Goal: Book appointment/travel/reservation

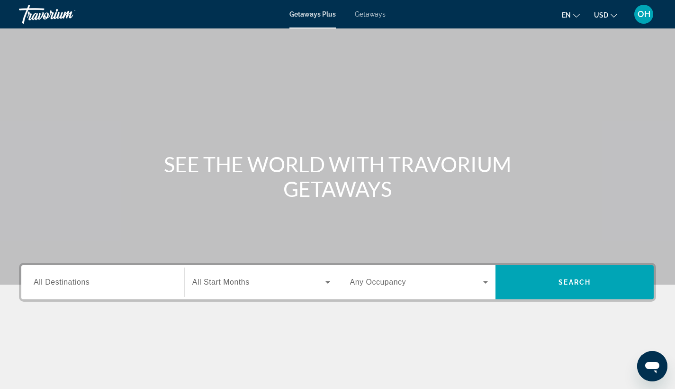
click at [647, 15] on span "OH" at bounding box center [644, 13] width 13 height 9
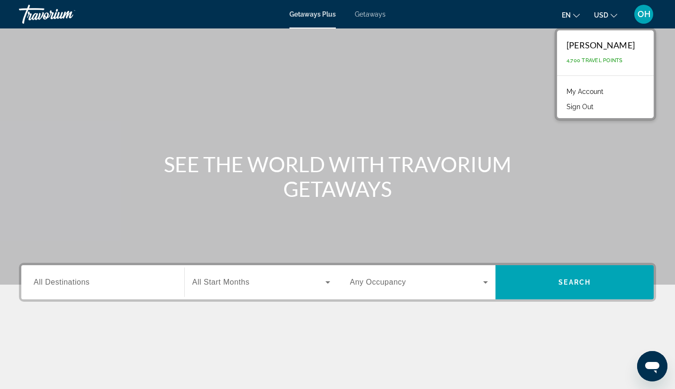
click at [512, 103] on div "Main content" at bounding box center [337, 142] width 675 height 284
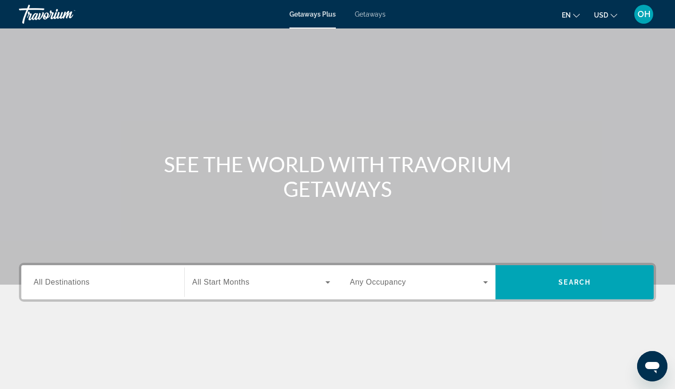
scroll to position [124, 0]
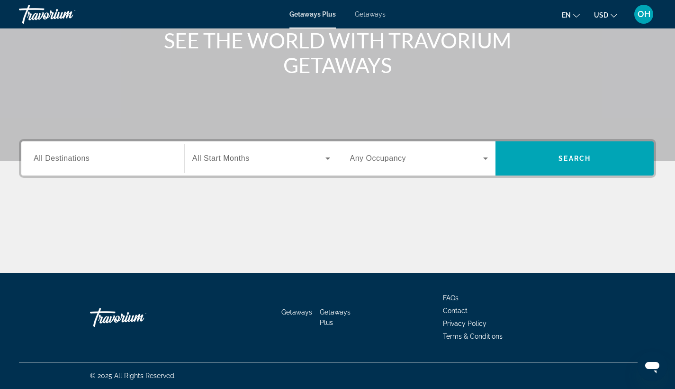
click at [84, 153] on input "Destination All Destinations" at bounding box center [103, 158] width 138 height 11
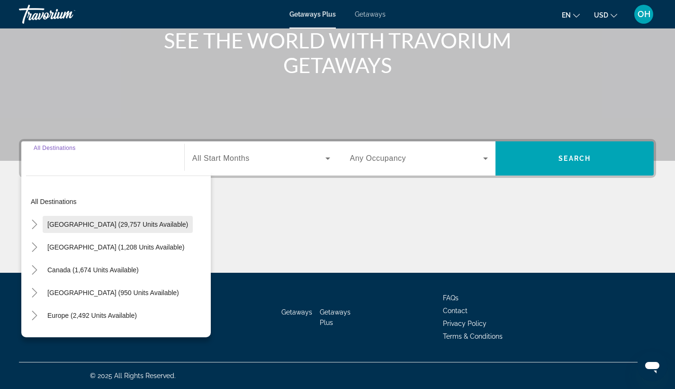
click at [90, 225] on span "[GEOGRAPHIC_DATA] (29,757 units available)" at bounding box center [117, 224] width 141 height 8
type input "**********"
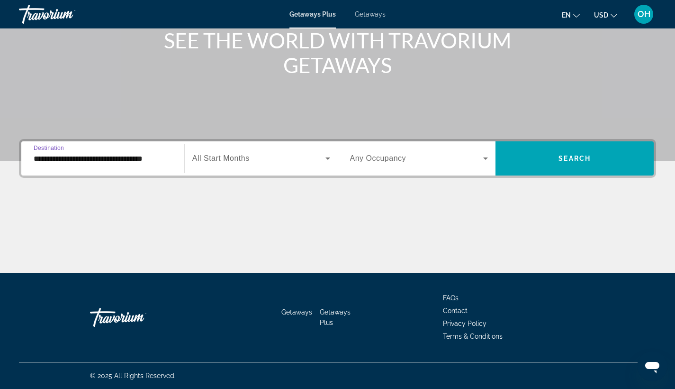
click at [247, 158] on span "All Start Months" at bounding box center [220, 158] width 57 height 8
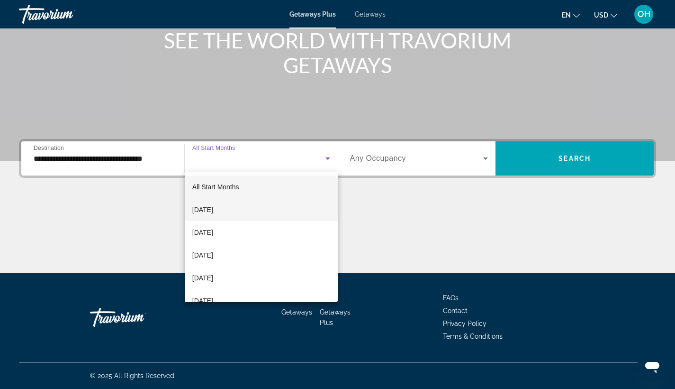
click at [262, 211] on mat-option "[DATE]" at bounding box center [261, 209] width 153 height 23
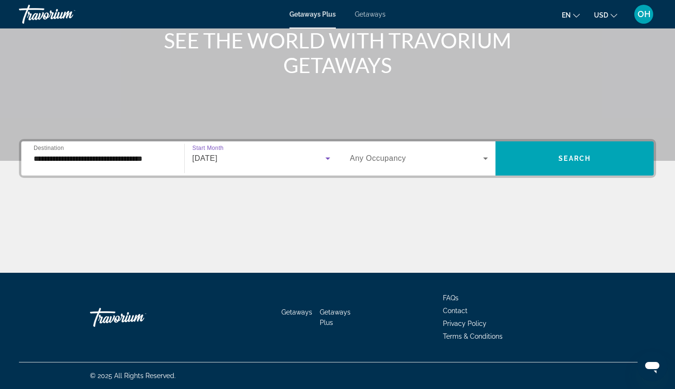
click at [326, 156] on icon "Search widget" at bounding box center [327, 158] width 11 height 11
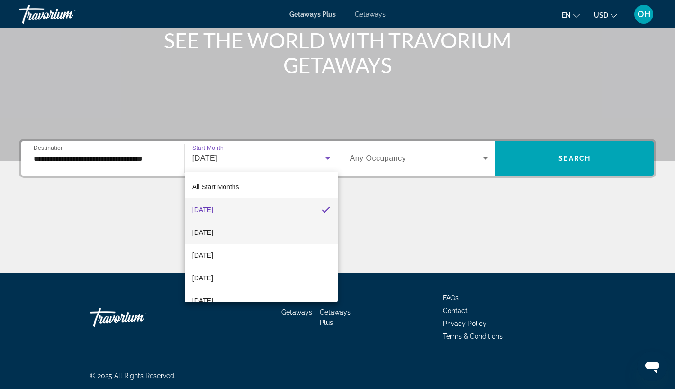
click at [292, 231] on mat-option "[DATE]" at bounding box center [261, 232] width 153 height 23
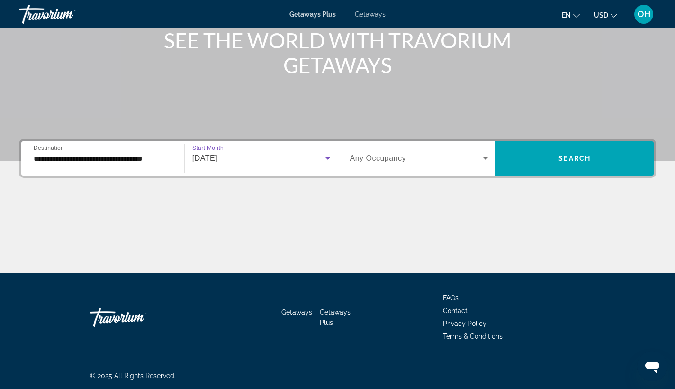
click at [306, 158] on div "[DATE]" at bounding box center [258, 158] width 133 height 11
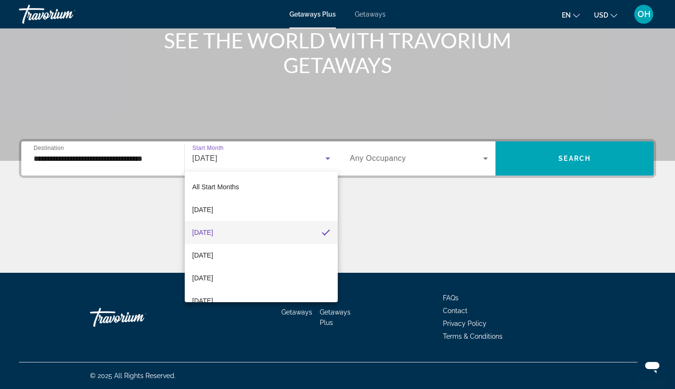
click at [327, 158] on div at bounding box center [337, 194] width 675 height 389
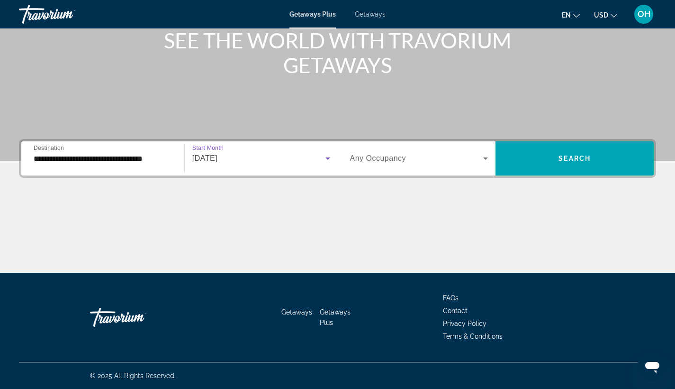
click at [322, 157] on icon "Search widget" at bounding box center [327, 158] width 11 height 11
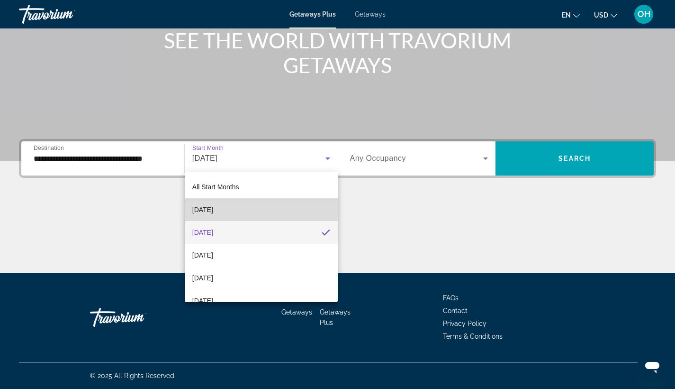
click at [308, 209] on mat-option "[DATE]" at bounding box center [261, 209] width 153 height 23
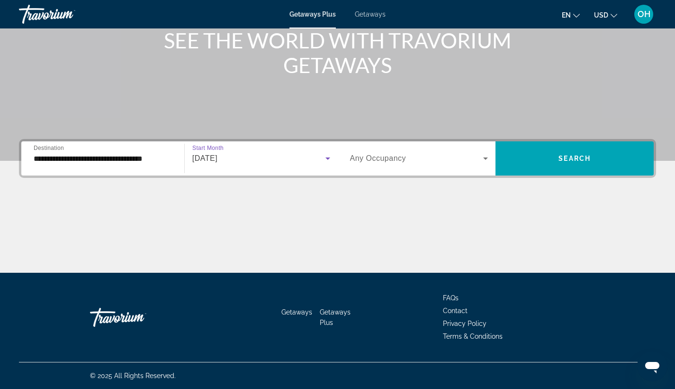
click at [384, 159] on span "Any Occupancy" at bounding box center [378, 158] width 56 height 8
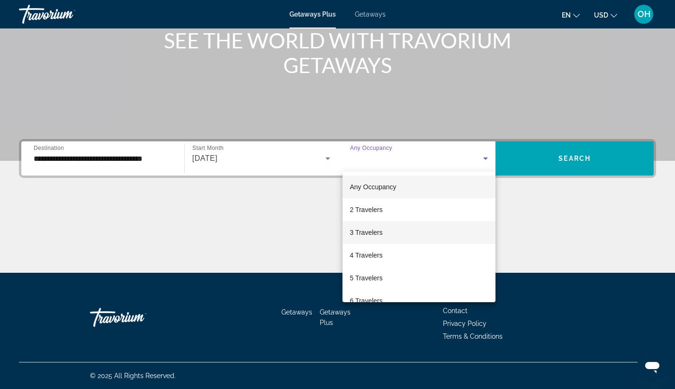
scroll to position [16, 0]
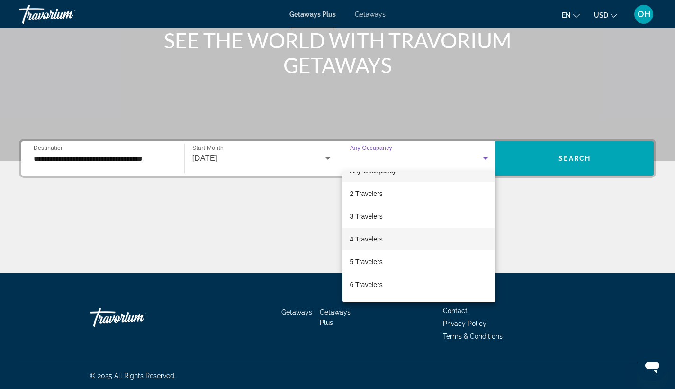
click at [395, 240] on mat-option "4 Travelers" at bounding box center [420, 238] width 154 height 23
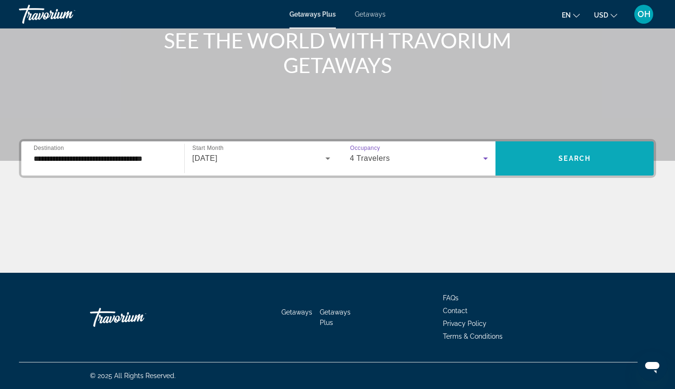
click at [573, 156] on span "Search" at bounding box center [575, 158] width 32 height 8
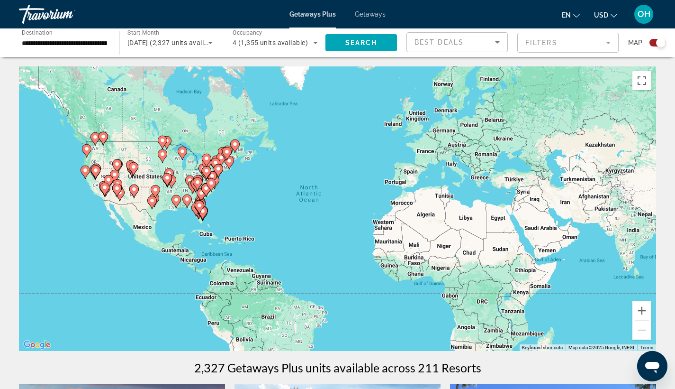
drag, startPoint x: 127, startPoint y: 206, endPoint x: 166, endPoint y: 220, distance: 41.4
click at [166, 220] on div "To activate drag with keyboard, press Alt + Enter. Once in keyboard drag state,…" at bounding box center [337, 208] width 637 height 284
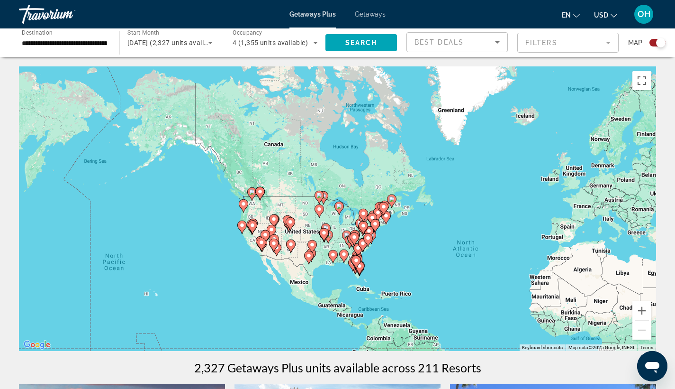
drag, startPoint x: 152, startPoint y: 221, endPoint x: 265, endPoint y: 263, distance: 120.8
click at [265, 263] on div "To activate drag with keyboard, press Alt + Enter. Once in keyboard drag state,…" at bounding box center [337, 208] width 637 height 284
click at [643, 309] on button "Zoom in" at bounding box center [642, 310] width 19 height 19
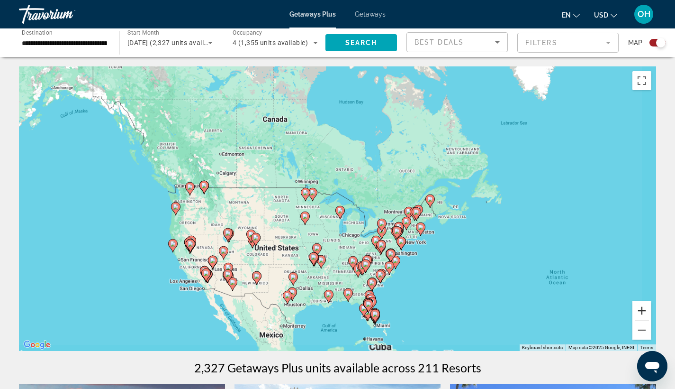
click at [643, 309] on button "Zoom in" at bounding box center [642, 310] width 19 height 19
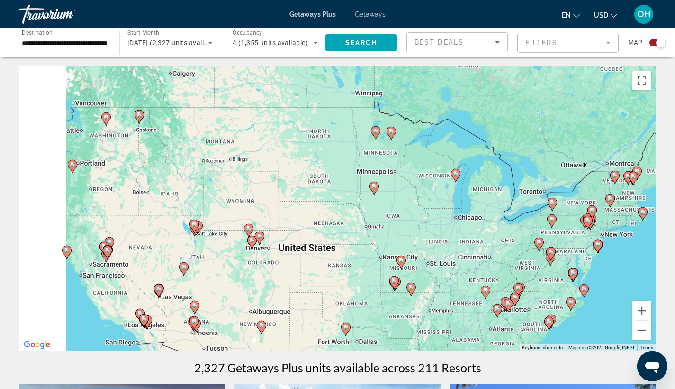
drag, startPoint x: 280, startPoint y: 300, endPoint x: 431, endPoint y: 227, distance: 167.4
click at [422, 235] on div "To activate drag with keyboard, press Alt + Enter. Once in keyboard drag state,…" at bounding box center [337, 208] width 637 height 284
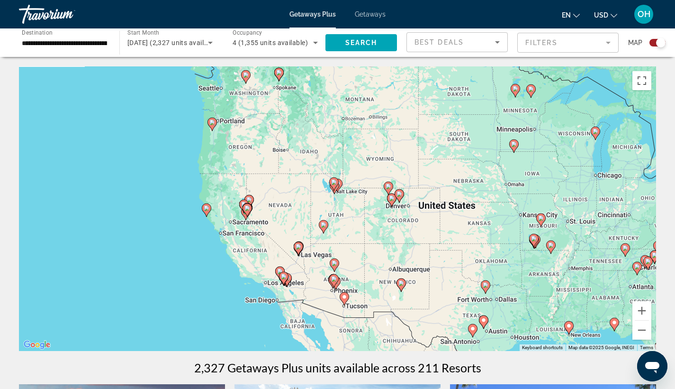
drag, startPoint x: 261, startPoint y: 298, endPoint x: 371, endPoint y: 273, distance: 112.8
click at [371, 273] on div "To activate drag with keyboard, press Alt + Enter. Once in keyboard drag state,…" at bounding box center [337, 208] width 637 height 284
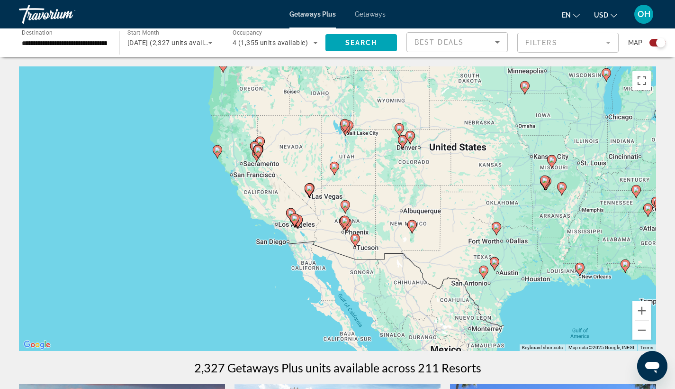
drag, startPoint x: 314, startPoint y: 296, endPoint x: 301, endPoint y: 244, distance: 53.3
click at [313, 241] on div "To activate drag with keyboard, press Alt + Enter. Once in keyboard drag state,…" at bounding box center [337, 208] width 637 height 284
click at [640, 307] on button "Zoom in" at bounding box center [642, 310] width 19 height 19
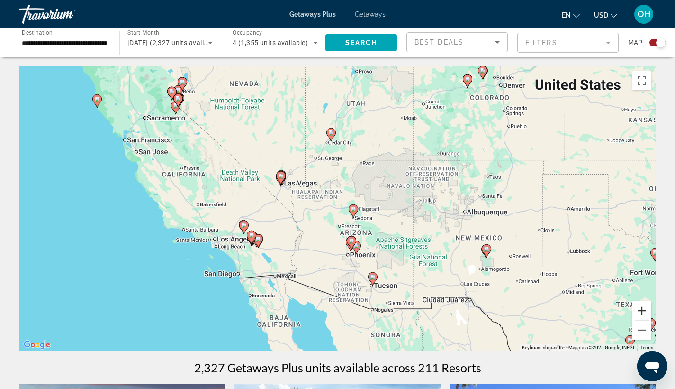
click at [640, 309] on button "Zoom in" at bounding box center [642, 310] width 19 height 19
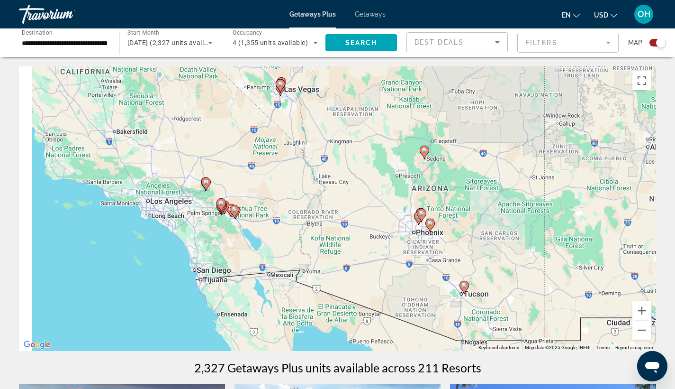
drag, startPoint x: 251, startPoint y: 302, endPoint x: 339, endPoint y: 220, distance: 120.7
click at [340, 220] on div "To activate drag with keyboard, press Alt + Enter. Once in keyboard drag state,…" at bounding box center [337, 208] width 637 height 284
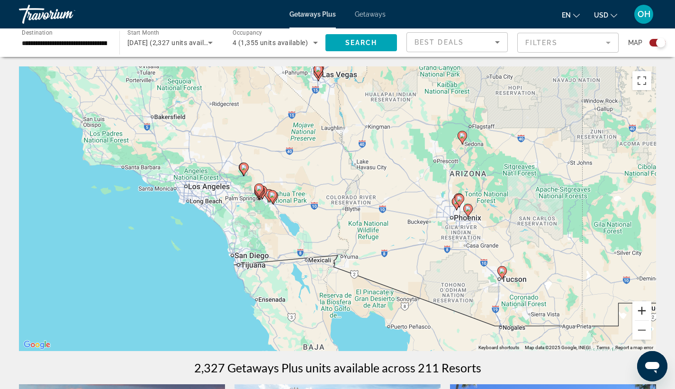
click at [639, 314] on button "Zoom in" at bounding box center [642, 310] width 19 height 19
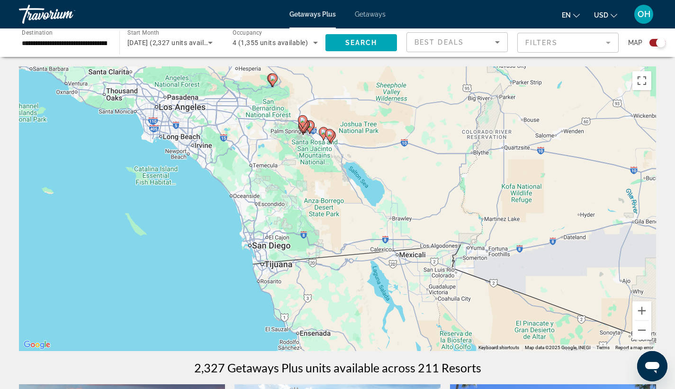
drag, startPoint x: 255, startPoint y: 303, endPoint x: 382, endPoint y: 243, distance: 140.7
click at [382, 243] on div "To activate drag with keyboard, press Alt + Enter. Once in keyboard drag state,…" at bounding box center [337, 208] width 637 height 284
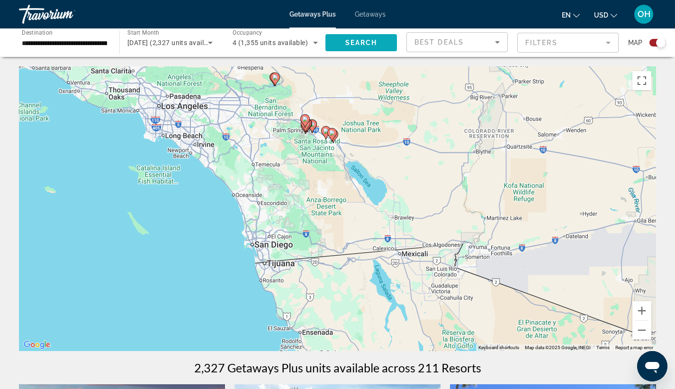
click at [359, 43] on span "Search" at bounding box center [361, 43] width 32 height 8
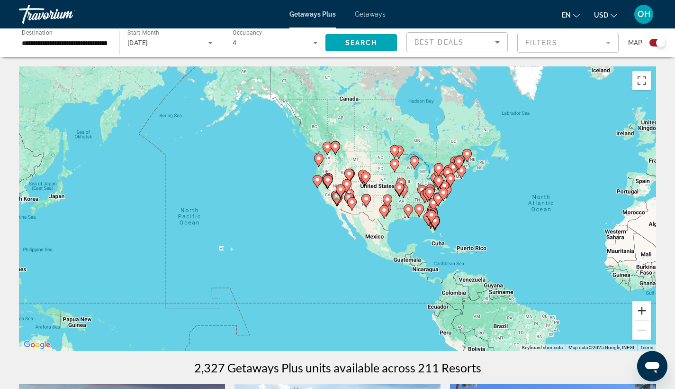
click at [644, 311] on button "Zoom in" at bounding box center [642, 310] width 19 height 19
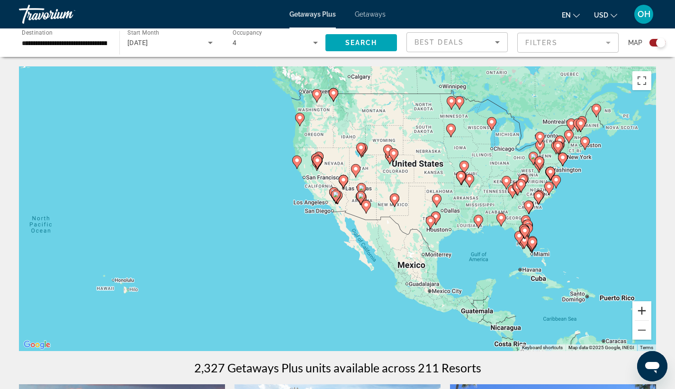
click at [641, 310] on button "Zoom in" at bounding box center [642, 310] width 19 height 19
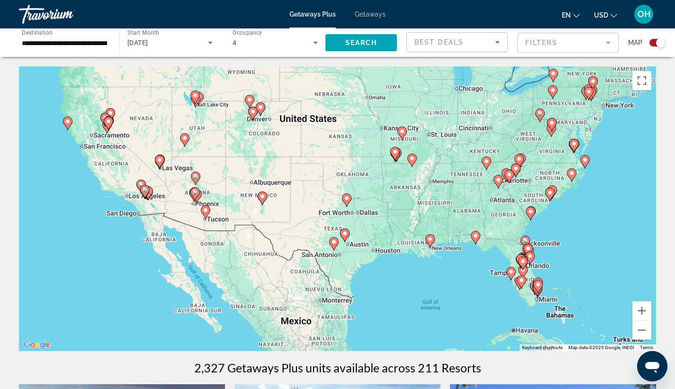
drag, startPoint x: 620, startPoint y: 268, endPoint x: 414, endPoint y: 267, distance: 205.6
click at [414, 268] on div "To activate drag with keyboard, press Alt + Enter. Once in keyboard drag state,…" at bounding box center [337, 208] width 637 height 284
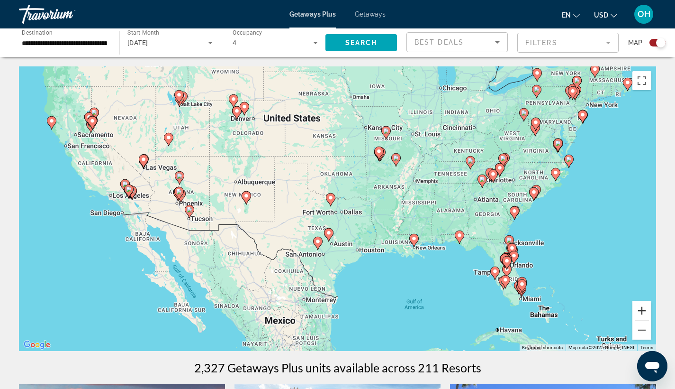
click at [642, 309] on button "Zoom in" at bounding box center [642, 310] width 19 height 19
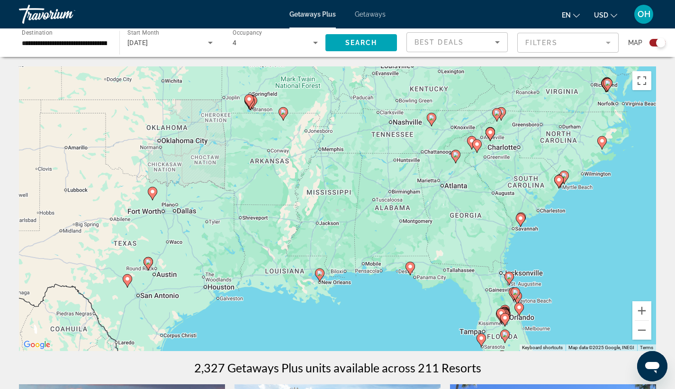
drag, startPoint x: 588, startPoint y: 273, endPoint x: 392, endPoint y: 267, distance: 196.3
click at [392, 267] on div "To activate drag with keyboard, press Alt + Enter. Once in keyboard drag state,…" at bounding box center [337, 208] width 637 height 284
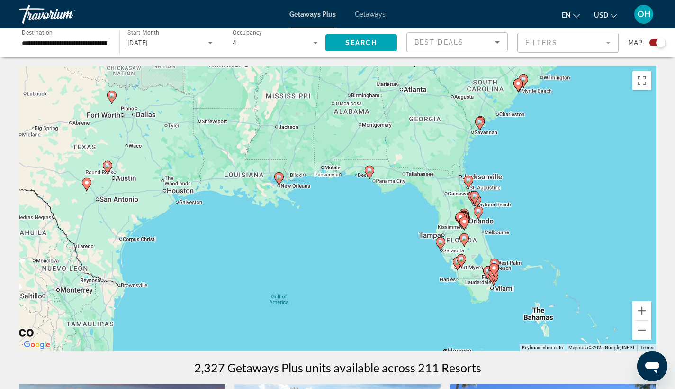
drag, startPoint x: 569, startPoint y: 306, endPoint x: 553, endPoint y: 210, distance: 97.4
click at [553, 210] on div "To activate drag with keyboard, press Alt + Enter. Once in keyboard drag state,…" at bounding box center [337, 208] width 637 height 284
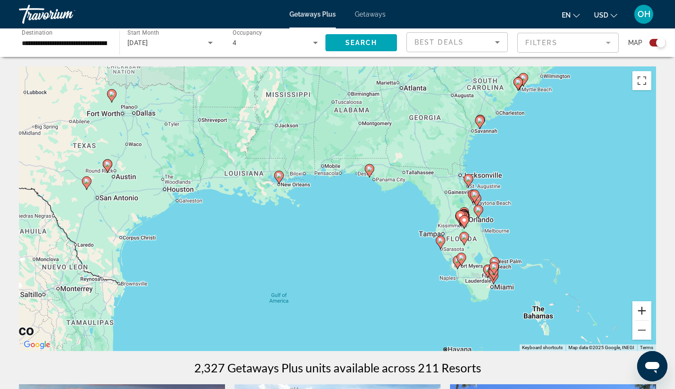
click at [643, 311] on button "Zoom in" at bounding box center [642, 310] width 19 height 19
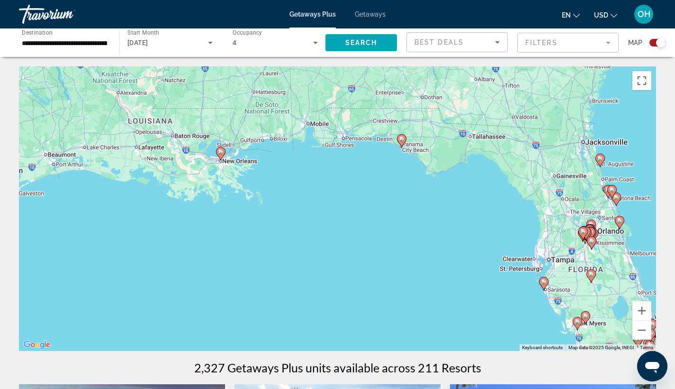
click at [400, 141] on image "Main content" at bounding box center [402, 139] width 6 height 6
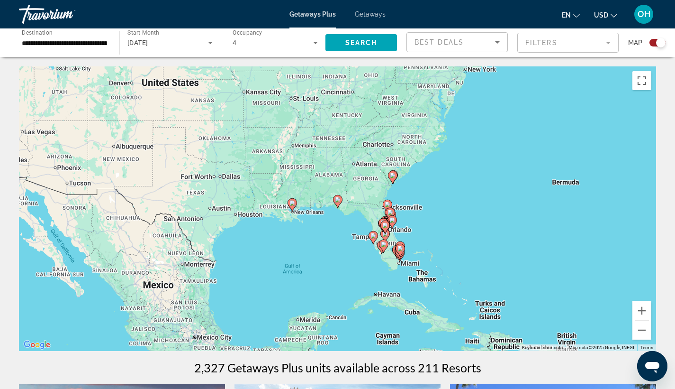
click at [339, 199] on image "Main content" at bounding box center [338, 200] width 6 height 6
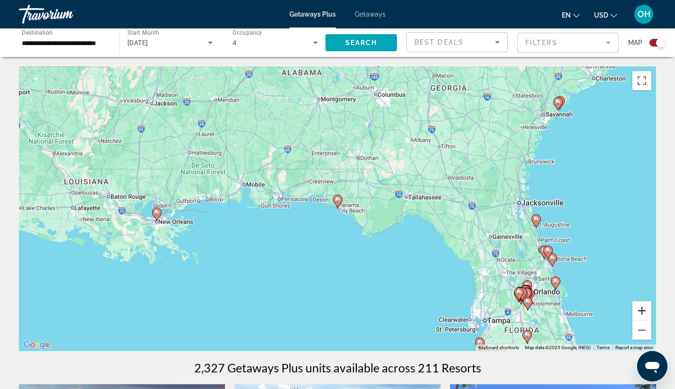
click at [643, 313] on button "Zoom in" at bounding box center [642, 310] width 19 height 19
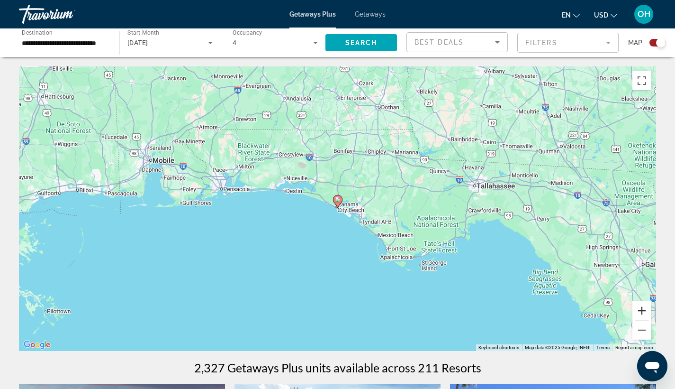
click at [643, 313] on button "Zoom in" at bounding box center [642, 310] width 19 height 19
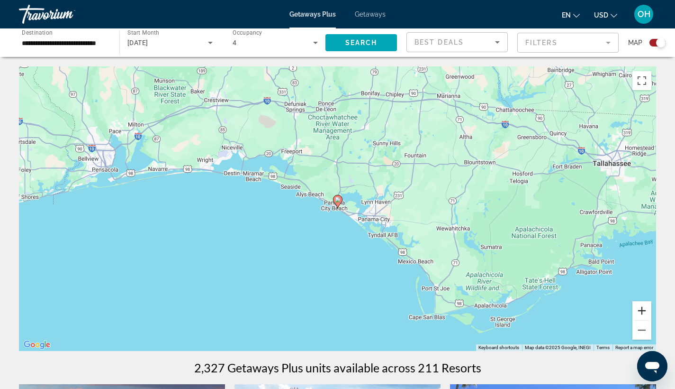
click at [643, 313] on button "Zoom in" at bounding box center [642, 310] width 19 height 19
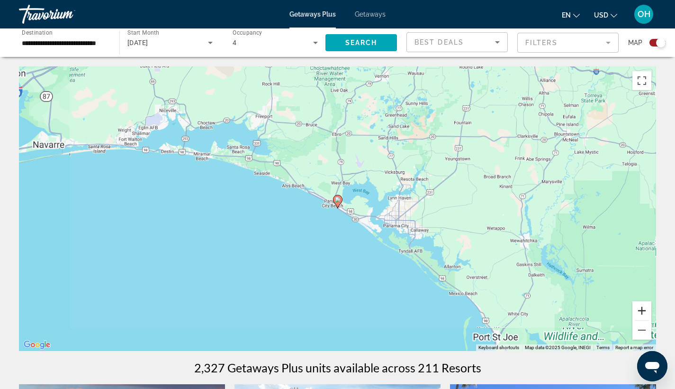
click at [643, 313] on button "Zoom in" at bounding box center [642, 310] width 19 height 19
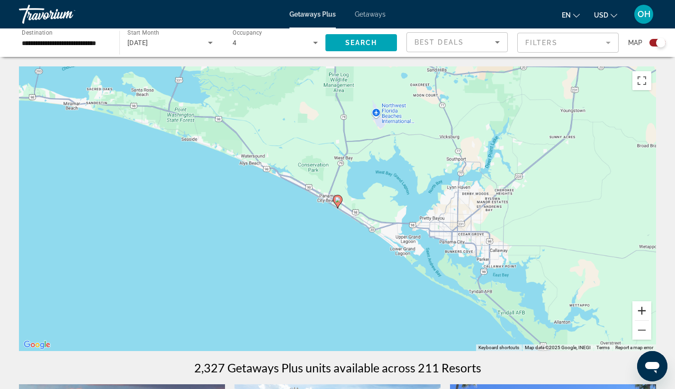
click at [643, 313] on button "Zoom in" at bounding box center [642, 310] width 19 height 19
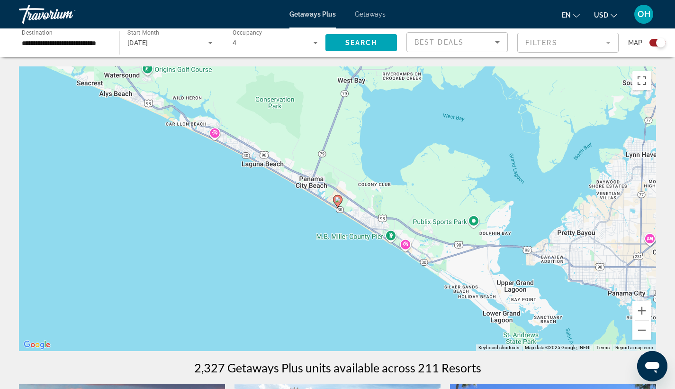
click at [339, 200] on image "Main content" at bounding box center [338, 200] width 6 height 6
type input "**********"
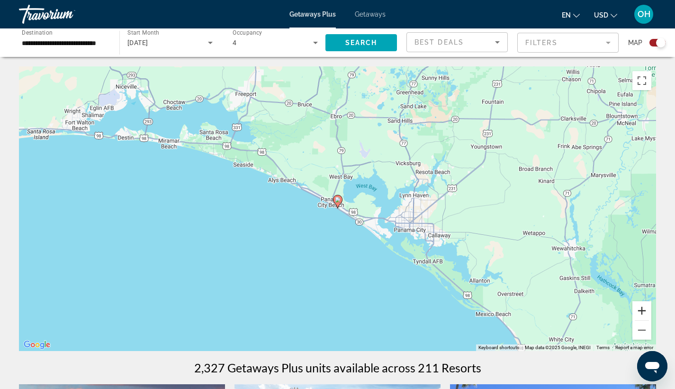
click at [642, 308] on button "Zoom in" at bounding box center [642, 310] width 19 height 19
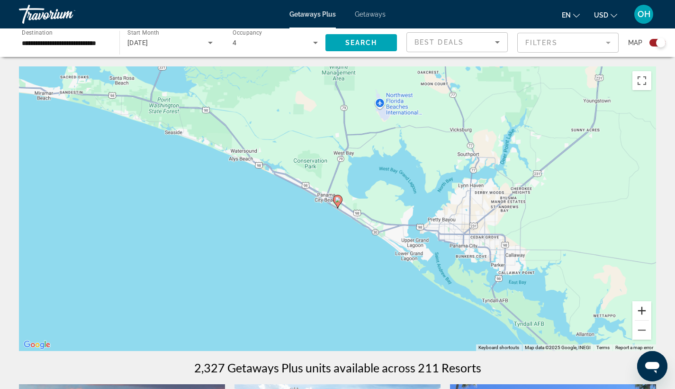
click at [642, 308] on button "Zoom in" at bounding box center [642, 310] width 19 height 19
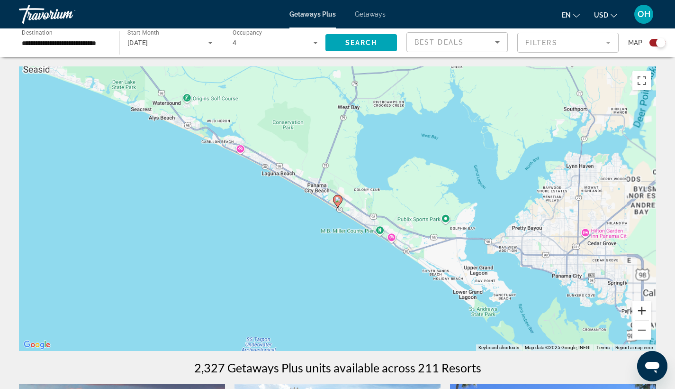
click at [642, 308] on button "Zoom in" at bounding box center [642, 310] width 19 height 19
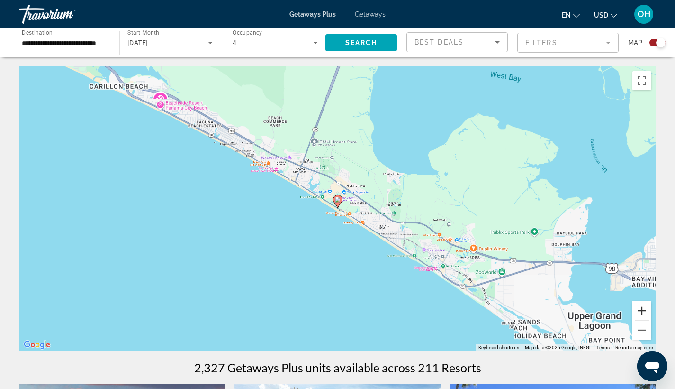
click at [641, 308] on button "Zoom in" at bounding box center [642, 310] width 19 height 19
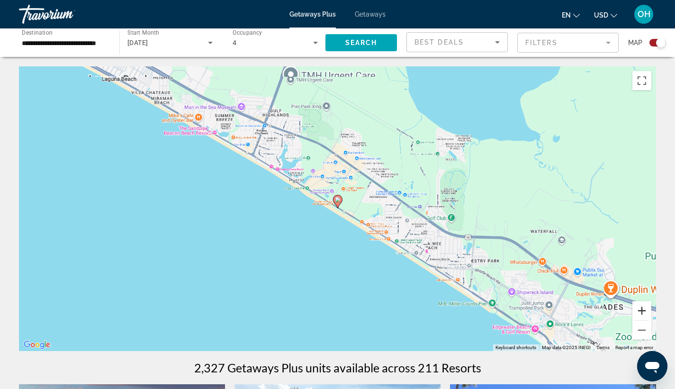
click at [641, 308] on button "Zoom in" at bounding box center [642, 310] width 19 height 19
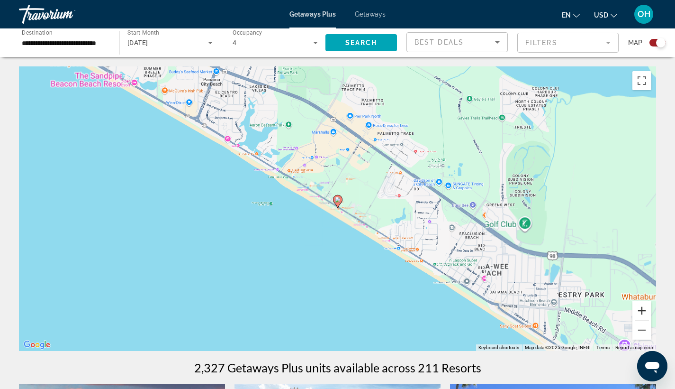
click at [641, 308] on button "Zoom in" at bounding box center [642, 310] width 19 height 19
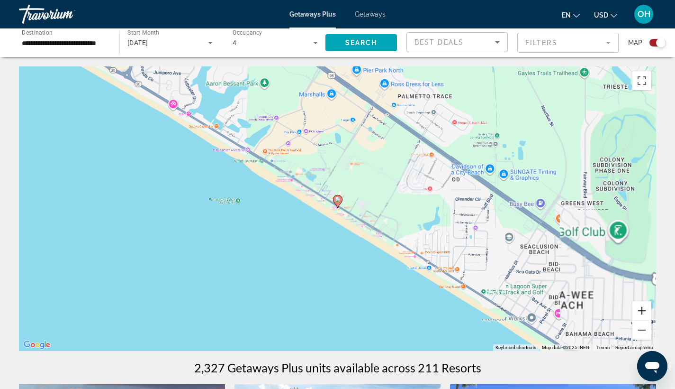
click at [641, 308] on button "Zoom in" at bounding box center [642, 310] width 19 height 19
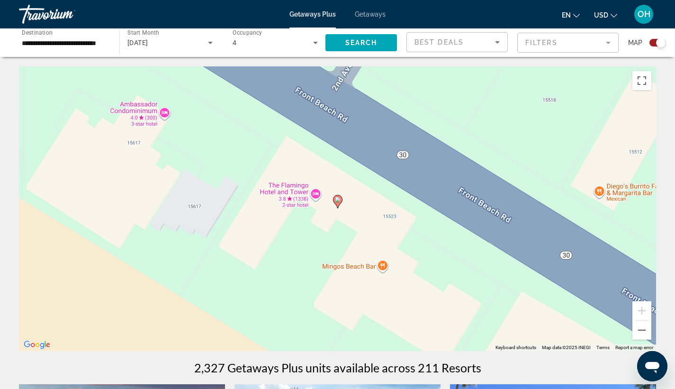
click at [302, 190] on div "To activate drag with keyboard, press Alt + Enter. Once in keyboard drag state,…" at bounding box center [337, 208] width 637 height 284
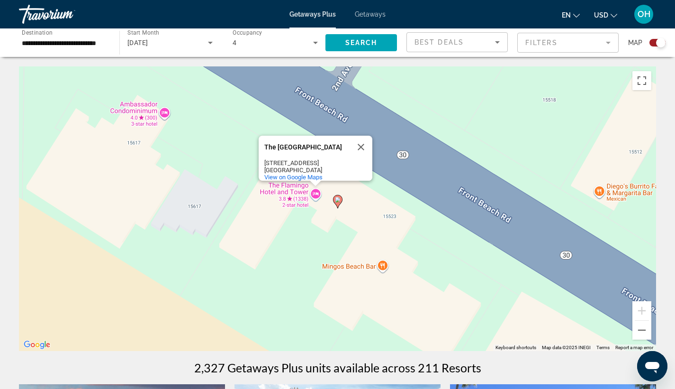
click at [338, 201] on image "Main content" at bounding box center [338, 200] width 6 height 6
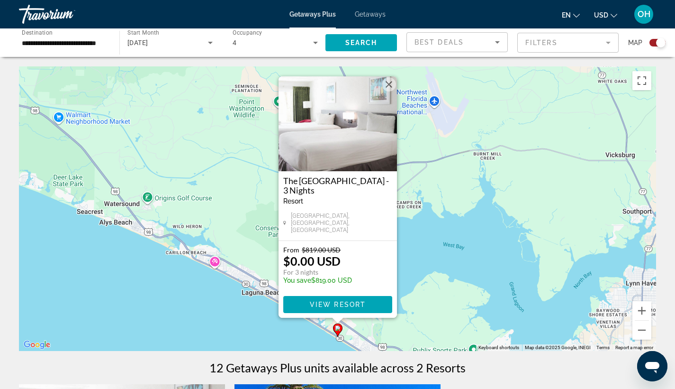
click at [390, 89] on button "Close" at bounding box center [389, 84] width 14 height 14
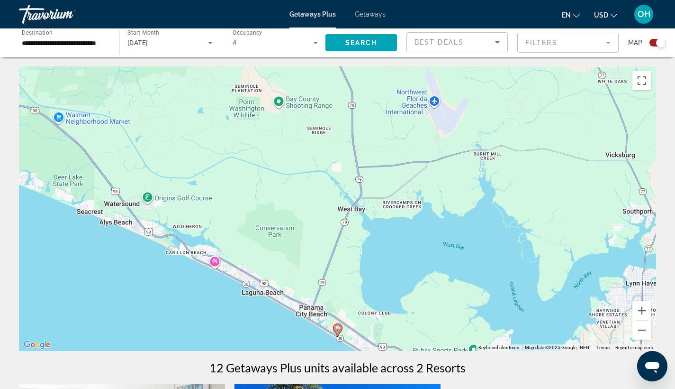
scroll to position [267, 0]
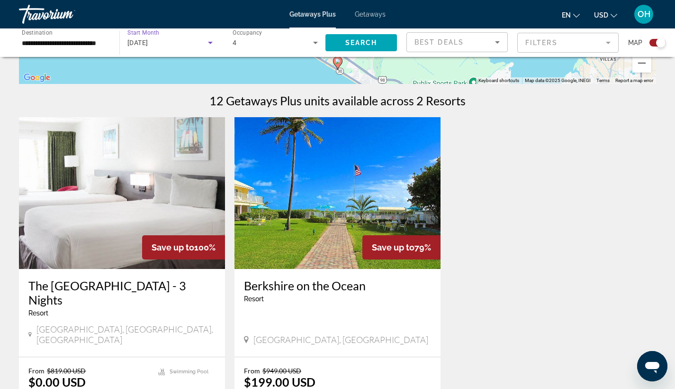
click at [181, 40] on div "[DATE]" at bounding box center [167, 42] width 81 height 11
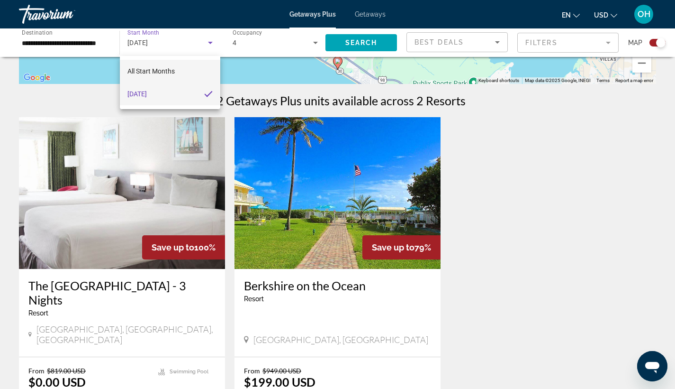
scroll to position [271, 0]
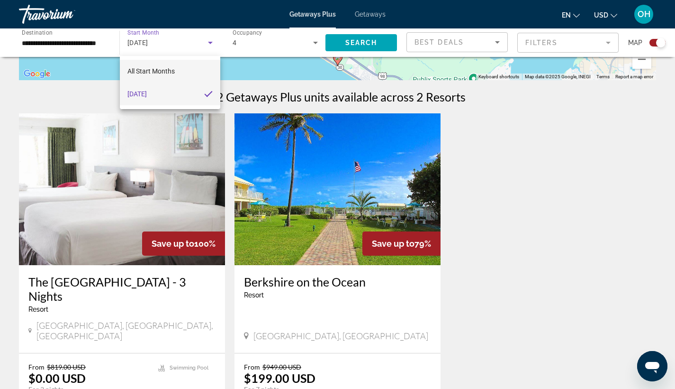
click at [167, 74] on span "All Start Months" at bounding box center [150, 71] width 47 height 8
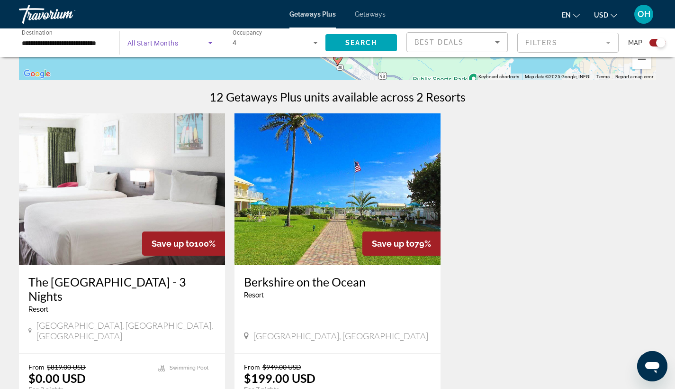
click at [170, 43] on span "All Start Months" at bounding box center [152, 43] width 51 height 8
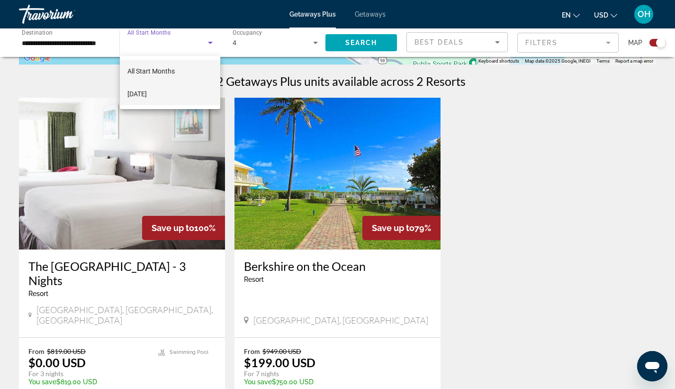
scroll to position [216, 0]
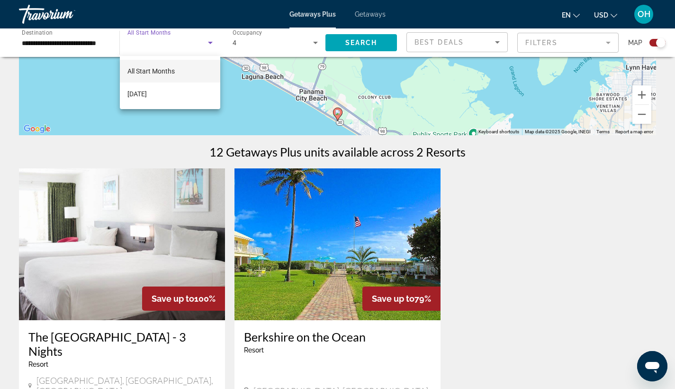
click at [179, 43] on div at bounding box center [337, 194] width 675 height 389
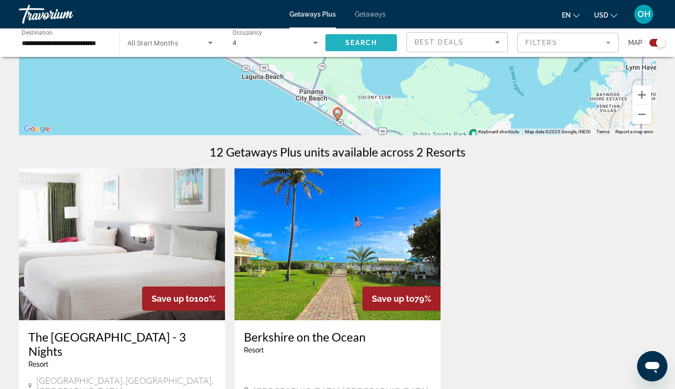
click at [374, 40] on span "Search" at bounding box center [361, 43] width 32 height 8
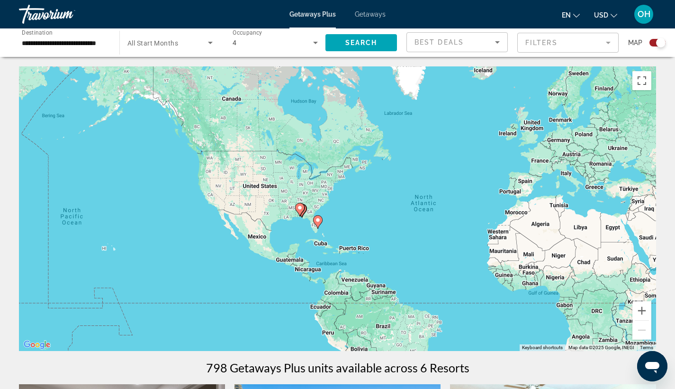
drag, startPoint x: 177, startPoint y: 244, endPoint x: 305, endPoint y: 255, distance: 128.9
click at [305, 255] on div "To activate drag with keyboard, press Alt + Enter. Once in keyboard drag state,…" at bounding box center [337, 208] width 637 height 284
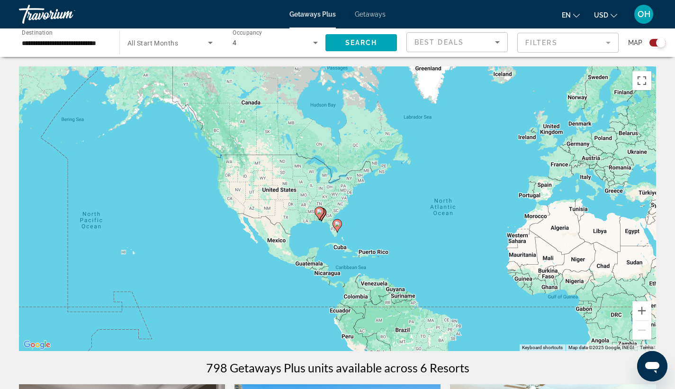
click at [169, 42] on span "All Start Months" at bounding box center [152, 43] width 51 height 8
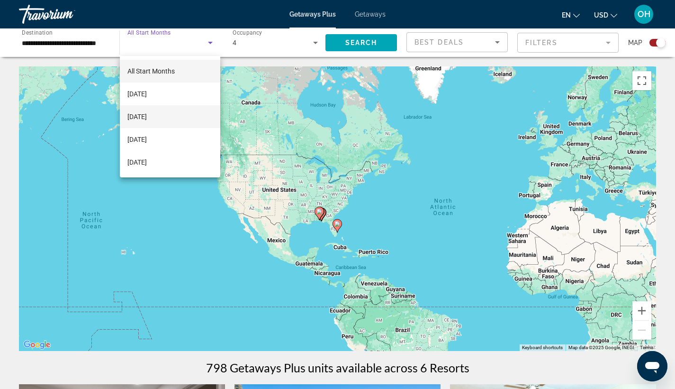
click at [175, 119] on mat-option "[DATE]" at bounding box center [170, 116] width 100 height 23
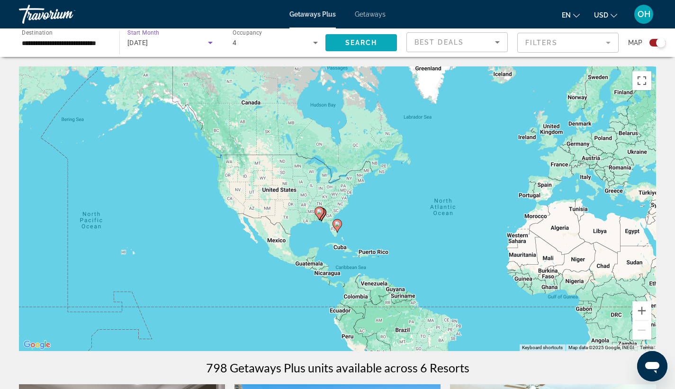
click at [365, 45] on span "Search" at bounding box center [361, 43] width 32 height 8
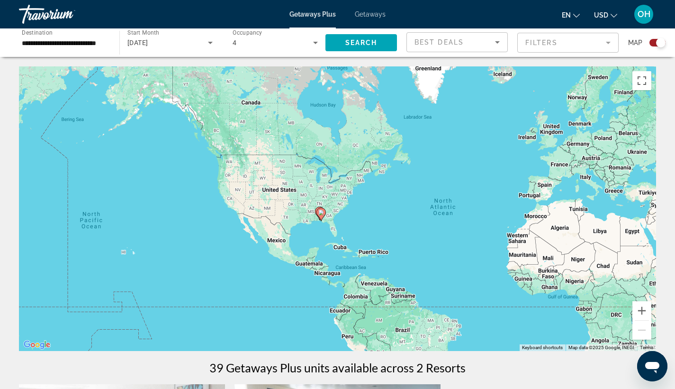
click at [321, 213] on image "Main content" at bounding box center [321, 212] width 6 height 6
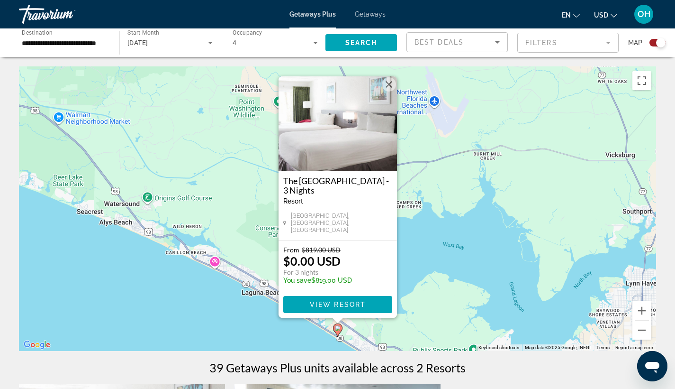
click at [385, 86] on button "Close" at bounding box center [389, 84] width 14 height 14
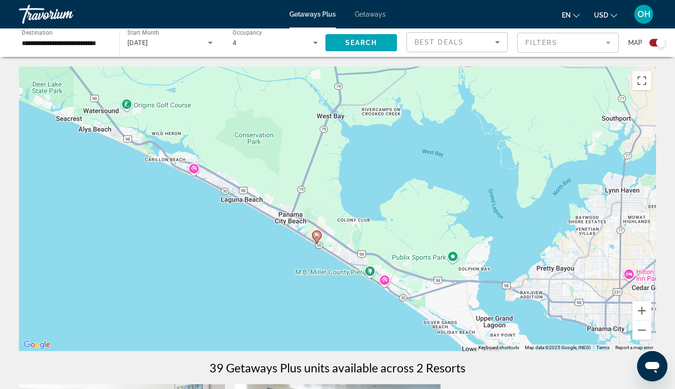
drag, startPoint x: 297, startPoint y: 291, endPoint x: 277, endPoint y: 209, distance: 84.2
click at [277, 209] on div "To navigate, press the arrow keys. To activate drag with keyboard, press Alt + …" at bounding box center [337, 208] width 637 height 284
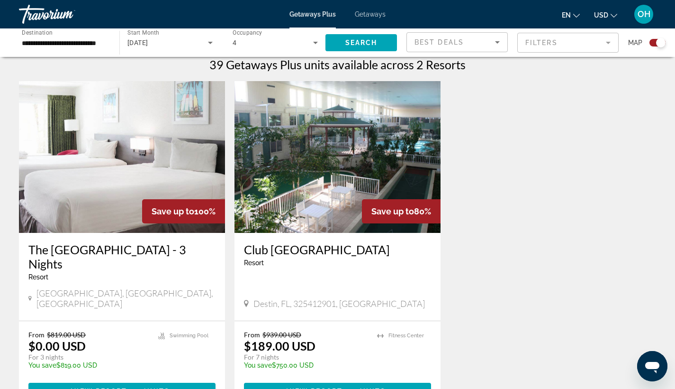
scroll to position [301, 0]
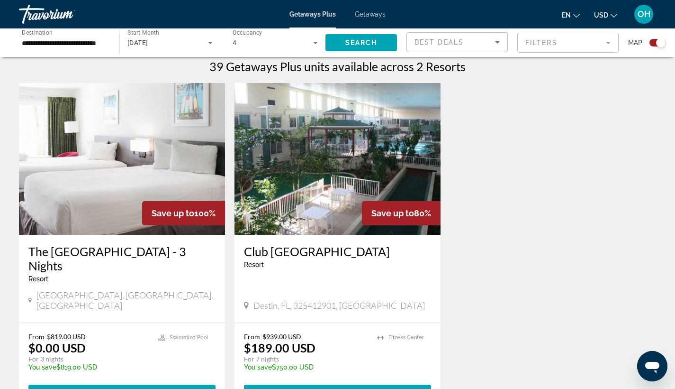
click at [373, 16] on span "Getaways" at bounding box center [370, 14] width 31 height 8
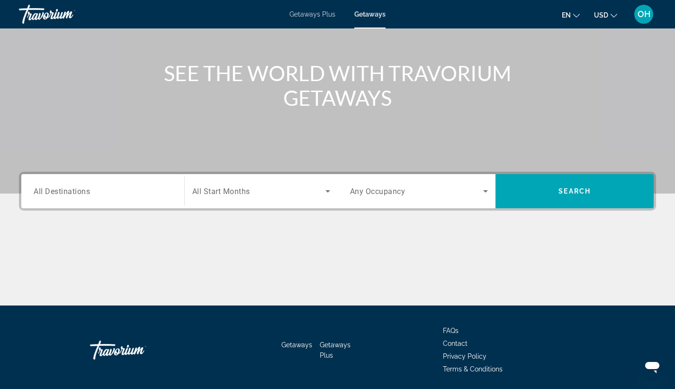
scroll to position [107, 0]
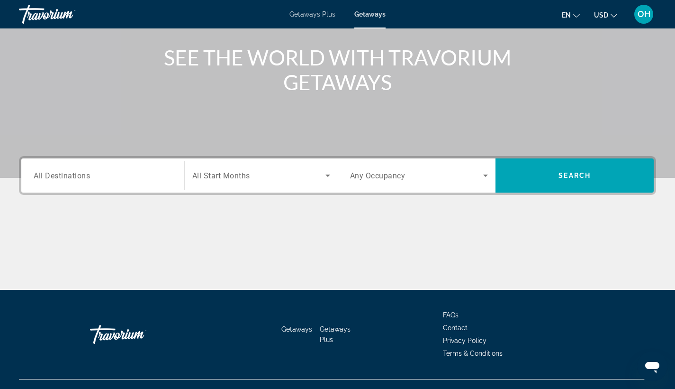
click at [73, 173] on span "All Destinations" at bounding box center [62, 175] width 56 height 9
click at [73, 173] on input "Destination All Destinations" at bounding box center [103, 175] width 138 height 11
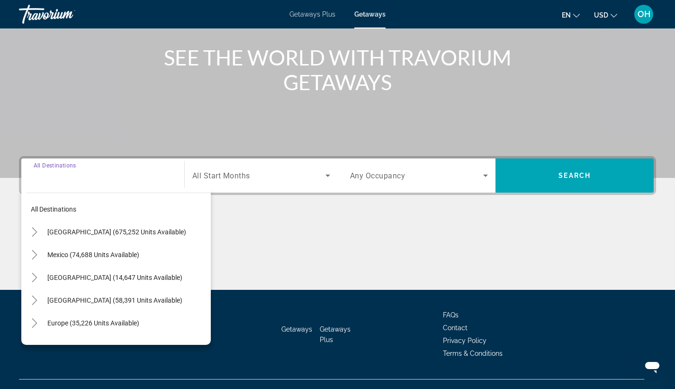
scroll to position [124, 0]
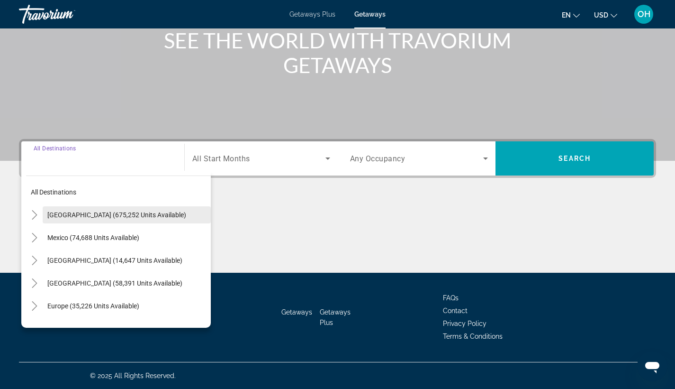
click at [130, 215] on span "United States (675,252 units available)" at bounding box center [116, 215] width 139 height 8
type input "**********"
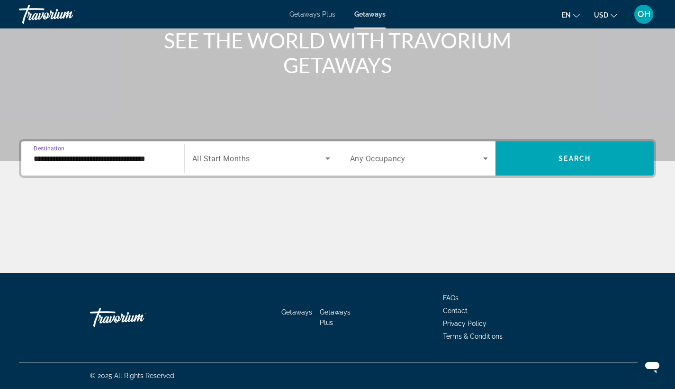
click at [247, 159] on span "All Start Months" at bounding box center [221, 158] width 58 height 9
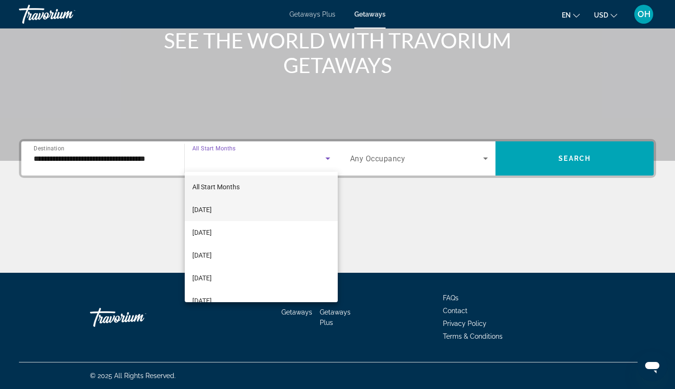
click at [247, 211] on mat-option "[DATE]" at bounding box center [261, 209] width 153 height 23
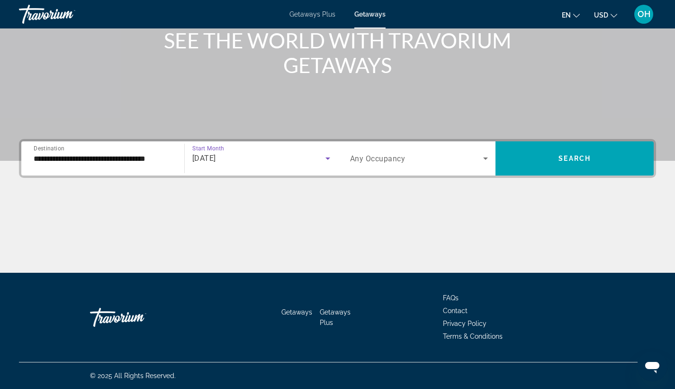
click at [420, 149] on div "Search widget" at bounding box center [419, 158] width 138 height 27
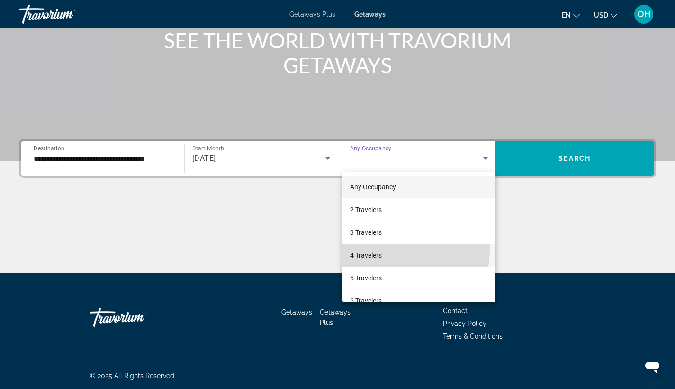
click at [384, 248] on mat-option "4 Travelers" at bounding box center [420, 255] width 154 height 23
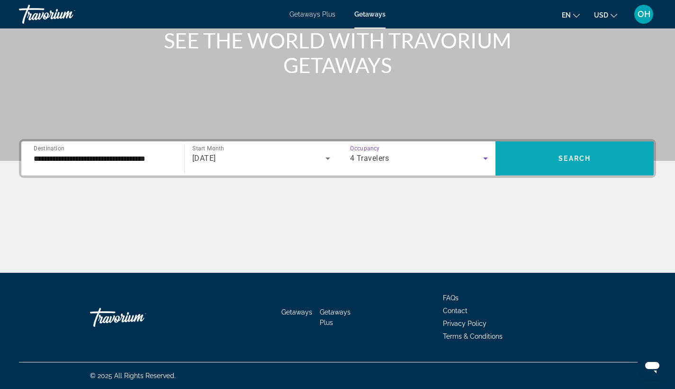
click at [548, 156] on span "Search widget" at bounding box center [575, 158] width 158 height 23
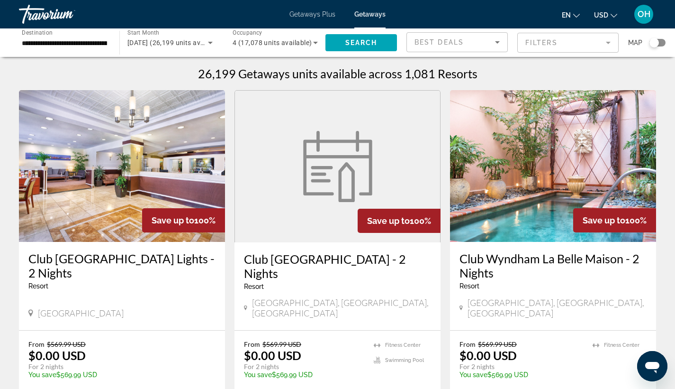
click at [654, 43] on div "Search widget" at bounding box center [654, 42] width 9 height 9
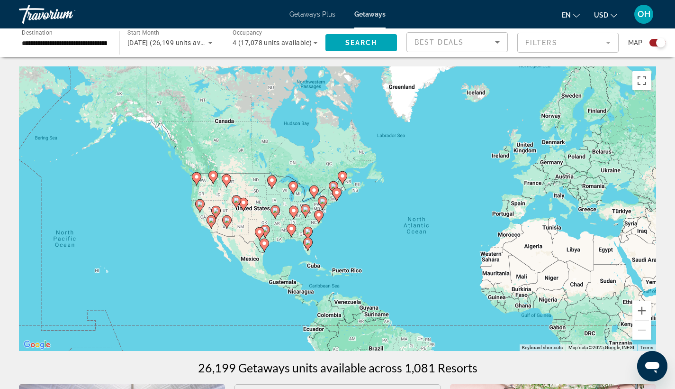
drag, startPoint x: 135, startPoint y: 223, endPoint x: 243, endPoint y: 255, distance: 113.1
click at [243, 255] on div "To activate drag with keyboard, press Alt + Enter. Once in keyboard drag state,…" at bounding box center [337, 208] width 637 height 284
click at [638, 310] on button "Zoom in" at bounding box center [642, 310] width 19 height 19
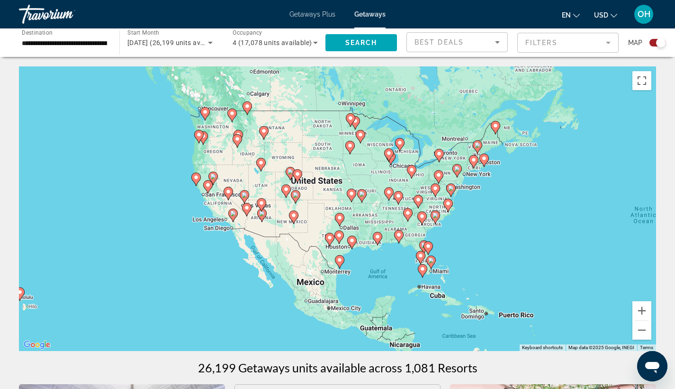
drag, startPoint x: 221, startPoint y: 308, endPoint x: 389, endPoint y: 277, distance: 171.0
click at [389, 277] on div "To activate drag with keyboard, press Alt + Enter. Once in keyboard drag state,…" at bounding box center [337, 208] width 637 height 284
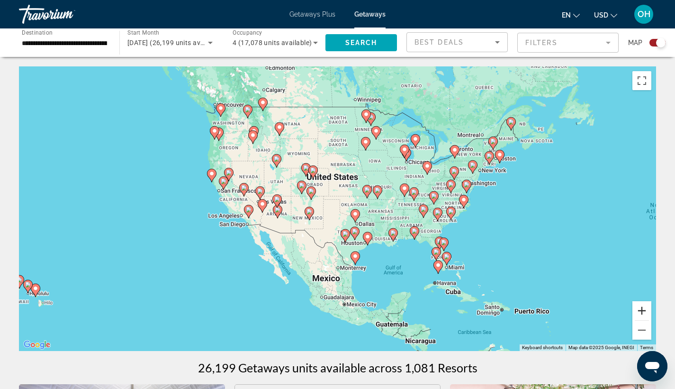
click at [643, 308] on button "Zoom in" at bounding box center [642, 310] width 19 height 19
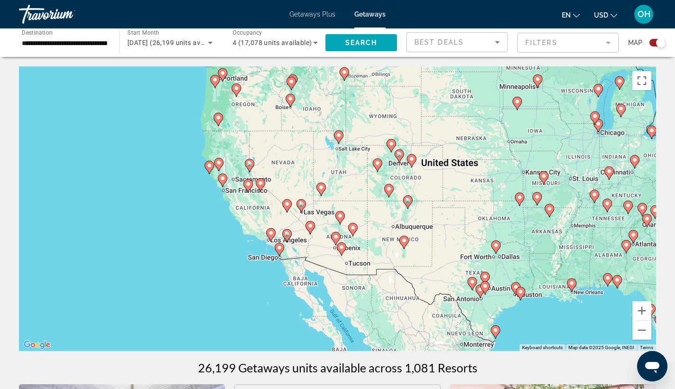
drag, startPoint x: 305, startPoint y: 269, endPoint x: 431, endPoint y: 286, distance: 127.2
click at [431, 286] on div "To activate drag with keyboard, press Alt + Enter. Once in keyboard drag state,…" at bounding box center [337, 208] width 637 height 284
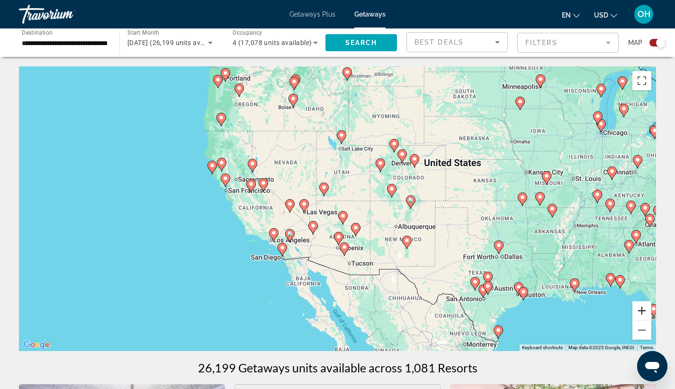
click at [645, 311] on button "Zoom in" at bounding box center [642, 310] width 19 height 19
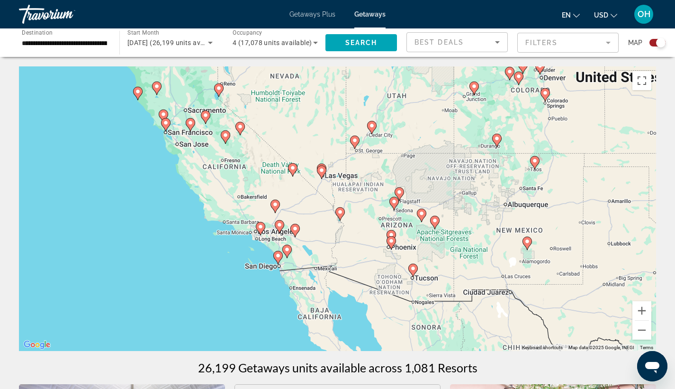
drag, startPoint x: 300, startPoint y: 290, endPoint x: 352, endPoint y: 249, distance: 66.7
click at [352, 249] on div "To activate drag with keyboard, press Alt + Enter. Once in keyboard drag state,…" at bounding box center [337, 208] width 637 height 284
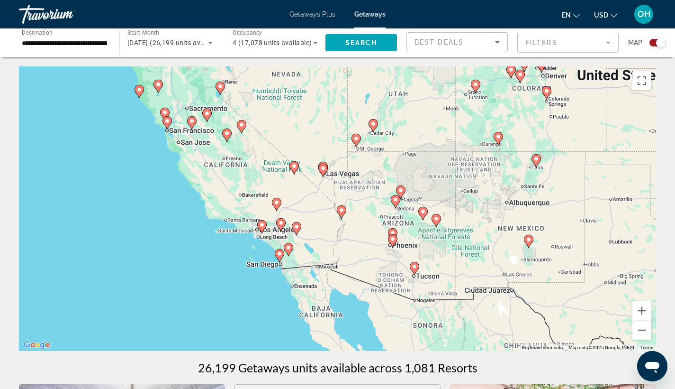
click at [277, 253] on image "Main content" at bounding box center [280, 254] width 6 height 6
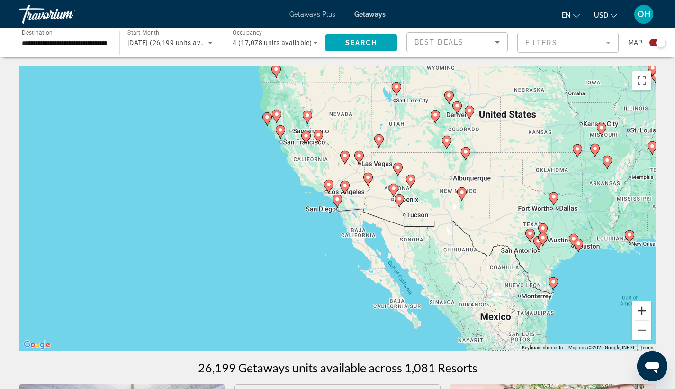
click at [637, 311] on button "Zoom in" at bounding box center [642, 310] width 19 height 19
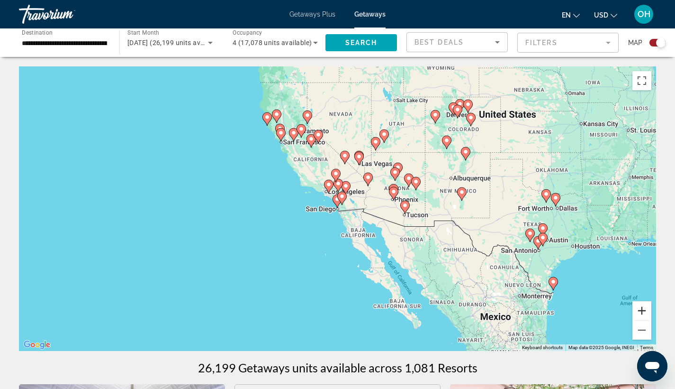
click at [637, 311] on button "Zoom in" at bounding box center [642, 310] width 19 height 19
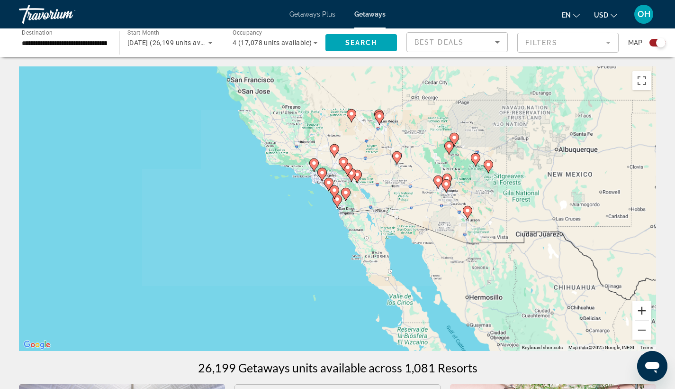
click at [638, 310] on button "Zoom in" at bounding box center [642, 310] width 19 height 19
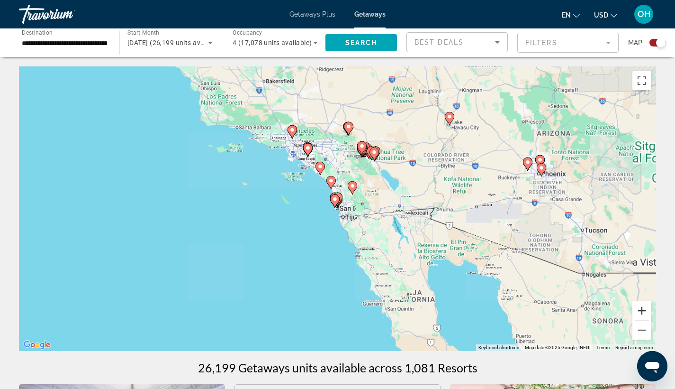
click at [638, 310] on button "Zoom in" at bounding box center [642, 310] width 19 height 19
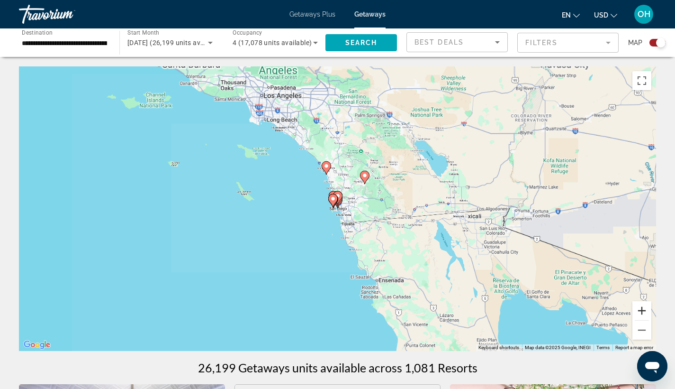
click at [638, 310] on button "Zoom in" at bounding box center [642, 310] width 19 height 19
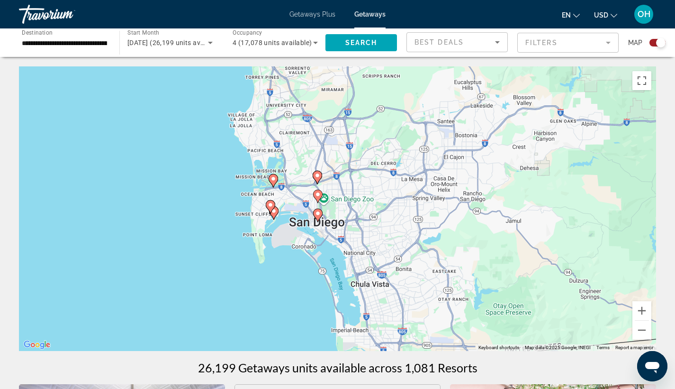
drag, startPoint x: 358, startPoint y: 243, endPoint x: 336, endPoint y: 257, distance: 25.6
click at [336, 257] on div "To activate drag with keyboard, press Alt + Enter. Once in keyboard drag state,…" at bounding box center [337, 208] width 637 height 284
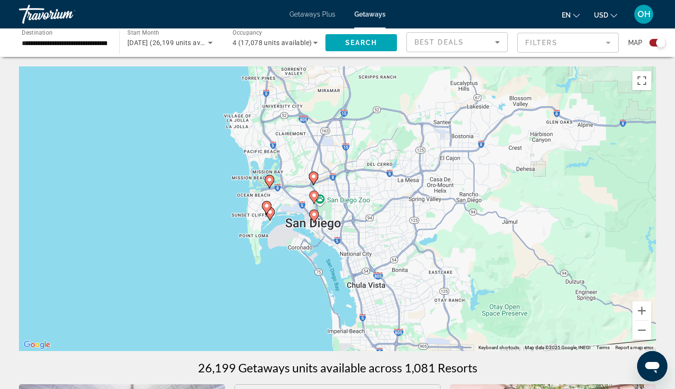
click at [314, 216] on image "Main content" at bounding box center [314, 214] width 6 height 6
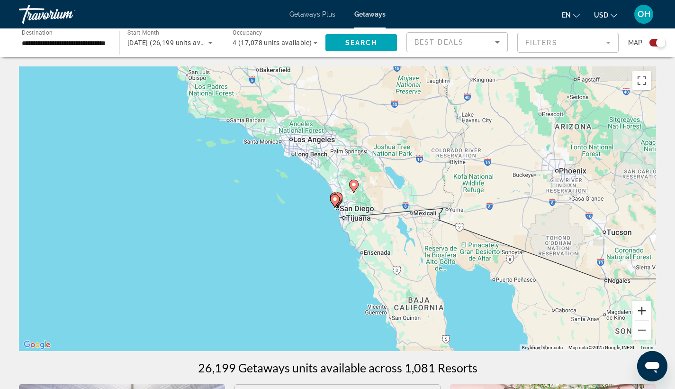
click at [644, 310] on button "Zoom in" at bounding box center [642, 310] width 19 height 19
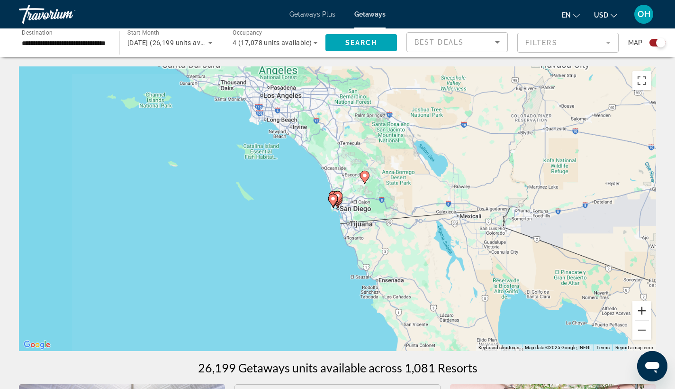
click at [644, 310] on button "Zoom in" at bounding box center [642, 310] width 19 height 19
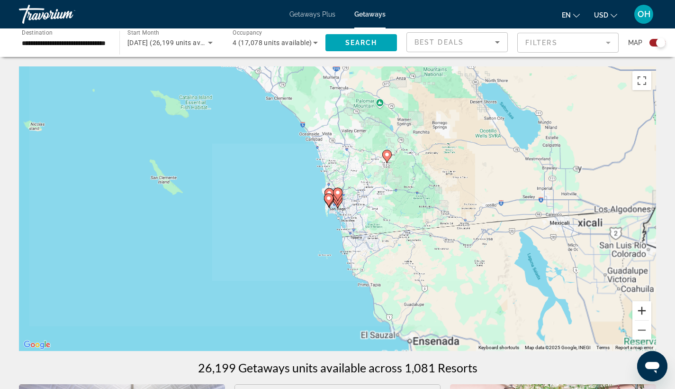
click at [644, 310] on button "Zoom in" at bounding box center [642, 310] width 19 height 19
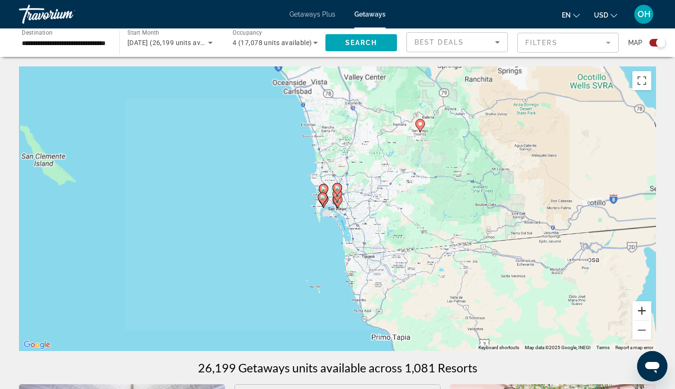
click at [644, 310] on button "Zoom in" at bounding box center [642, 310] width 19 height 19
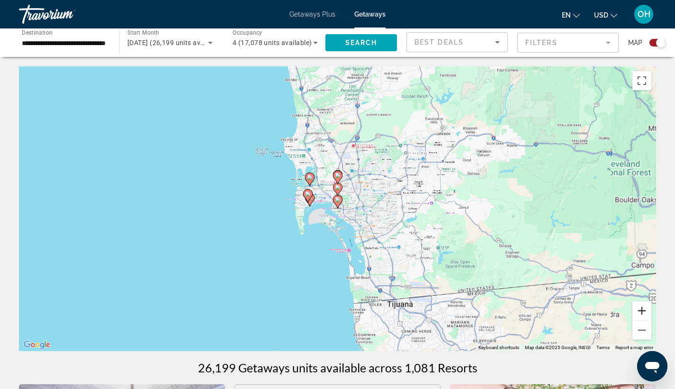
click at [644, 310] on button "Zoom in" at bounding box center [642, 310] width 19 height 19
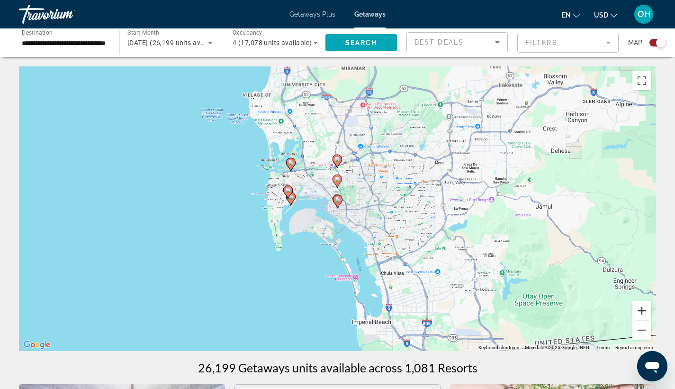
click at [644, 310] on button "Zoom in" at bounding box center [642, 310] width 19 height 19
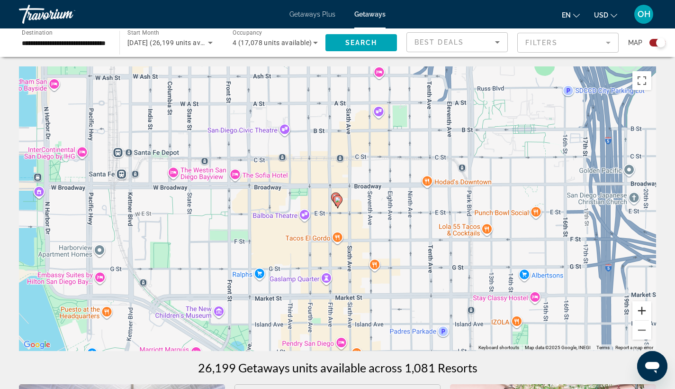
click at [644, 310] on button "Zoom in" at bounding box center [642, 310] width 19 height 19
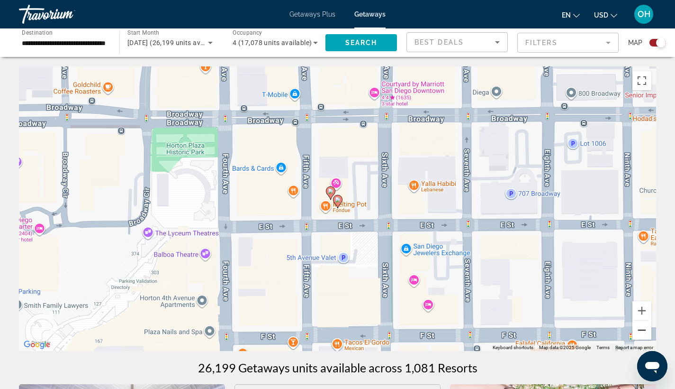
click at [639, 330] on button "Zoom out" at bounding box center [642, 329] width 19 height 19
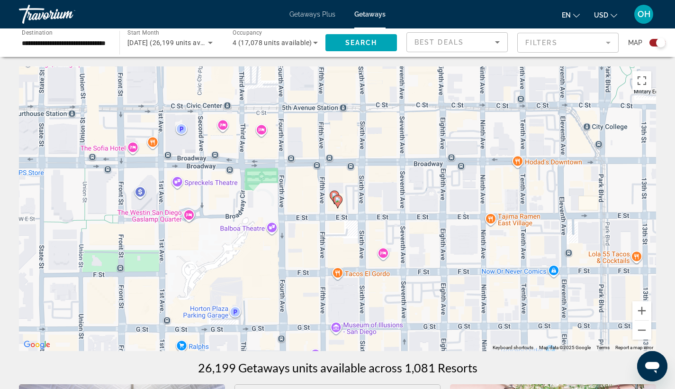
click at [338, 203] on icon "Main content" at bounding box center [337, 201] width 9 height 12
type input "**********"
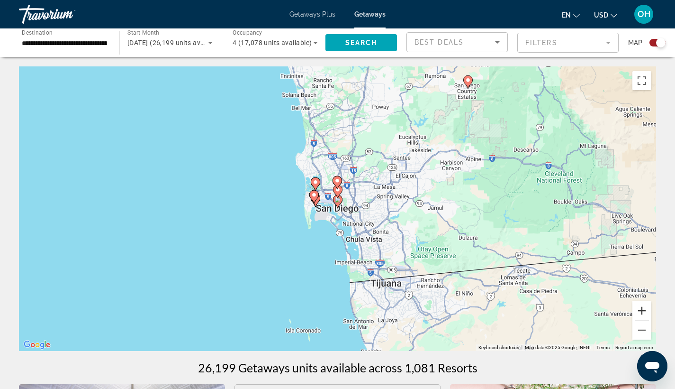
click at [642, 314] on button "Zoom in" at bounding box center [642, 310] width 19 height 19
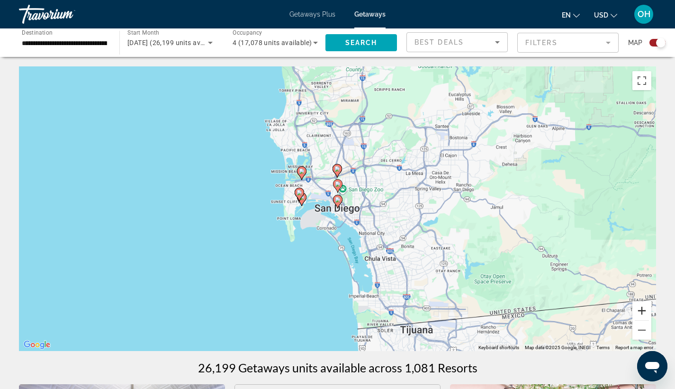
click at [642, 314] on button "Zoom in" at bounding box center [642, 310] width 19 height 19
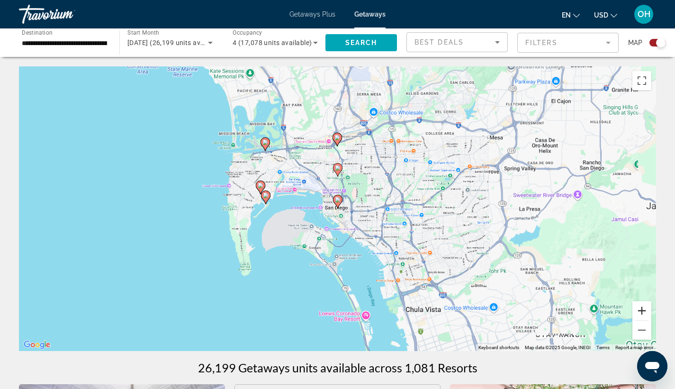
click at [642, 314] on button "Zoom in" at bounding box center [642, 310] width 19 height 19
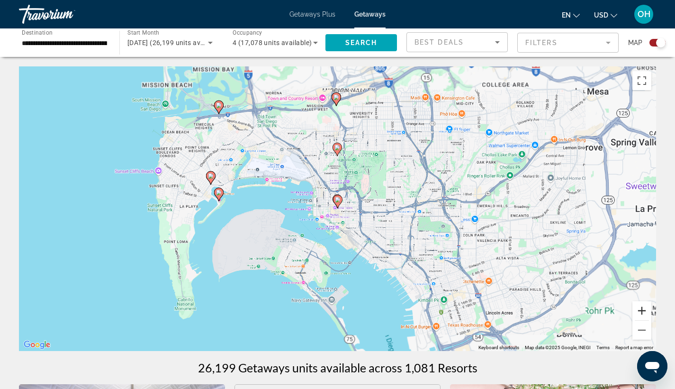
click at [642, 314] on button "Zoom in" at bounding box center [642, 310] width 19 height 19
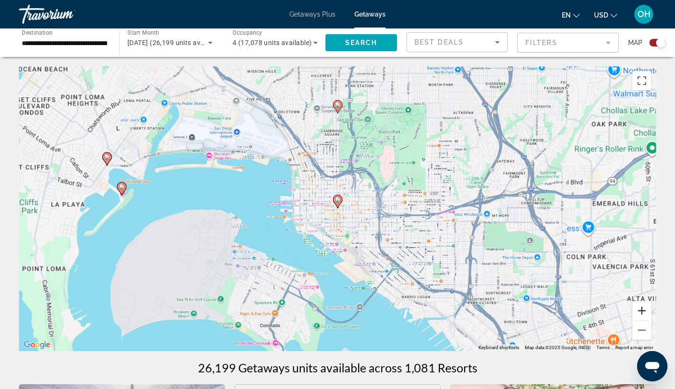
click at [642, 314] on button "Zoom in" at bounding box center [642, 310] width 19 height 19
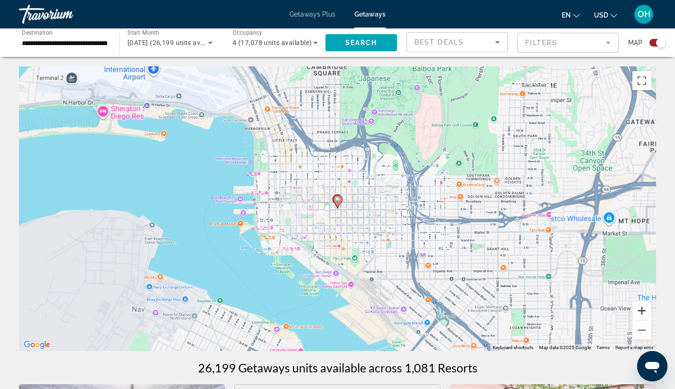
click at [642, 314] on button "Zoom in" at bounding box center [642, 310] width 19 height 19
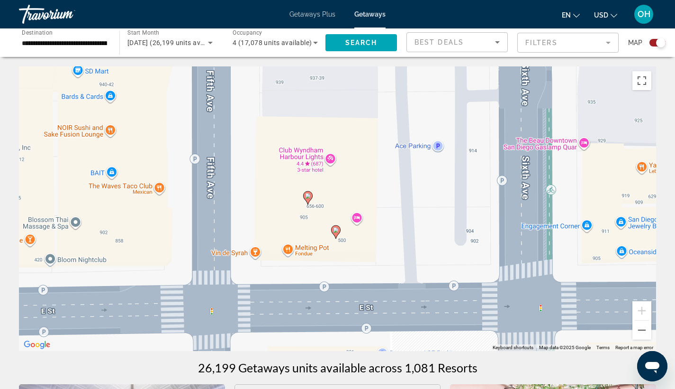
drag, startPoint x: 379, startPoint y: 226, endPoint x: 370, endPoint y: 247, distance: 23.1
click at [376, 253] on div "To activate drag with keyboard, press Alt + Enter. Once in keyboard drag state,…" at bounding box center [337, 208] width 637 height 284
click at [316, 154] on div "To activate drag with keyboard, press Alt + Enter. Once in keyboard drag state,…" at bounding box center [337, 208] width 637 height 284
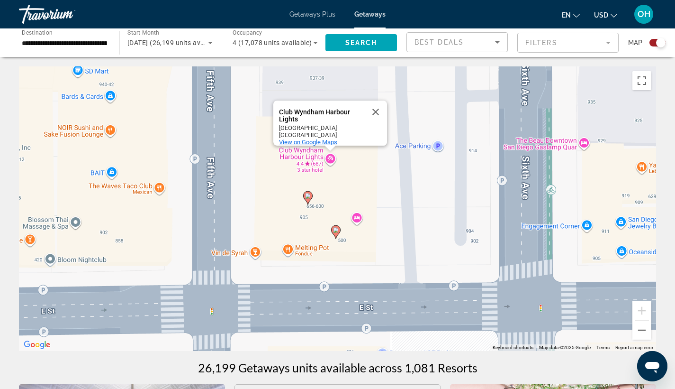
click at [324, 138] on span "View on Google Maps" at bounding box center [308, 141] width 58 height 7
click at [338, 230] on image "Main content" at bounding box center [336, 230] width 6 height 6
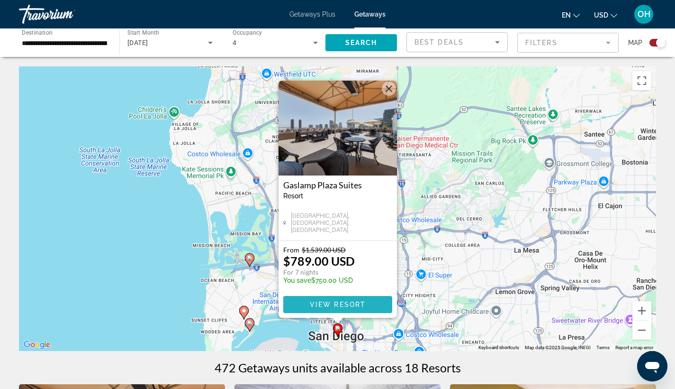
click at [347, 300] on span "Main content" at bounding box center [337, 304] width 109 height 23
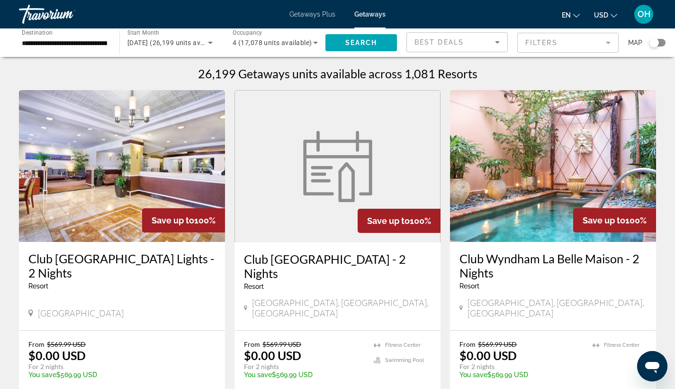
click at [654, 45] on div "Search widget" at bounding box center [654, 42] width 9 height 9
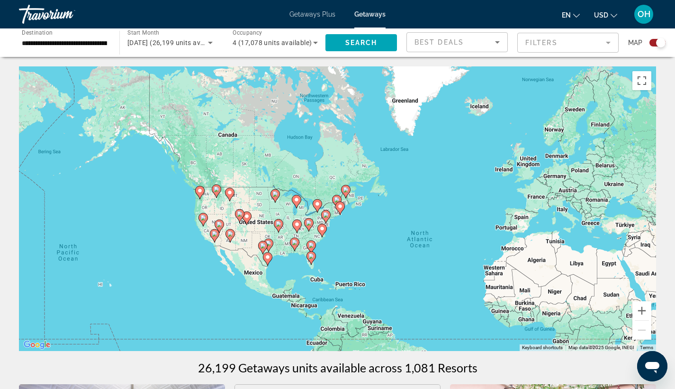
drag, startPoint x: 141, startPoint y: 222, endPoint x: 253, endPoint y: 268, distance: 121.2
click at [253, 268] on div "To activate drag with keyboard, press Alt + Enter. Once in keyboard drag state,…" at bounding box center [337, 208] width 637 height 284
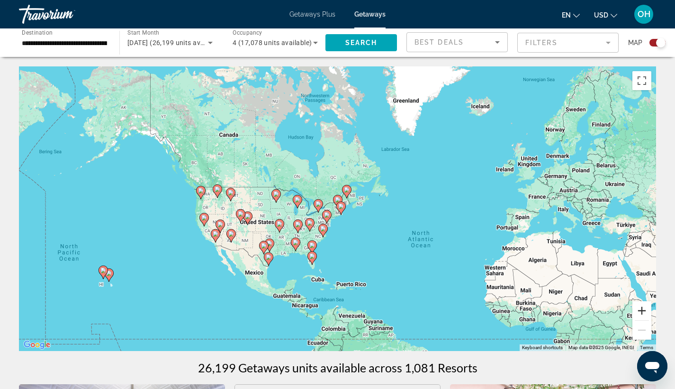
click at [644, 308] on button "Zoom in" at bounding box center [642, 310] width 19 height 19
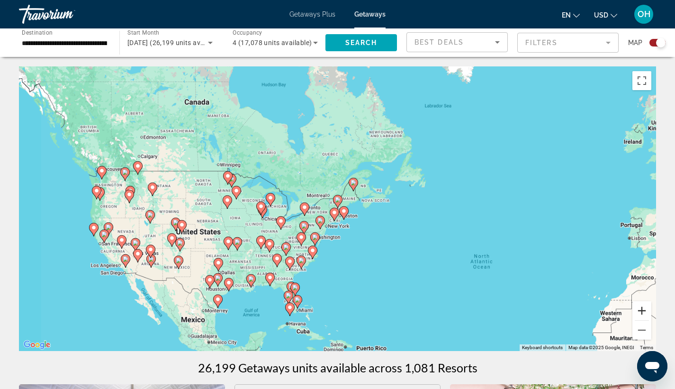
click at [639, 308] on button "Zoom in" at bounding box center [642, 310] width 19 height 19
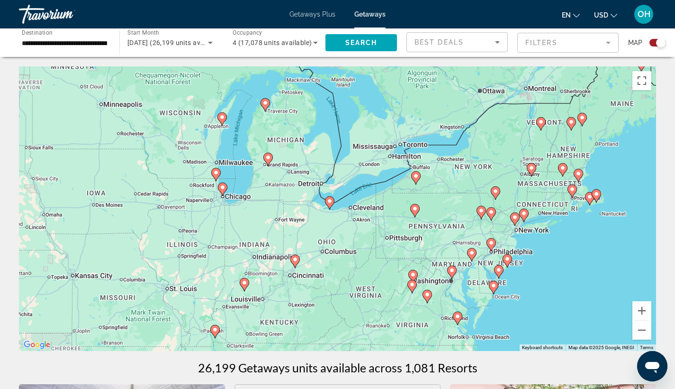
drag, startPoint x: 282, startPoint y: 299, endPoint x: 517, endPoint y: 239, distance: 242.6
click at [517, 239] on div "To activate drag with keyboard, press Alt + Enter. Once in keyboard drag state,…" at bounding box center [337, 208] width 637 height 284
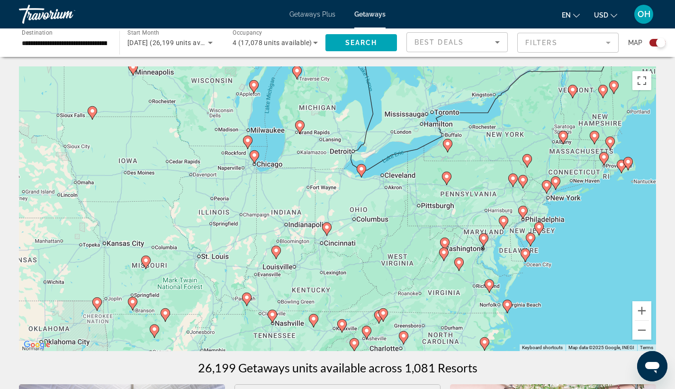
drag, startPoint x: 317, startPoint y: 302, endPoint x: 416, endPoint y: 204, distance: 139.0
click at [416, 204] on div "To activate drag with keyboard, press Alt + Enter. Once in keyboard drag state,…" at bounding box center [337, 208] width 637 height 284
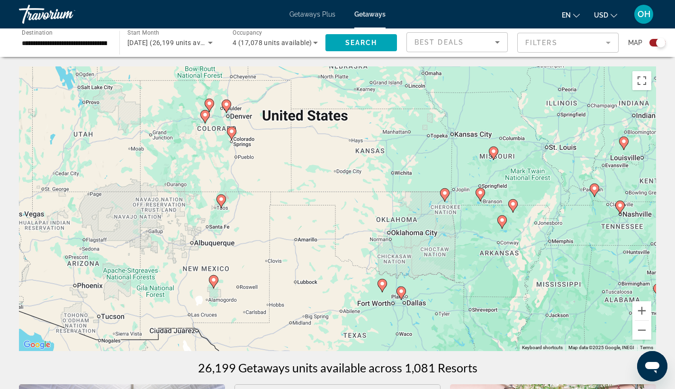
drag, startPoint x: 188, startPoint y: 294, endPoint x: 489, endPoint y: 235, distance: 306.1
click at [489, 235] on div "To activate drag with keyboard, press Alt + Enter. Once in keyboard drag state,…" at bounding box center [337, 208] width 637 height 284
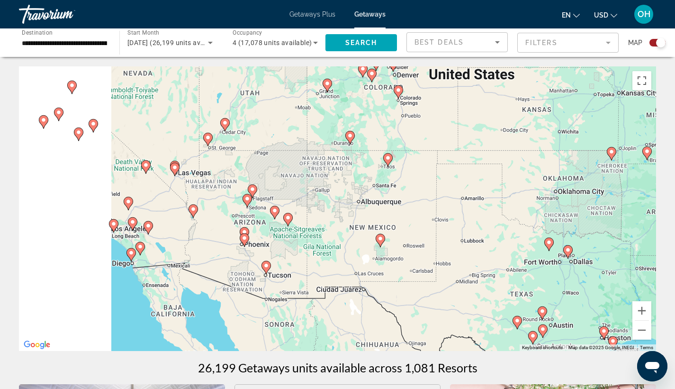
drag, startPoint x: 343, startPoint y: 251, endPoint x: 475, endPoint y: 247, distance: 132.2
click at [527, 245] on div "To activate drag with keyboard, press Alt + Enter. Once in keyboard drag state,…" at bounding box center [337, 208] width 637 height 284
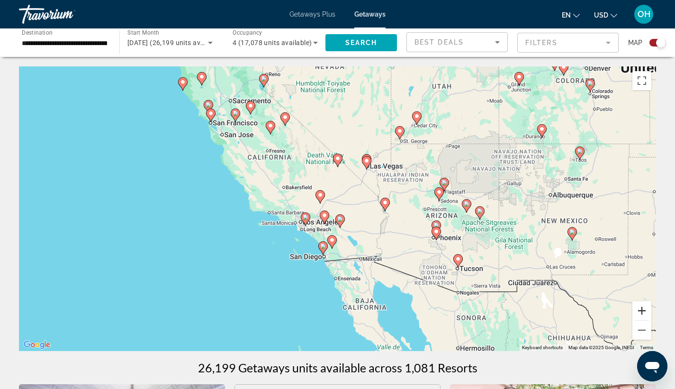
click at [639, 310] on button "Zoom in" at bounding box center [642, 310] width 19 height 19
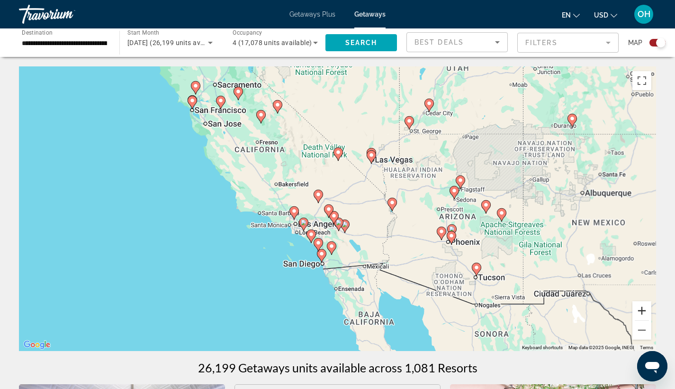
click at [639, 310] on button "Zoom in" at bounding box center [642, 310] width 19 height 19
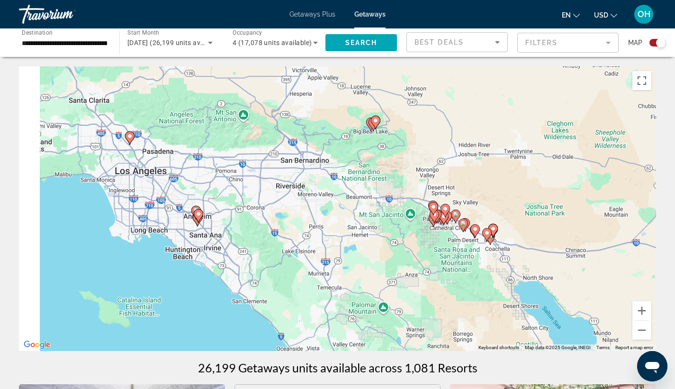
drag, startPoint x: 340, startPoint y: 260, endPoint x: 435, endPoint y: 126, distance: 164.2
click at [435, 126] on div "To activate drag with keyboard, press Alt + Enter. Once in keyboard drag state,…" at bounding box center [337, 208] width 637 height 284
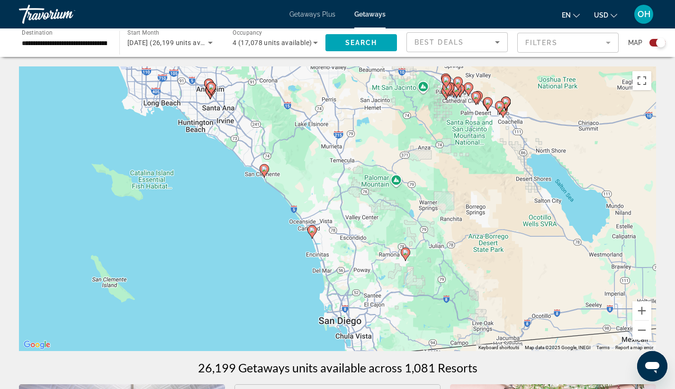
drag, startPoint x: 279, startPoint y: 255, endPoint x: 280, endPoint y: 128, distance: 126.5
click at [280, 128] on div "To activate drag with keyboard, press Alt + Enter. Once in keyboard drag state,…" at bounding box center [337, 208] width 637 height 284
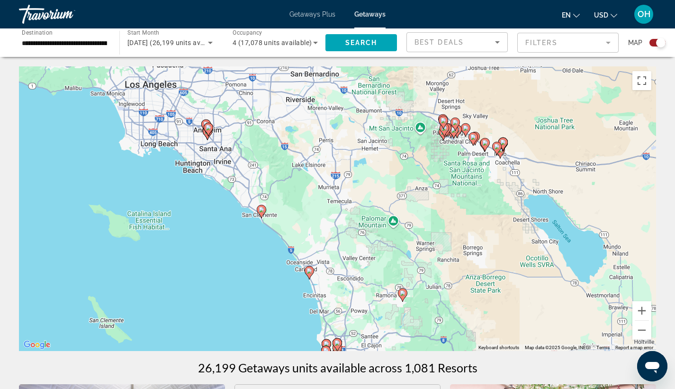
drag, startPoint x: 282, startPoint y: 207, endPoint x: 282, endPoint y: 246, distance: 39.3
click at [282, 246] on div "To activate drag with keyboard, press Alt + Enter. Once in keyboard drag state,…" at bounding box center [337, 208] width 637 height 284
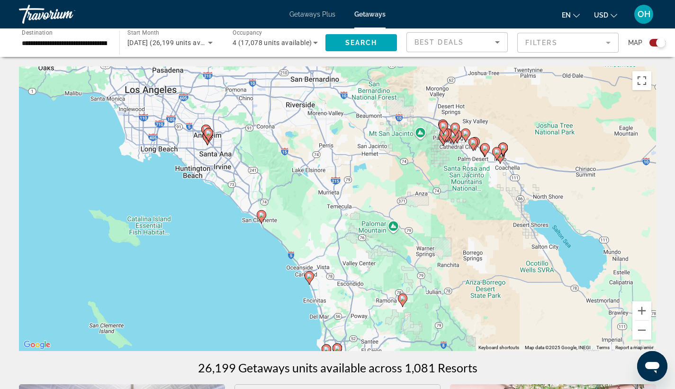
click at [262, 216] on image "Main content" at bounding box center [262, 215] width 6 height 6
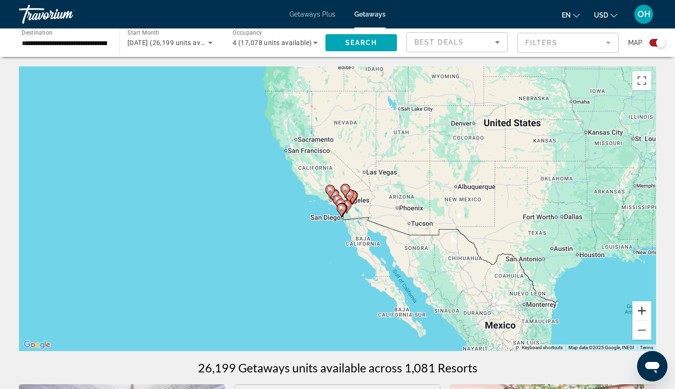
click at [642, 310] on button "Zoom in" at bounding box center [642, 310] width 19 height 19
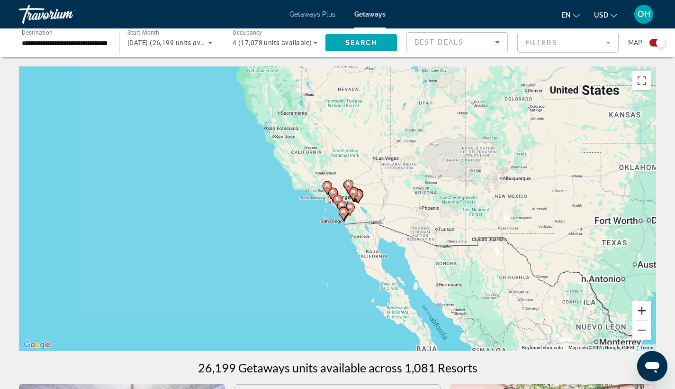
click at [642, 310] on button "Zoom in" at bounding box center [642, 310] width 19 height 19
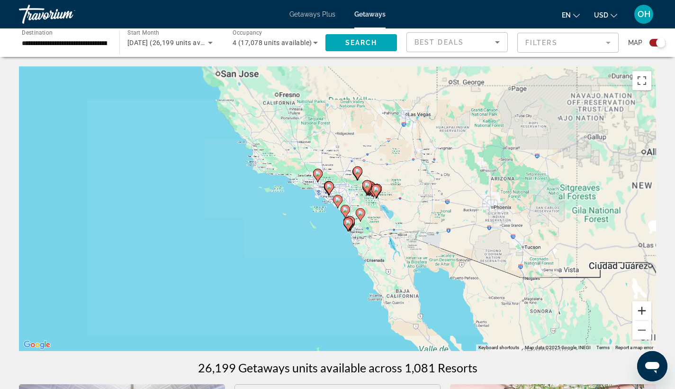
click at [642, 310] on button "Zoom in" at bounding box center [642, 310] width 19 height 19
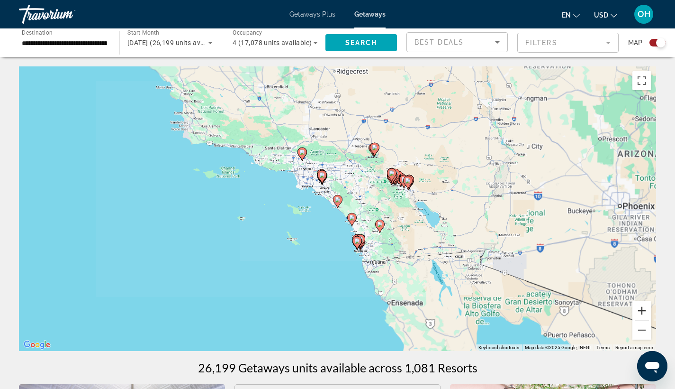
click at [642, 310] on button "Zoom in" at bounding box center [642, 310] width 19 height 19
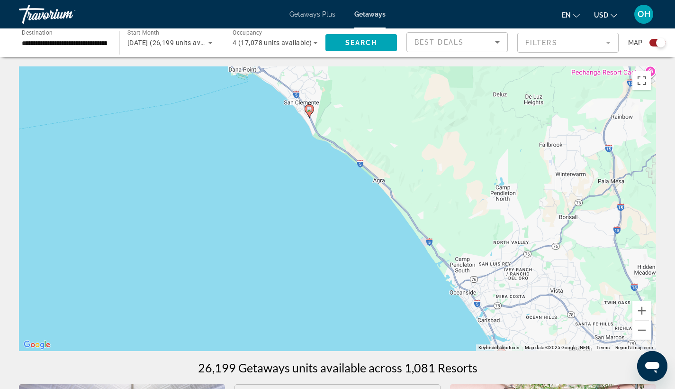
drag, startPoint x: 483, startPoint y: 304, endPoint x: 454, endPoint y: 235, distance: 75.4
click at [454, 235] on div "To activate drag with keyboard, press Alt + Enter. Once in keyboard drag state,…" at bounding box center [337, 208] width 637 height 284
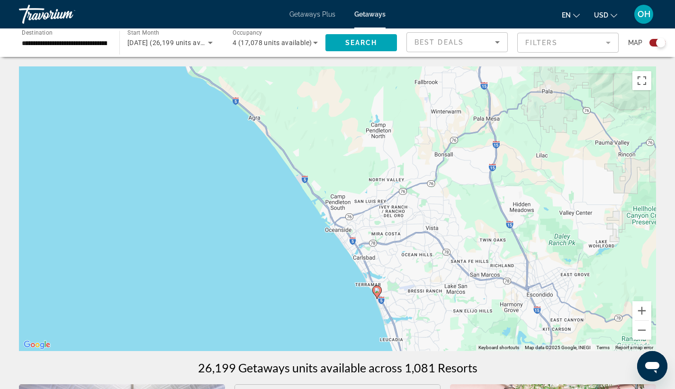
drag, startPoint x: 476, startPoint y: 213, endPoint x: 333, endPoint y: 115, distance: 173.9
click at [333, 115] on div "To activate drag with keyboard, press Alt + Enter. Once in keyboard drag state,…" at bounding box center [337, 208] width 637 height 284
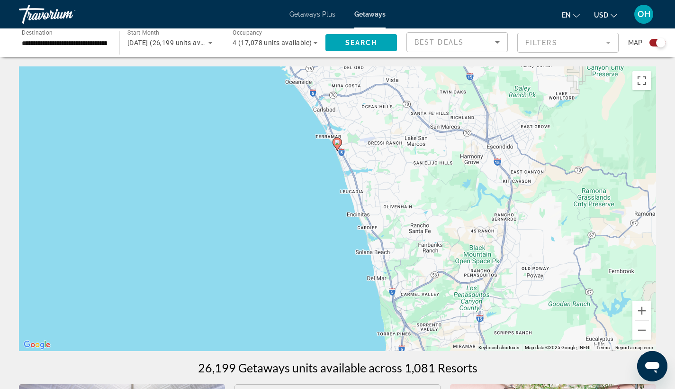
drag, startPoint x: 370, startPoint y: 266, endPoint x: 343, endPoint y: 172, distance: 97.2
click at [344, 173] on div "To activate drag with keyboard, press Alt + Enter. Once in keyboard drag state,…" at bounding box center [337, 208] width 637 height 284
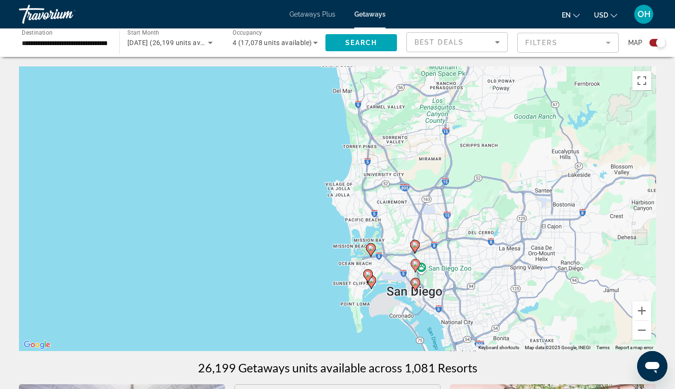
drag, startPoint x: 396, startPoint y: 276, endPoint x: 385, endPoint y: 128, distance: 148.2
click at [385, 131] on div "To activate drag with keyboard, press Alt + Enter. Once in keyboard drag state,…" at bounding box center [337, 208] width 637 height 284
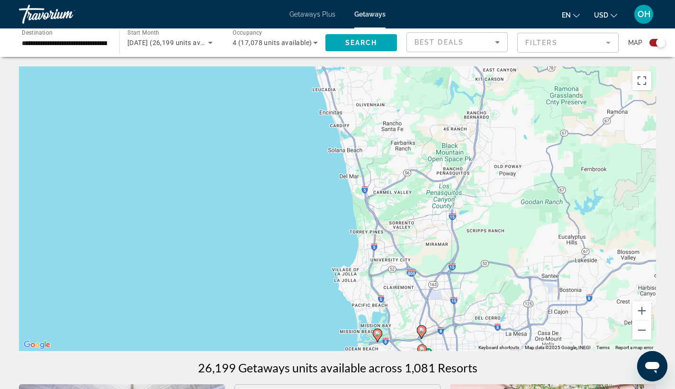
drag, startPoint x: 376, startPoint y: 228, endPoint x: 389, endPoint y: 348, distance: 120.6
click at [389, 348] on div "To activate drag with keyboard, press Alt + Enter. Once in keyboard drag state,…" at bounding box center [337, 208] width 637 height 284
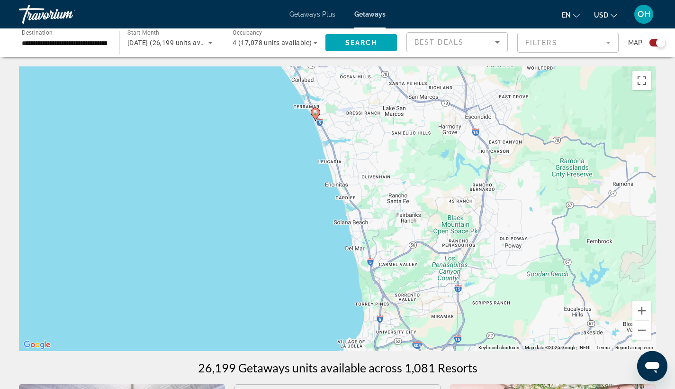
drag, startPoint x: 394, startPoint y: 260, endPoint x: 402, endPoint y: 295, distance: 36.0
click at [402, 295] on div "To activate drag with keyboard, press Alt + Enter. Once in keyboard drag state,…" at bounding box center [337, 208] width 637 height 284
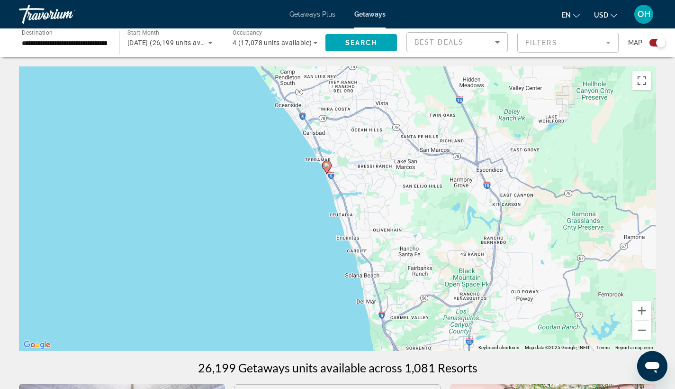
drag, startPoint x: 373, startPoint y: 205, endPoint x: 391, endPoint y: 260, distance: 58.0
click at [392, 260] on div "To activate drag with keyboard, press Alt + Enter. Once in keyboard drag state,…" at bounding box center [337, 208] width 637 height 284
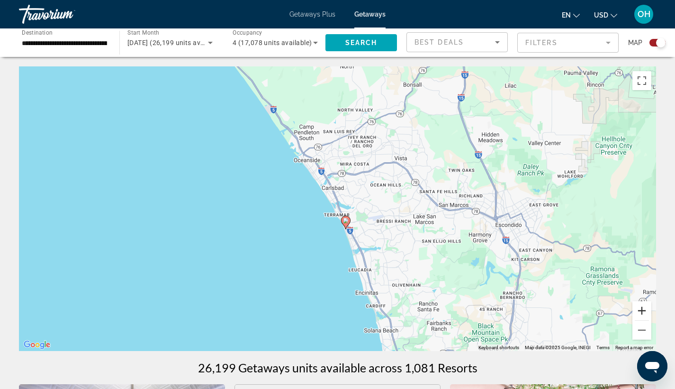
click at [643, 310] on button "Zoom in" at bounding box center [642, 310] width 19 height 19
click at [643, 309] on button "Zoom in" at bounding box center [642, 310] width 19 height 19
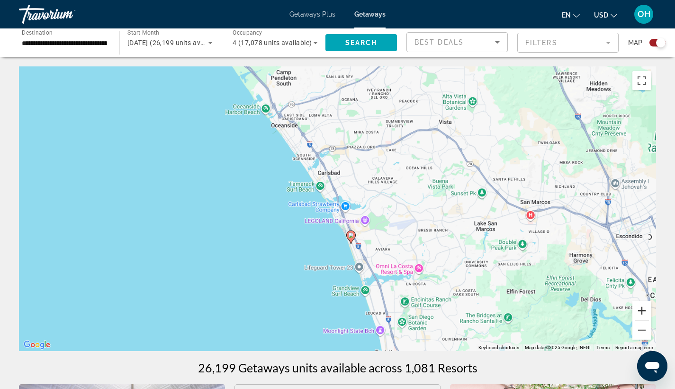
click at [643, 309] on button "Zoom in" at bounding box center [642, 310] width 19 height 19
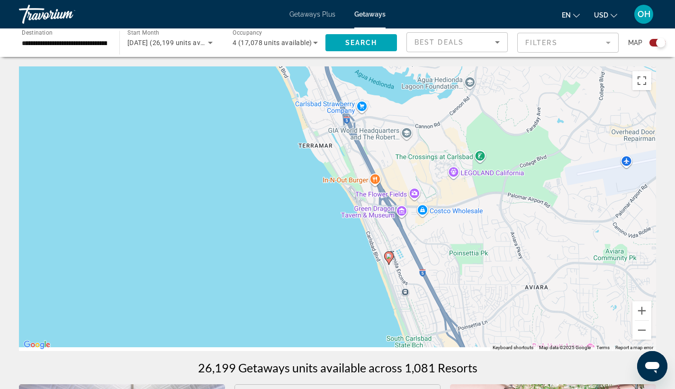
drag, startPoint x: 475, startPoint y: 316, endPoint x: 463, endPoint y: 178, distance: 137.9
click at [463, 178] on div "To activate drag with keyboard, press Alt + Enter. Once in keyboard drag state,…" at bounding box center [337, 208] width 637 height 284
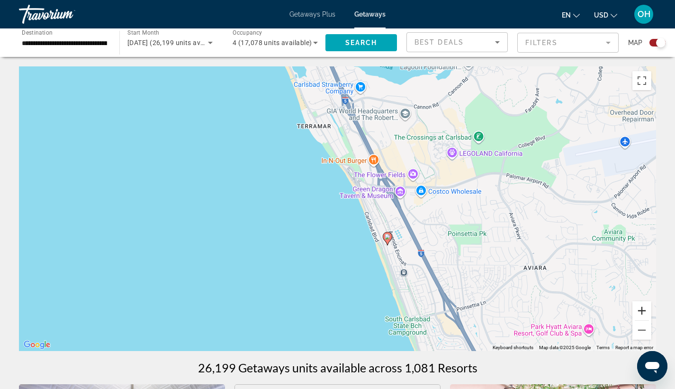
click at [642, 307] on button "Zoom in" at bounding box center [642, 310] width 19 height 19
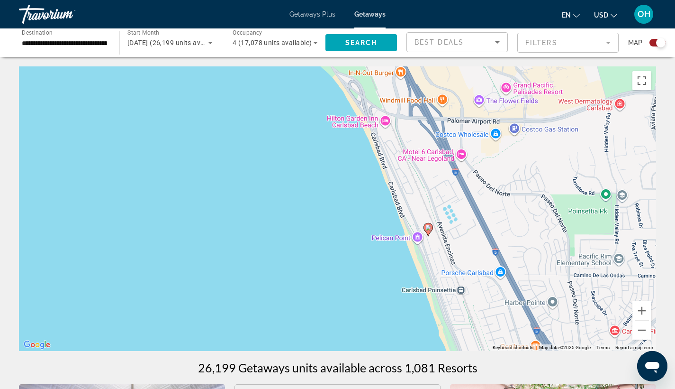
drag, startPoint x: 544, startPoint y: 285, endPoint x: 535, endPoint y: 245, distance: 41.4
click at [535, 245] on div "To activate drag with keyboard, press Alt + Enter. Once in keyboard drag state,…" at bounding box center [337, 208] width 637 height 284
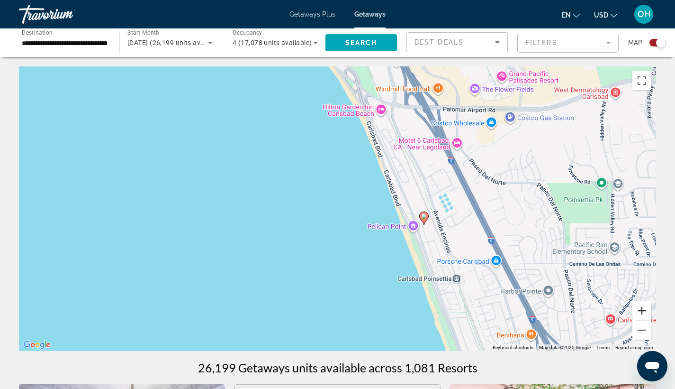
click at [645, 316] on button "Zoom in" at bounding box center [642, 310] width 19 height 19
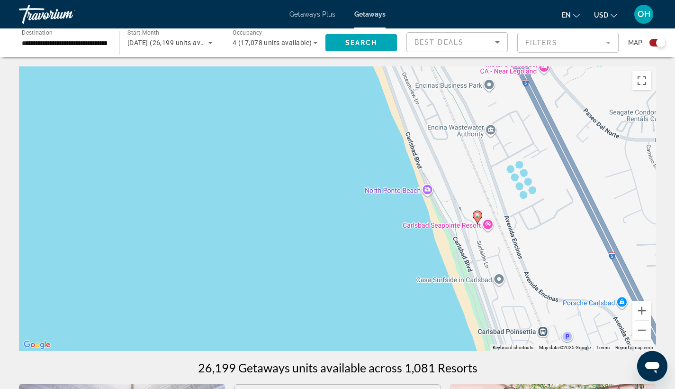
drag, startPoint x: 548, startPoint y: 281, endPoint x: 514, endPoint y: 263, distance: 38.8
click at [514, 263] on div "To activate drag with keyboard, press Alt + Enter. Once in keyboard drag state,…" at bounding box center [337, 208] width 637 height 284
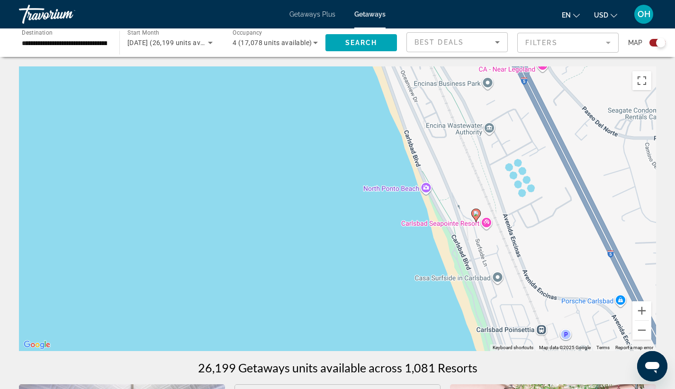
click at [486, 226] on div "To activate drag with keyboard, press Alt + Enter. Once in keyboard drag state,…" at bounding box center [337, 208] width 637 height 284
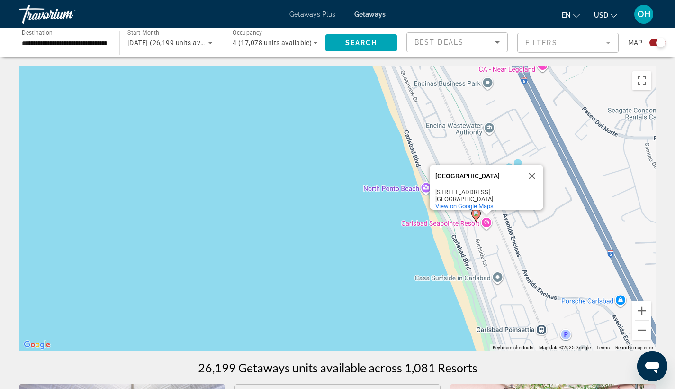
click at [474, 202] on span "View on Google Maps" at bounding box center [464, 205] width 58 height 7
click at [645, 333] on button "Zoom out" at bounding box center [642, 329] width 19 height 19
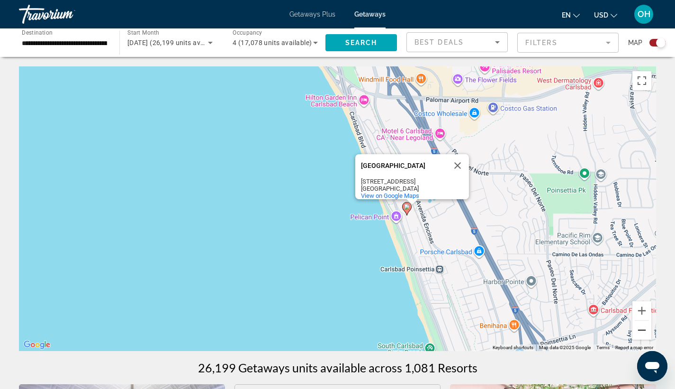
click at [645, 332] on button "Zoom out" at bounding box center [642, 329] width 19 height 19
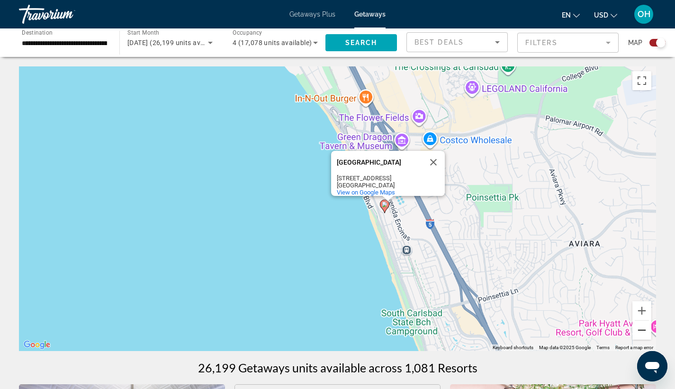
click at [645, 332] on button "Zoom out" at bounding box center [642, 329] width 19 height 19
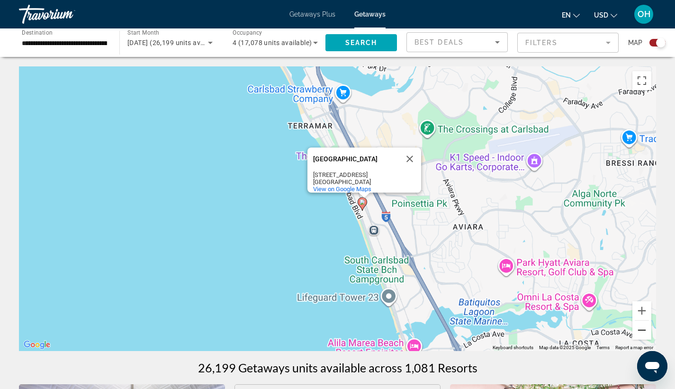
click at [645, 332] on button "Zoom out" at bounding box center [642, 329] width 19 height 19
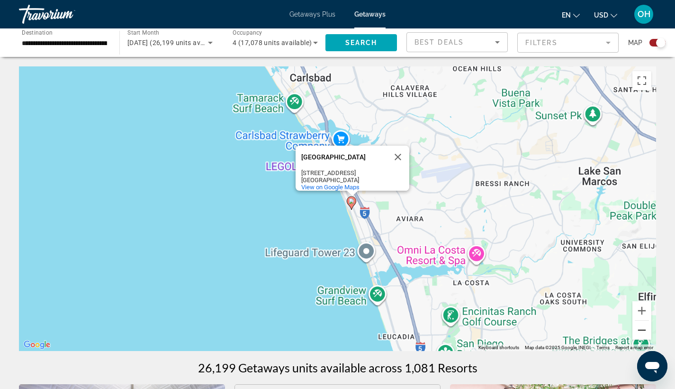
click at [645, 332] on button "Zoom out" at bounding box center [642, 329] width 19 height 19
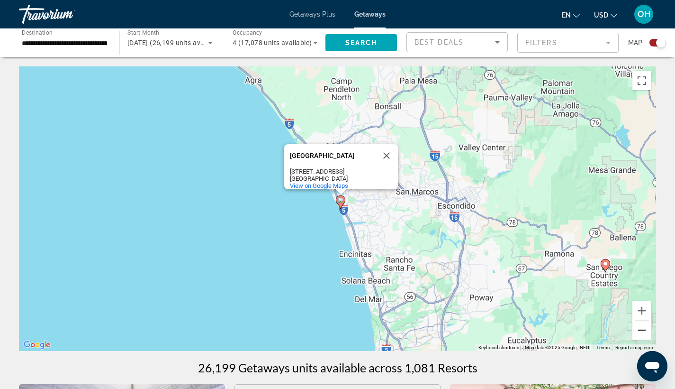
click at [645, 332] on button "Zoom out" at bounding box center [642, 329] width 19 height 19
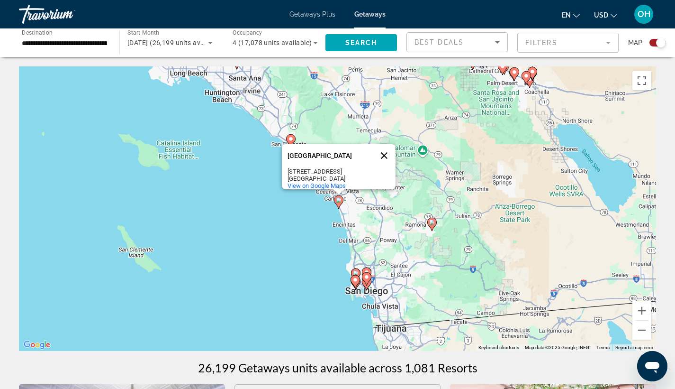
click at [387, 150] on button "Close" at bounding box center [384, 155] width 23 height 23
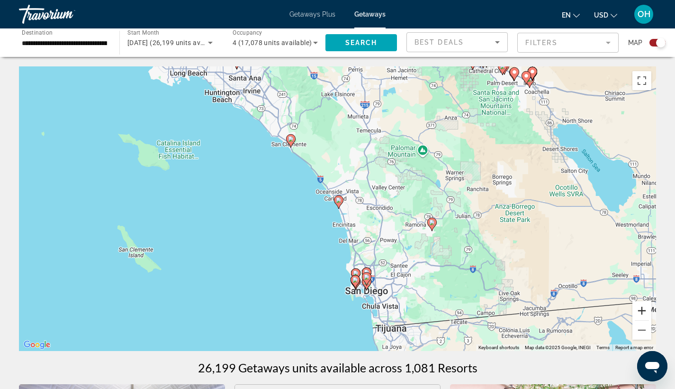
click at [640, 308] on button "Zoom in" at bounding box center [642, 310] width 19 height 19
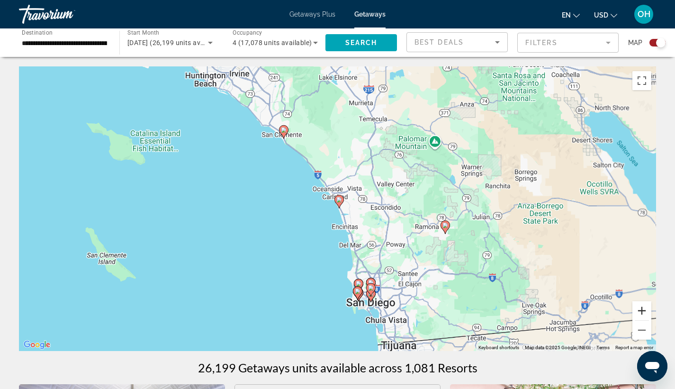
click at [640, 308] on button "Zoom in" at bounding box center [642, 310] width 19 height 19
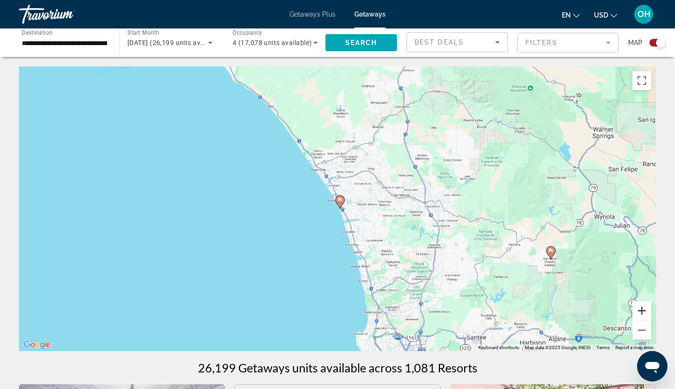
click at [640, 308] on button "Zoom in" at bounding box center [642, 310] width 19 height 19
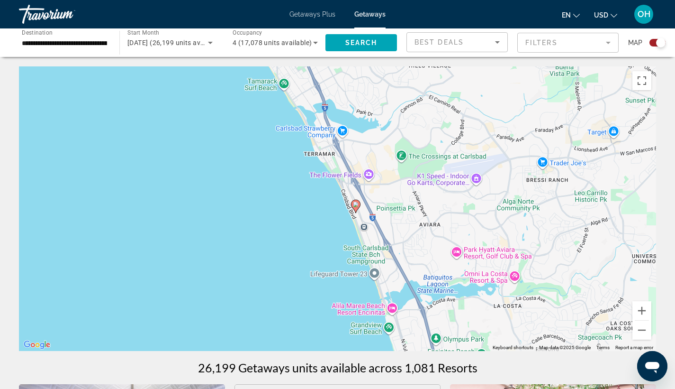
drag, startPoint x: 351, startPoint y: 143, endPoint x: 448, endPoint y: 281, distance: 169.0
click at [448, 287] on div "To activate drag with keyboard, press Alt + Enter. Once in keyboard drag state,…" at bounding box center [337, 208] width 637 height 284
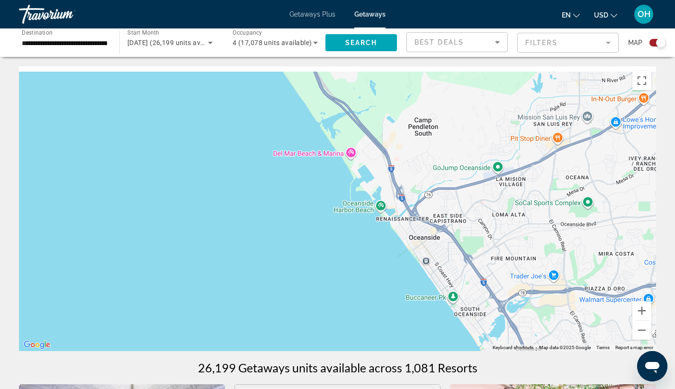
drag, startPoint x: 312, startPoint y: 146, endPoint x: 432, endPoint y: 305, distance: 198.8
click at [432, 305] on div "To activate drag with keyboard, press Alt + Enter. Once in keyboard drag state,…" at bounding box center [337, 208] width 637 height 284
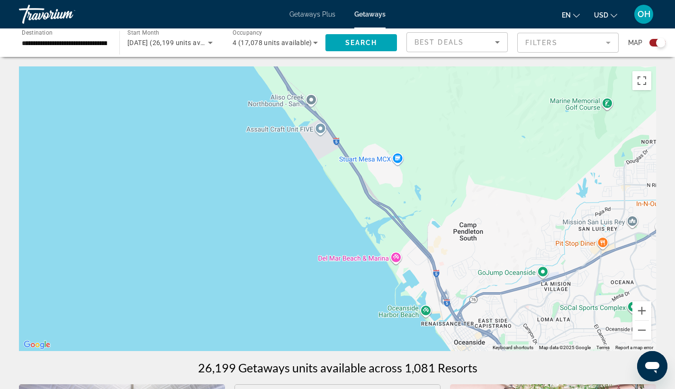
drag, startPoint x: 395, startPoint y: 252, endPoint x: 411, endPoint y: 291, distance: 42.2
click at [411, 291] on div "Main content" at bounding box center [337, 208] width 637 height 284
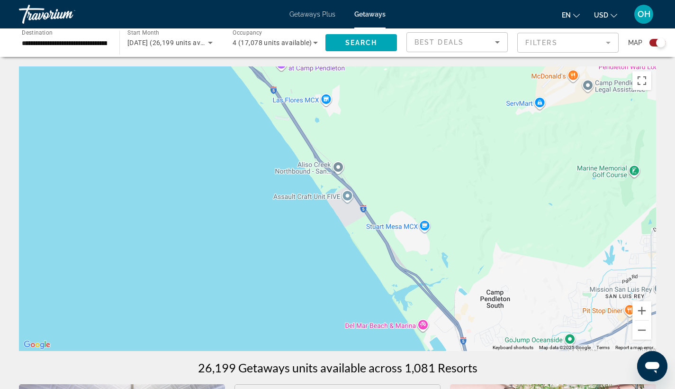
drag, startPoint x: 382, startPoint y: 218, endPoint x: 450, endPoint y: 299, distance: 105.0
click at [450, 299] on div "Main content" at bounding box center [337, 208] width 637 height 284
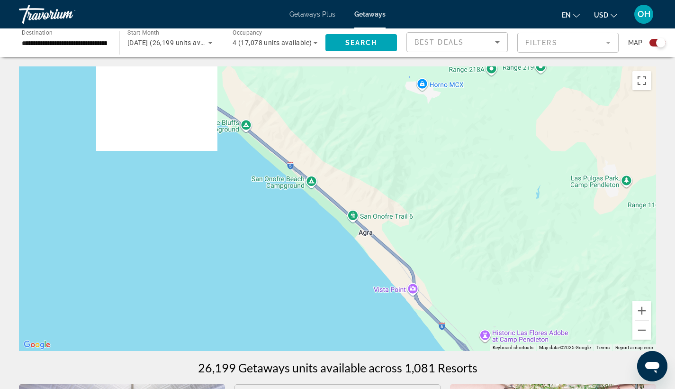
drag, startPoint x: 387, startPoint y: 206, endPoint x: 453, endPoint y: 308, distance: 122.4
click at [455, 310] on div "Main content" at bounding box center [337, 208] width 637 height 284
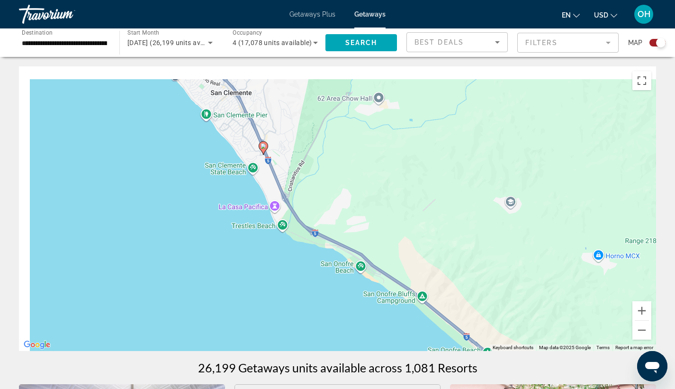
drag, startPoint x: 294, startPoint y: 176, endPoint x: 414, endPoint y: 296, distance: 169.5
click at [439, 317] on div "To activate drag with keyboard, press Alt + Enter. Once in keyboard drag state,…" at bounding box center [337, 208] width 637 height 284
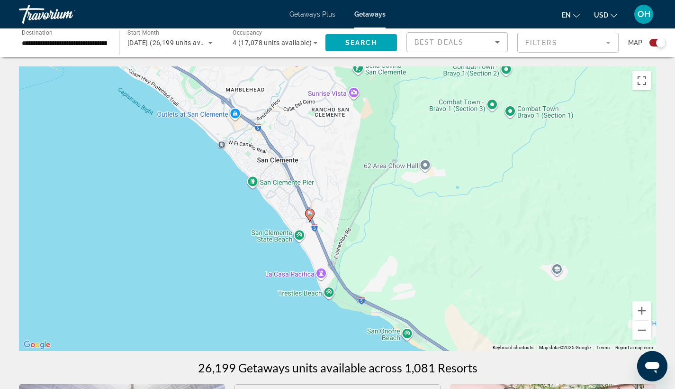
drag, startPoint x: 355, startPoint y: 254, endPoint x: 378, endPoint y: 284, distance: 37.5
click at [378, 284] on div "To activate drag with keyboard, press Alt + Enter. Once in keyboard drag state,…" at bounding box center [337, 208] width 637 height 284
click at [640, 308] on button "Zoom in" at bounding box center [642, 310] width 19 height 19
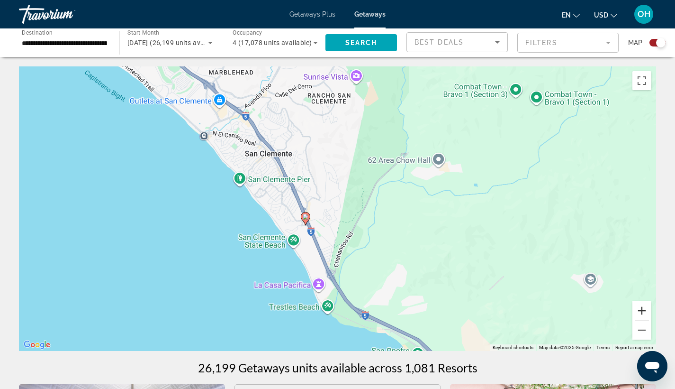
click at [640, 308] on button "Zoom in" at bounding box center [642, 310] width 19 height 19
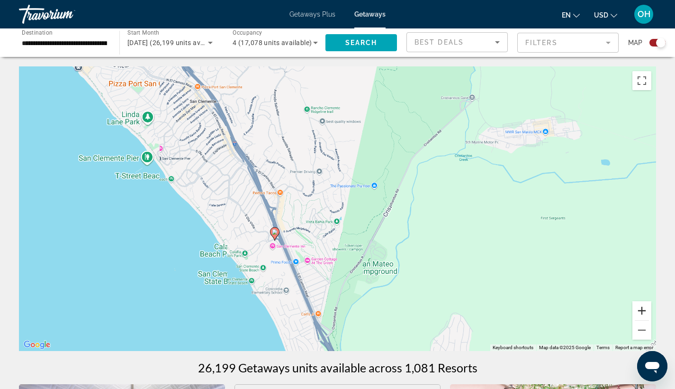
click at [641, 308] on button "Zoom in" at bounding box center [642, 310] width 19 height 19
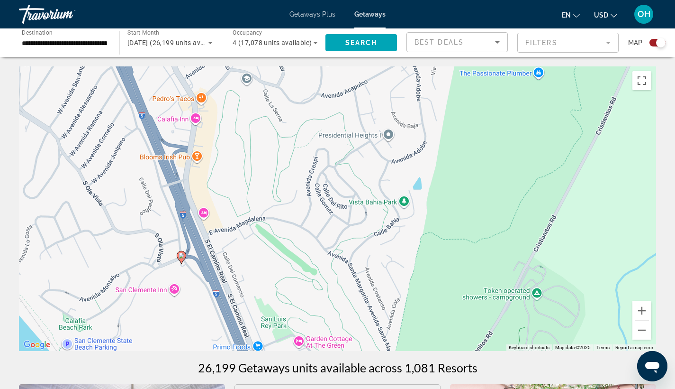
drag, startPoint x: 363, startPoint y: 284, endPoint x: 463, endPoint y: 203, distance: 128.7
click at [463, 203] on div "To activate drag with keyboard, press Alt + Enter. Once in keyboard drag state,…" at bounding box center [337, 208] width 637 height 284
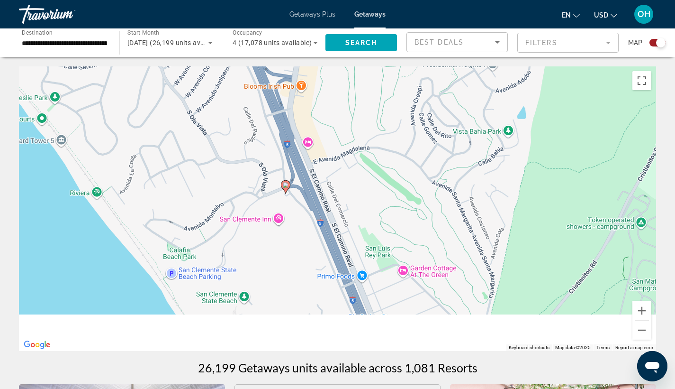
drag, startPoint x: 330, startPoint y: 253, endPoint x: 377, endPoint y: 206, distance: 66.7
click at [376, 206] on div "To activate drag with keyboard, press Alt + Enter. Once in keyboard drag state,…" at bounding box center [337, 208] width 637 height 284
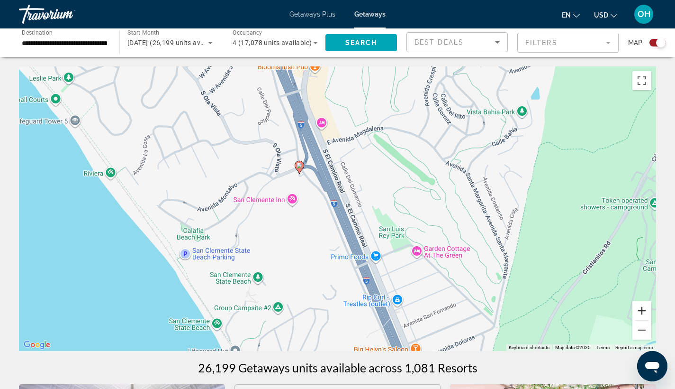
click at [640, 311] on button "Zoom in" at bounding box center [642, 310] width 19 height 19
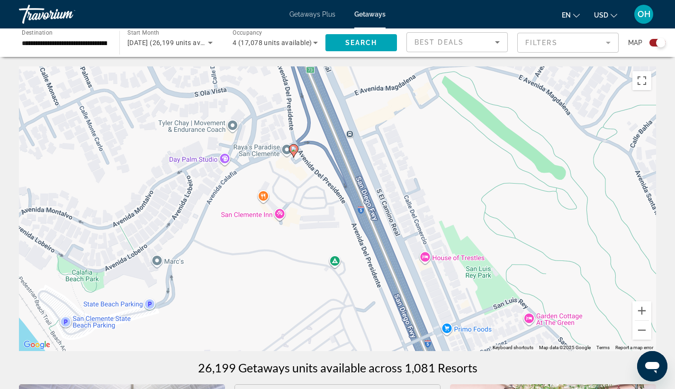
drag, startPoint x: 329, startPoint y: 210, endPoint x: 349, endPoint y: 229, distance: 27.5
click at [349, 229] on div "To activate drag with keyboard, press Alt + Enter. Once in keyboard drag state,…" at bounding box center [337, 208] width 637 height 284
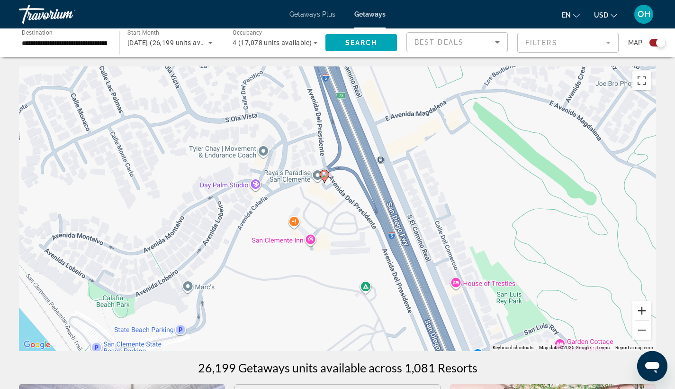
click at [641, 309] on button "Zoom in" at bounding box center [642, 310] width 19 height 19
click at [640, 309] on button "Zoom in" at bounding box center [642, 310] width 19 height 19
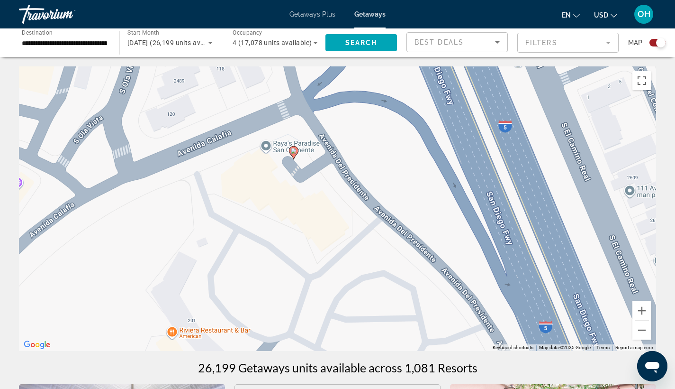
drag, startPoint x: 329, startPoint y: 162, endPoint x: 336, endPoint y: 206, distance: 44.6
click at [336, 206] on div "To activate drag with keyboard, press Alt + Enter. Once in keyboard drag state,…" at bounding box center [337, 208] width 637 height 284
click at [295, 153] on image "Main content" at bounding box center [294, 151] width 6 height 6
type input "**********"
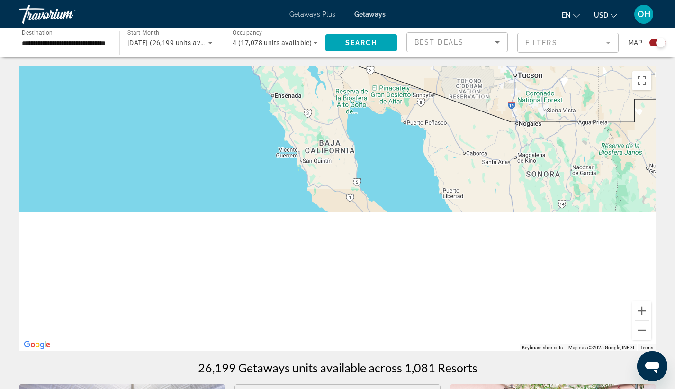
drag, startPoint x: 432, startPoint y: 195, endPoint x: 382, endPoint y: 92, distance: 114.0
click at [383, 85] on div "To activate drag with keyboard, press Alt + Enter. Once in keyboard drag state,…" at bounding box center [337, 208] width 637 height 284
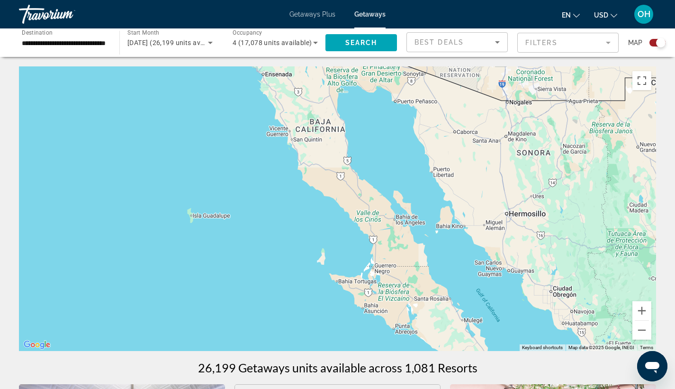
drag, startPoint x: 351, startPoint y: 111, endPoint x: 498, endPoint y: 329, distance: 263.8
click at [498, 329] on div "To activate drag with keyboard, press Alt + Enter. Once in keyboard drag state,…" at bounding box center [337, 208] width 637 height 284
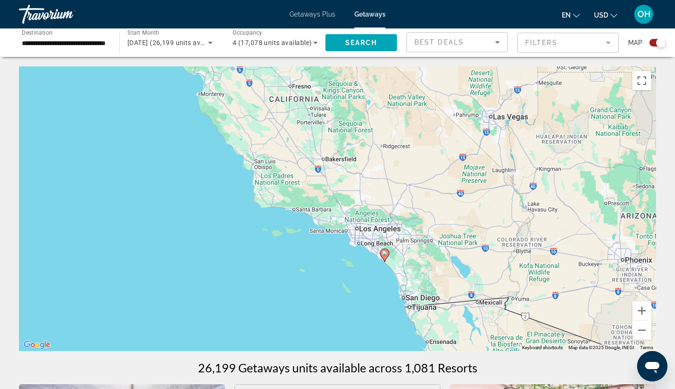
drag, startPoint x: 400, startPoint y: 190, endPoint x: 406, endPoint y: 248, distance: 57.6
click at [406, 248] on div "To activate drag with keyboard, press Alt + Enter. Once in keyboard drag state,…" at bounding box center [337, 208] width 637 height 284
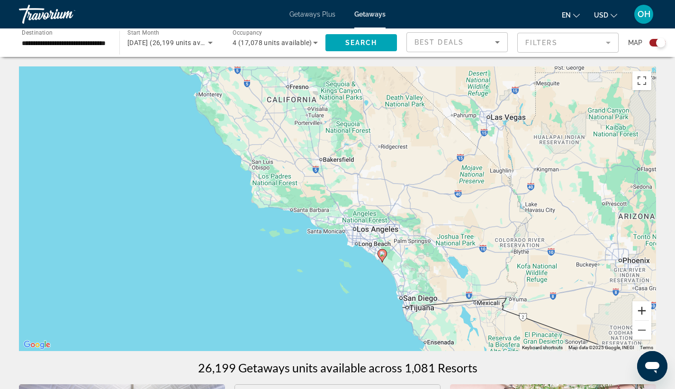
click at [642, 308] on button "Zoom in" at bounding box center [642, 310] width 19 height 19
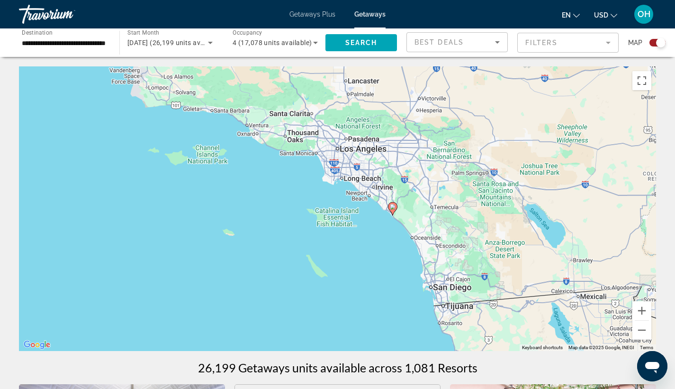
drag, startPoint x: 558, startPoint y: 311, endPoint x: 524, endPoint y: 217, distance: 99.7
click at [529, 220] on div "To activate drag with keyboard, press Alt + Enter. Once in keyboard drag state,…" at bounding box center [337, 208] width 637 height 284
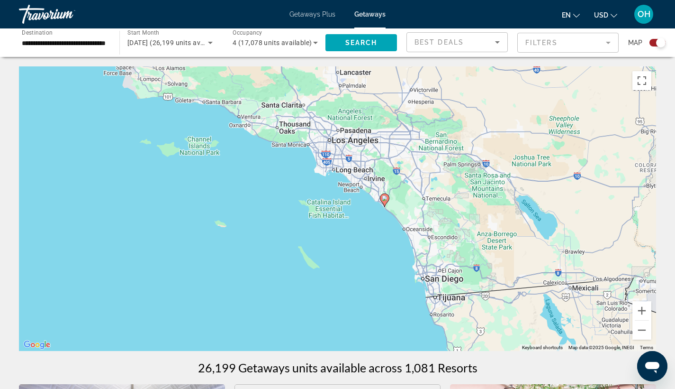
drag, startPoint x: 564, startPoint y: 305, endPoint x: 488, endPoint y: 241, distance: 99.9
click at [488, 241] on div "To activate drag with keyboard, press Alt + Enter. Once in keyboard drag state,…" at bounding box center [337, 208] width 637 height 284
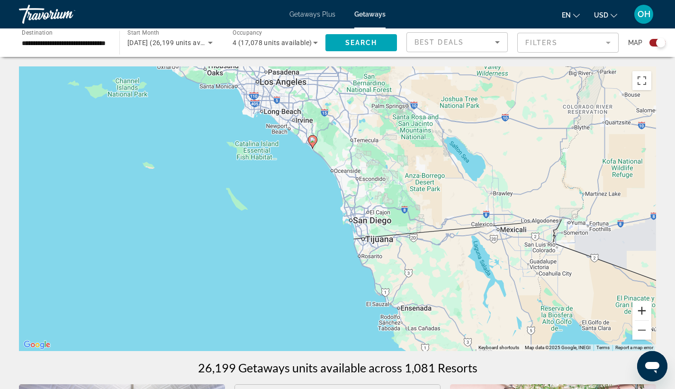
click at [643, 310] on button "Zoom in" at bounding box center [642, 310] width 19 height 19
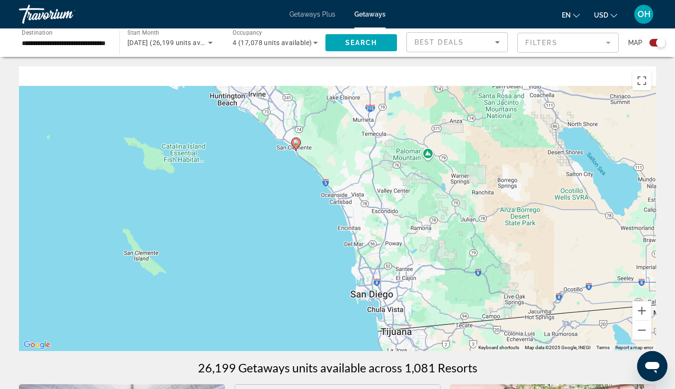
drag, startPoint x: 456, startPoint y: 203, endPoint x: 459, endPoint y: 224, distance: 21.1
click at [459, 224] on div "To activate drag with keyboard, press Alt + Enter. Once in keyboard drag state,…" at bounding box center [337, 208] width 637 height 284
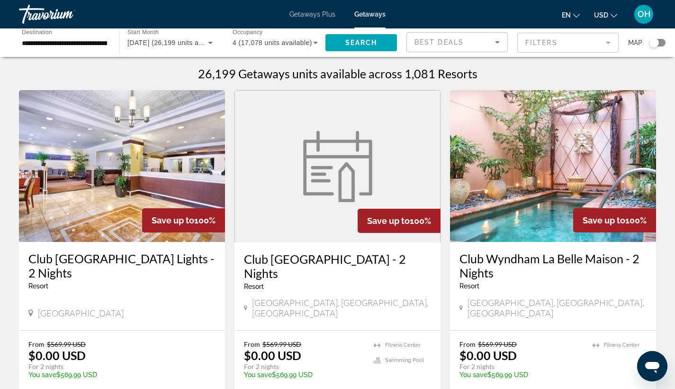
click at [647, 14] on span "OH" at bounding box center [644, 13] width 13 height 9
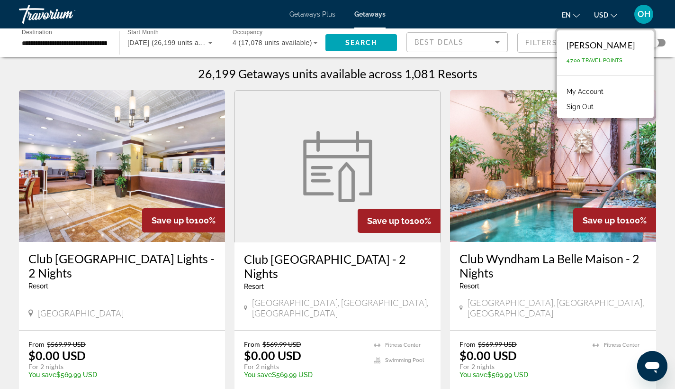
click at [597, 59] on span "4,700 Travel Points" at bounding box center [595, 60] width 56 height 6
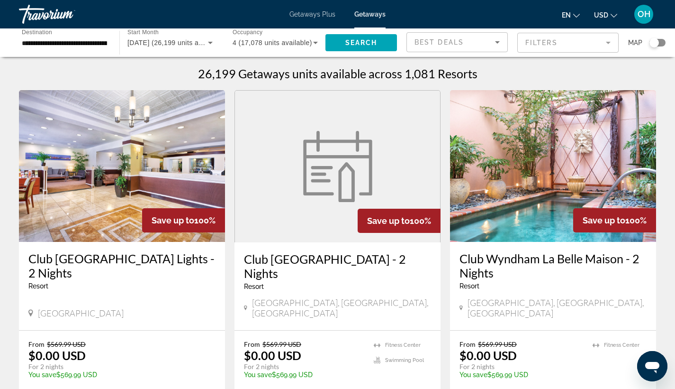
click at [652, 42] on div "Search widget" at bounding box center [654, 42] width 9 height 9
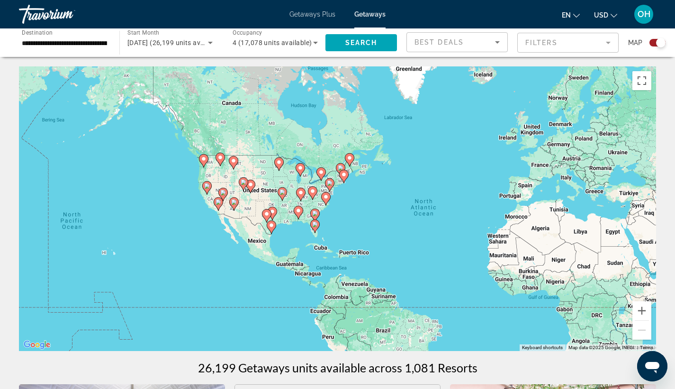
drag, startPoint x: 163, startPoint y: 207, endPoint x: 281, endPoint y: 220, distance: 119.2
click at [281, 220] on div "To activate drag with keyboard, press Alt + Enter. Once in keyboard drag state,…" at bounding box center [337, 208] width 637 height 284
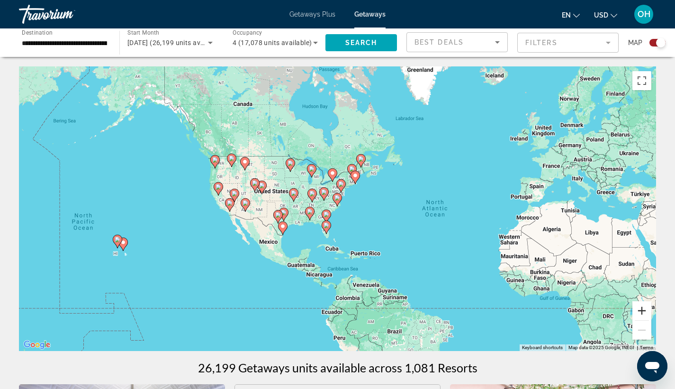
click at [641, 310] on button "Zoom in" at bounding box center [642, 310] width 19 height 19
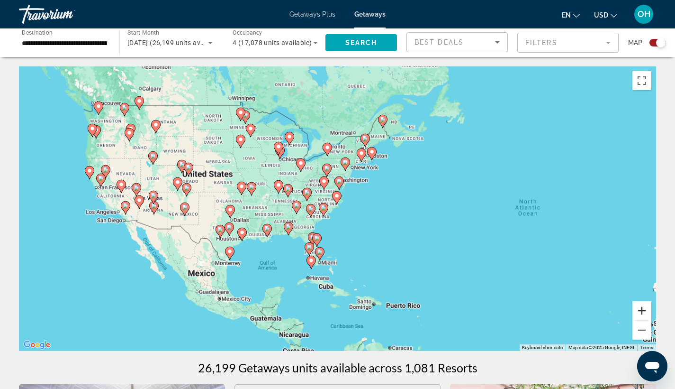
click at [640, 309] on button "Zoom in" at bounding box center [642, 310] width 19 height 19
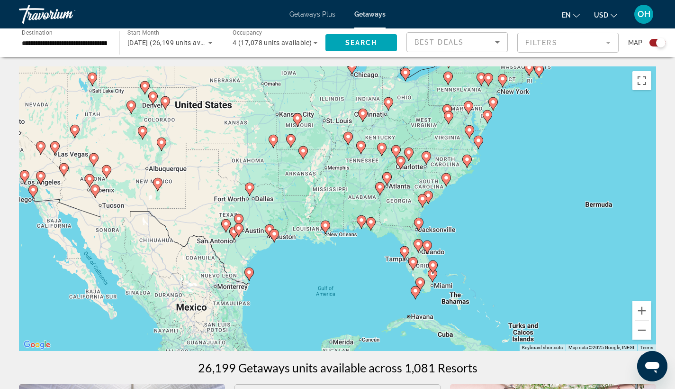
drag, startPoint x: 245, startPoint y: 292, endPoint x: 392, endPoint y: 256, distance: 150.9
click at [392, 256] on div "To activate drag with keyboard, press Alt + Enter. Once in keyboard drag state,…" at bounding box center [337, 208] width 637 height 284
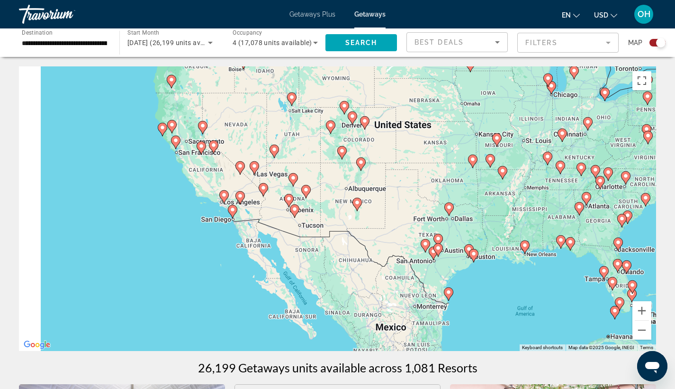
drag, startPoint x: 238, startPoint y: 264, endPoint x: 368, endPoint y: 269, distance: 129.9
click at [443, 290] on div "To activate drag with keyboard, press Alt + Enter. Once in keyboard drag state,…" at bounding box center [337, 208] width 637 height 284
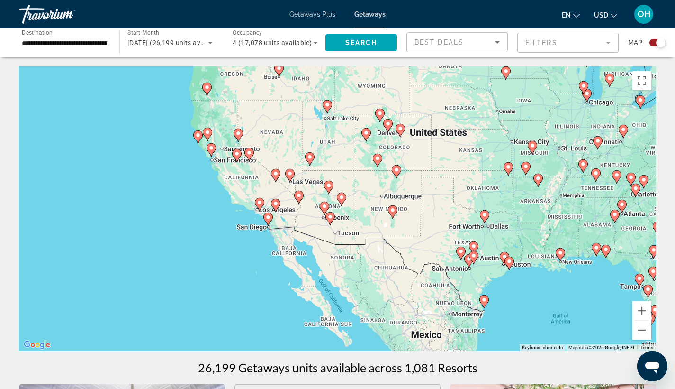
drag, startPoint x: 315, startPoint y: 253, endPoint x: 377, endPoint y: 274, distance: 65.6
click at [377, 274] on div "To activate drag with keyboard, press Alt + Enter. Once in keyboard drag state,…" at bounding box center [337, 208] width 637 height 284
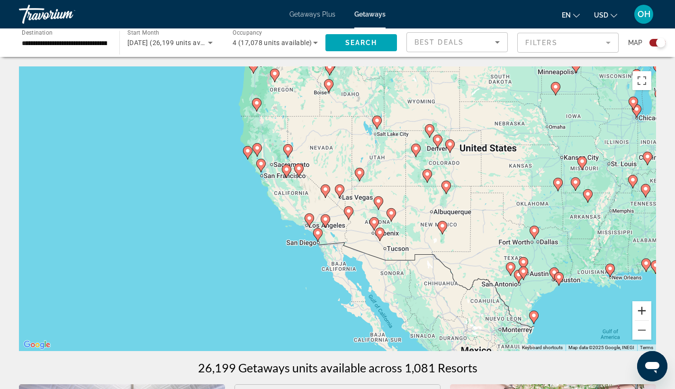
click at [641, 311] on button "Zoom in" at bounding box center [642, 310] width 19 height 19
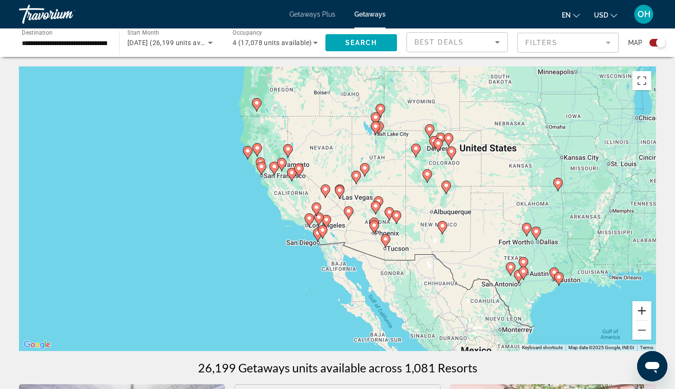
click at [641, 311] on button "Zoom in" at bounding box center [642, 310] width 19 height 19
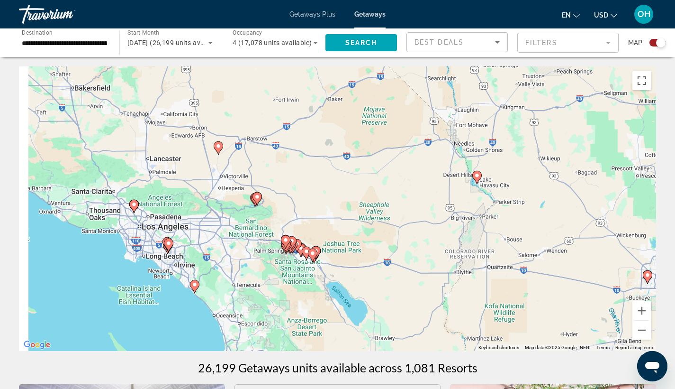
drag, startPoint x: 401, startPoint y: 301, endPoint x: 456, endPoint y: 175, distance: 137.9
click at [459, 174] on div "To activate drag with keyboard, press Alt + Enter. Once in keyboard drag state,…" at bounding box center [337, 208] width 637 height 284
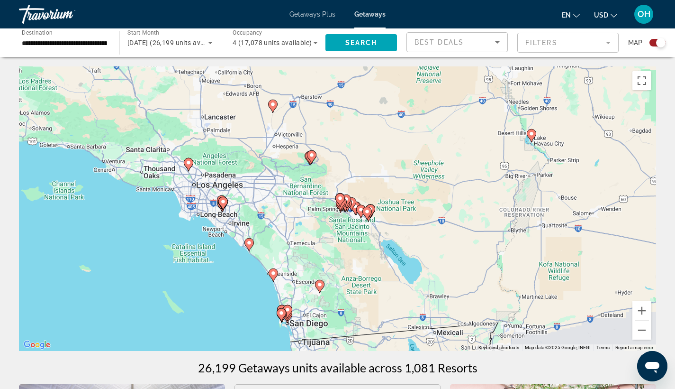
drag, startPoint x: 279, startPoint y: 286, endPoint x: 324, endPoint y: 249, distance: 58.2
click at [324, 249] on div "To activate drag with keyboard, press Alt + Enter. Once in keyboard drag state,…" at bounding box center [337, 208] width 637 height 284
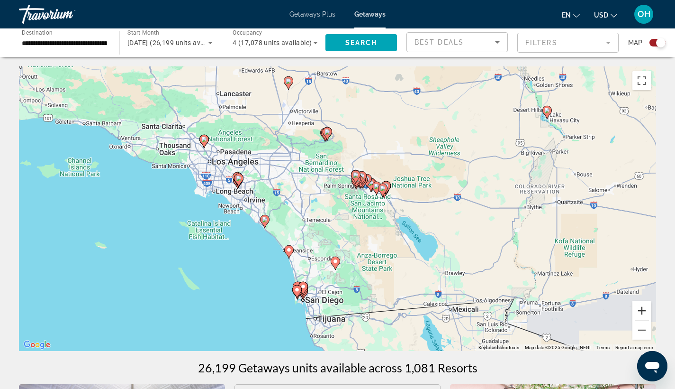
click at [640, 310] on button "Zoom in" at bounding box center [642, 310] width 19 height 19
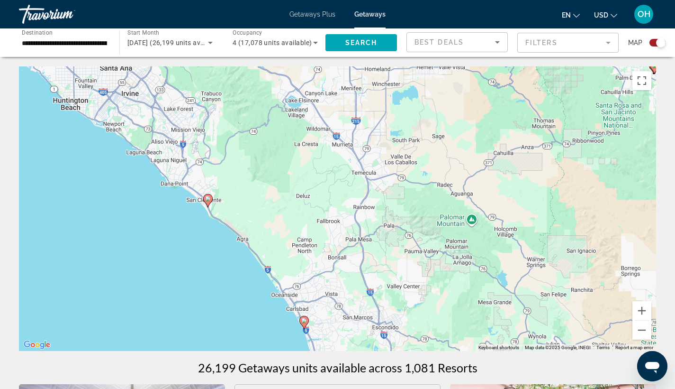
drag, startPoint x: 344, startPoint y: 273, endPoint x: 507, endPoint y: 201, distance: 179.1
click at [507, 201] on div "To activate drag with keyboard, press Alt + Enter. Once in keyboard drag state,…" at bounding box center [337, 208] width 637 height 284
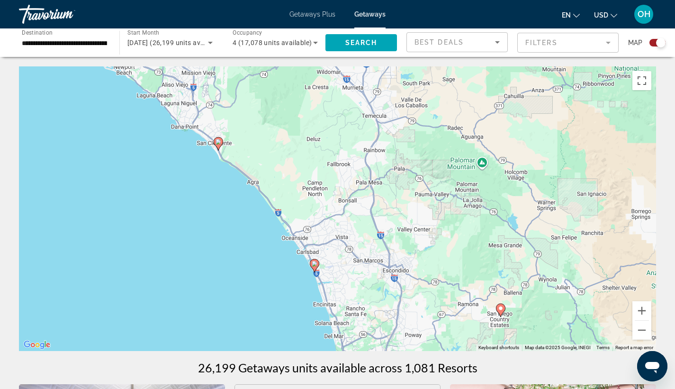
drag, startPoint x: 374, startPoint y: 302, endPoint x: 250, endPoint y: 372, distance: 142.2
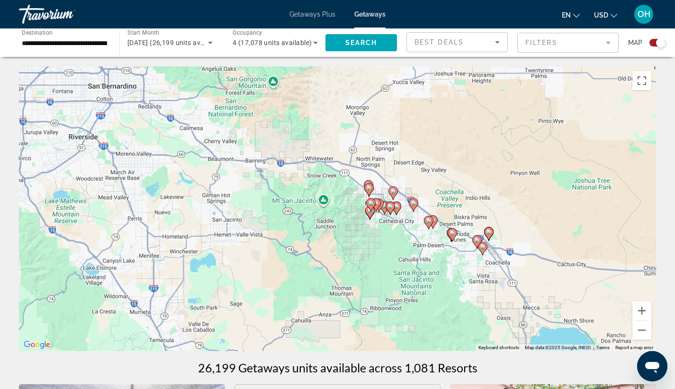
drag, startPoint x: 512, startPoint y: 199, endPoint x: 434, endPoint y: 296, distance: 124.0
click at [434, 296] on div "To activate drag with keyboard, press Alt + Enter. Once in keyboard drag state,…" at bounding box center [337, 208] width 637 height 284
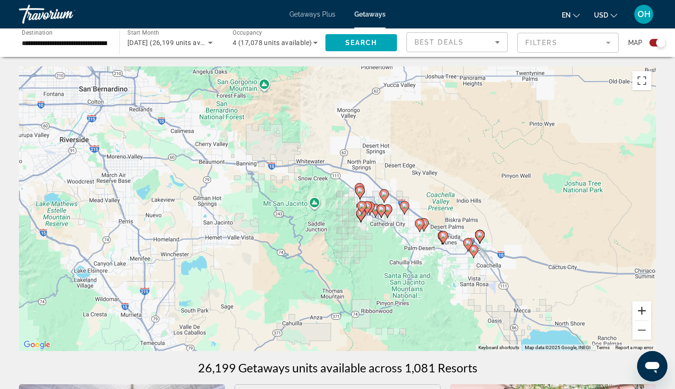
click at [646, 310] on button "Zoom in" at bounding box center [642, 310] width 19 height 19
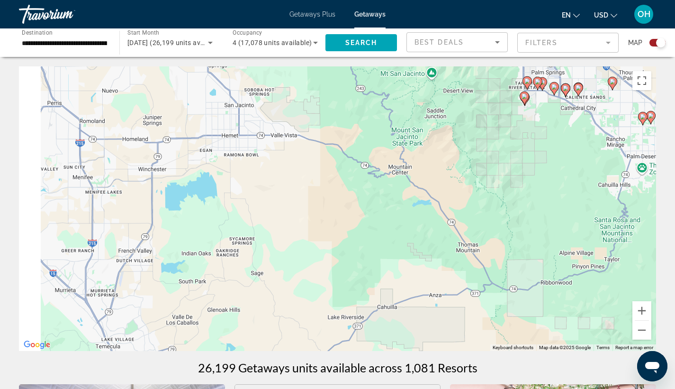
drag, startPoint x: 382, startPoint y: 289, endPoint x: 385, endPoint y: 194, distance: 94.3
click at [531, 151] on div "To activate drag with keyboard, press Alt + Enter. Once in keyboard drag state,…" at bounding box center [337, 208] width 637 height 284
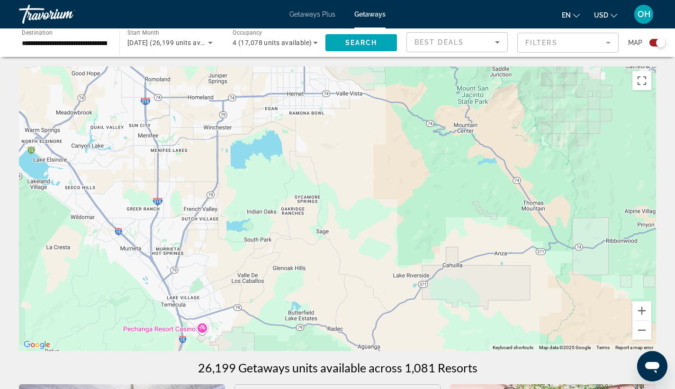
drag, startPoint x: 250, startPoint y: 232, endPoint x: 420, endPoint y: 151, distance: 188.6
click at [420, 152] on div "To activate drag with keyboard, press Alt + Enter. Once in keyboard drag state,…" at bounding box center [337, 208] width 637 height 284
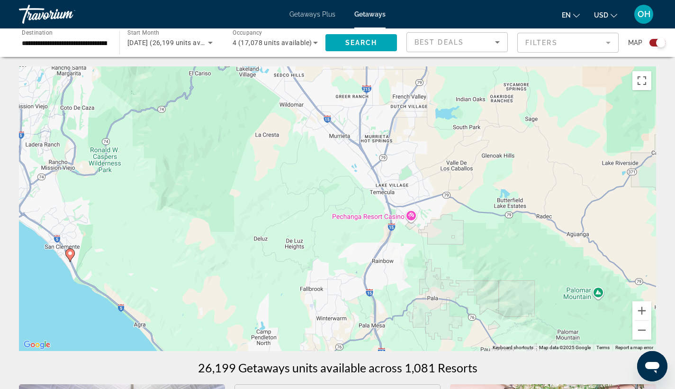
drag, startPoint x: 254, startPoint y: 281, endPoint x: 395, endPoint y: 175, distance: 175.9
click at [395, 175] on div "To activate drag with keyboard, press Alt + Enter. Once in keyboard drag state,…" at bounding box center [337, 208] width 637 height 284
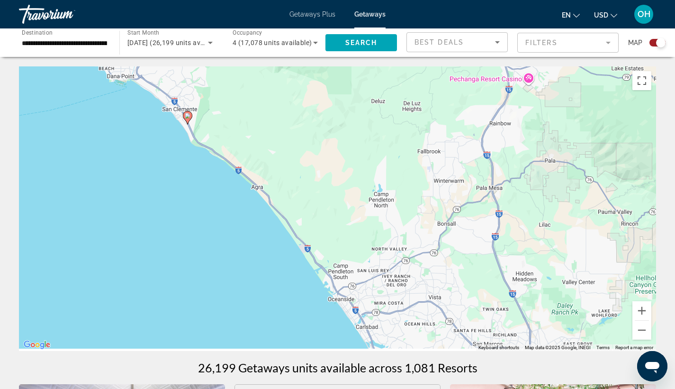
drag, startPoint x: 271, startPoint y: 257, endPoint x: 278, endPoint y: 139, distance: 118.2
click at [278, 140] on div "To activate drag with keyboard, press Alt + Enter. Once in keyboard drag state,…" at bounding box center [337, 208] width 637 height 284
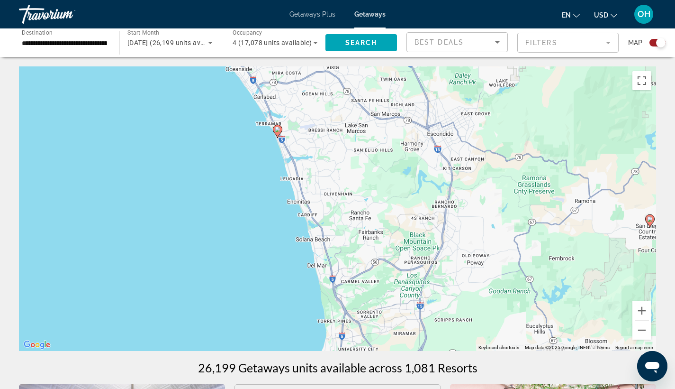
drag, startPoint x: 362, startPoint y: 260, endPoint x: 299, endPoint y: 189, distance: 95.3
click at [299, 189] on div "To activate drag with keyboard, press Alt + Enter. Once in keyboard drag state,…" at bounding box center [337, 208] width 637 height 284
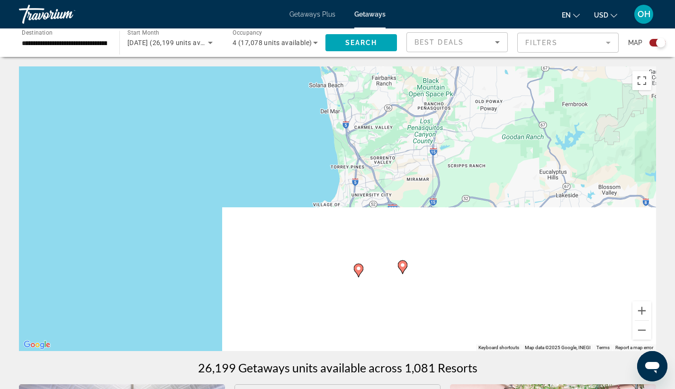
drag, startPoint x: 383, startPoint y: 295, endPoint x: 390, endPoint y: 145, distance: 149.9
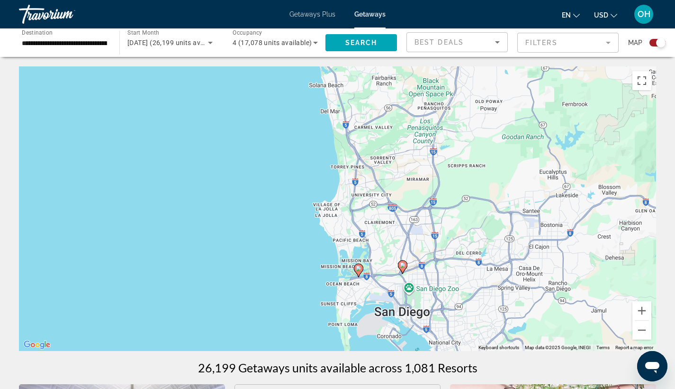
click at [398, 139] on div "To activate drag with keyboard, press Alt + Enter. Once in keyboard drag state,…" at bounding box center [337, 208] width 637 height 284
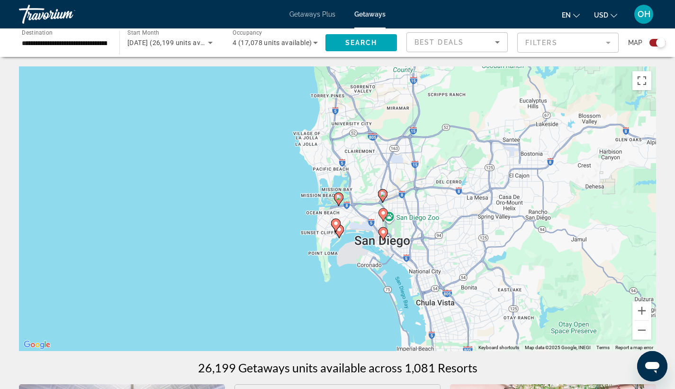
drag, startPoint x: 404, startPoint y: 338, endPoint x: 386, endPoint y: 272, distance: 68.3
click at [386, 272] on div "To activate drag with keyboard, press Alt + Enter. Once in keyboard drag state,…" at bounding box center [337, 208] width 637 height 284
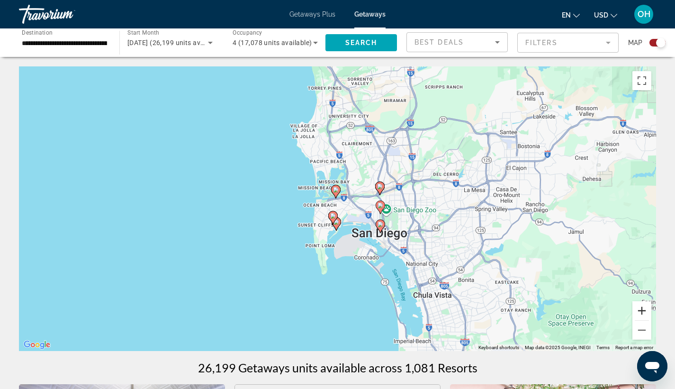
click at [638, 308] on button "Zoom in" at bounding box center [642, 310] width 19 height 19
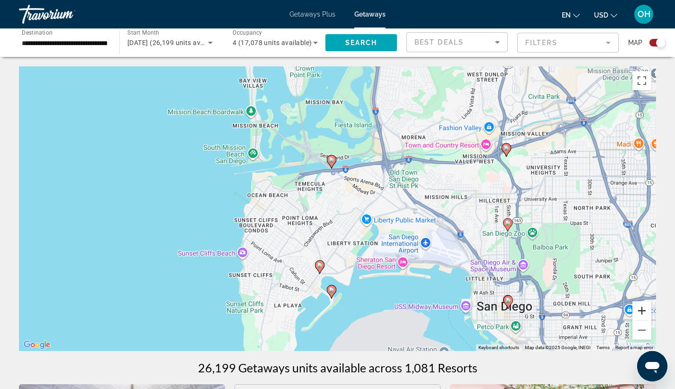
click at [640, 311] on button "Zoom in" at bounding box center [642, 310] width 19 height 19
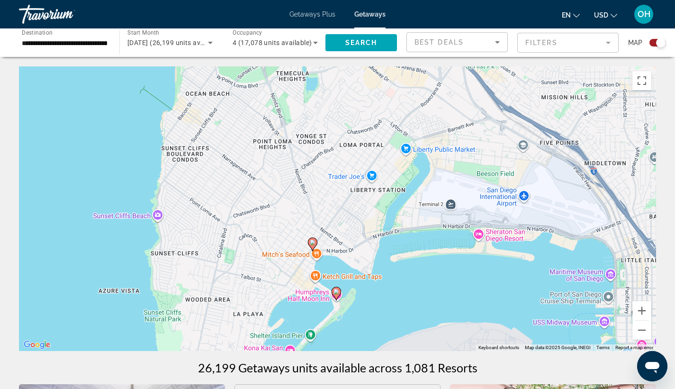
drag, startPoint x: 532, startPoint y: 333, endPoint x: 538, endPoint y: 218, distance: 114.8
click at [538, 218] on div "To activate drag with keyboard, press Alt + Enter. Once in keyboard drag state,…" at bounding box center [337, 208] width 637 height 284
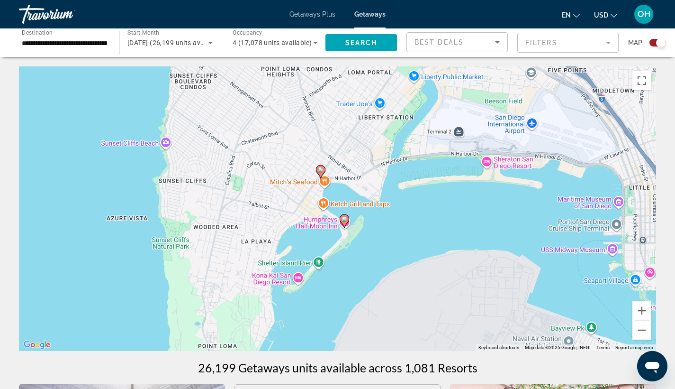
drag, startPoint x: 440, startPoint y: 325, endPoint x: 455, endPoint y: 328, distance: 15.5
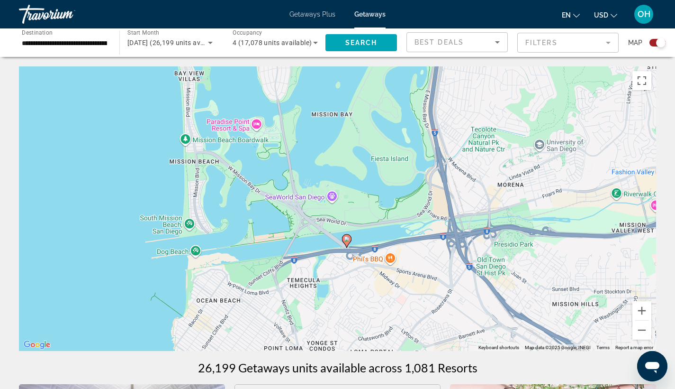
drag, startPoint x: 420, startPoint y: 136, endPoint x: 420, endPoint y: 310, distance: 173.9
click at [420, 310] on div "To activate drag with keyboard, press Alt + Enter. Once in keyboard drag state,…" at bounding box center [337, 208] width 637 height 284
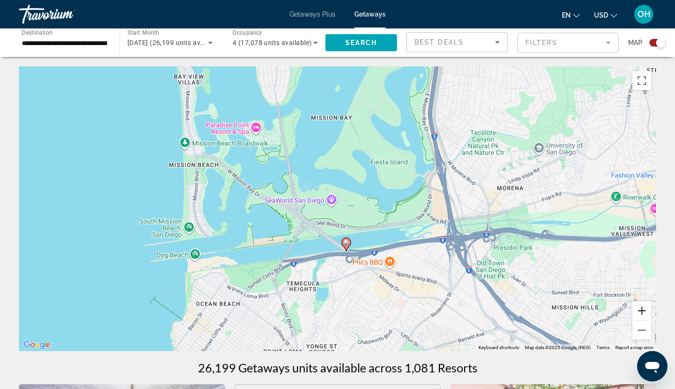
click at [642, 309] on button "Zoom in" at bounding box center [642, 310] width 19 height 19
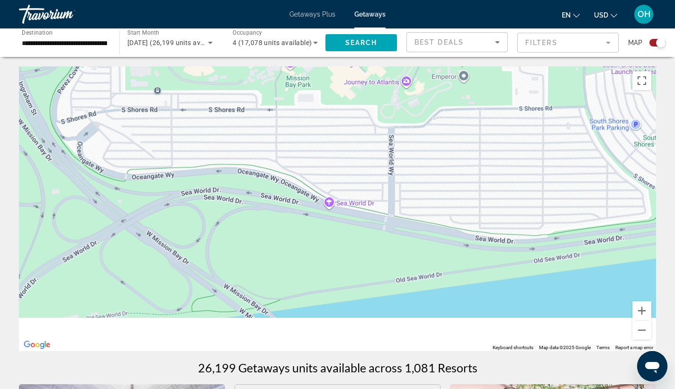
drag, startPoint x: 508, startPoint y: 318, endPoint x: 493, endPoint y: 180, distance: 139.6
click at [503, 170] on div "Main content" at bounding box center [337, 208] width 637 height 284
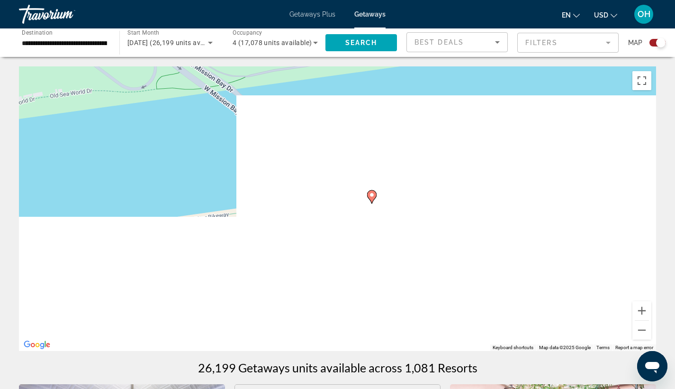
drag, startPoint x: 475, startPoint y: 327, endPoint x: 446, endPoint y: 144, distance: 186.1
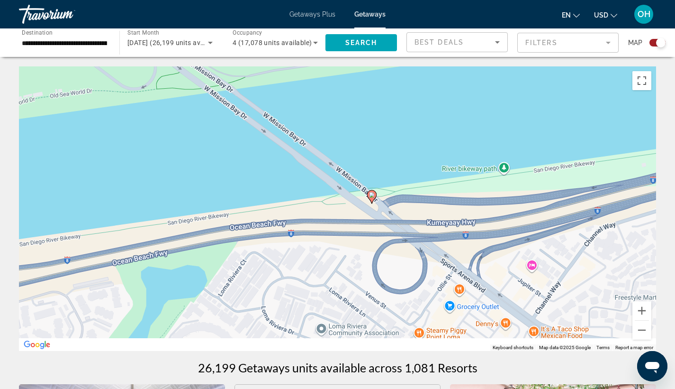
click at [446, 144] on div "To activate drag with keyboard, press Alt + Enter. Once in keyboard drag state,…" at bounding box center [337, 208] width 637 height 284
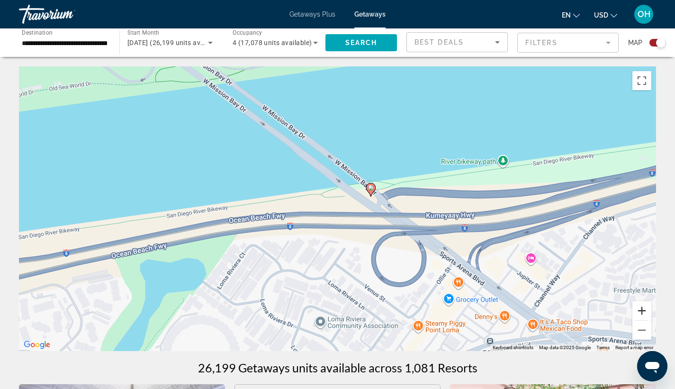
click at [645, 314] on button "Zoom in" at bounding box center [642, 310] width 19 height 19
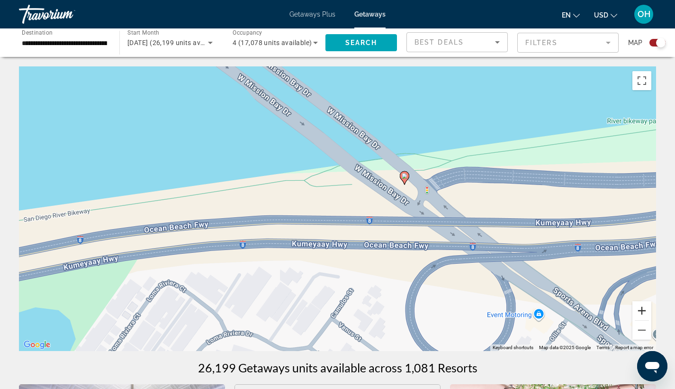
click at [640, 312] on button "Zoom in" at bounding box center [642, 310] width 19 height 19
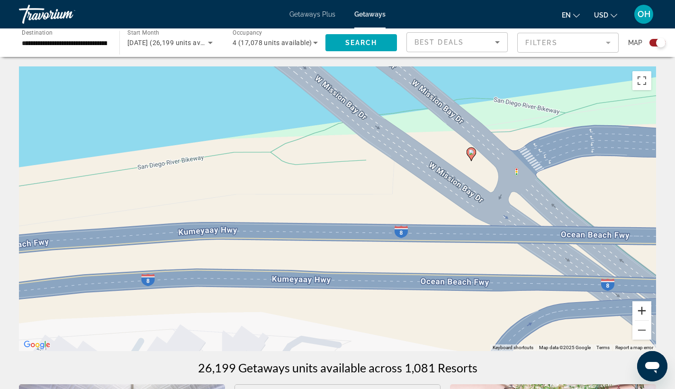
click at [643, 314] on button "Zoom in" at bounding box center [642, 310] width 19 height 19
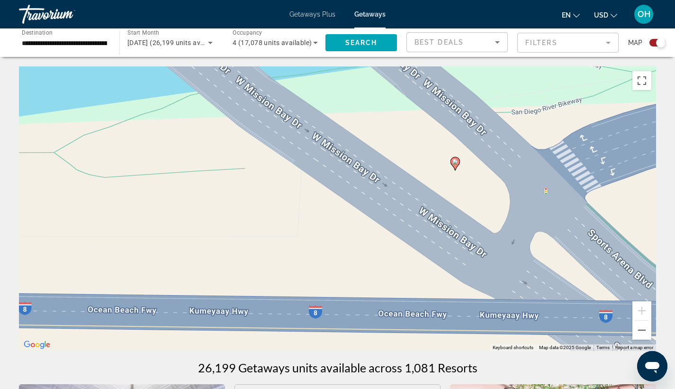
drag, startPoint x: 607, startPoint y: 210, endPoint x: 459, endPoint y: 270, distance: 160.0
click at [459, 270] on div "To activate drag with keyboard, press Alt + Enter. Once in keyboard drag state,…" at bounding box center [337, 208] width 637 height 284
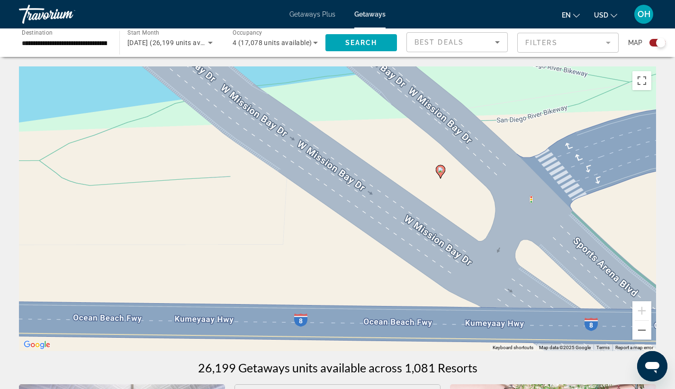
click at [439, 170] on image "Main content" at bounding box center [441, 170] width 6 height 6
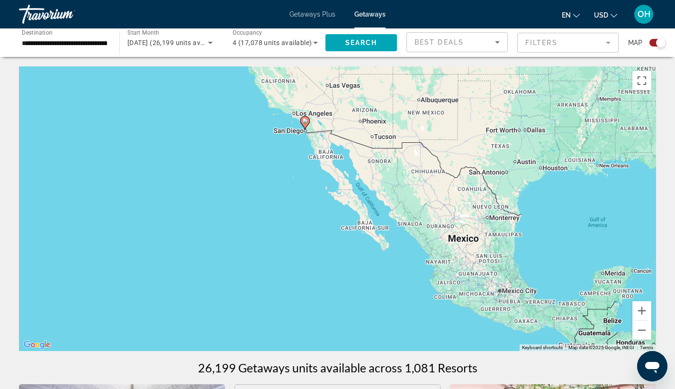
drag, startPoint x: 400, startPoint y: 282, endPoint x: 364, endPoint y: 200, distance: 89.1
click at [364, 200] on div "To activate drag with keyboard, press Alt + Enter. Once in keyboard drag state,…" at bounding box center [337, 208] width 637 height 284
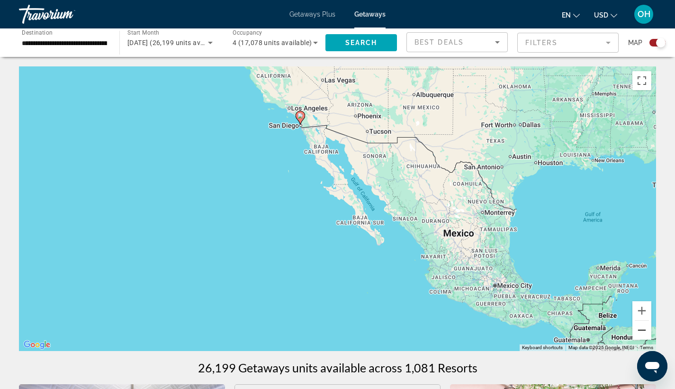
click at [644, 333] on button "Zoom out" at bounding box center [642, 329] width 19 height 19
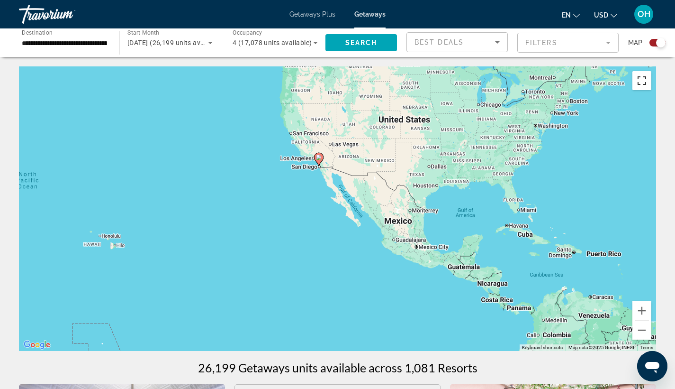
click at [647, 87] on button "Toggle fullscreen view" at bounding box center [642, 80] width 19 height 19
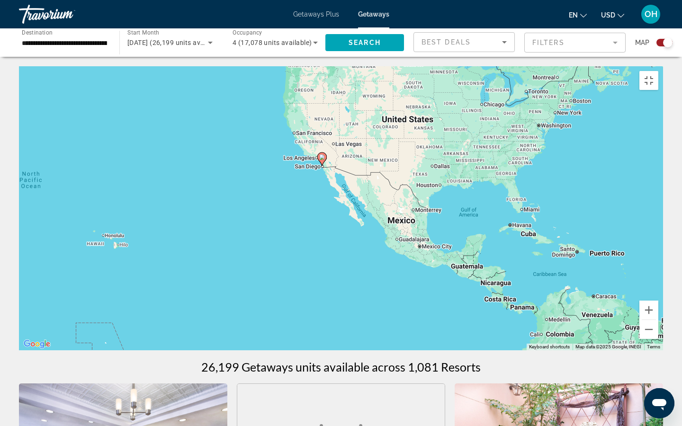
click at [45, 145] on div "To activate drag with keyboard, press Alt + Enter. Once in keyboard drag state,…" at bounding box center [341, 208] width 644 height 284
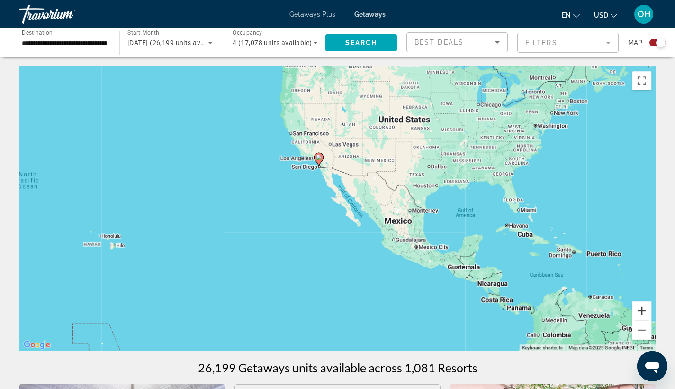
click at [643, 308] on button "Zoom in" at bounding box center [642, 310] width 19 height 19
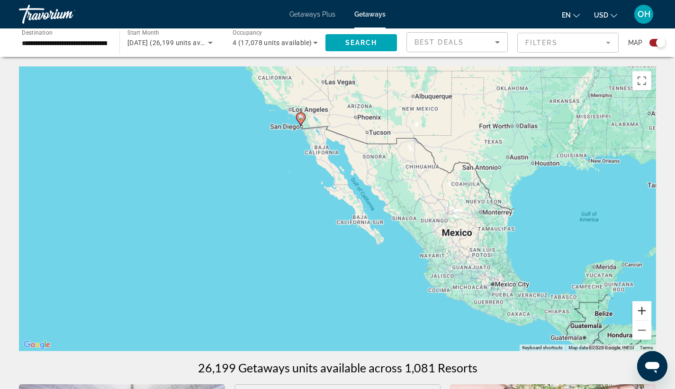
click at [643, 308] on button "Zoom in" at bounding box center [642, 310] width 19 height 19
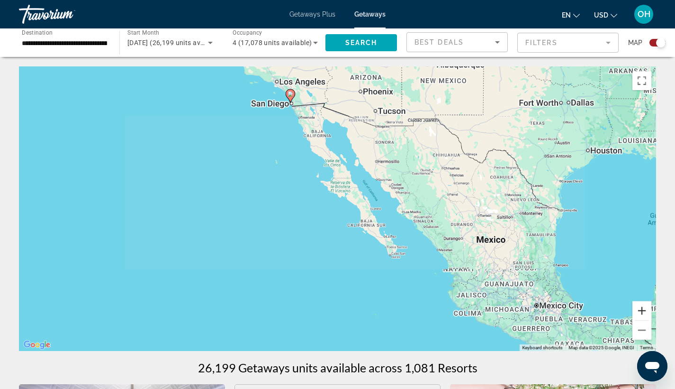
click at [643, 308] on button "Zoom in" at bounding box center [642, 310] width 19 height 19
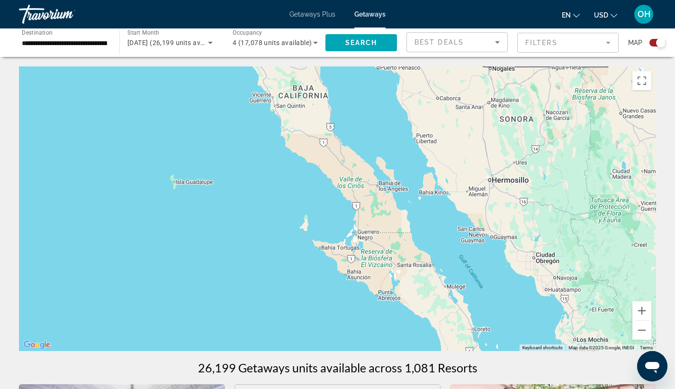
drag, startPoint x: 393, startPoint y: 200, endPoint x: 428, endPoint y: 278, distance: 85.2
click at [428, 276] on div "To activate drag with keyboard, press Alt + Enter. Once in keyboard drag state,…" at bounding box center [337, 208] width 637 height 284
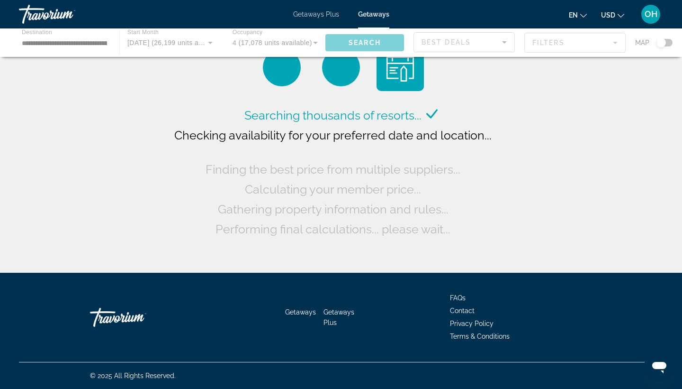
click at [193, 43] on div "Main content" at bounding box center [341, 42] width 682 height 28
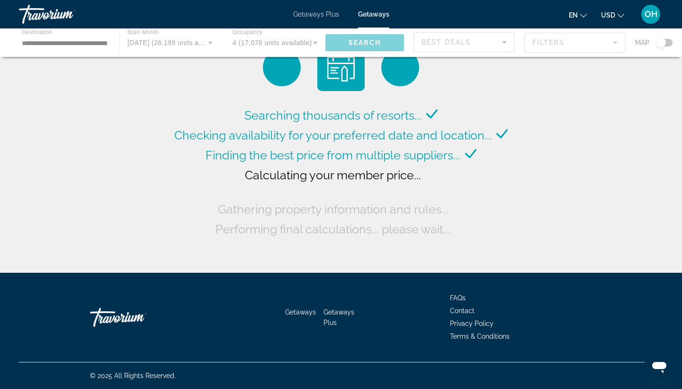
click at [209, 41] on div "Main content" at bounding box center [341, 42] width 682 height 28
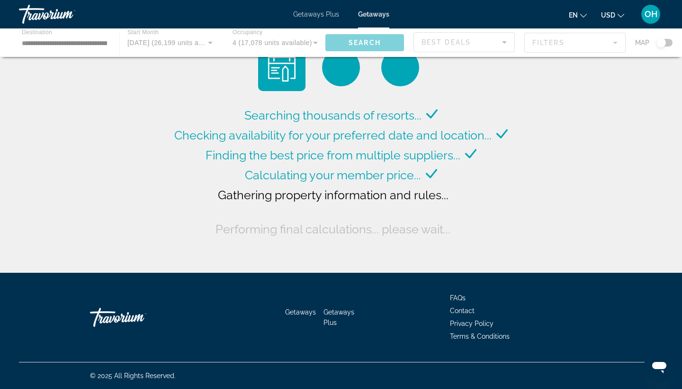
click at [209, 42] on div "Main content" at bounding box center [341, 42] width 682 height 28
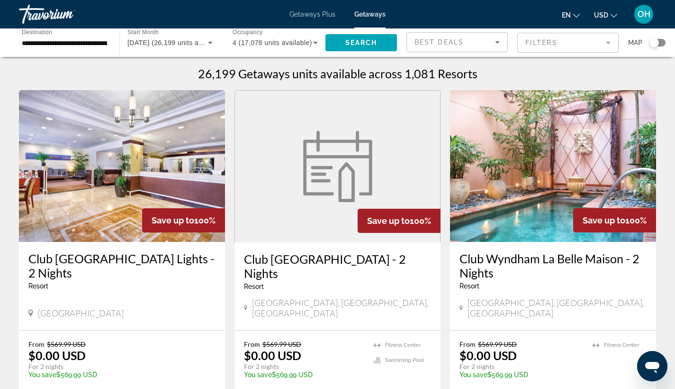
click at [208, 43] on icon "Search widget" at bounding box center [210, 42] width 11 height 11
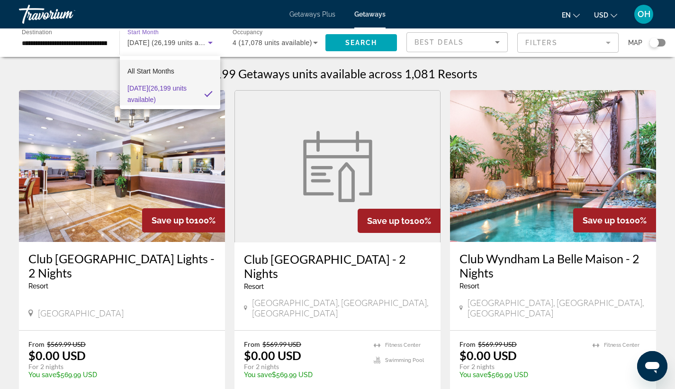
click at [179, 71] on mat-option "All Start Months" at bounding box center [170, 71] width 100 height 23
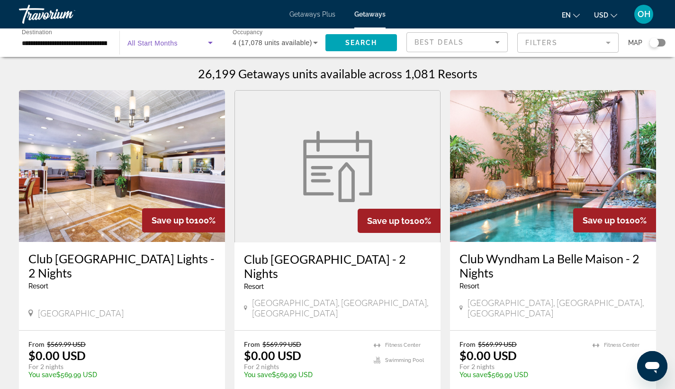
click at [209, 42] on icon "Search widget" at bounding box center [210, 42] width 11 height 11
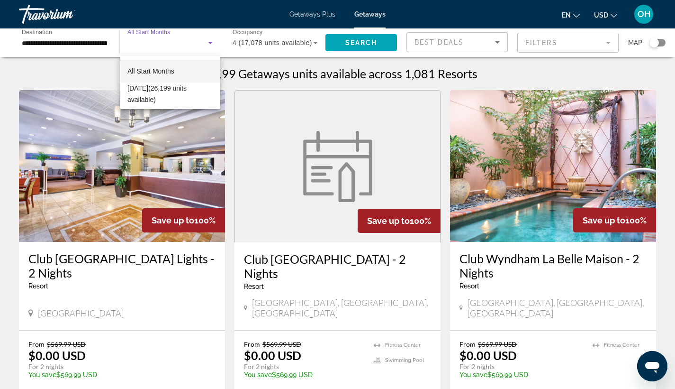
click at [164, 72] on span "All Start Months" at bounding box center [150, 71] width 47 height 8
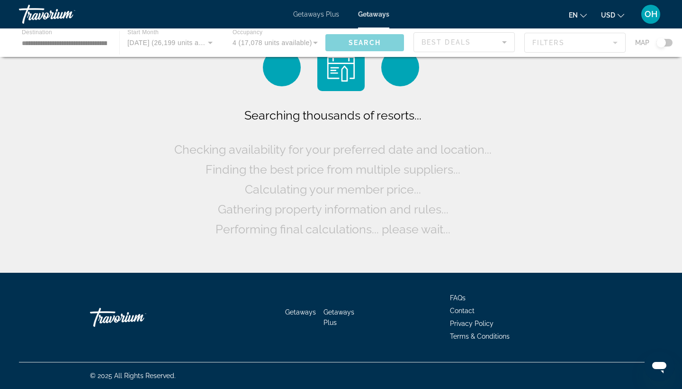
click at [188, 44] on div "Main content" at bounding box center [341, 42] width 682 height 28
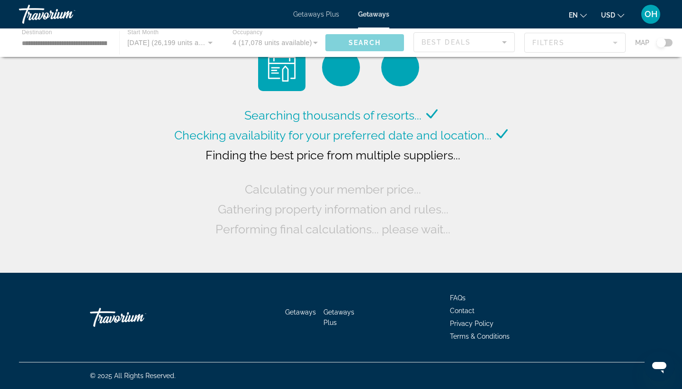
click at [176, 42] on div "Main content" at bounding box center [341, 42] width 682 height 28
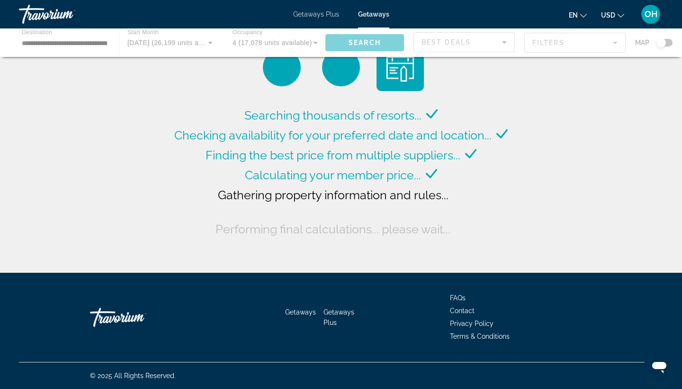
click at [181, 42] on div "Main content" at bounding box center [341, 42] width 682 height 28
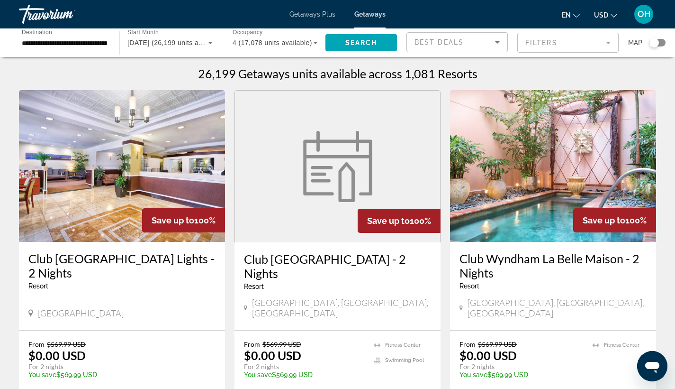
click at [145, 41] on span "[DATE] (26,199 units available)" at bounding box center [176, 43] width 98 height 8
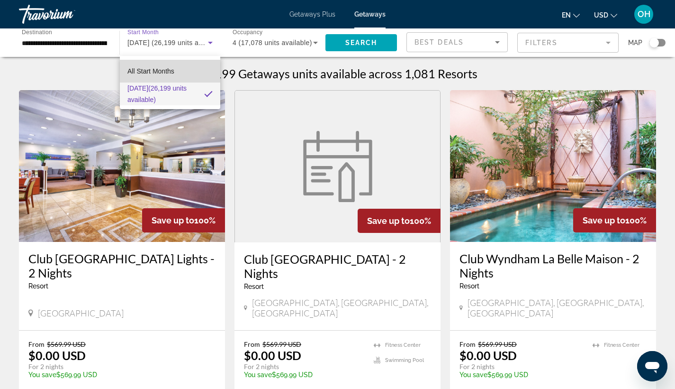
click at [152, 70] on span "All Start Months" at bounding box center [150, 71] width 47 height 8
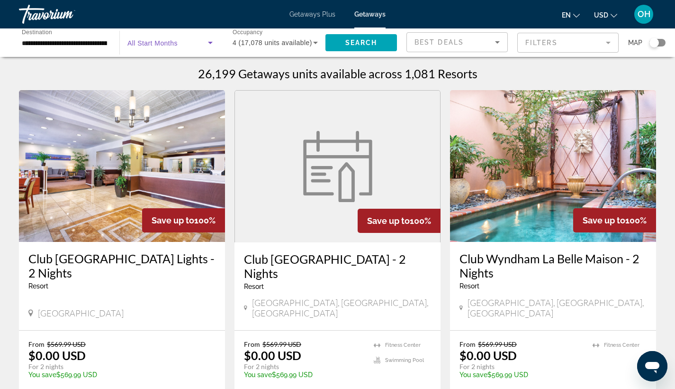
click at [163, 44] on span "All Start Months" at bounding box center [152, 43] width 50 height 8
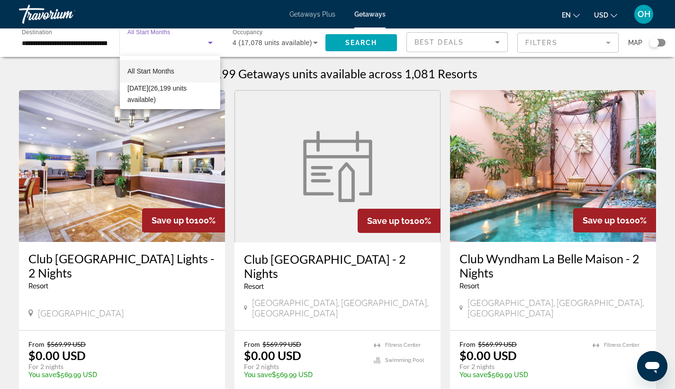
click at [212, 43] on div at bounding box center [337, 194] width 675 height 389
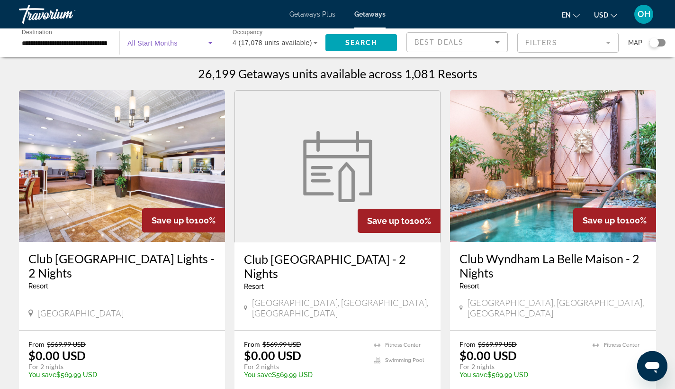
click at [211, 44] on icon "Search widget" at bounding box center [210, 43] width 5 height 2
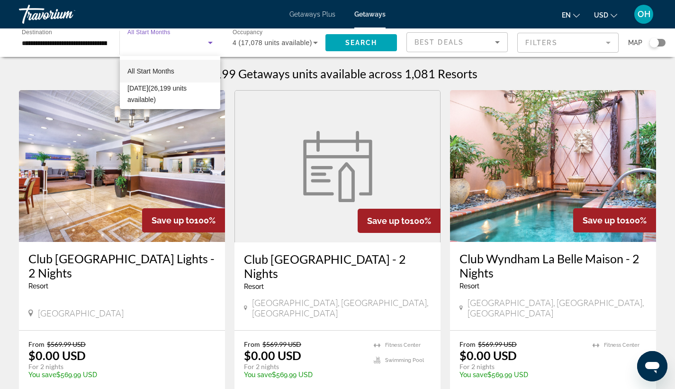
click at [81, 41] on div at bounding box center [337, 194] width 675 height 389
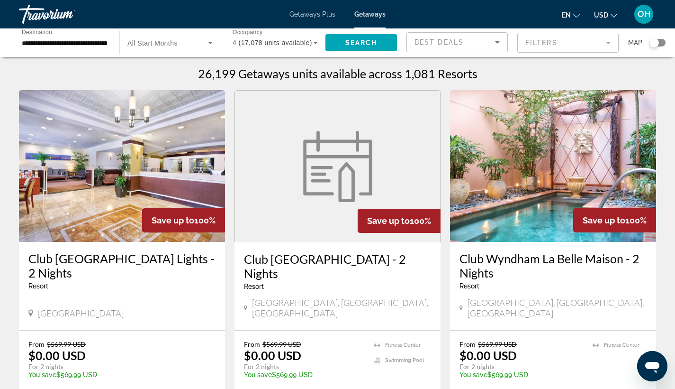
click at [65, 44] on input "**********" at bounding box center [64, 42] width 85 height 11
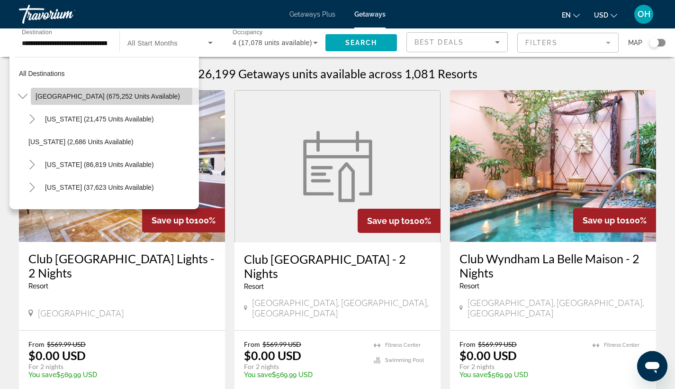
click at [61, 94] on span "United States (675,252 units available)" at bounding box center [108, 96] width 145 height 8
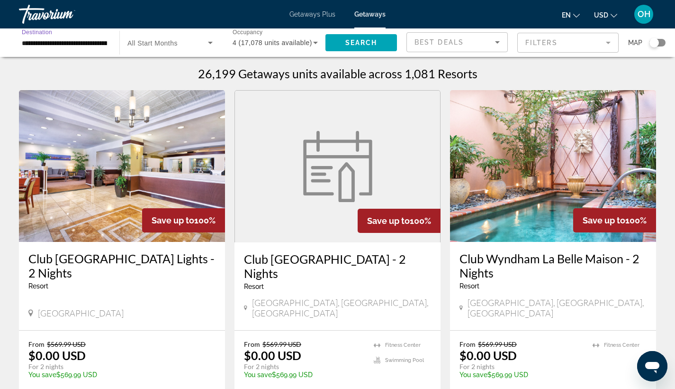
click at [150, 40] on span "All Start Months" at bounding box center [152, 43] width 50 height 8
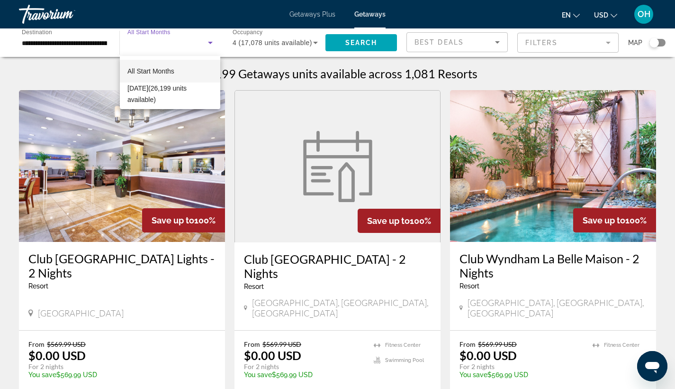
click at [152, 71] on span "All Start Months" at bounding box center [150, 71] width 47 height 8
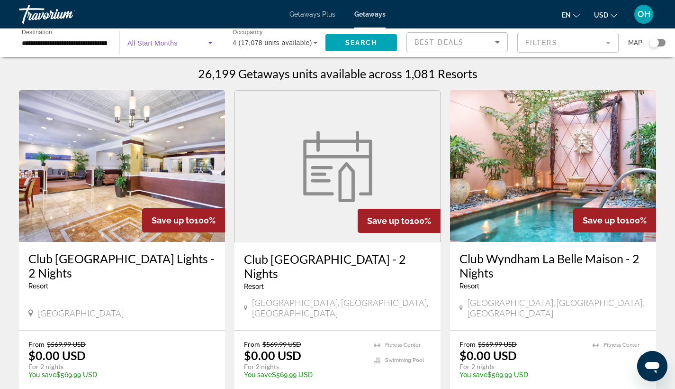
click at [208, 42] on icon "Search widget" at bounding box center [210, 42] width 11 height 11
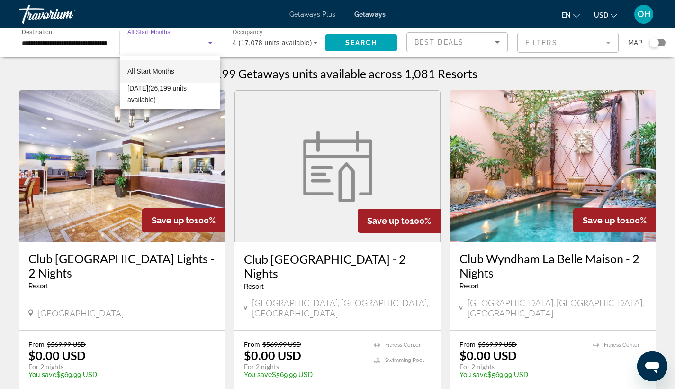
click at [210, 43] on div at bounding box center [337, 194] width 675 height 389
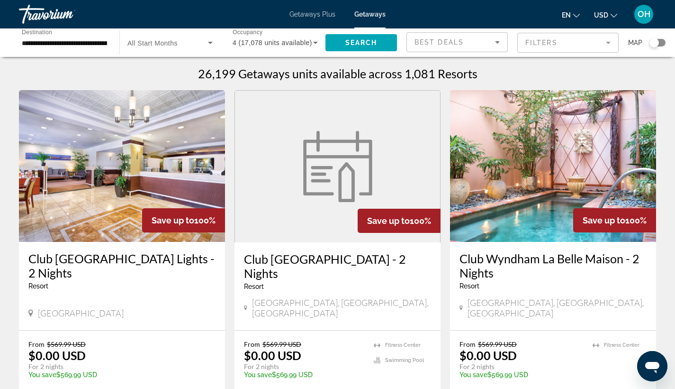
click at [214, 42] on icon "Search widget" at bounding box center [210, 42] width 11 height 11
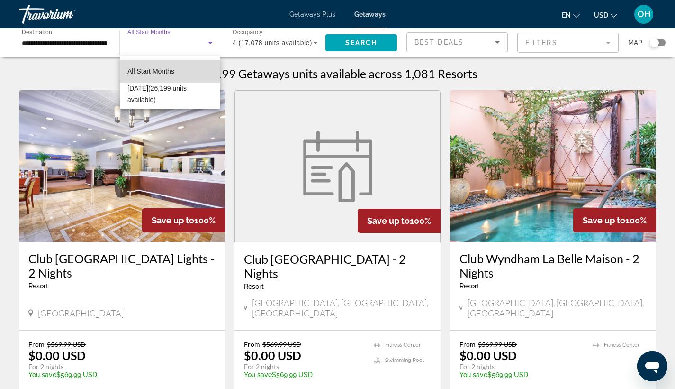
click at [193, 67] on mat-option "All Start Months" at bounding box center [170, 71] width 100 height 23
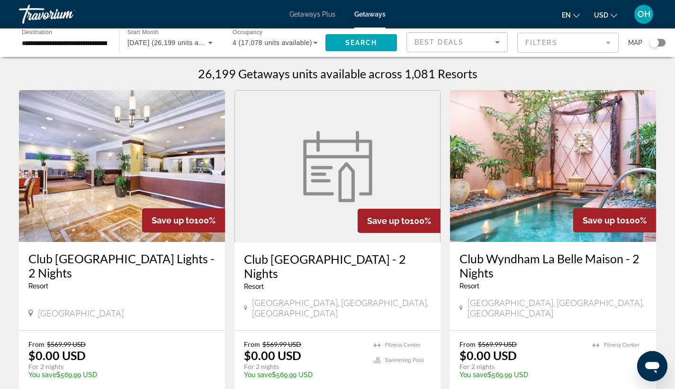
click at [208, 45] on icon "Search widget" at bounding box center [210, 42] width 11 height 11
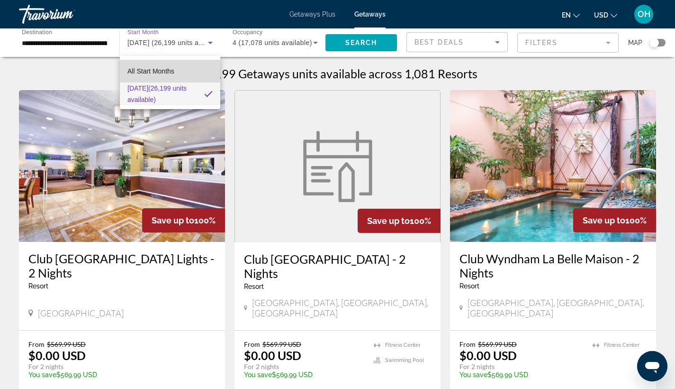
click at [207, 73] on mat-option "All Start Months" at bounding box center [170, 71] width 100 height 23
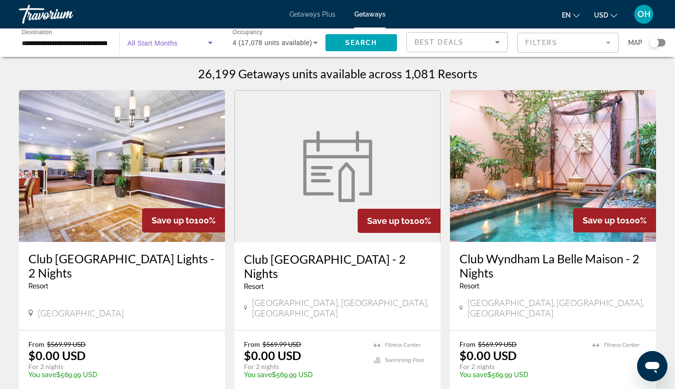
click at [322, 17] on span "Getaways Plus" at bounding box center [313, 14] width 46 height 8
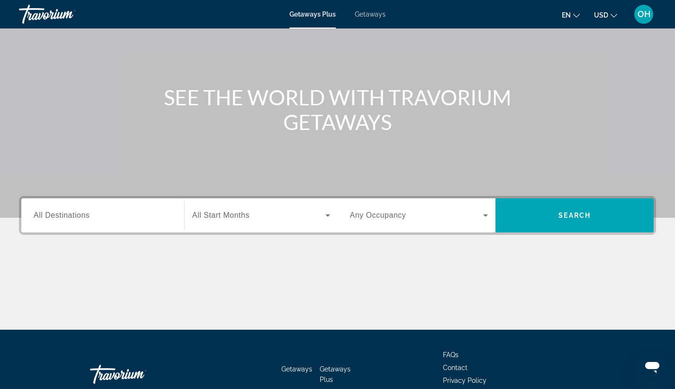
click at [100, 213] on input "Destination All Destinations" at bounding box center [103, 215] width 138 height 11
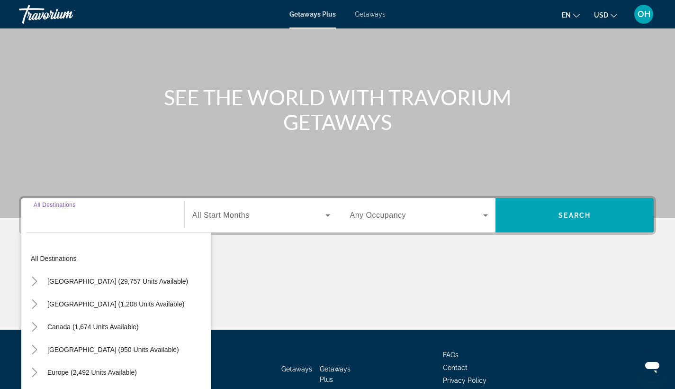
scroll to position [124, 0]
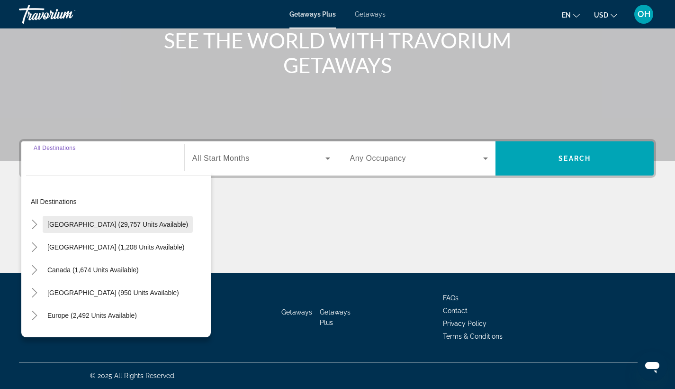
click at [99, 219] on span "Search widget" at bounding box center [118, 224] width 150 height 23
type input "**********"
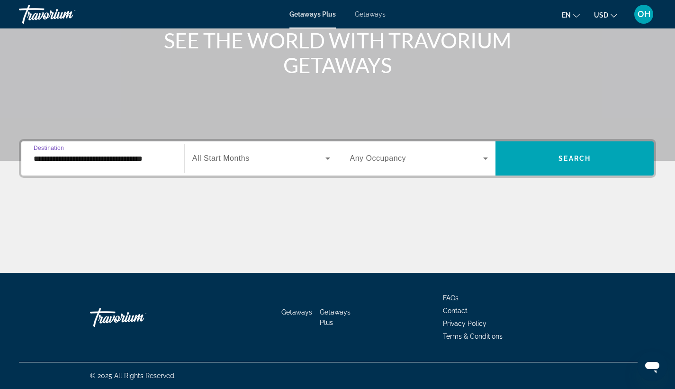
click at [260, 155] on span "Search widget" at bounding box center [258, 158] width 133 height 11
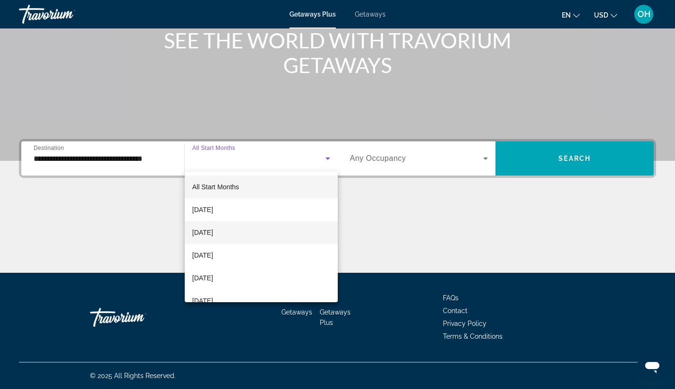
click at [251, 233] on mat-option "[DATE]" at bounding box center [261, 232] width 153 height 23
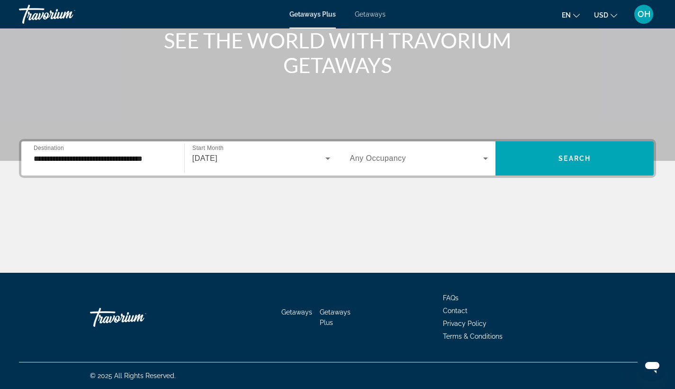
click at [381, 158] on span "Any Occupancy" at bounding box center [378, 158] width 56 height 8
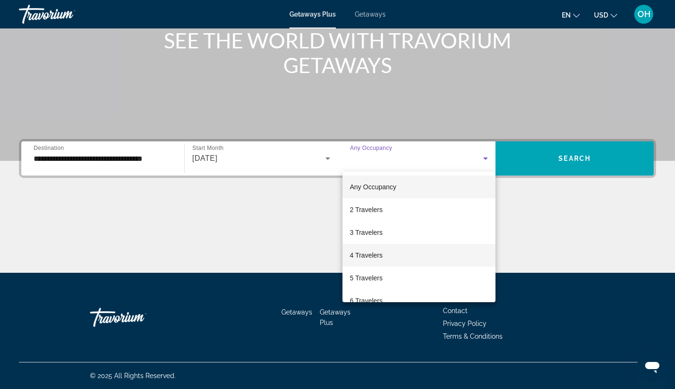
click at [384, 253] on mat-option "4 Travelers" at bounding box center [420, 255] width 154 height 23
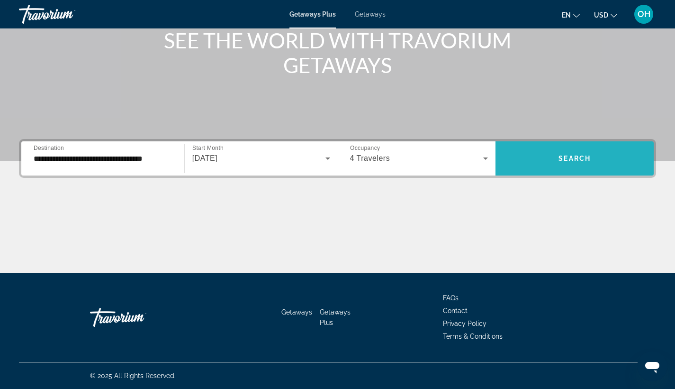
click at [573, 159] on span "Search" at bounding box center [575, 158] width 32 height 8
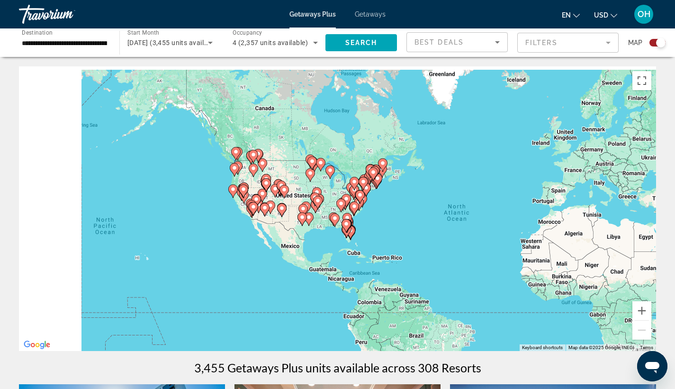
drag, startPoint x: 178, startPoint y: 219, endPoint x: 305, endPoint y: 237, distance: 127.9
click at [305, 237] on div "To activate drag with keyboard, press Alt + Enter. Once in keyboard drag state,…" at bounding box center [337, 208] width 637 height 284
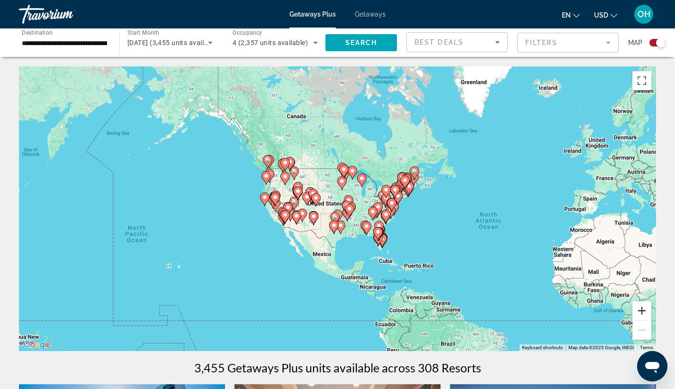
click at [641, 309] on button "Zoom in" at bounding box center [642, 310] width 19 height 19
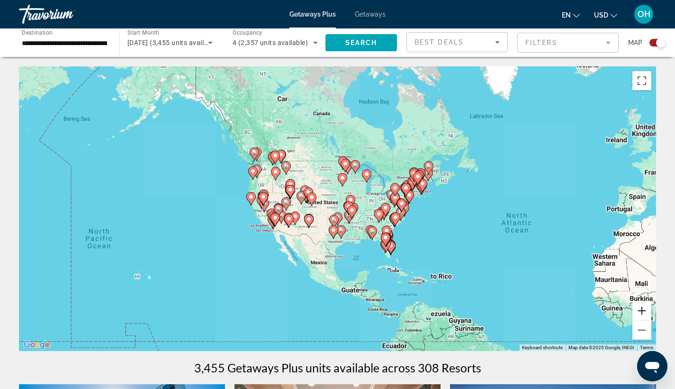
click at [641, 309] on button "Zoom in" at bounding box center [642, 310] width 19 height 19
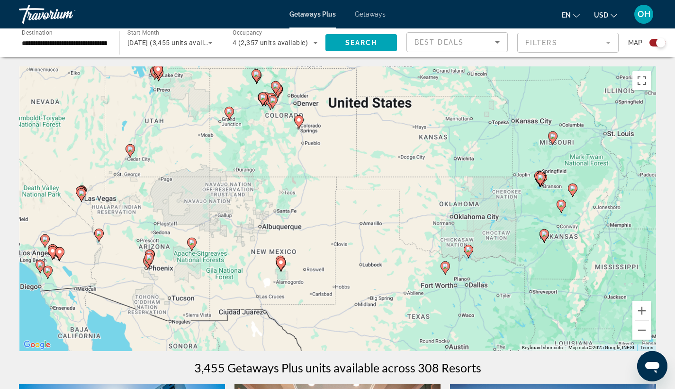
drag, startPoint x: 325, startPoint y: 290, endPoint x: 475, endPoint y: 204, distance: 173.4
click at [479, 208] on div "To activate drag with keyboard, press Alt + Enter. Once in keyboard drag state,…" at bounding box center [337, 208] width 637 height 284
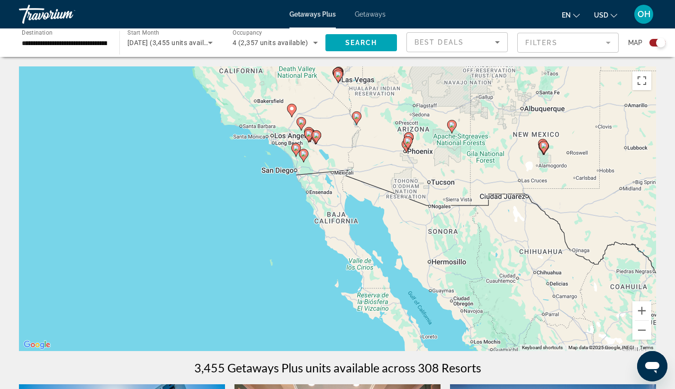
drag, startPoint x: 310, startPoint y: 253, endPoint x: 415, endPoint y: 175, distance: 130.8
click at [415, 175] on div "To activate drag with keyboard, press Alt + Enter. Once in keyboard drag state,…" at bounding box center [337, 208] width 637 height 284
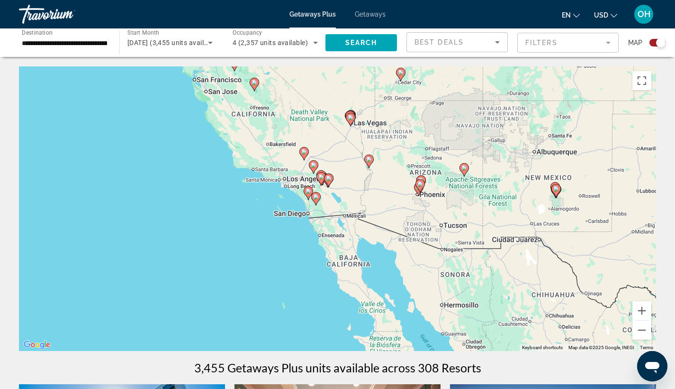
drag, startPoint x: 341, startPoint y: 201, endPoint x: 364, endPoint y: 262, distance: 64.9
click at [362, 262] on div "To activate drag with keyboard, press Alt + Enter. Once in keyboard drag state,…" at bounding box center [337, 208] width 637 height 284
click at [645, 315] on button "Zoom in" at bounding box center [642, 310] width 19 height 19
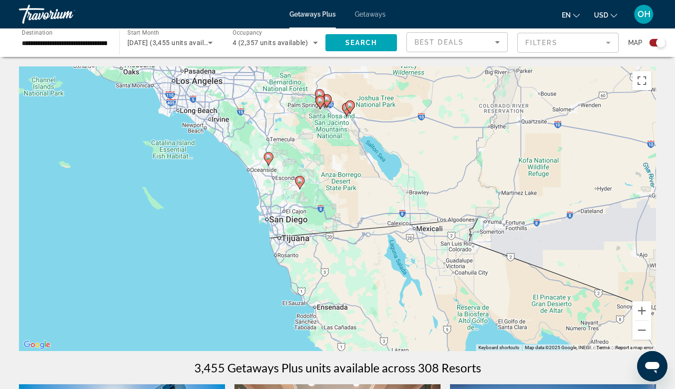
drag, startPoint x: 321, startPoint y: 268, endPoint x: 371, endPoint y: 255, distance: 51.7
click at [371, 255] on div "To activate drag with keyboard, press Alt + Enter. Once in keyboard drag state,…" at bounding box center [337, 208] width 637 height 284
click at [643, 313] on button "Zoom in" at bounding box center [642, 310] width 19 height 19
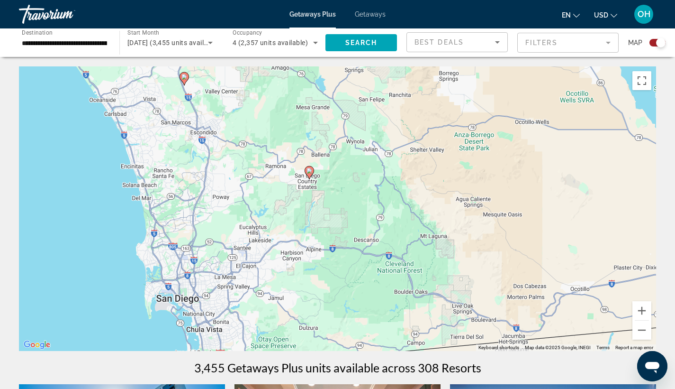
drag, startPoint x: 259, startPoint y: 221, endPoint x: 377, endPoint y: 271, distance: 127.9
click at [377, 271] on div "To activate drag with keyboard, press Alt + Enter. Once in keyboard drag state,…" at bounding box center [337, 208] width 637 height 284
click at [645, 309] on button "Zoom in" at bounding box center [642, 310] width 19 height 19
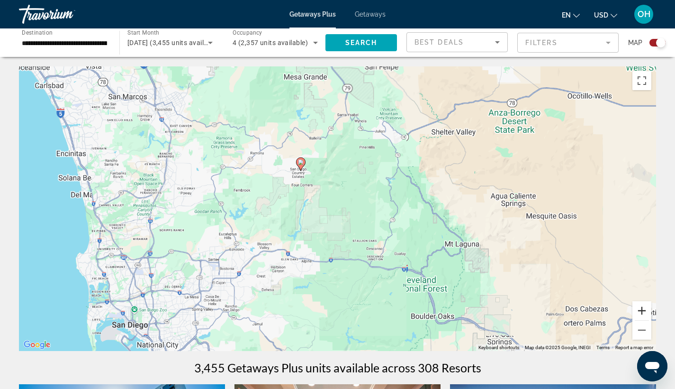
click at [645, 309] on button "Zoom in" at bounding box center [642, 310] width 19 height 19
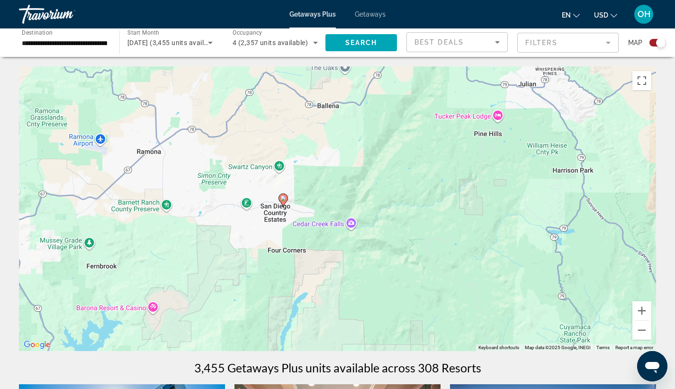
drag, startPoint x: 309, startPoint y: 178, endPoint x: 376, endPoint y: 300, distance: 138.9
click at [367, 299] on div "To activate drag with keyboard, press Alt + Enter. Once in keyboard drag state,…" at bounding box center [337, 208] width 637 height 284
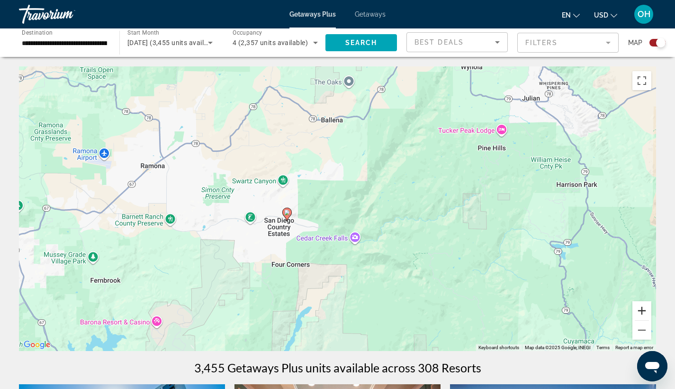
click at [644, 312] on button "Zoom in" at bounding box center [642, 310] width 19 height 19
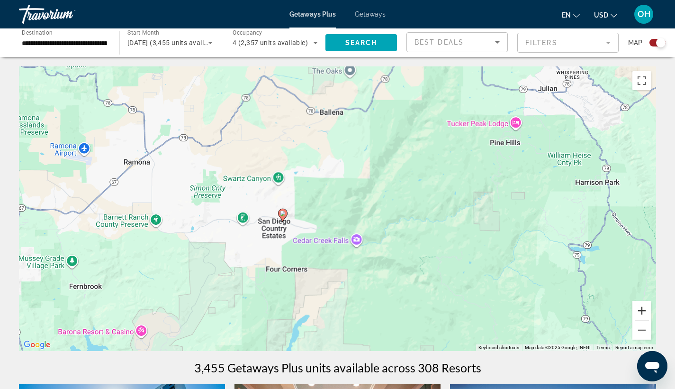
click at [644, 312] on button "Zoom in" at bounding box center [642, 310] width 19 height 19
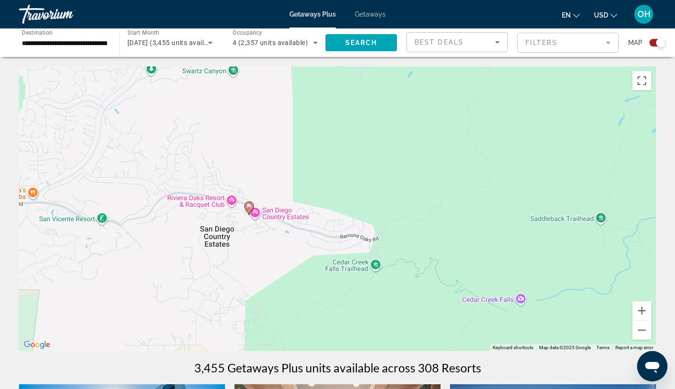
drag, startPoint x: 244, startPoint y: 270, endPoint x: 337, endPoint y: 237, distance: 98.5
click at [337, 237] on div "To activate drag with keyboard, press Alt + Enter. Once in keyboard drag state,…" at bounding box center [337, 208] width 637 height 284
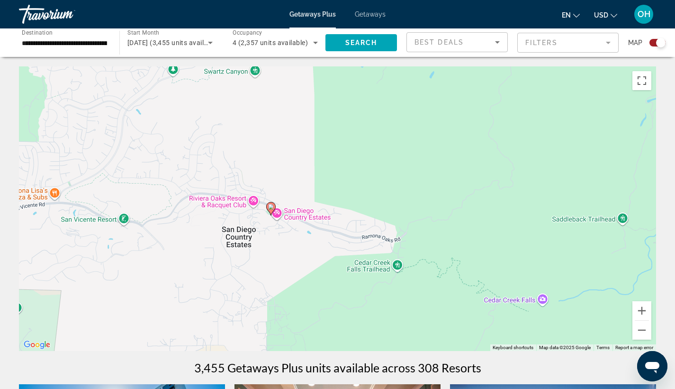
drag, startPoint x: 333, startPoint y: 247, endPoint x: 348, endPoint y: 240, distance: 16.5
click at [356, 247] on div "To activate drag with keyboard, press Alt + Enter. Once in keyboard drag state,…" at bounding box center [337, 208] width 637 height 284
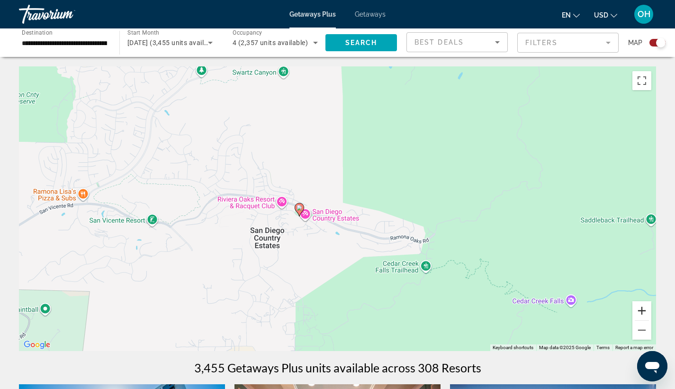
click at [645, 312] on button "Zoom in" at bounding box center [642, 310] width 19 height 19
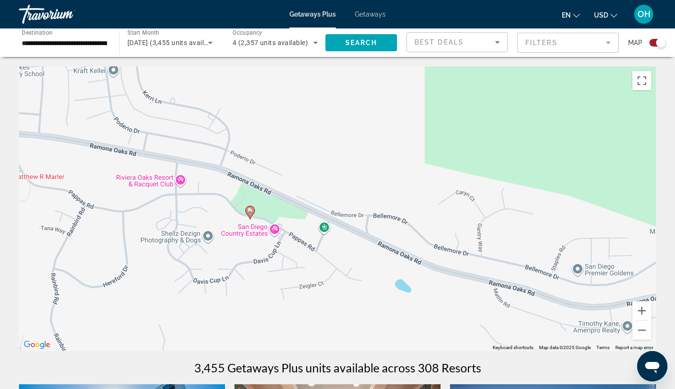
drag, startPoint x: 241, startPoint y: 267, endPoint x: 297, endPoint y: 244, distance: 60.4
click at [297, 244] on div "To activate drag with keyboard, press Alt + Enter. Once in keyboard drag state,…" at bounding box center [337, 208] width 637 height 284
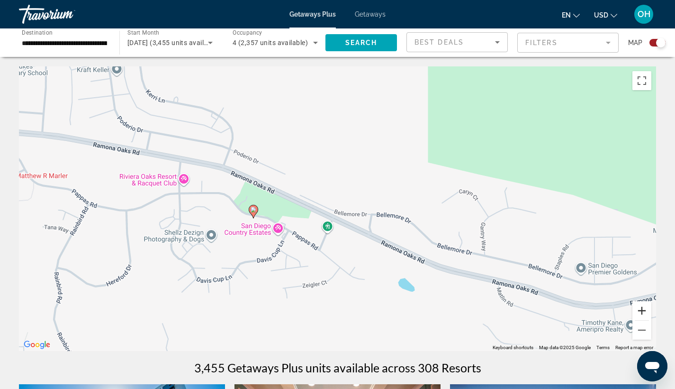
click at [642, 312] on button "Zoom in" at bounding box center [642, 310] width 19 height 19
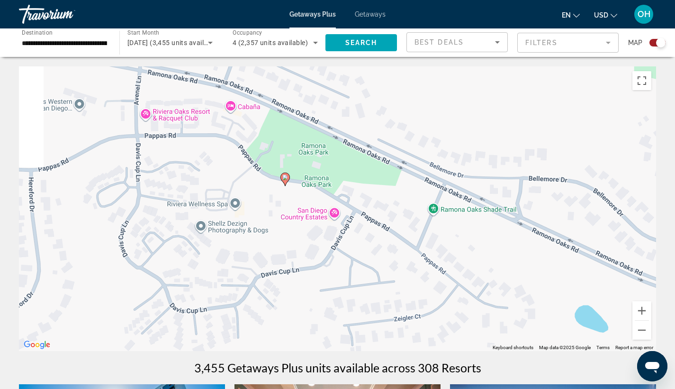
drag, startPoint x: 292, startPoint y: 300, endPoint x: 409, endPoint y: 258, distance: 124.0
click at [409, 258] on div "To activate drag with keyboard, press Alt + Enter. Once in keyboard drag state,…" at bounding box center [337, 208] width 637 height 284
click at [328, 212] on div "To activate drag with keyboard, press Alt + Enter. Once in keyboard drag state,…" at bounding box center [337, 208] width 637 height 284
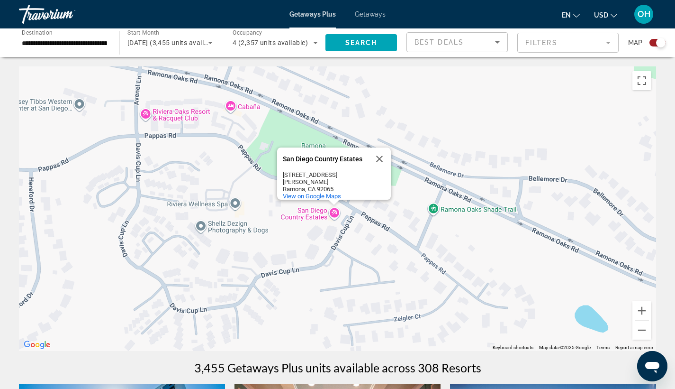
click at [326, 192] on span "View on Google Maps" at bounding box center [312, 195] width 58 height 7
click at [642, 330] on button "Zoom out" at bounding box center [642, 329] width 19 height 19
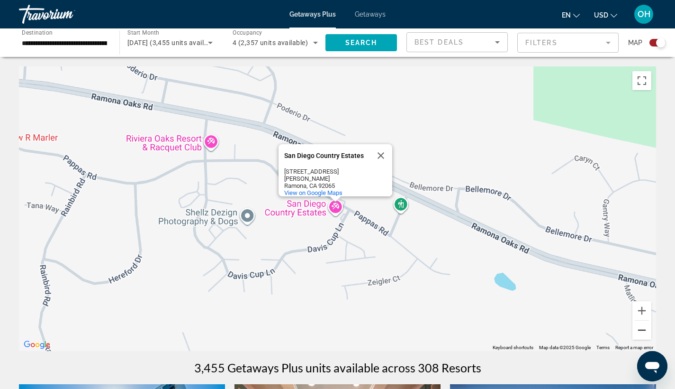
click at [642, 330] on button "Zoom out" at bounding box center [642, 329] width 19 height 19
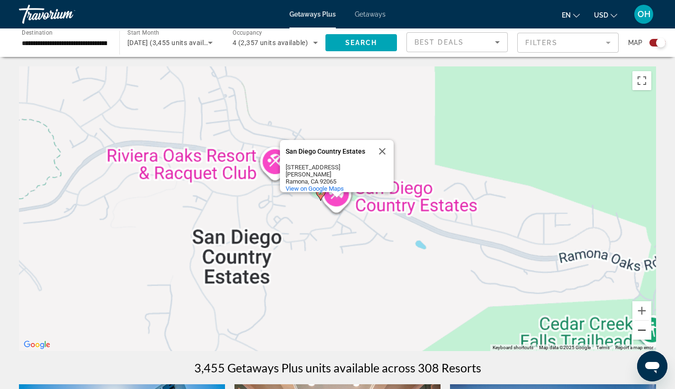
click at [642, 330] on button "Zoom out" at bounding box center [642, 329] width 19 height 19
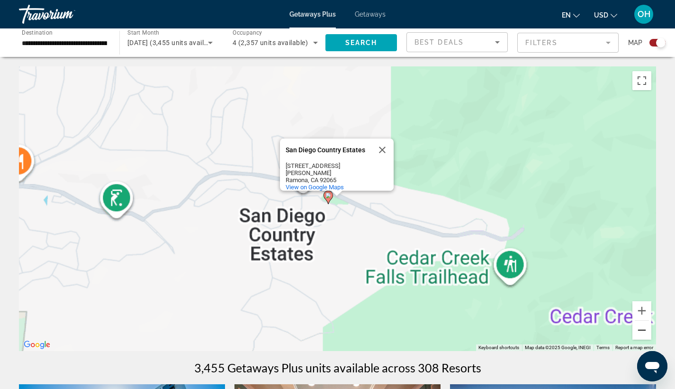
click at [642, 330] on button "Zoom out" at bounding box center [642, 329] width 19 height 19
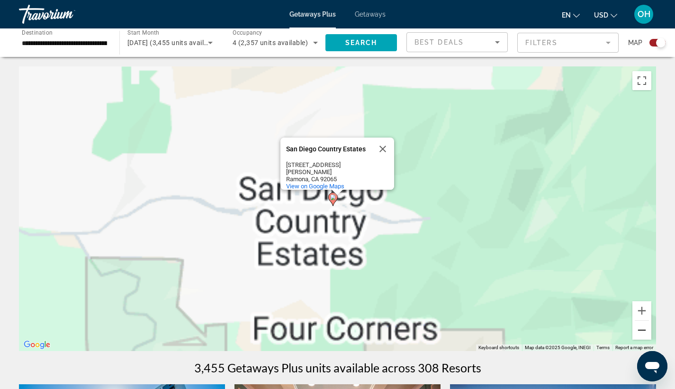
click at [642, 330] on button "Zoom out" at bounding box center [642, 329] width 19 height 19
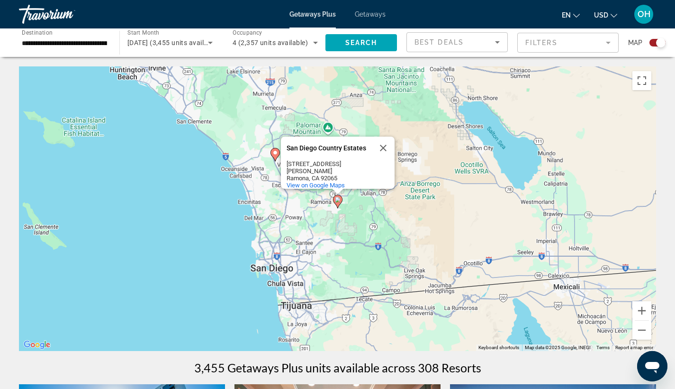
click at [386, 143] on button "Close" at bounding box center [383, 147] width 23 height 23
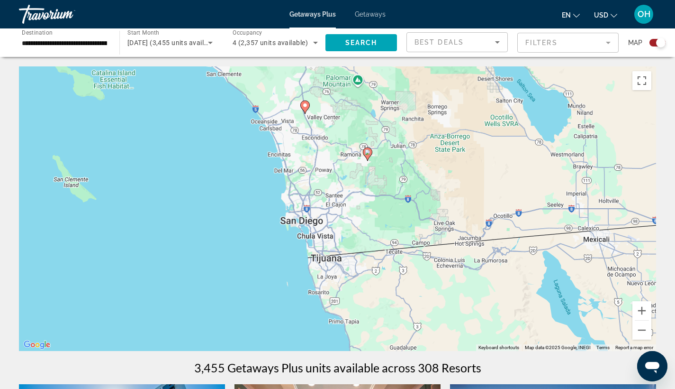
drag, startPoint x: 359, startPoint y: 278, endPoint x: 391, endPoint y: 227, distance: 60.1
click at [391, 228] on div "To activate drag with keyboard, press Alt + Enter. Once in keyboard drag state,…" at bounding box center [337, 208] width 637 height 284
click at [359, 41] on span "Search" at bounding box center [361, 43] width 32 height 8
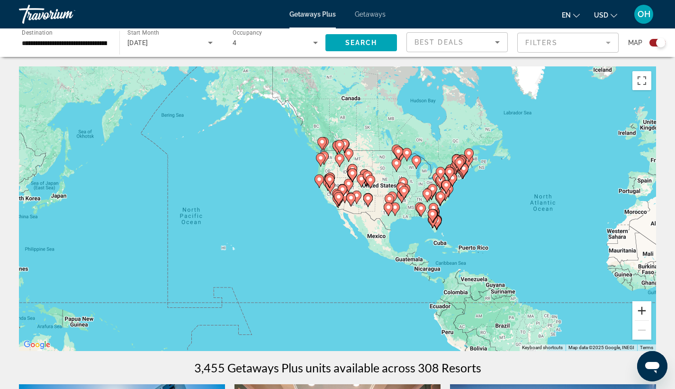
click at [641, 311] on button "Zoom in" at bounding box center [642, 310] width 19 height 19
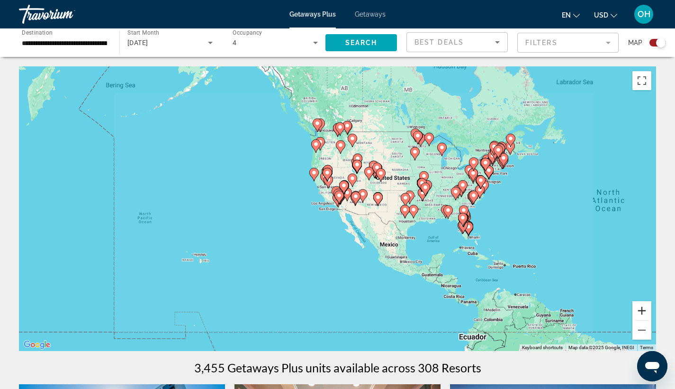
click at [640, 311] on button "Zoom in" at bounding box center [642, 310] width 19 height 19
click at [640, 310] on button "Zoom in" at bounding box center [642, 310] width 19 height 19
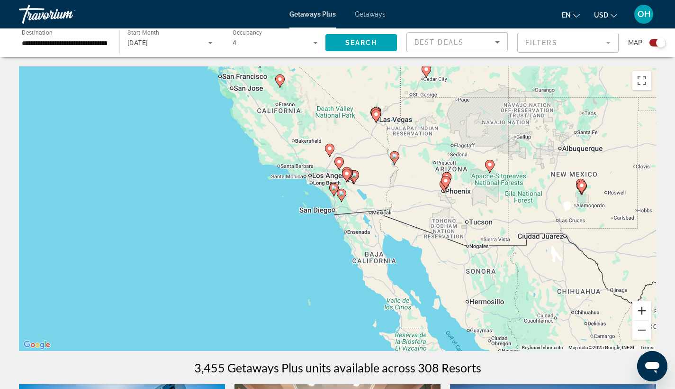
click at [644, 312] on button "Zoom in" at bounding box center [642, 310] width 19 height 19
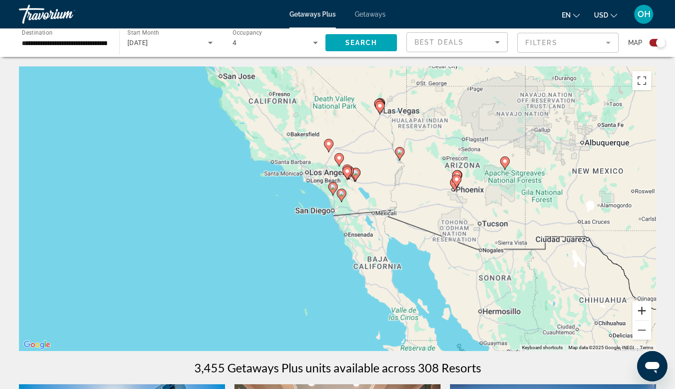
click at [643, 312] on button "Zoom in" at bounding box center [642, 310] width 19 height 19
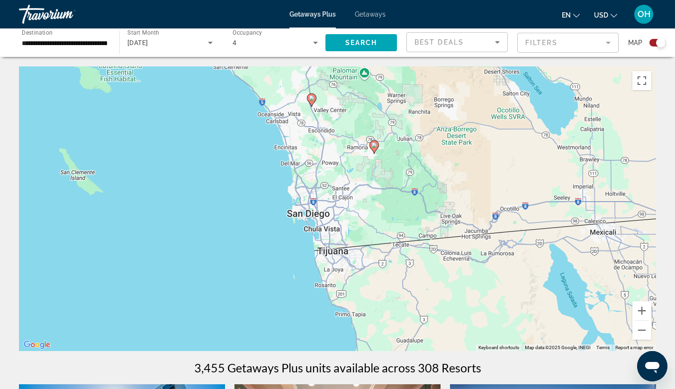
drag, startPoint x: 309, startPoint y: 223, endPoint x: 367, endPoint y: 231, distance: 58.4
click at [317, 218] on div "To activate drag with keyboard, press Alt + Enter. Once in keyboard drag state,…" at bounding box center [337, 208] width 637 height 284
click at [639, 311] on button "Zoom in" at bounding box center [642, 310] width 19 height 19
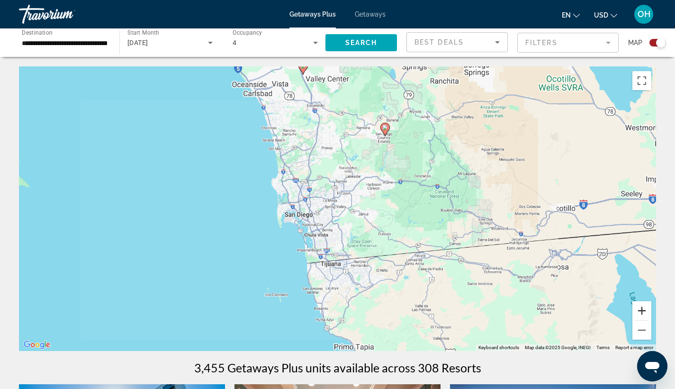
click at [639, 311] on button "Zoom in" at bounding box center [642, 310] width 19 height 19
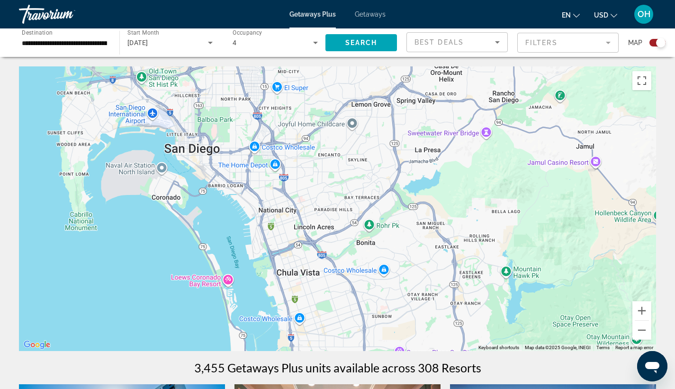
drag, startPoint x: 390, startPoint y: 294, endPoint x: 503, endPoint y: 185, distance: 157.2
click at [503, 185] on div "Main content" at bounding box center [337, 208] width 637 height 284
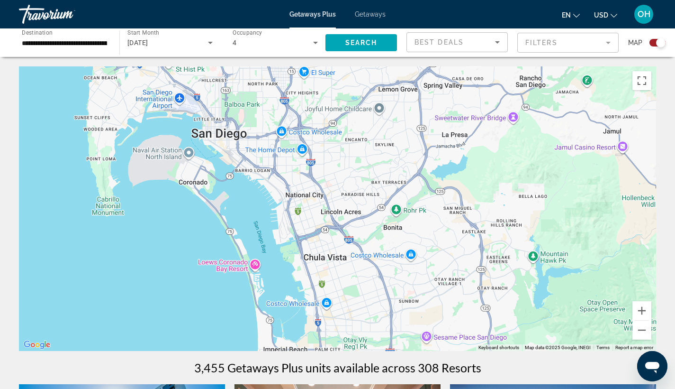
scroll to position [6, 0]
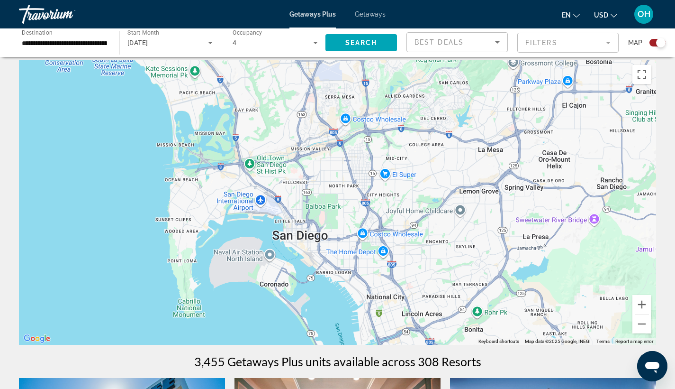
drag, startPoint x: 365, startPoint y: 184, endPoint x: 447, endPoint y: 257, distance: 110.1
click at [430, 256] on div "Main content" at bounding box center [337, 202] width 637 height 284
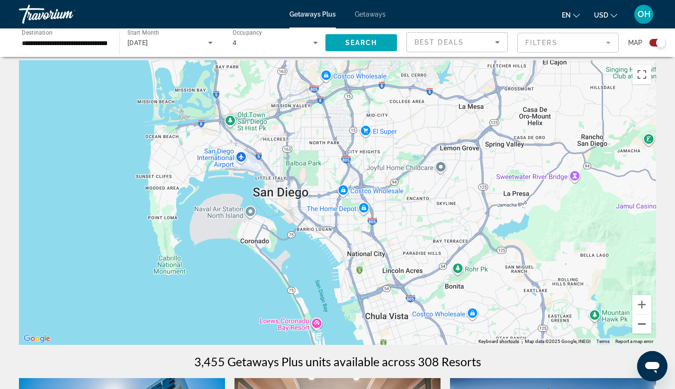
click at [643, 322] on button "Zoom out" at bounding box center [642, 323] width 19 height 19
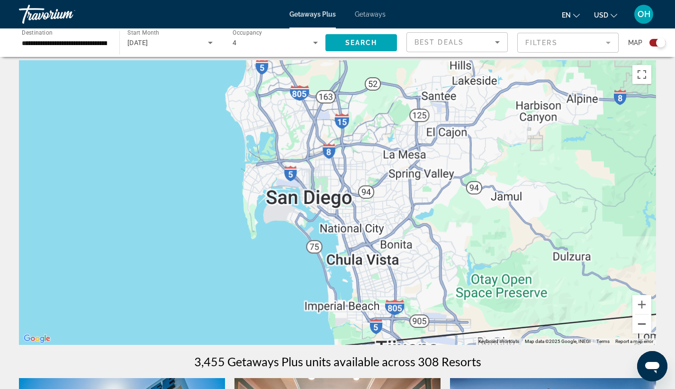
click at [643, 322] on button "Zoom out" at bounding box center [642, 323] width 19 height 19
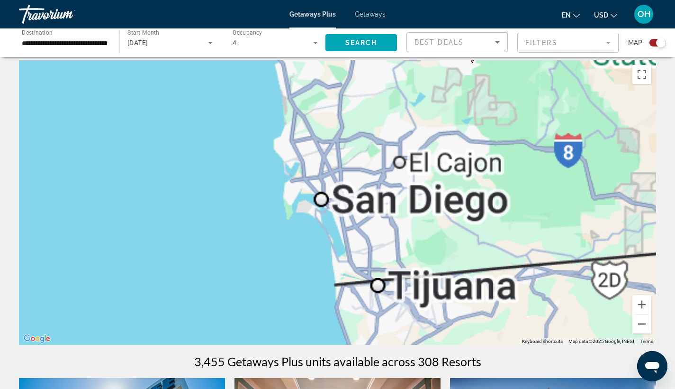
click at [643, 322] on button "Zoom out" at bounding box center [642, 323] width 19 height 19
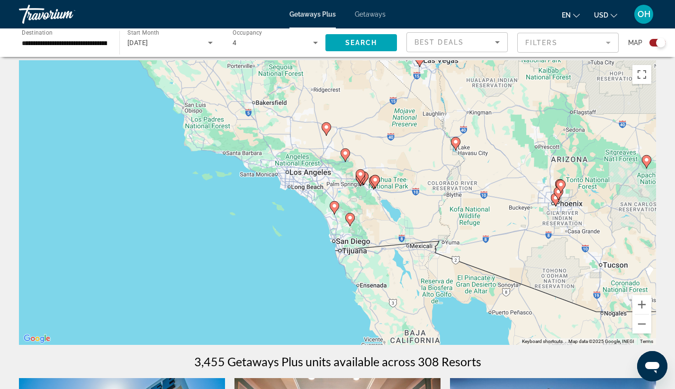
drag, startPoint x: 430, startPoint y: 201, endPoint x: 417, endPoint y: 236, distance: 37.2
click at [426, 242] on div "To activate drag with keyboard, press Alt + Enter. Once in keyboard drag state,…" at bounding box center [337, 202] width 637 height 284
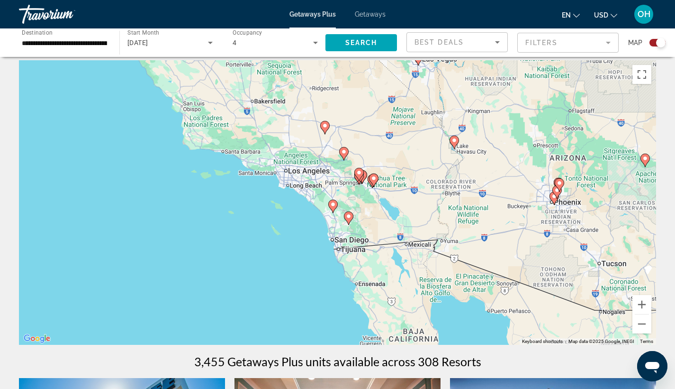
click at [148, 42] on span "[DATE]" at bounding box center [137, 43] width 21 height 8
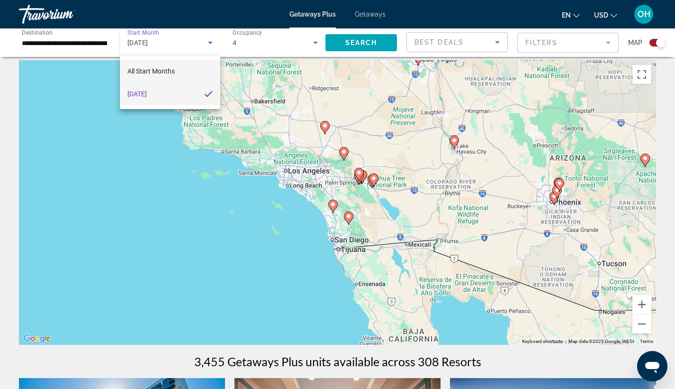
click at [170, 71] on span "All Start Months" at bounding box center [150, 71] width 47 height 8
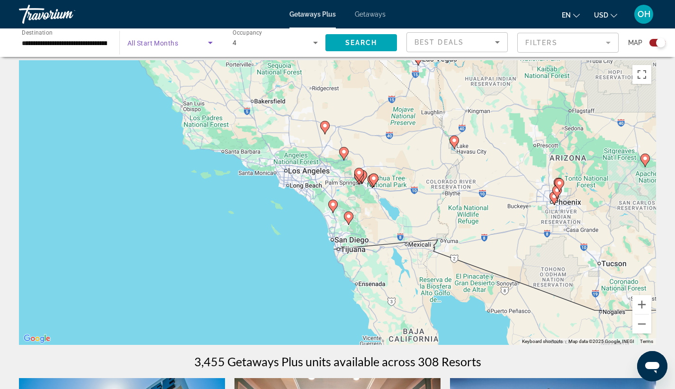
click at [211, 43] on icon "Search widget" at bounding box center [210, 43] width 5 height 2
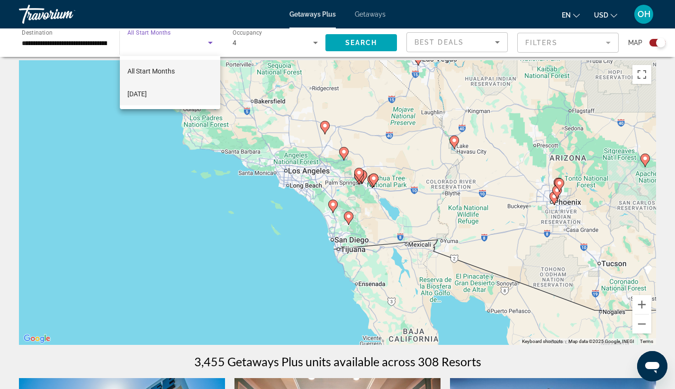
click at [189, 94] on mat-option "[DATE]" at bounding box center [170, 93] width 100 height 23
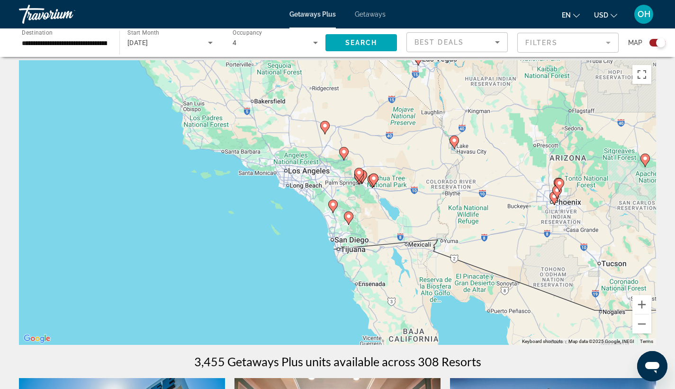
click at [374, 7] on div "Getaways Plus Getaways en English Español Français Italiano Português русский U…" at bounding box center [337, 14] width 675 height 25
click at [368, 14] on span "Getaways" at bounding box center [370, 14] width 31 height 8
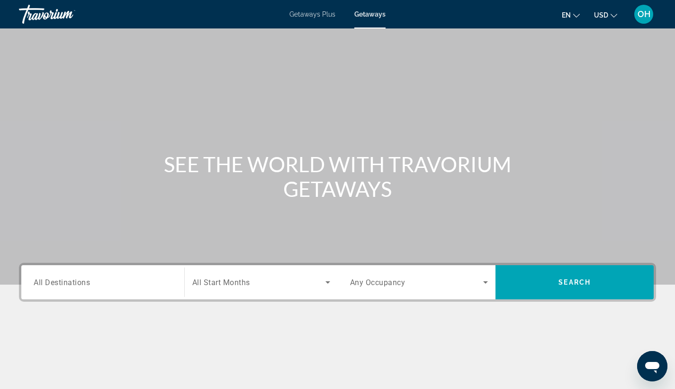
click at [87, 285] on span "All Destinations" at bounding box center [62, 281] width 56 height 9
click at [87, 285] on input "Destination All Destinations" at bounding box center [103, 282] width 138 height 11
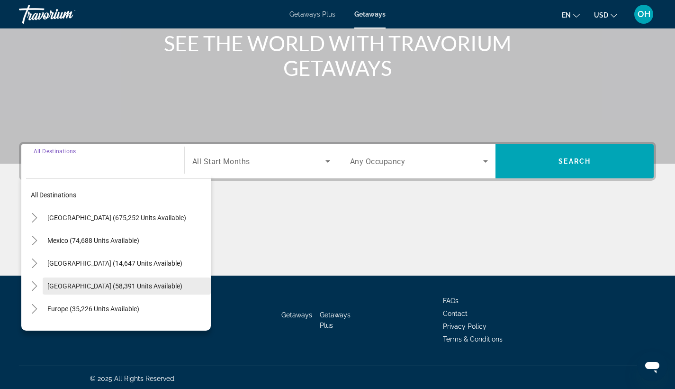
scroll to position [124, 0]
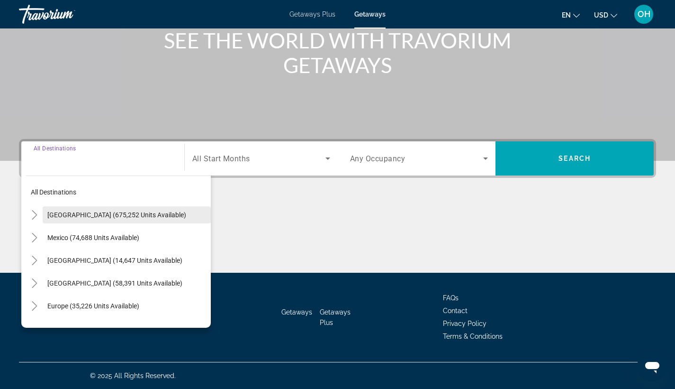
click at [101, 208] on span "Search widget" at bounding box center [127, 214] width 168 height 23
type input "**********"
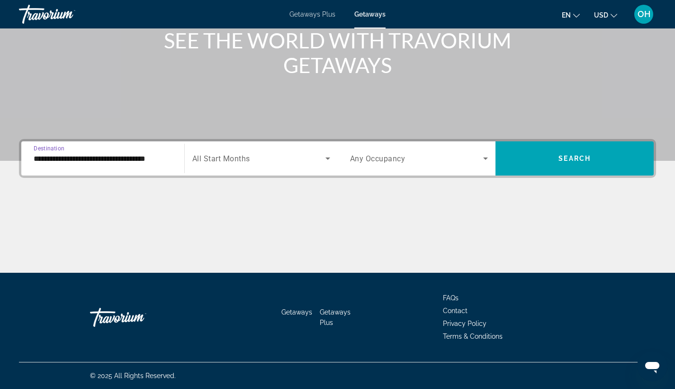
click at [244, 158] on span "All Start Months" at bounding box center [221, 158] width 58 height 9
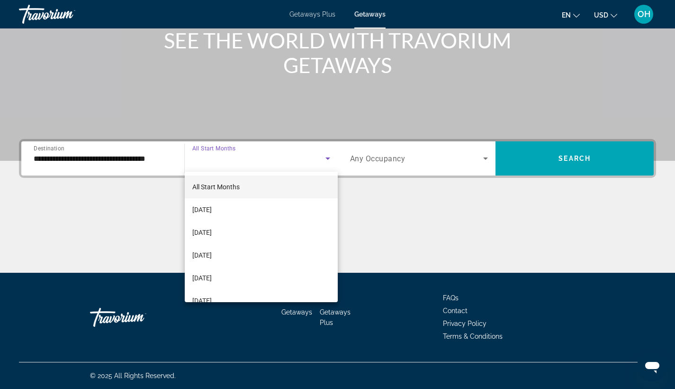
click at [303, 15] on div at bounding box center [337, 194] width 675 height 389
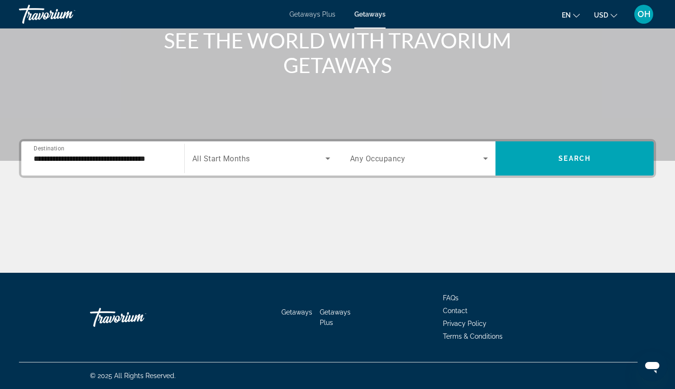
click at [322, 17] on span "Getaways Plus" at bounding box center [313, 14] width 46 height 8
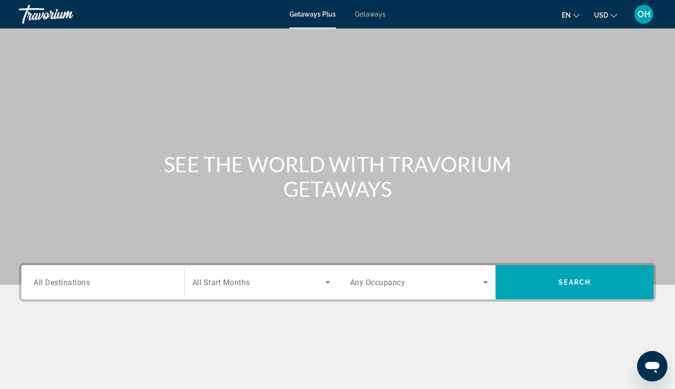
click at [91, 285] on input "Destination All Destinations" at bounding box center [103, 282] width 138 height 11
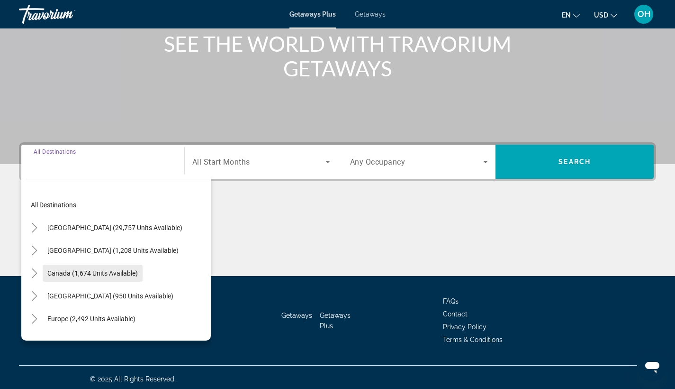
scroll to position [124, 0]
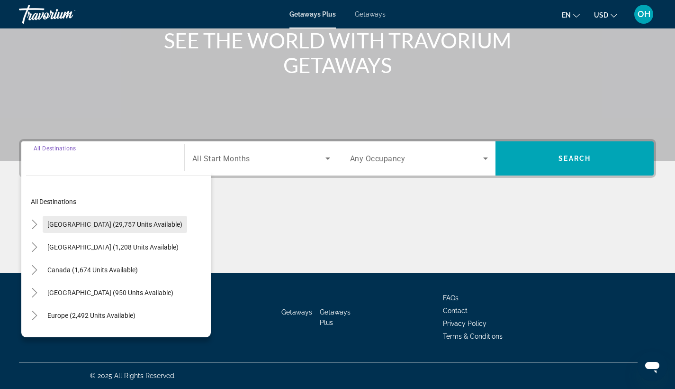
click at [128, 223] on span "[GEOGRAPHIC_DATA] (29,757 units available)" at bounding box center [114, 224] width 135 height 8
type input "**********"
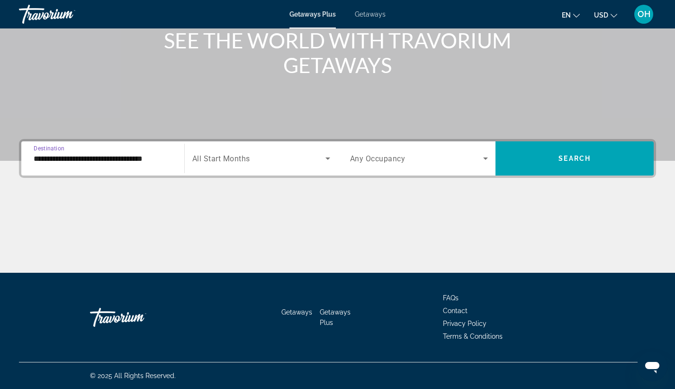
click at [371, 14] on span "Getaways" at bounding box center [370, 14] width 31 height 8
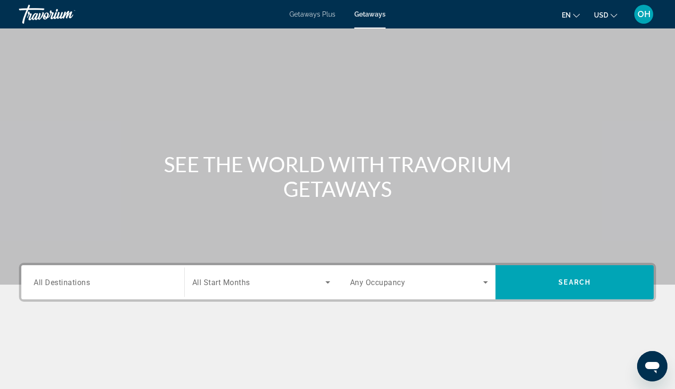
click at [89, 279] on span "All Destinations" at bounding box center [62, 281] width 56 height 9
click at [89, 279] on input "Destination All Destinations" at bounding box center [103, 282] width 138 height 11
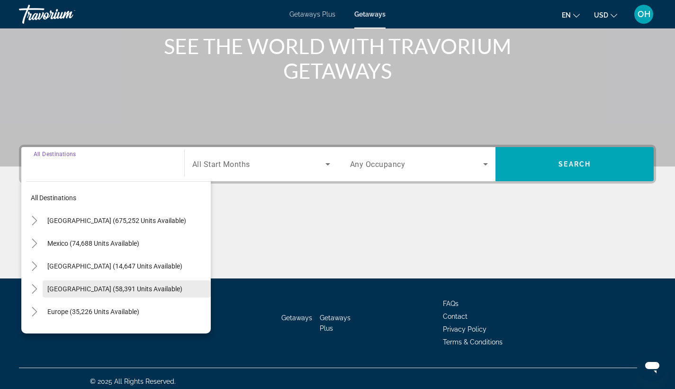
scroll to position [124, 0]
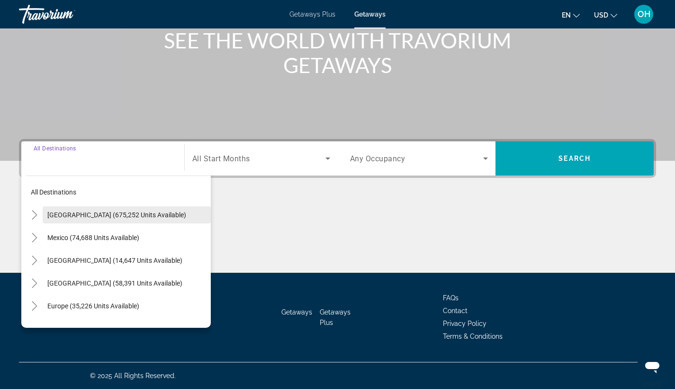
click at [135, 216] on span "United States (675,252 units available)" at bounding box center [116, 215] width 139 height 8
type input "**********"
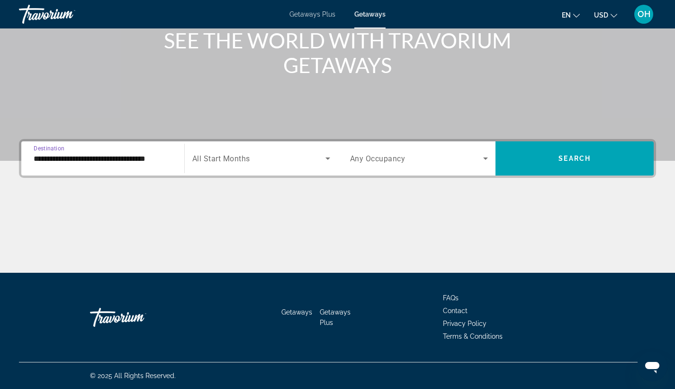
click at [255, 155] on span "Search widget" at bounding box center [258, 158] width 133 height 11
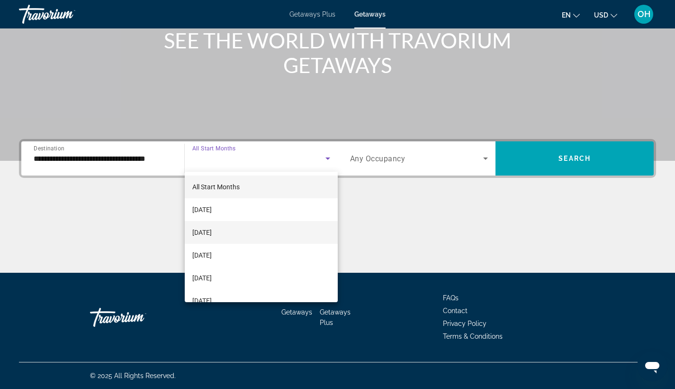
click at [240, 230] on mat-option "[DATE]" at bounding box center [261, 232] width 153 height 23
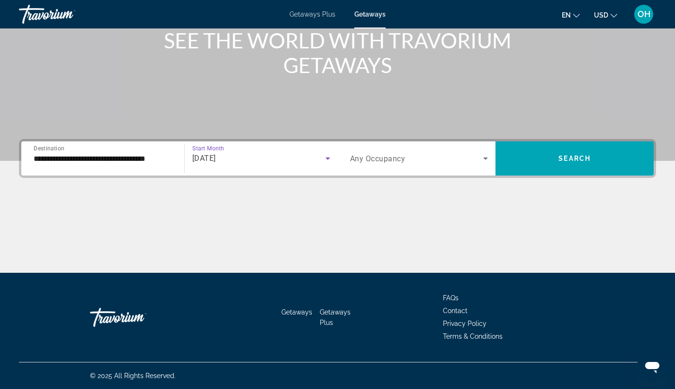
click at [408, 159] on span "Search widget" at bounding box center [417, 158] width 134 height 11
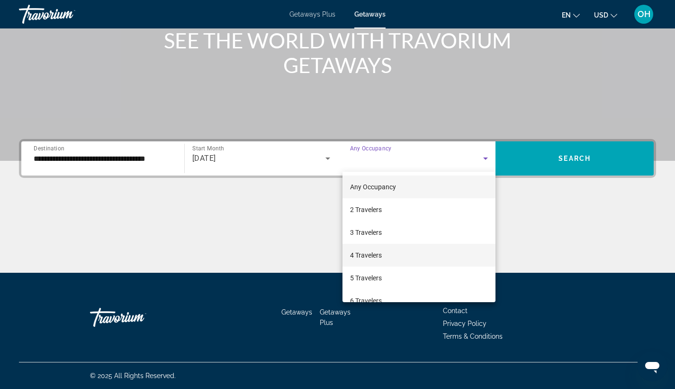
click at [388, 253] on mat-option "4 Travelers" at bounding box center [420, 255] width 154 height 23
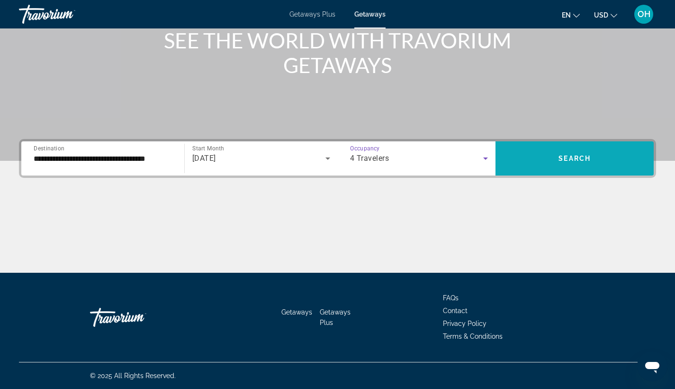
click at [552, 156] on span "Search widget" at bounding box center [575, 158] width 158 height 23
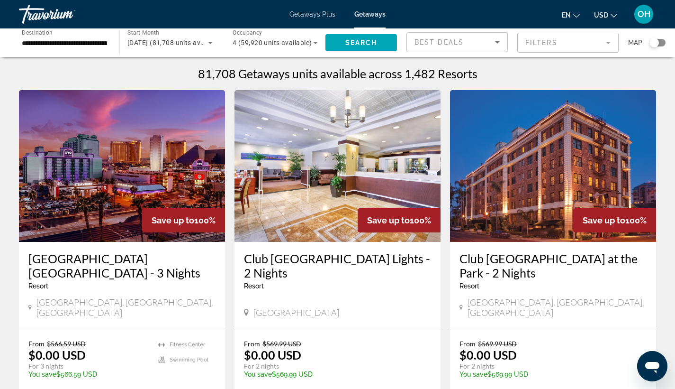
click at [656, 45] on div "Search widget" at bounding box center [654, 42] width 9 height 9
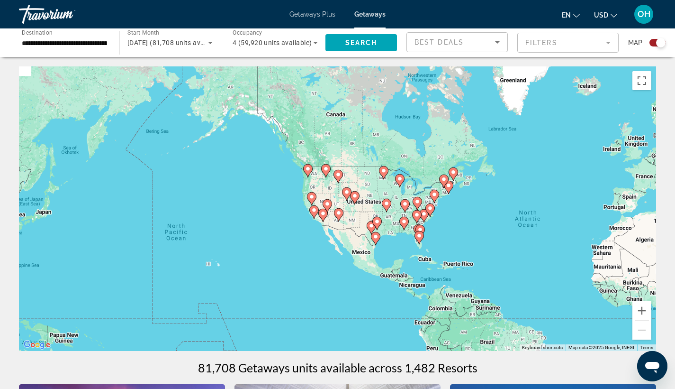
drag, startPoint x: 137, startPoint y: 249, endPoint x: 355, endPoint y: 278, distance: 220.3
click at [355, 278] on div "To activate drag with keyboard, press Alt + Enter. Once in keyboard drag state,…" at bounding box center [337, 208] width 637 height 284
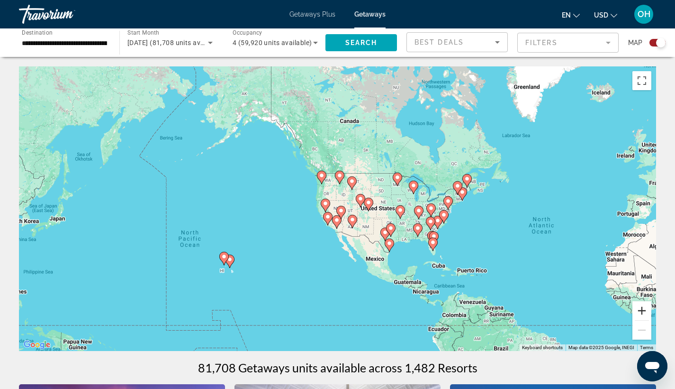
click at [641, 310] on button "Zoom in" at bounding box center [642, 310] width 19 height 19
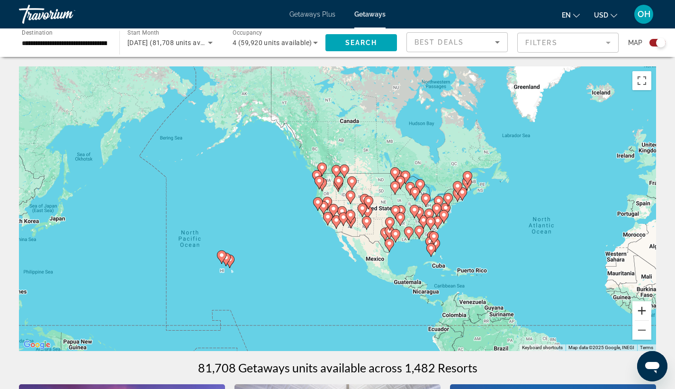
click at [641, 310] on button "Zoom in" at bounding box center [642, 310] width 19 height 19
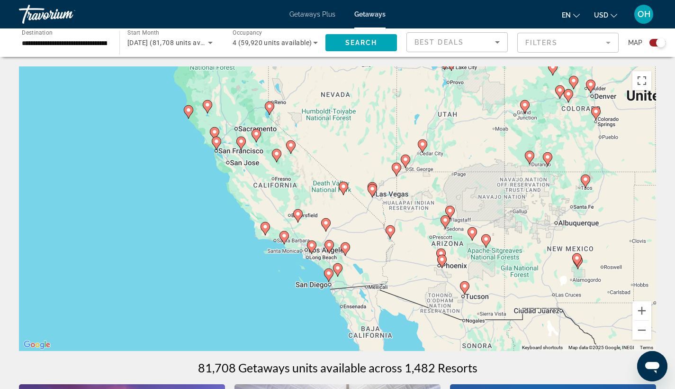
drag, startPoint x: 360, startPoint y: 281, endPoint x: 365, endPoint y: 167, distance: 114.8
click at [365, 167] on div "To activate drag with keyboard, press Alt + Enter. Once in keyboard drag state,…" at bounding box center [337, 208] width 637 height 284
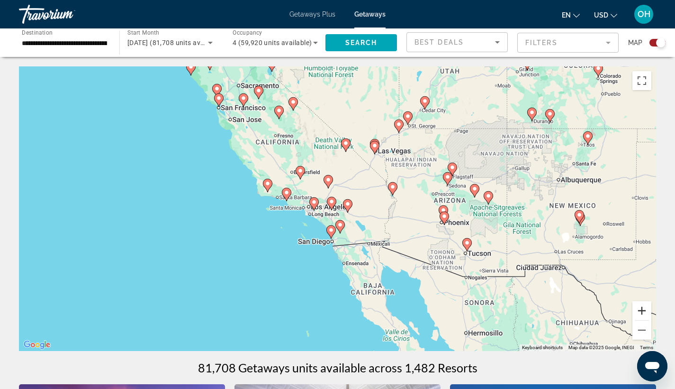
click at [640, 307] on button "Zoom in" at bounding box center [642, 310] width 19 height 19
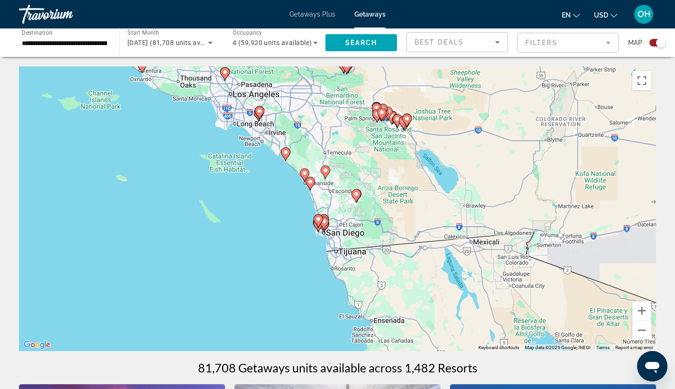
drag, startPoint x: 377, startPoint y: 278, endPoint x: 381, endPoint y: 196, distance: 82.1
click at [381, 196] on div "To activate drag with keyboard, press Alt + Enter. Once in keyboard drag state,…" at bounding box center [337, 208] width 637 height 284
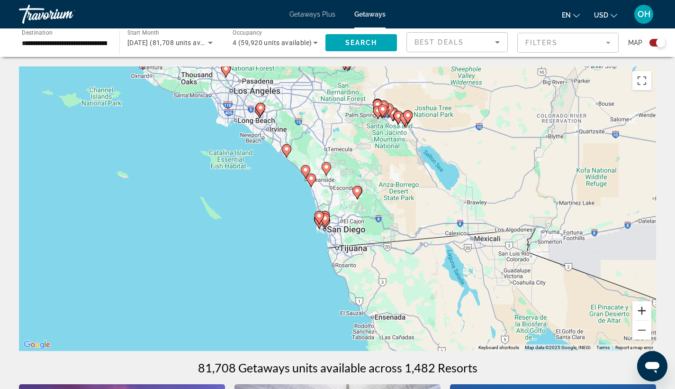
click at [647, 311] on button "Zoom in" at bounding box center [642, 310] width 19 height 19
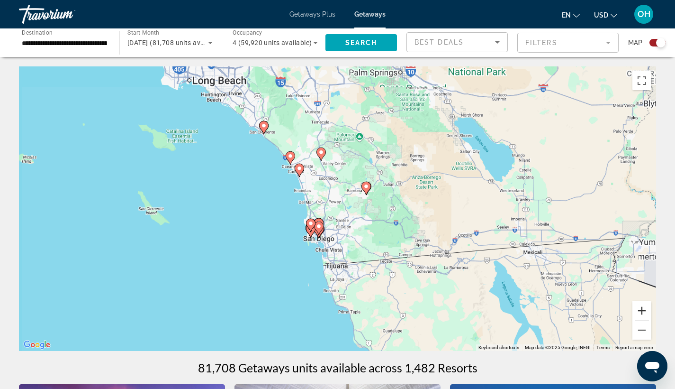
click at [646, 311] on button "Zoom in" at bounding box center [642, 310] width 19 height 19
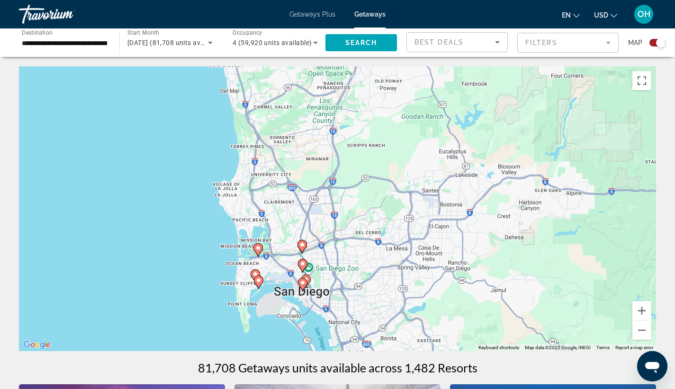
drag, startPoint x: 364, startPoint y: 262, endPoint x: 417, endPoint y: 206, distance: 77.1
click at [417, 206] on div "To activate drag with keyboard, press Alt + Enter. Once in keyboard drag state,…" at bounding box center [337, 208] width 637 height 284
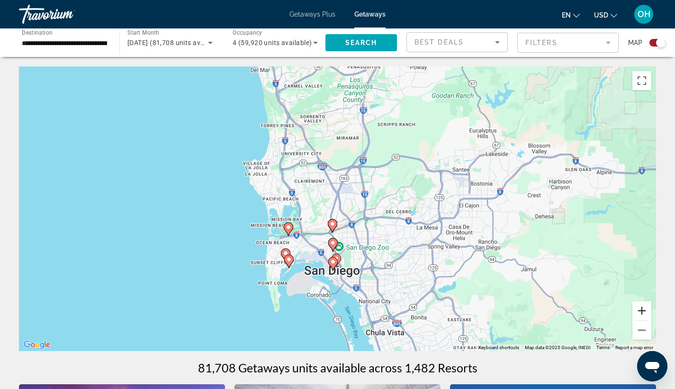
click at [641, 310] on button "Zoom in" at bounding box center [642, 310] width 19 height 19
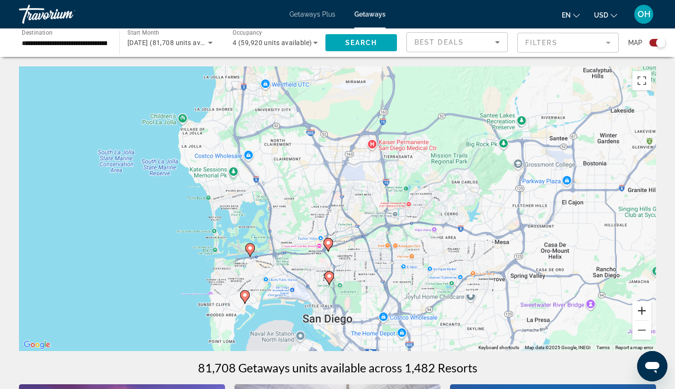
click at [641, 310] on button "Zoom in" at bounding box center [642, 310] width 19 height 19
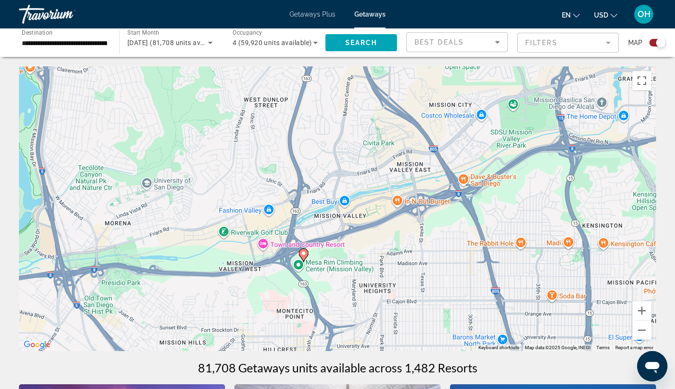
drag, startPoint x: 403, startPoint y: 285, endPoint x: 402, endPoint y: 194, distance: 90.5
click at [402, 194] on div "To activate drag with keyboard, press Alt + Enter. Once in keyboard drag state,…" at bounding box center [337, 208] width 637 height 284
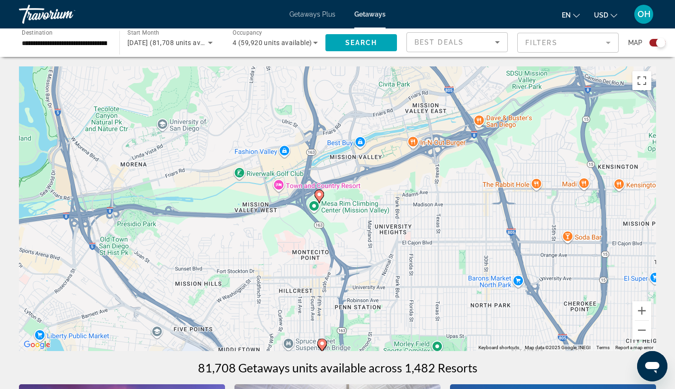
drag, startPoint x: 353, startPoint y: 309, endPoint x: 368, endPoint y: 249, distance: 62.6
click at [368, 249] on div "To activate drag with keyboard, press Alt + Enter. Once in keyboard drag state,…" at bounding box center [337, 208] width 637 height 284
click at [642, 311] on button "Zoom in" at bounding box center [642, 310] width 19 height 19
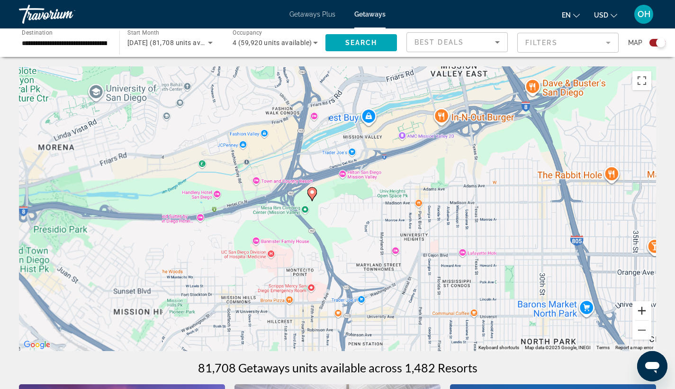
click at [642, 311] on button "Zoom in" at bounding box center [642, 310] width 19 height 19
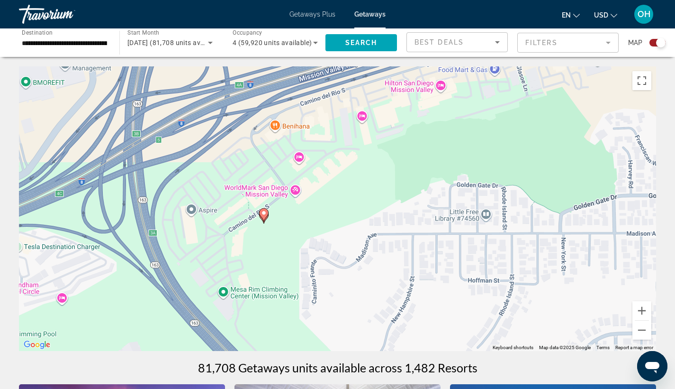
drag, startPoint x: 256, startPoint y: 228, endPoint x: 322, endPoint y: 280, distance: 84.7
click at [322, 280] on div "To activate drag with keyboard, press Alt + Enter. Once in keyboard drag state,…" at bounding box center [337, 208] width 637 height 284
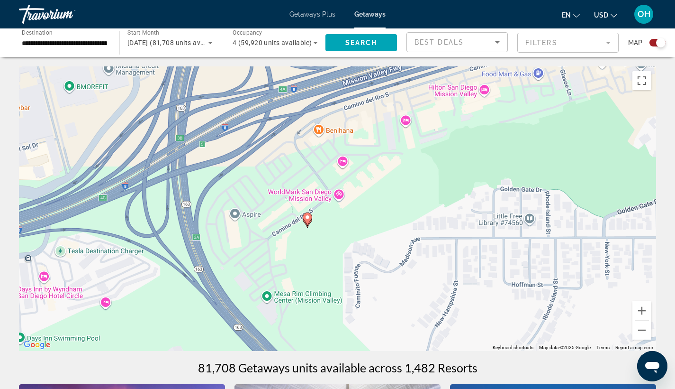
drag, startPoint x: 277, startPoint y: 274, endPoint x: 325, endPoint y: 276, distance: 47.4
click at [322, 278] on div "To activate drag with keyboard, press Alt + Enter. Once in keyboard drag state,…" at bounding box center [337, 208] width 637 height 284
click at [642, 311] on button "Zoom in" at bounding box center [642, 310] width 19 height 19
click at [641, 311] on button "Zoom in" at bounding box center [642, 310] width 19 height 19
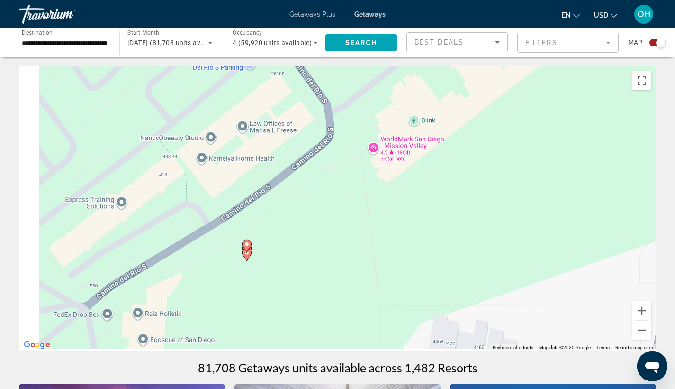
drag, startPoint x: 225, startPoint y: 295, endPoint x: 287, endPoint y: 255, distance: 73.9
click at [287, 255] on div "To activate drag with keyboard, press Alt + Enter. Once in keyboard drag state,…" at bounding box center [337, 208] width 637 height 284
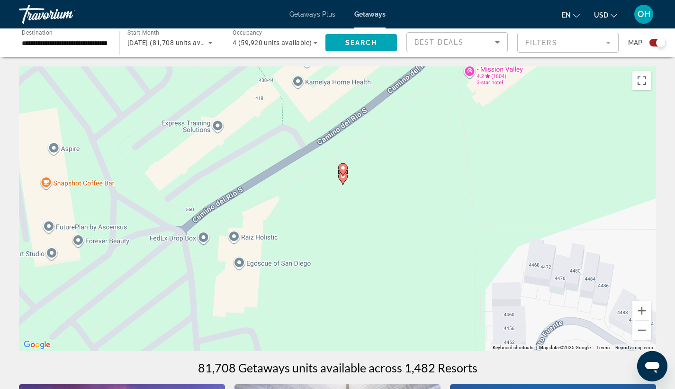
drag, startPoint x: 293, startPoint y: 284, endPoint x: 348, endPoint y: 240, distance: 70.4
click at [348, 240] on div "To activate drag with keyboard, press Alt + Enter. Once in keyboard drag state,…" at bounding box center [337, 208] width 637 height 284
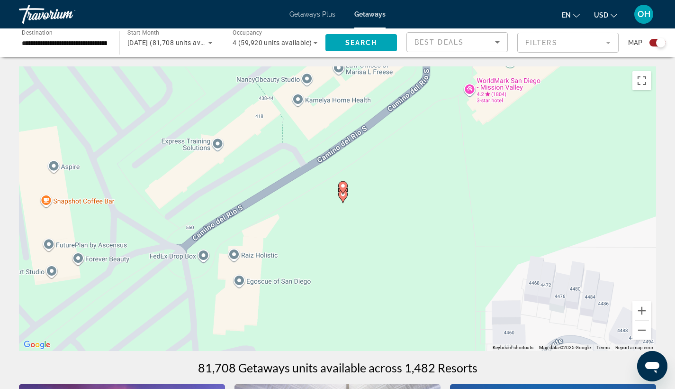
click at [557, 44] on mat-form-field "Filters" at bounding box center [567, 43] width 101 height 20
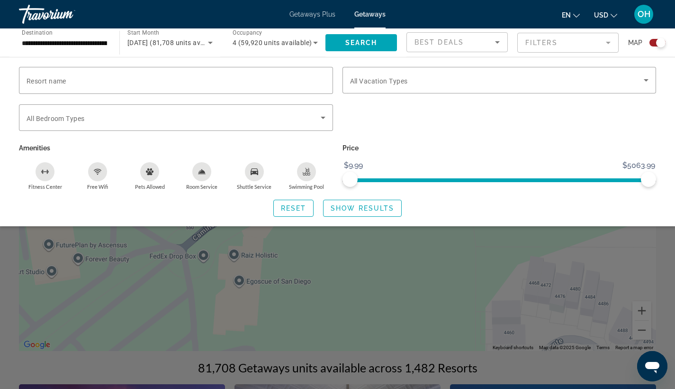
click at [585, 181] on span "ngx-slider" at bounding box center [499, 178] width 299 height 15
click at [541, 180] on ngx-slider "$9.99 $5064 $9.99 $3989.99" at bounding box center [500, 179] width 314 height 2
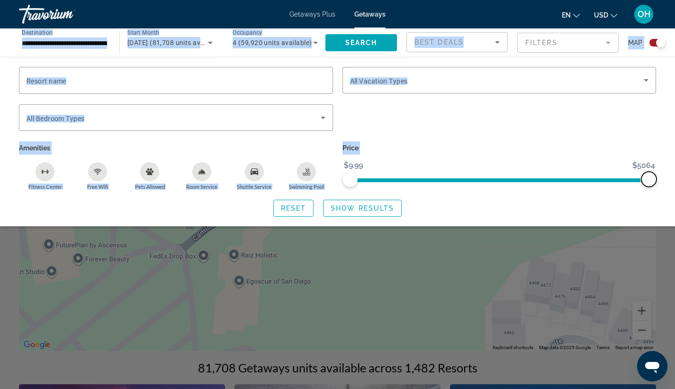
drag, startPoint x: 542, startPoint y: 180, endPoint x: 675, endPoint y: 182, distance: 133.6
click at [675, 182] on html "**********" at bounding box center [337, 194] width 675 height 389
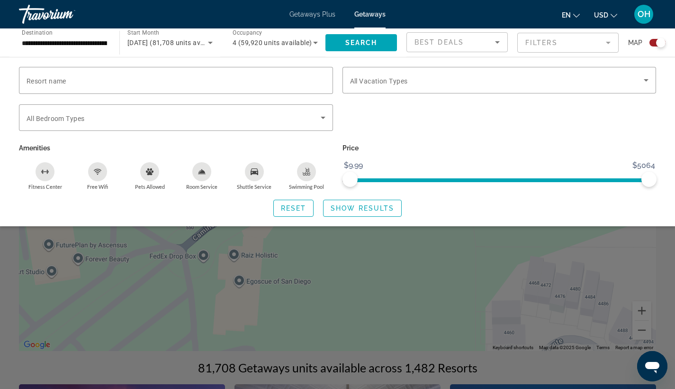
click at [460, 200] on div "Reset Show Results" at bounding box center [337, 207] width 637 height 17
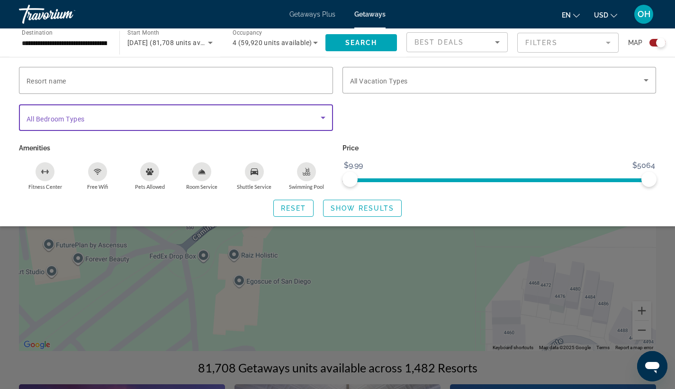
click at [321, 114] on icon "Search widget" at bounding box center [322, 117] width 11 height 11
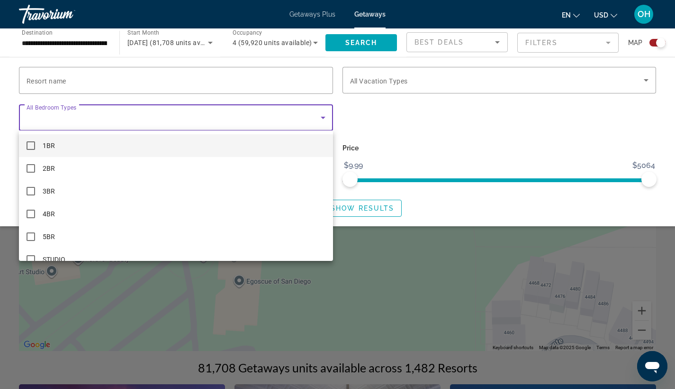
click at [321, 114] on div at bounding box center [337, 194] width 675 height 389
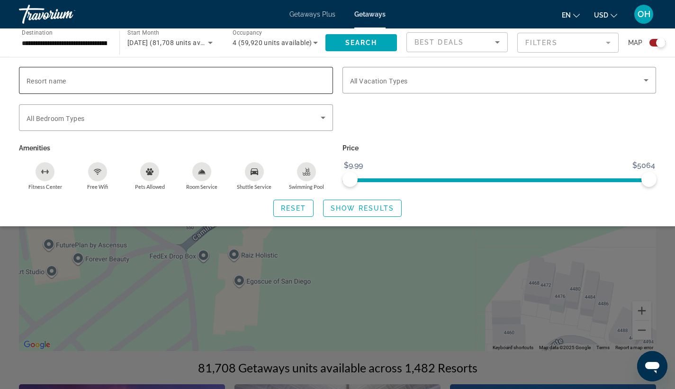
click at [282, 72] on div "Search widget" at bounding box center [176, 80] width 299 height 27
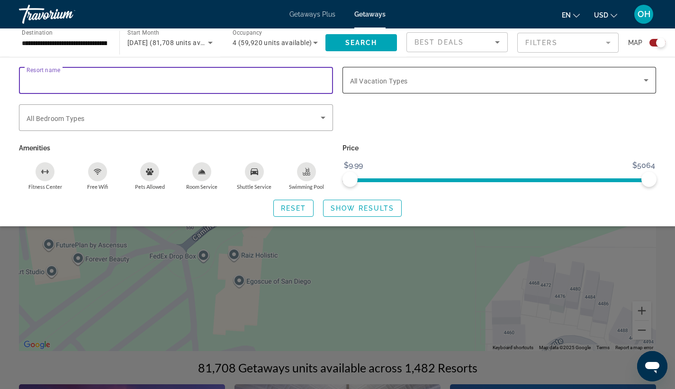
click at [384, 78] on span "All Vacation Types" at bounding box center [379, 81] width 58 height 8
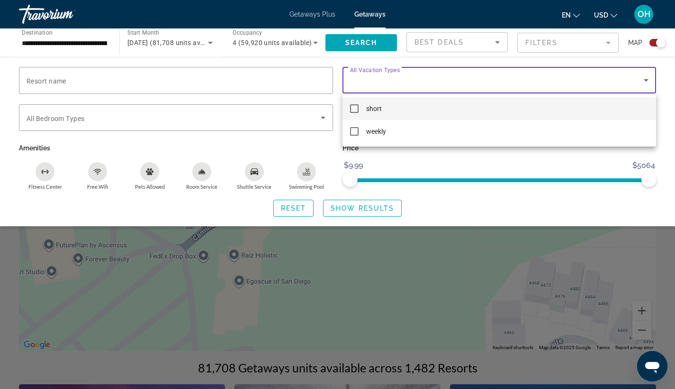
click at [424, 160] on div at bounding box center [337, 194] width 675 height 389
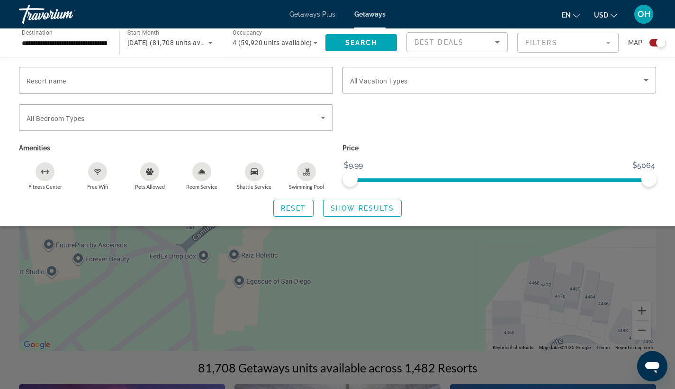
click at [556, 41] on mat-form-field "Filters" at bounding box center [567, 43] width 101 height 20
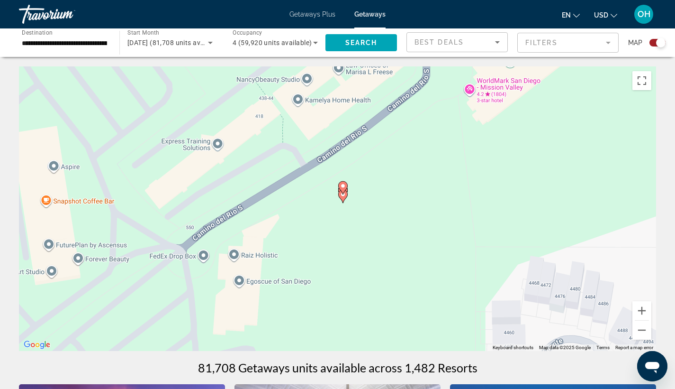
click at [556, 41] on mat-form-field "Filters" at bounding box center [567, 43] width 101 height 20
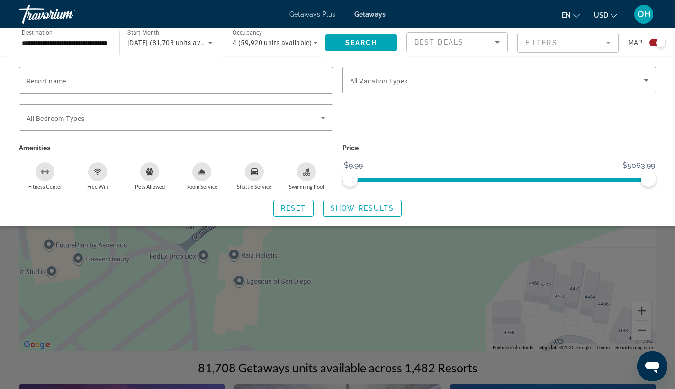
click at [556, 41] on mat-form-field "Filters" at bounding box center [567, 43] width 101 height 20
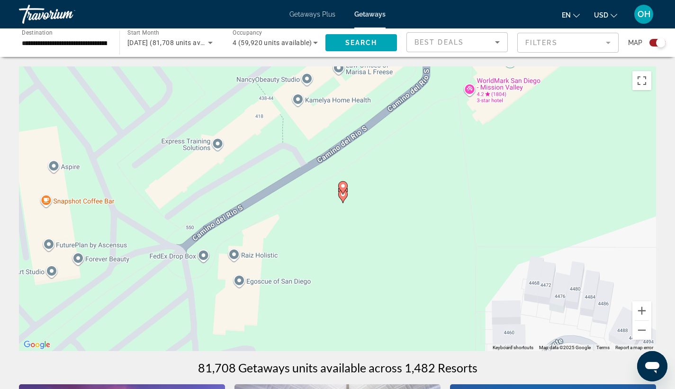
click at [343, 186] on image "Main content" at bounding box center [343, 186] width 6 height 6
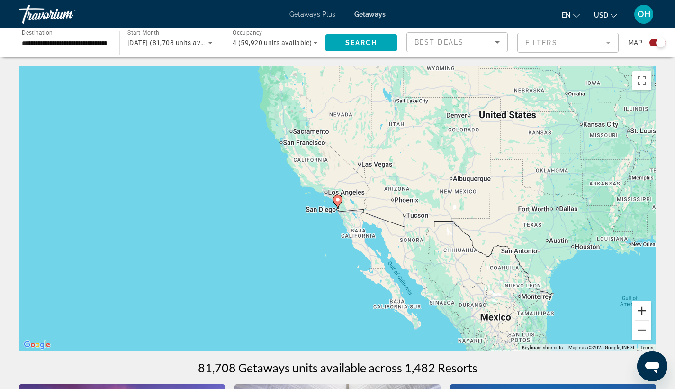
click at [639, 308] on button "Zoom in" at bounding box center [642, 310] width 19 height 19
click at [640, 308] on button "Zoom in" at bounding box center [642, 310] width 19 height 19
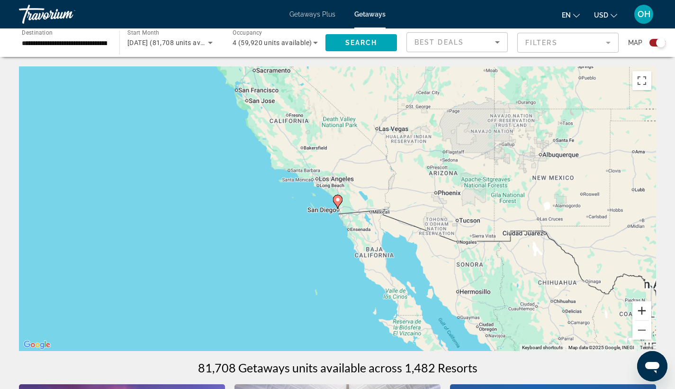
click at [640, 308] on button "Zoom in" at bounding box center [642, 310] width 19 height 19
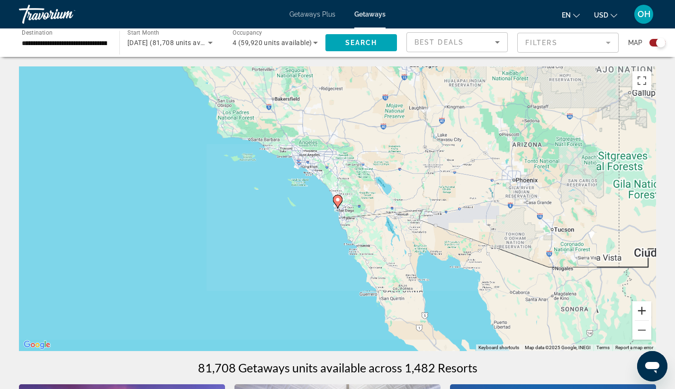
click at [640, 308] on button "Zoom in" at bounding box center [642, 310] width 19 height 19
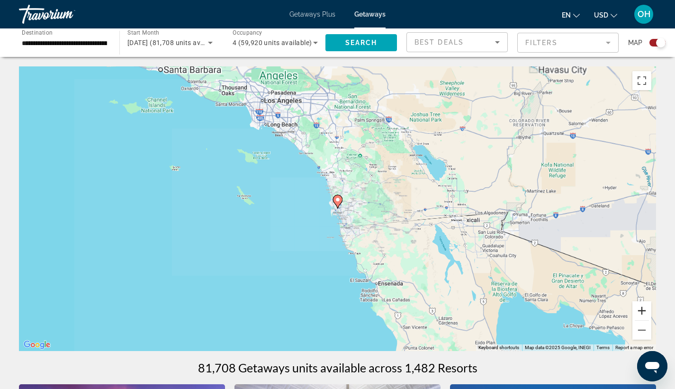
click at [640, 308] on button "Zoom in" at bounding box center [642, 310] width 19 height 19
click at [639, 308] on button "Zoom in" at bounding box center [642, 310] width 19 height 19
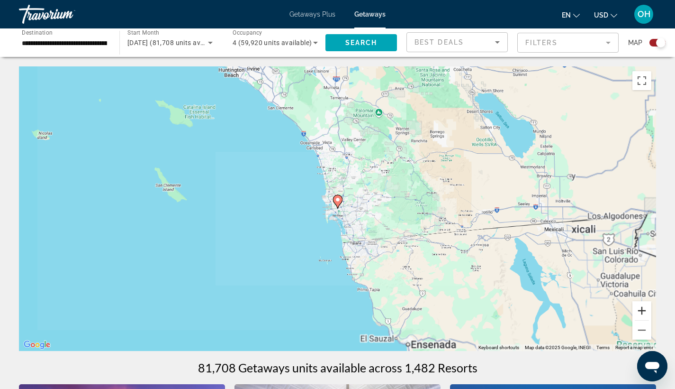
click at [639, 308] on button "Zoom in" at bounding box center [642, 310] width 19 height 19
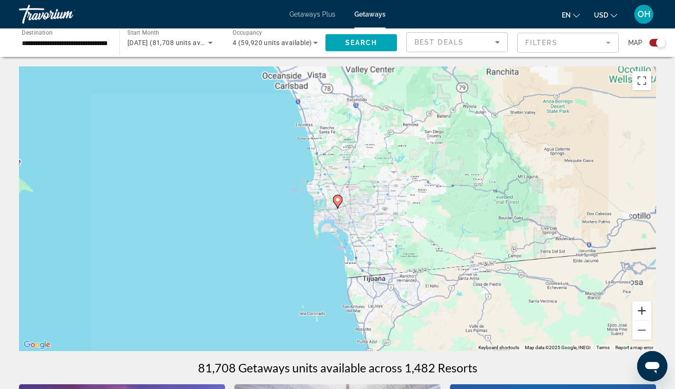
click at [639, 308] on button "Zoom in" at bounding box center [642, 310] width 19 height 19
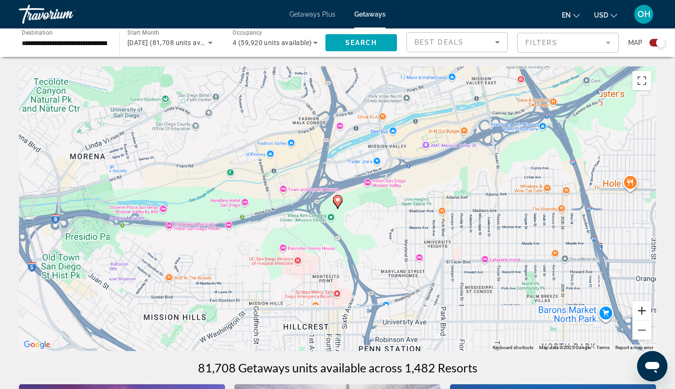
click at [639, 308] on button "Zoom in" at bounding box center [642, 310] width 19 height 19
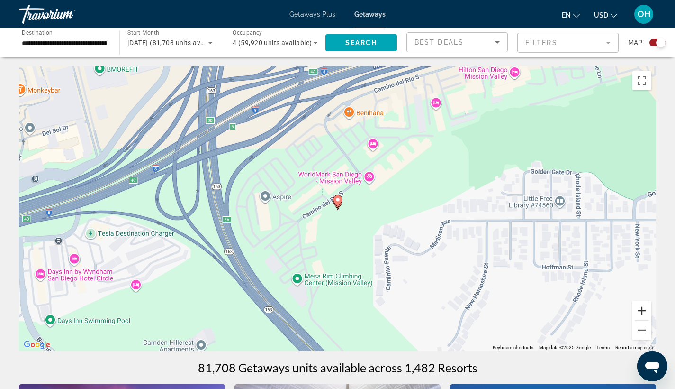
click at [640, 309] on button "Zoom in" at bounding box center [642, 310] width 19 height 19
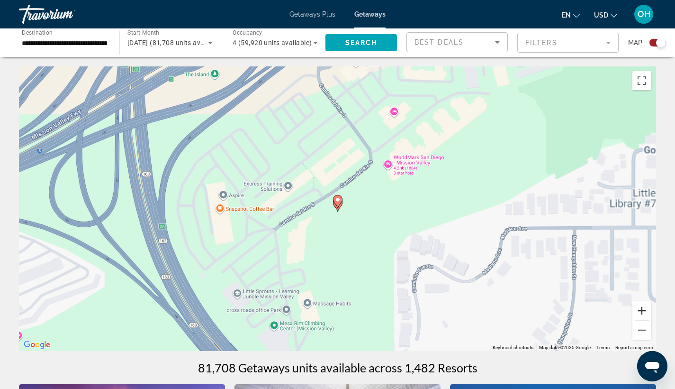
click at [639, 309] on button "Zoom in" at bounding box center [642, 310] width 19 height 19
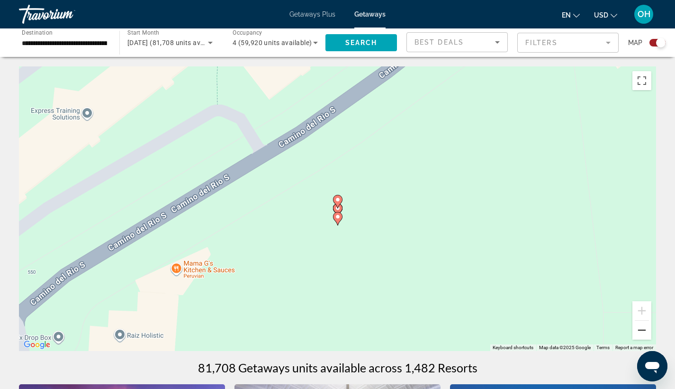
click at [645, 328] on button "Zoom out" at bounding box center [642, 329] width 19 height 19
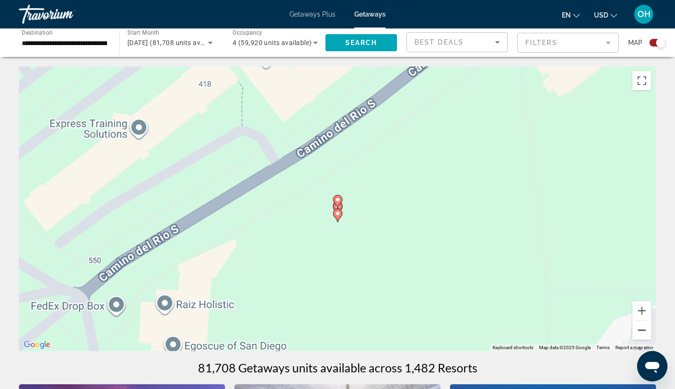
click at [645, 328] on button "Zoom out" at bounding box center [642, 329] width 19 height 19
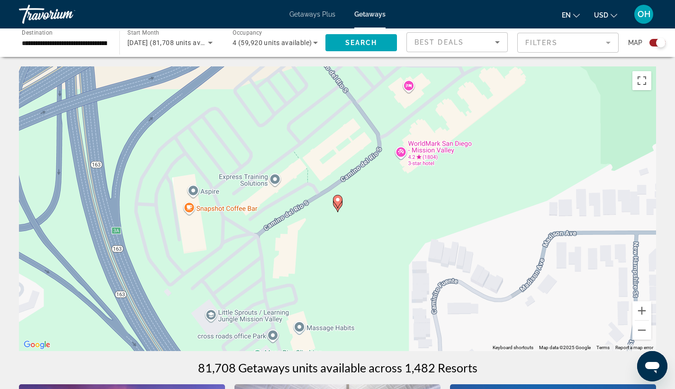
click at [414, 146] on div "To activate drag with keyboard, press Alt + Enter. Once in keyboard drag state,…" at bounding box center [337, 208] width 637 height 284
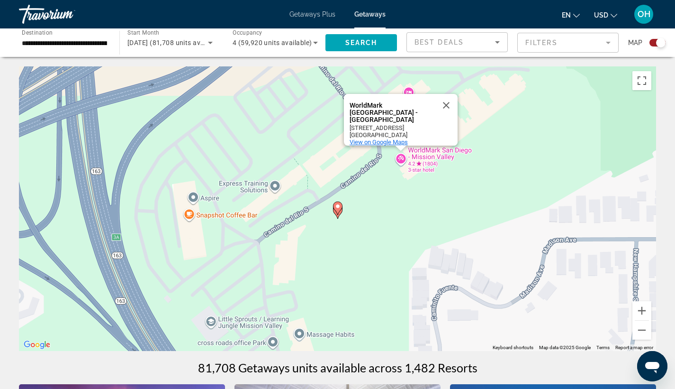
click at [384, 138] on span "View on Google Maps" at bounding box center [379, 141] width 58 height 7
click at [449, 107] on button "Close" at bounding box center [446, 105] width 23 height 23
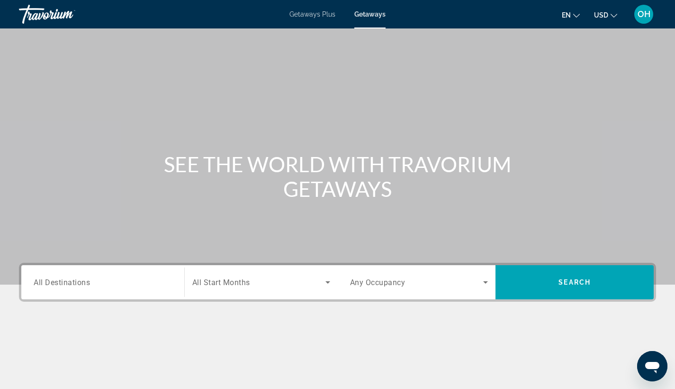
click at [316, 15] on span "Getaways Plus" at bounding box center [313, 14] width 46 height 8
click at [90, 280] on span "All Destinations" at bounding box center [62, 281] width 56 height 9
click at [90, 280] on input "Destination All Destinations" at bounding box center [103, 282] width 138 height 11
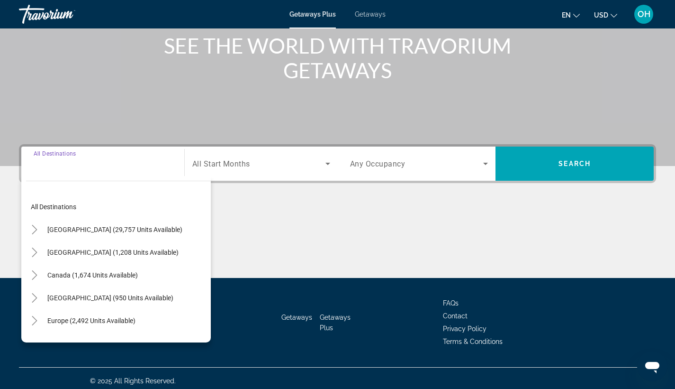
scroll to position [124, 0]
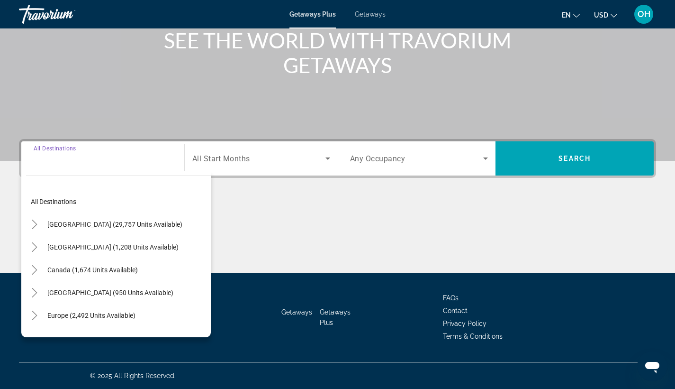
click at [370, 14] on span "Getaways" at bounding box center [370, 14] width 31 height 8
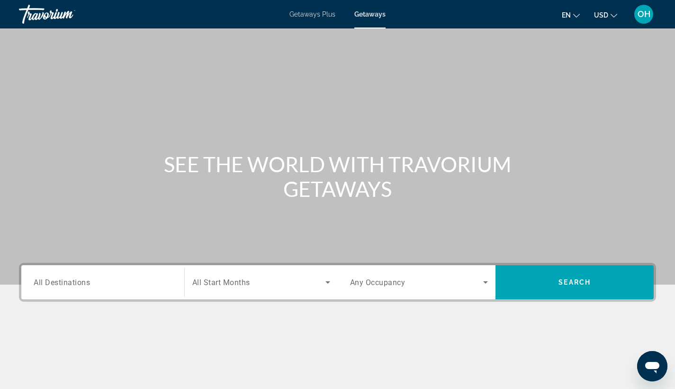
click at [84, 283] on span "All Destinations" at bounding box center [62, 281] width 56 height 9
click at [84, 283] on input "Destination All Destinations" at bounding box center [103, 282] width 138 height 11
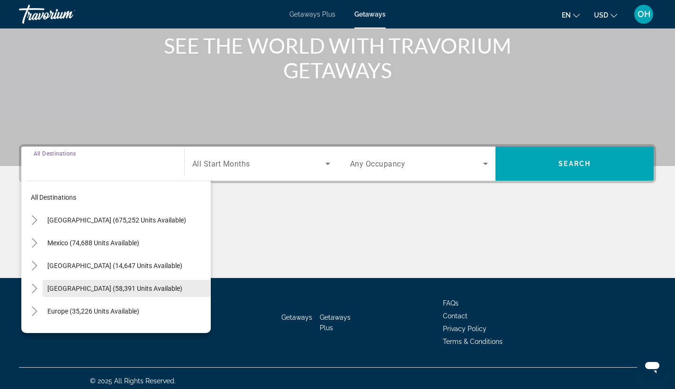
scroll to position [124, 0]
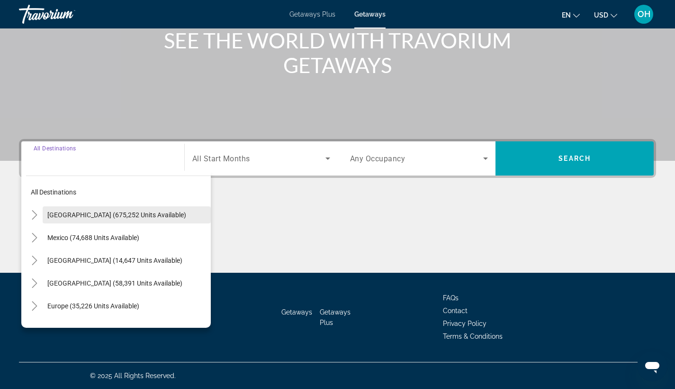
click at [139, 217] on span "United States (675,252 units available)" at bounding box center [116, 215] width 139 height 8
type input "**********"
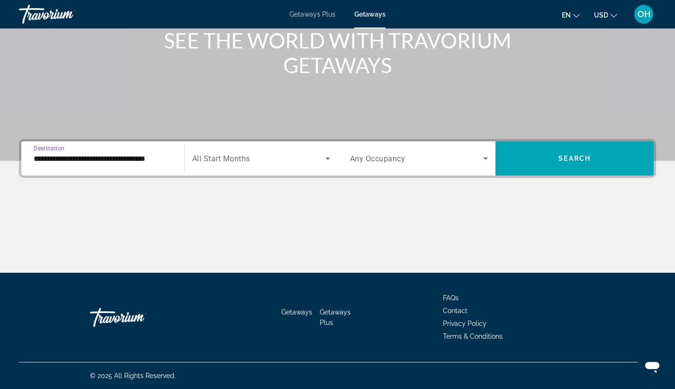
click at [239, 155] on span "All Start Months" at bounding box center [221, 158] width 58 height 9
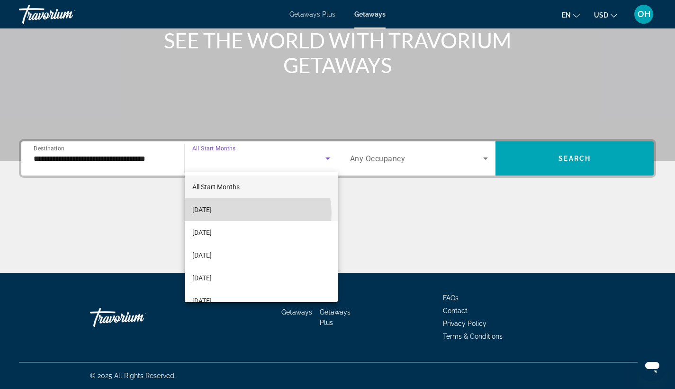
click at [251, 213] on mat-option "[DATE]" at bounding box center [261, 209] width 153 height 23
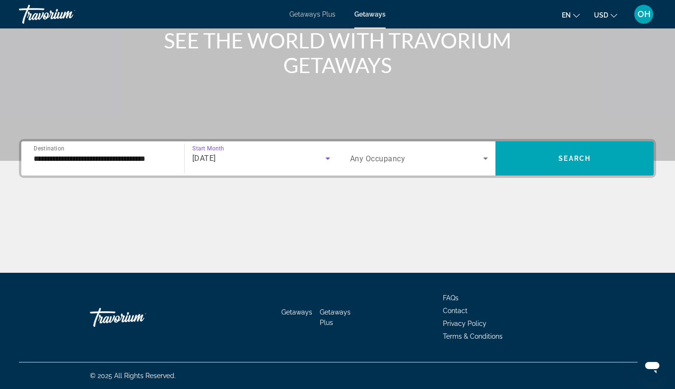
click at [378, 152] on div "Search widget" at bounding box center [419, 158] width 138 height 27
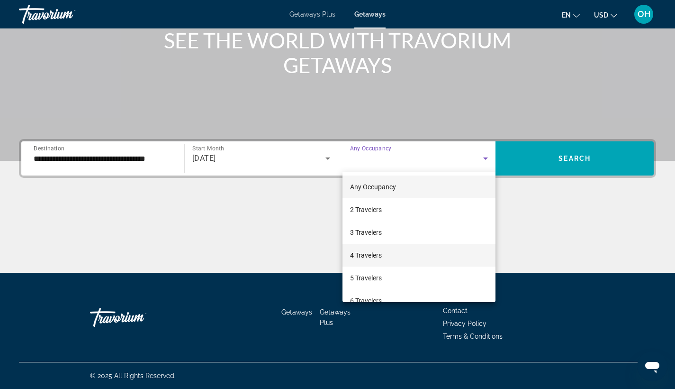
click at [386, 251] on mat-option "4 Travelers" at bounding box center [420, 255] width 154 height 23
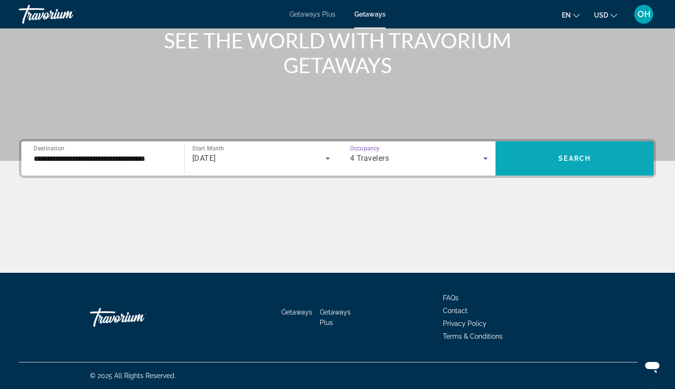
click at [555, 154] on span "Search widget" at bounding box center [575, 158] width 158 height 23
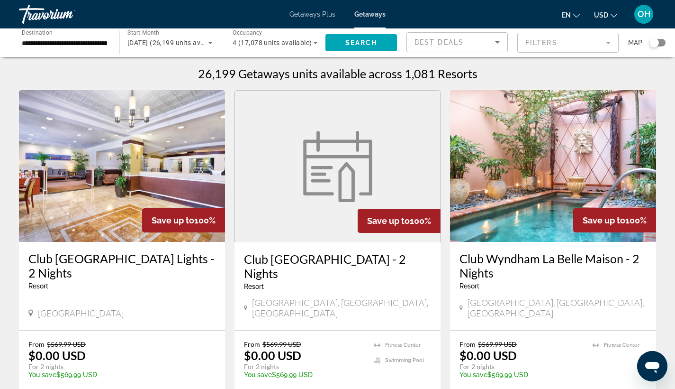
click at [656, 44] on div "Search widget" at bounding box center [654, 42] width 9 height 9
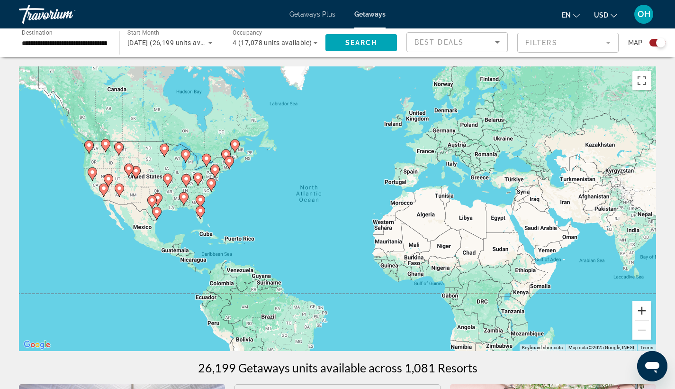
click at [642, 304] on button "Zoom in" at bounding box center [642, 310] width 19 height 19
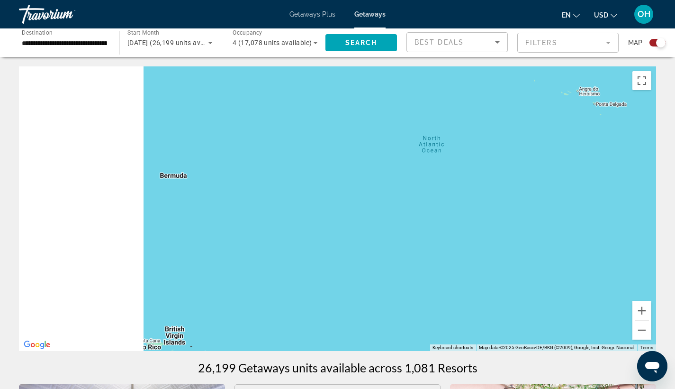
drag, startPoint x: 320, startPoint y: 209, endPoint x: 570, endPoint y: 209, distance: 250.6
click at [575, 210] on div "To activate drag with keyboard, press Alt + Enter. Once in keyboard drag state,…" at bounding box center [337, 208] width 637 height 284
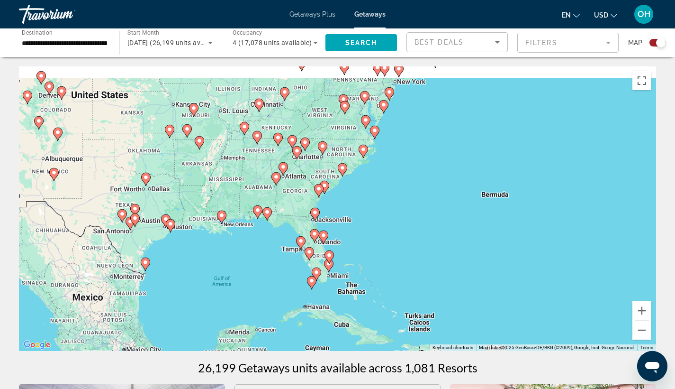
drag, startPoint x: 199, startPoint y: 202, endPoint x: 443, endPoint y: 248, distance: 248.3
click at [443, 248] on div "To activate drag with keyboard, press Alt + Enter. Once in keyboard drag state,…" at bounding box center [337, 208] width 637 height 284
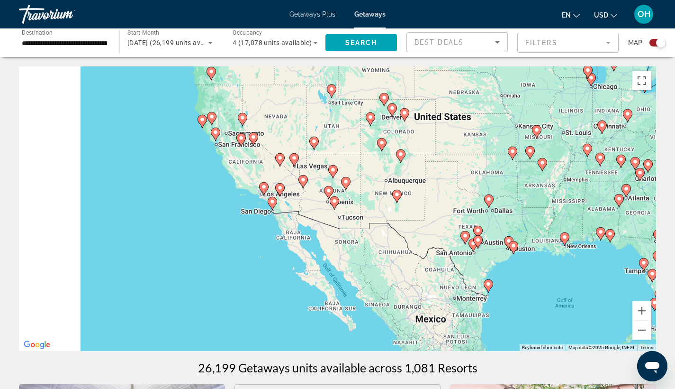
drag, startPoint x: 351, startPoint y: 234, endPoint x: 486, endPoint y: 239, distance: 134.7
click at [487, 239] on div "To activate drag with keyboard, press Alt + Enter. Once in keyboard drag state,…" at bounding box center [337, 208] width 637 height 284
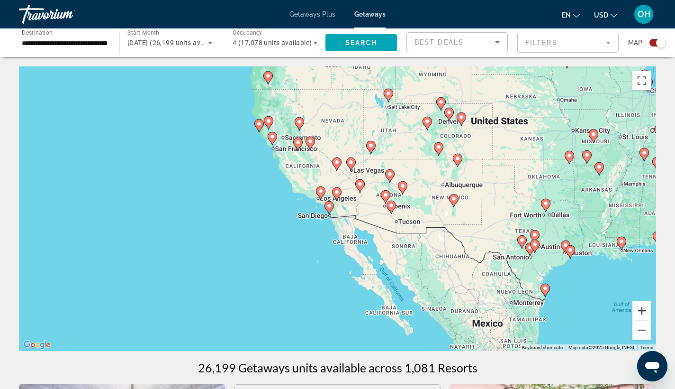
click at [641, 308] on button "Zoom in" at bounding box center [642, 310] width 19 height 19
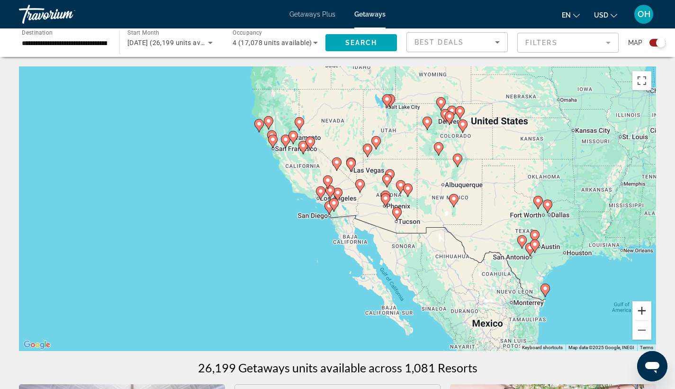
click at [641, 308] on button "Zoom in" at bounding box center [642, 310] width 19 height 19
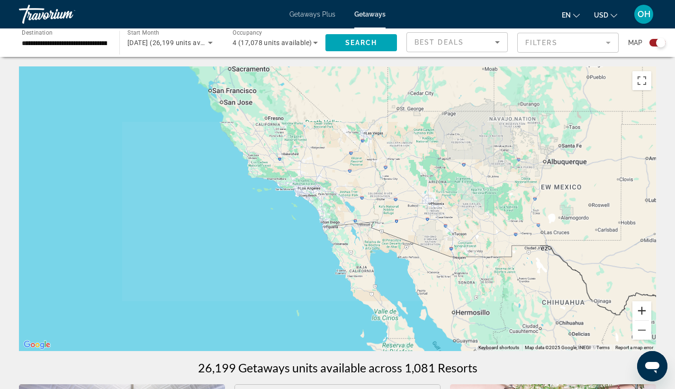
click at [641, 308] on button "Zoom in" at bounding box center [642, 310] width 19 height 19
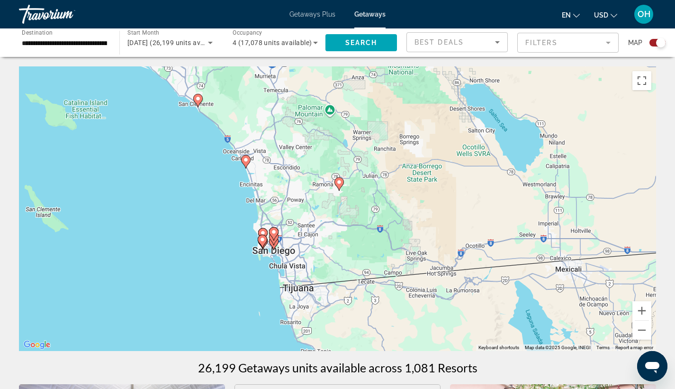
drag, startPoint x: 335, startPoint y: 268, endPoint x: 404, endPoint y: 197, distance: 98.9
click at [404, 197] on div "To activate drag with keyboard, press Alt + Enter. Once in keyboard drag state,…" at bounding box center [337, 208] width 637 height 284
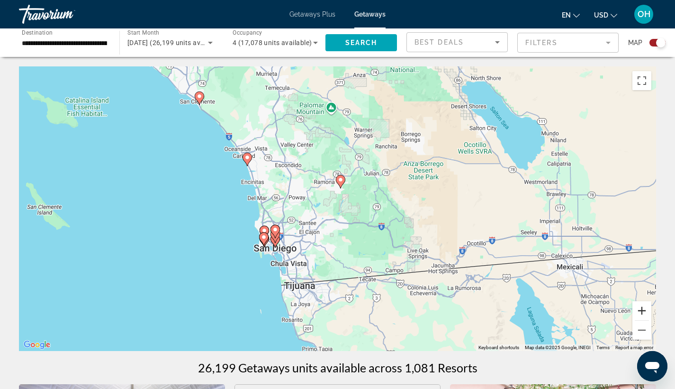
click at [642, 312] on button "Zoom in" at bounding box center [642, 310] width 19 height 19
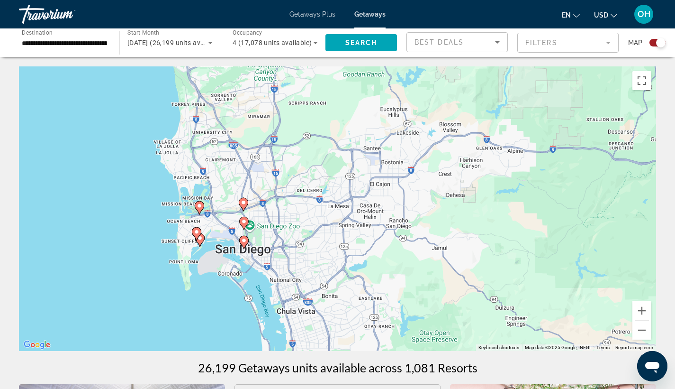
drag, startPoint x: 387, startPoint y: 305, endPoint x: 407, endPoint y: 236, distance: 71.7
click at [545, 186] on div "To activate drag with keyboard, press Alt + Enter. Once in keyboard drag state,…" at bounding box center [337, 208] width 637 height 284
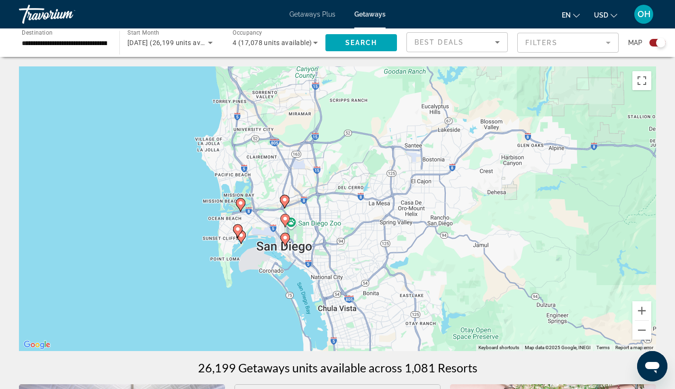
drag, startPoint x: 343, startPoint y: 256, endPoint x: 397, endPoint y: 244, distance: 54.9
click at [399, 248] on div "To activate drag with keyboard, press Alt + Enter. Once in keyboard drag state,…" at bounding box center [337, 208] width 637 height 284
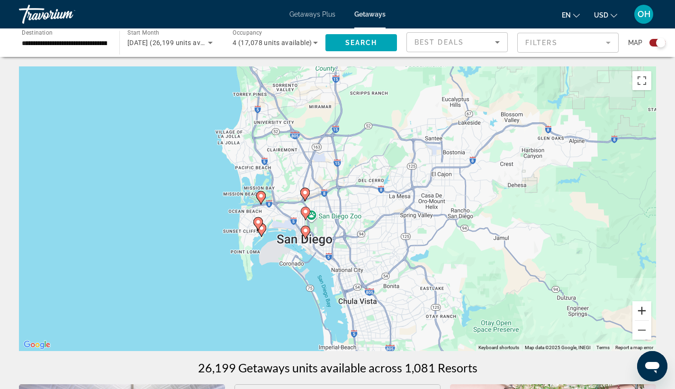
click at [643, 314] on button "Zoom in" at bounding box center [642, 310] width 19 height 19
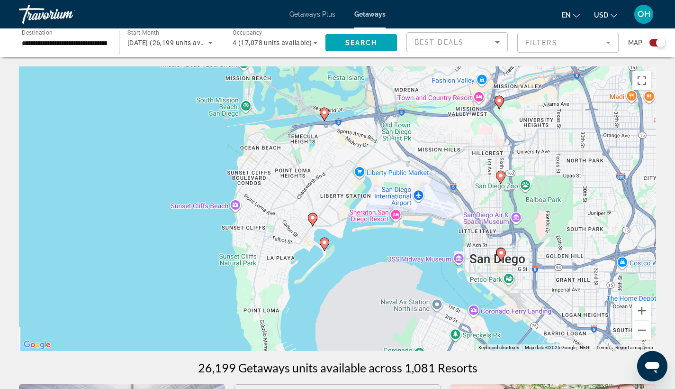
drag, startPoint x: 225, startPoint y: 290, endPoint x: 422, endPoint y: 257, distance: 200.0
click at [464, 247] on div "To activate drag with keyboard, press Alt + Enter. Once in keyboard drag state,…" at bounding box center [337, 208] width 637 height 284
click at [642, 311] on button "Zoom in" at bounding box center [642, 310] width 19 height 19
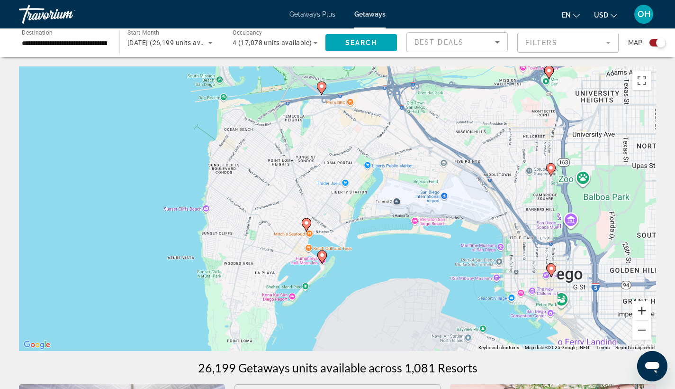
click at [642, 311] on button "Zoom in" at bounding box center [642, 310] width 19 height 19
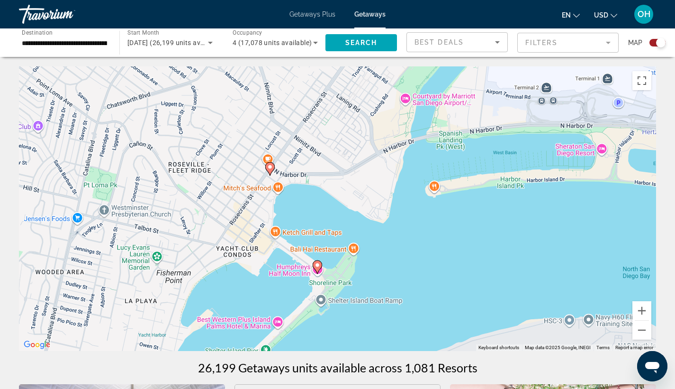
drag, startPoint x: 310, startPoint y: 299, endPoint x: 339, endPoint y: 195, distance: 108.0
click at [339, 195] on div "To activate drag with keyboard, press Alt + Enter. Once in keyboard drag state,…" at bounding box center [337, 208] width 637 height 284
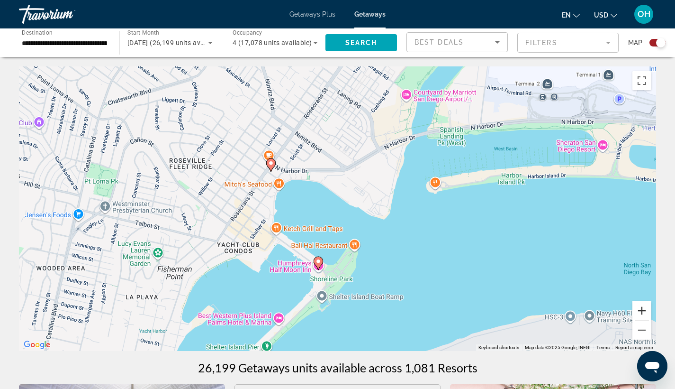
click at [639, 313] on button "Zoom in" at bounding box center [642, 310] width 19 height 19
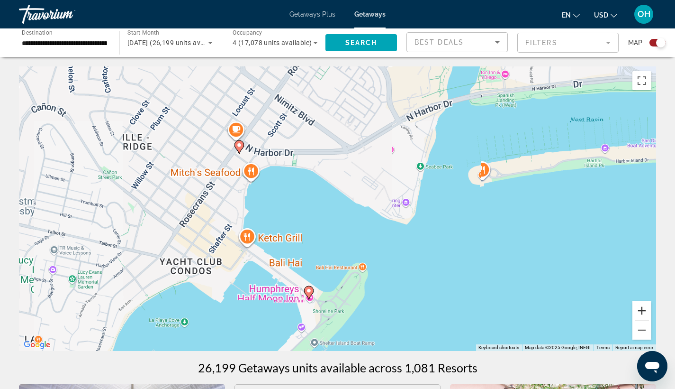
click at [639, 313] on button "Zoom in" at bounding box center [642, 310] width 19 height 19
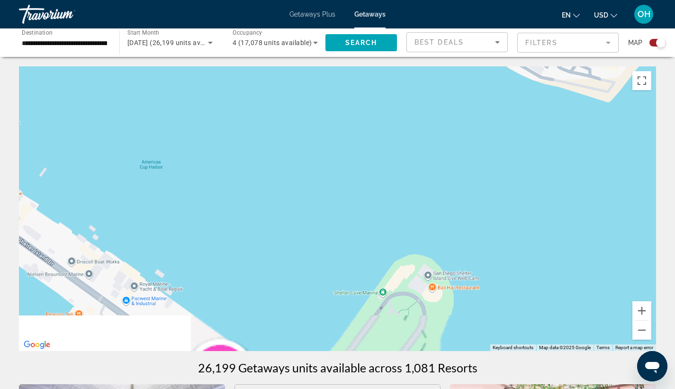
drag, startPoint x: 436, startPoint y: 330, endPoint x: 433, endPoint y: 180, distance: 150.7
click at [432, 155] on div "Main content" at bounding box center [337, 208] width 637 height 284
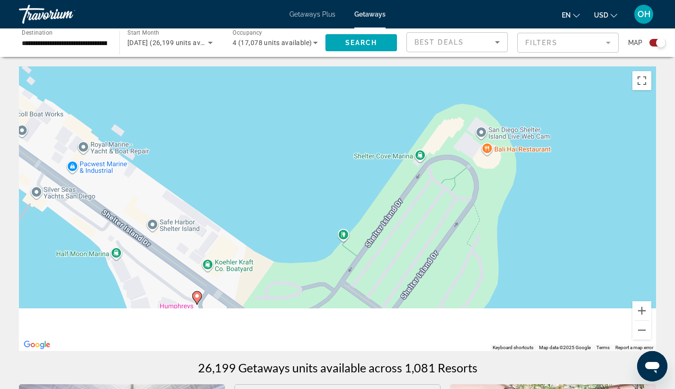
drag, startPoint x: 432, startPoint y: 327, endPoint x: 470, endPoint y: 148, distance: 183.2
click at [470, 148] on div "To activate drag with keyboard, press Alt + Enter. Once in keyboard drag state,…" at bounding box center [337, 208] width 637 height 284
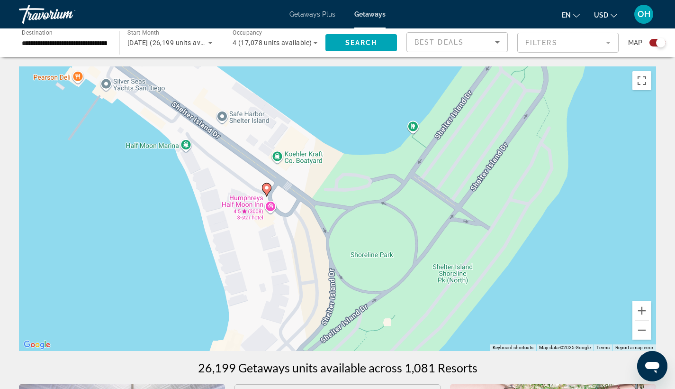
drag, startPoint x: 376, startPoint y: 291, endPoint x: 418, endPoint y: 218, distance: 84.5
click at [418, 220] on div "To activate drag with keyboard, press Alt + Enter. Once in keyboard drag state,…" at bounding box center [337, 208] width 637 height 284
click at [253, 204] on div "To activate drag with keyboard, press Alt + Enter. Once in keyboard drag state,…" at bounding box center [337, 208] width 637 height 284
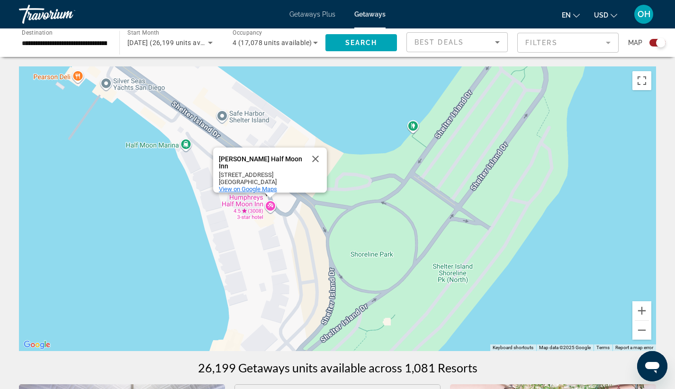
click at [262, 185] on span "View on Google Maps" at bounding box center [248, 188] width 58 height 7
click at [269, 208] on div "To activate drag with keyboard, press Alt + Enter. Once in keyboard drag state,…" at bounding box center [337, 208] width 637 height 284
click at [315, 150] on button "Close" at bounding box center [315, 158] width 23 height 23
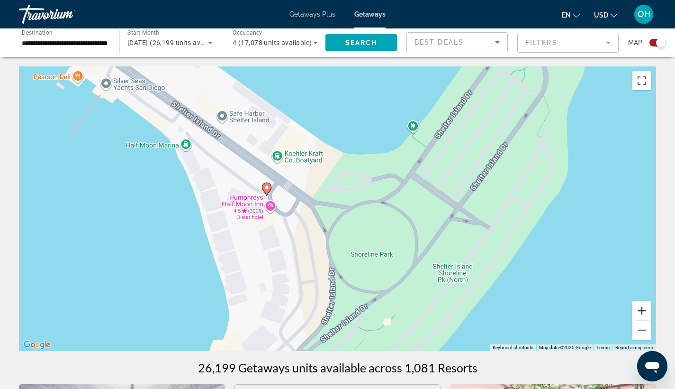
click at [639, 309] on button "Zoom in" at bounding box center [642, 310] width 19 height 19
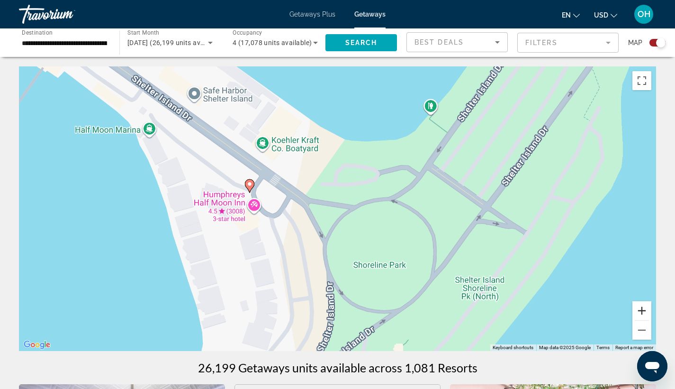
click at [639, 309] on button "Zoom in" at bounding box center [642, 310] width 19 height 19
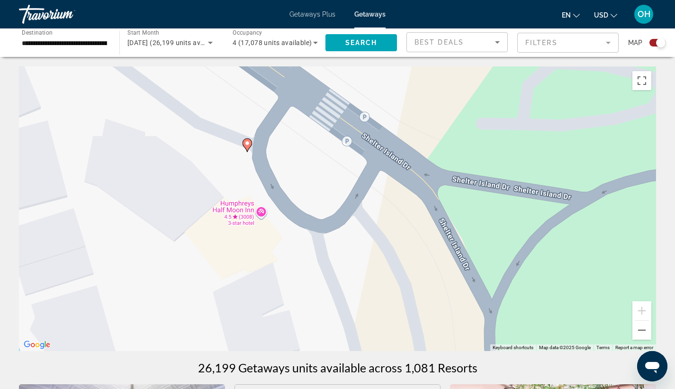
drag, startPoint x: 243, startPoint y: 267, endPoint x: 437, endPoint y: 261, distance: 193.9
click at [437, 261] on div "To activate drag with keyboard, press Alt + Enter. Once in keyboard drag state,…" at bounding box center [337, 208] width 637 height 284
click at [244, 141] on image "Main content" at bounding box center [247, 143] width 6 height 6
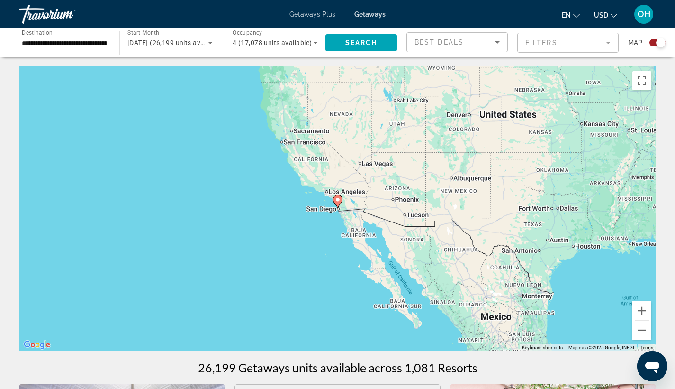
click at [660, 44] on div "Search widget" at bounding box center [660, 42] width 9 height 9
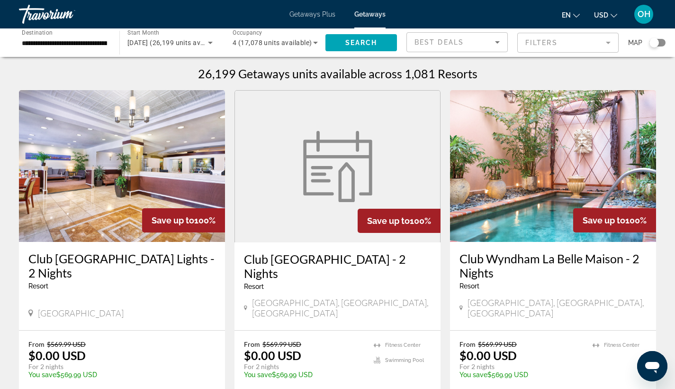
click at [547, 38] on mat-form-field "Filters" at bounding box center [567, 43] width 101 height 20
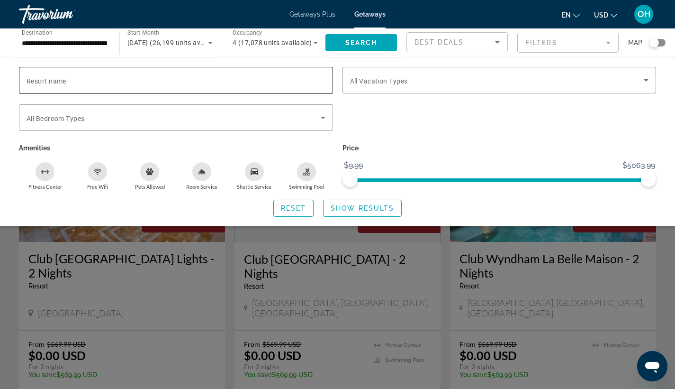
click at [159, 75] on input "Resort name" at bounding box center [176, 80] width 299 height 11
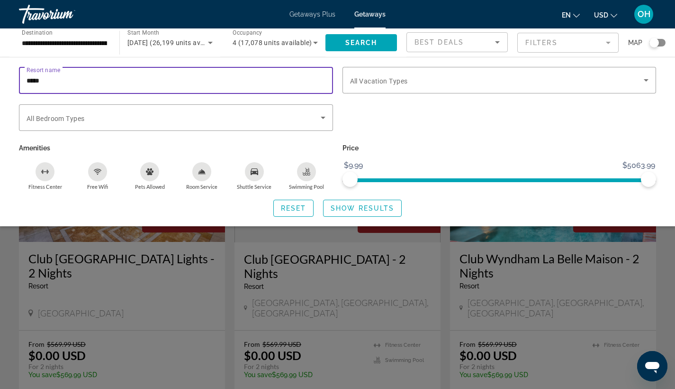
type input "*****"
click at [363, 208] on span "Show Results" at bounding box center [362, 208] width 63 height 8
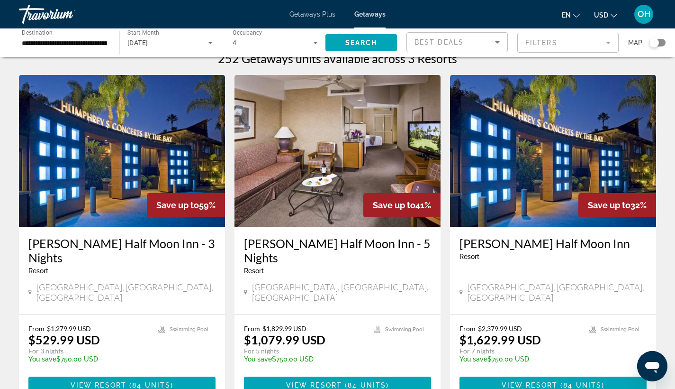
scroll to position [105, 0]
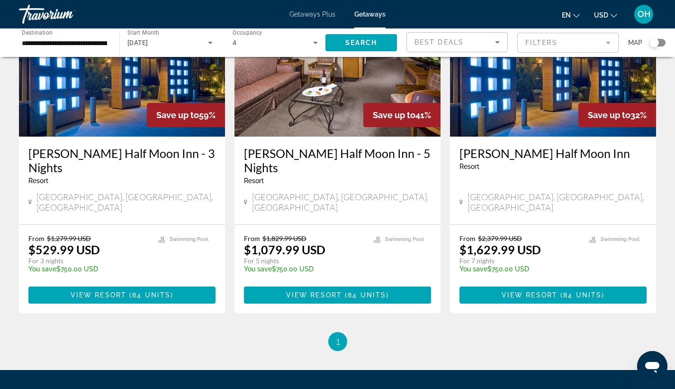
click at [644, 12] on span "OH" at bounding box center [644, 13] width 13 height 9
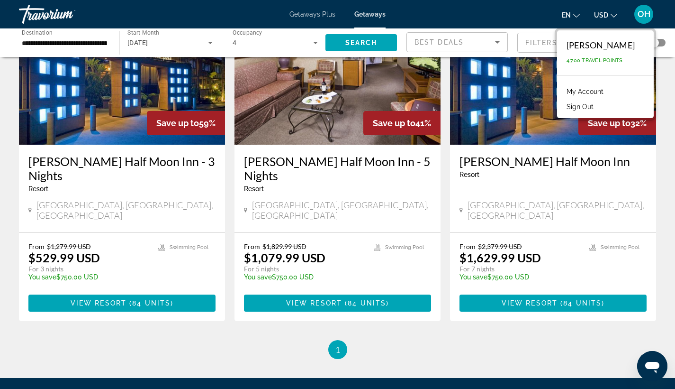
scroll to position [53, 0]
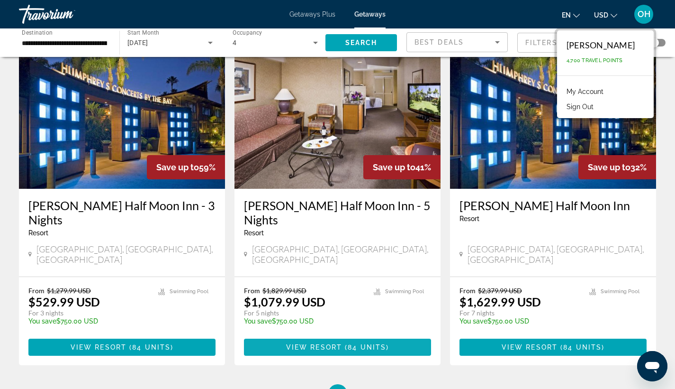
click at [365, 343] on span "84 units" at bounding box center [367, 347] width 38 height 8
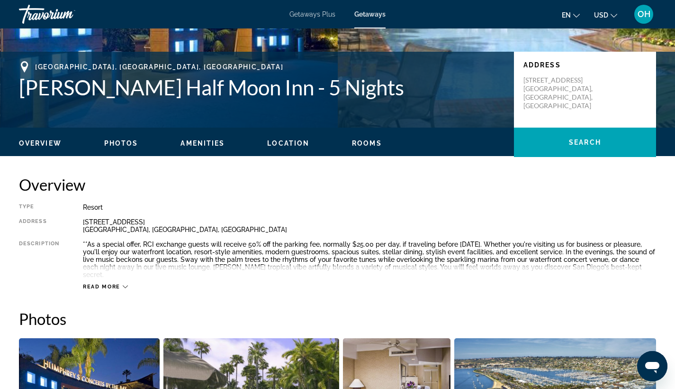
scroll to position [93, 0]
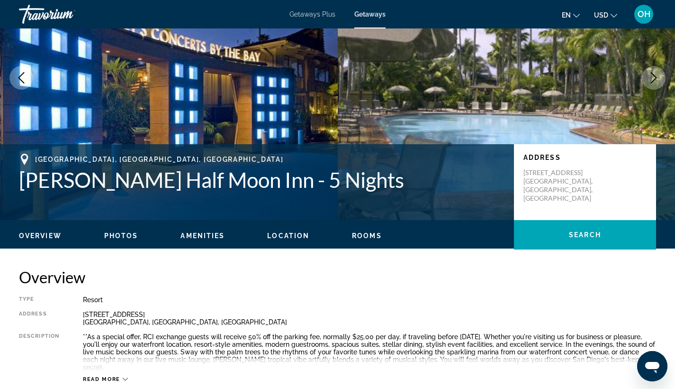
click at [364, 235] on span "Rooms" at bounding box center [367, 236] width 30 height 8
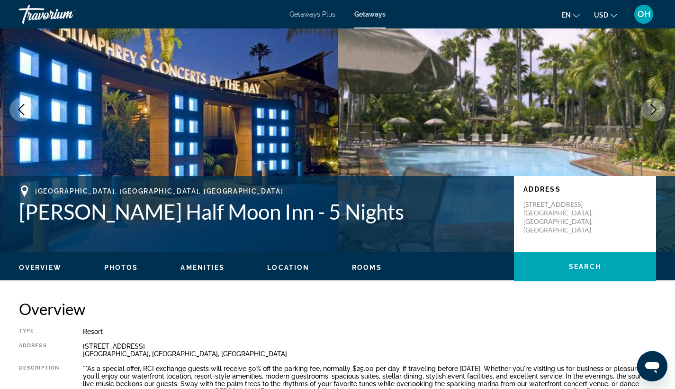
scroll to position [0, 0]
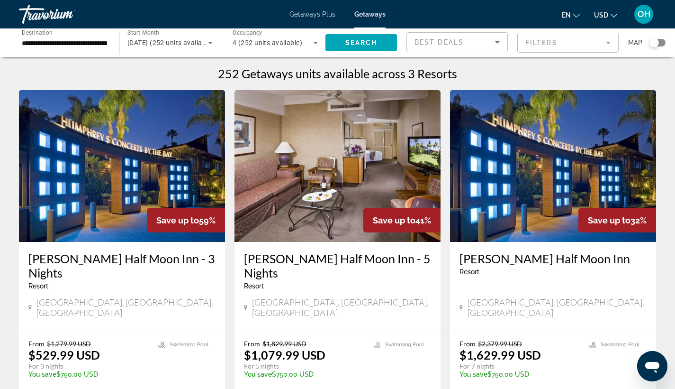
click at [654, 44] on div "Search widget" at bounding box center [654, 42] width 9 height 9
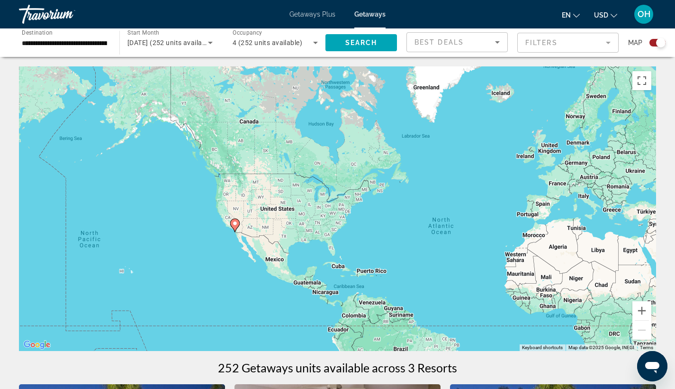
drag, startPoint x: 182, startPoint y: 249, endPoint x: 310, endPoint y: 273, distance: 130.2
click at [315, 279] on div "To activate drag with keyboard, press Alt + Enter. Once in keyboard drag state,…" at bounding box center [337, 208] width 637 height 284
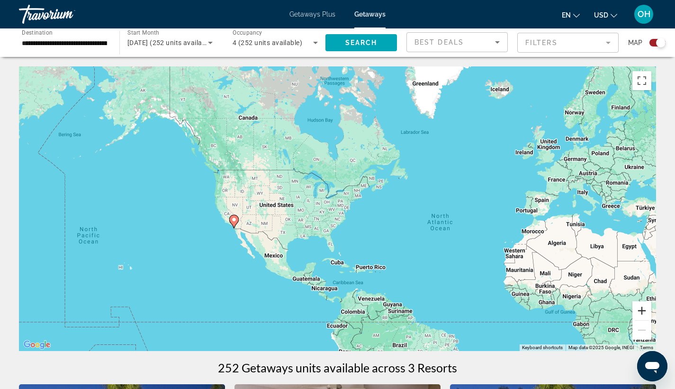
click at [643, 311] on button "Zoom in" at bounding box center [642, 310] width 19 height 19
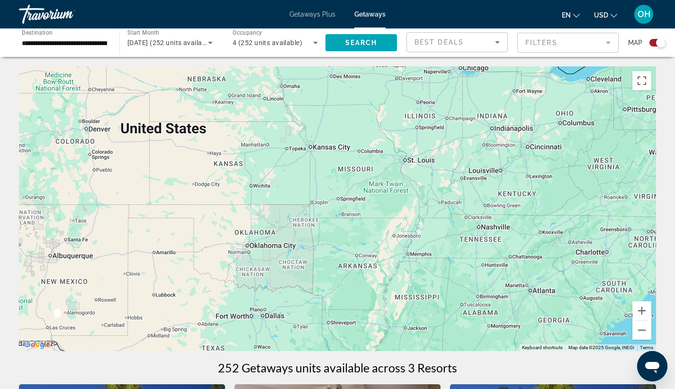
drag, startPoint x: 251, startPoint y: 221, endPoint x: 516, endPoint y: 191, distance: 267.5
click at [516, 191] on div "Main content" at bounding box center [337, 208] width 637 height 284
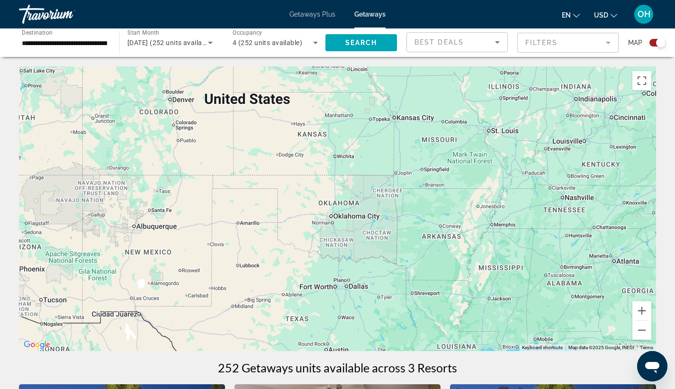
drag, startPoint x: 320, startPoint y: 257, endPoint x: 522, endPoint y: 224, distance: 205.0
click at [523, 224] on div "Main content" at bounding box center [337, 208] width 637 height 284
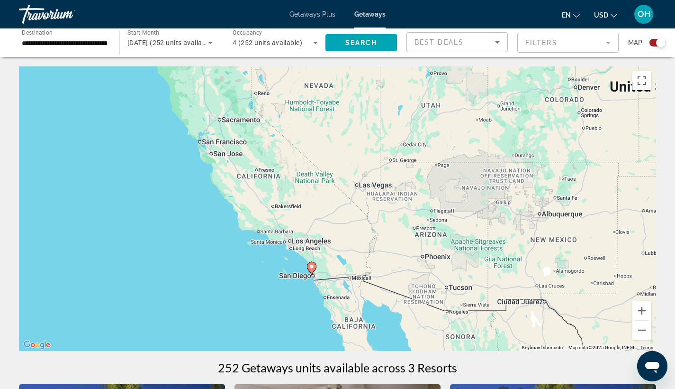
drag, startPoint x: 224, startPoint y: 286, endPoint x: 380, endPoint y: 317, distance: 159.0
click at [380, 317] on div "To activate drag with keyboard, press Alt + Enter. Once in keyboard drag state,…" at bounding box center [337, 208] width 637 height 284
click at [643, 313] on button "Zoom in" at bounding box center [642, 310] width 19 height 19
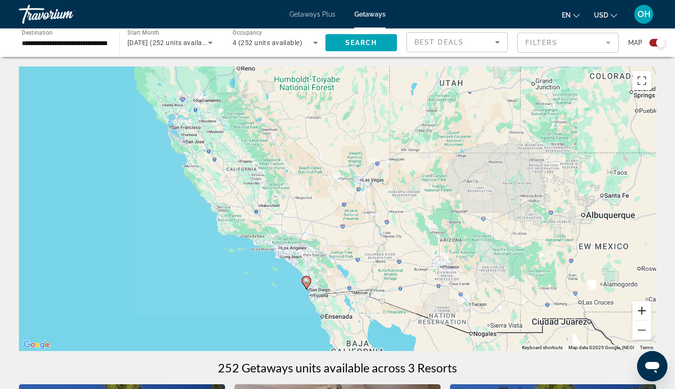
click at [643, 313] on button "Zoom in" at bounding box center [642, 310] width 19 height 19
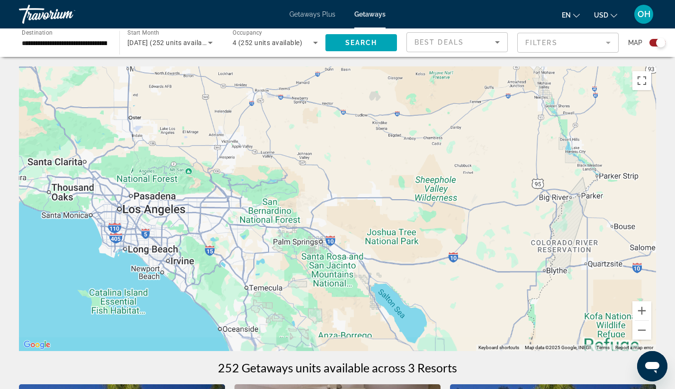
drag, startPoint x: 390, startPoint y: 312, endPoint x: 456, endPoint y: 84, distance: 237.1
click at [458, 87] on div "Main content" at bounding box center [337, 208] width 637 height 284
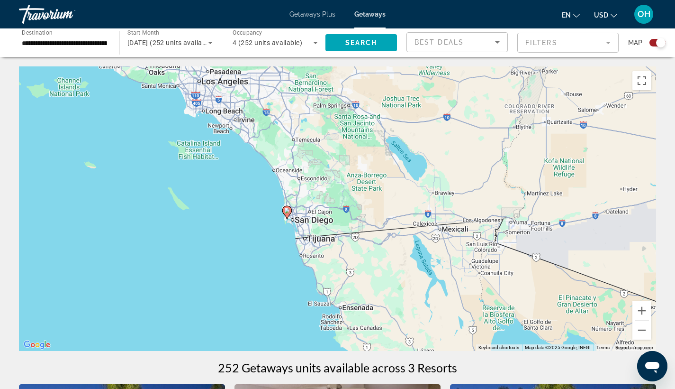
drag, startPoint x: 337, startPoint y: 305, endPoint x: 349, endPoint y: 223, distance: 82.8
click at [351, 224] on div "To activate drag with keyboard, press Alt + Enter. Once in keyboard drag state,…" at bounding box center [337, 208] width 637 height 284
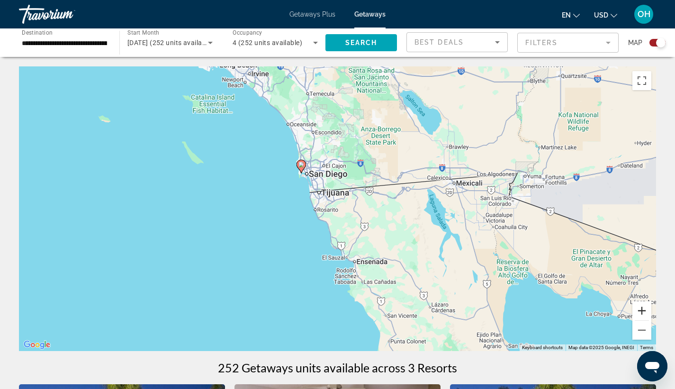
click at [643, 308] on button "Zoom in" at bounding box center [642, 310] width 19 height 19
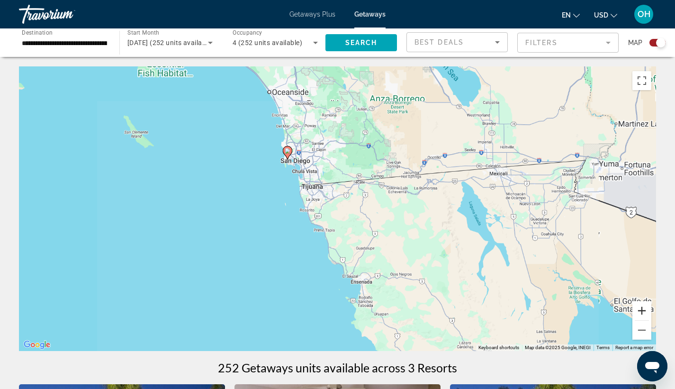
click at [643, 308] on button "Zoom in" at bounding box center [642, 310] width 19 height 19
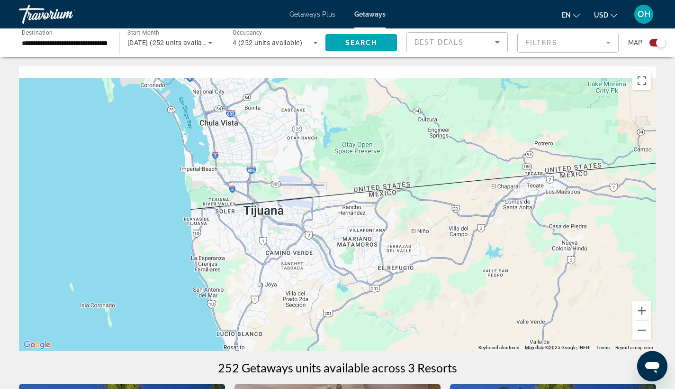
drag, startPoint x: 281, startPoint y: 154, endPoint x: 385, endPoint y: 310, distance: 187.3
click at [390, 328] on div "Main content" at bounding box center [337, 208] width 637 height 284
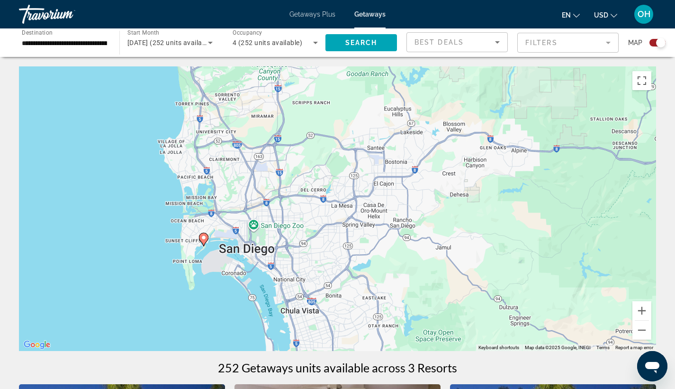
drag, startPoint x: 335, startPoint y: 153, endPoint x: 382, endPoint y: 301, distance: 156.1
click at [382, 301] on div "To activate drag with keyboard, press Alt + Enter. Once in keyboard drag state,…" at bounding box center [337, 208] width 637 height 284
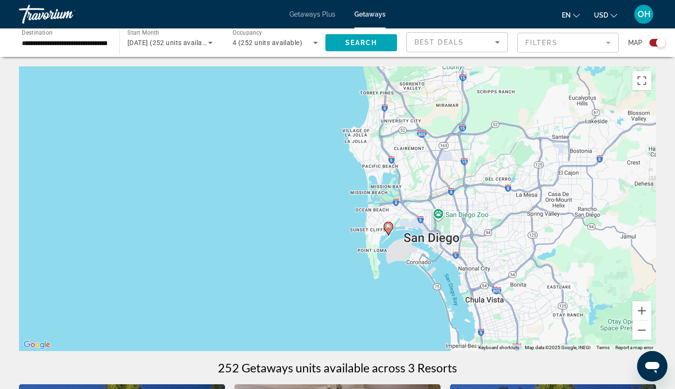
drag, startPoint x: 267, startPoint y: 278, endPoint x: 434, endPoint y: 278, distance: 167.3
click at [432, 278] on div "To activate drag with keyboard, press Alt + Enter. Once in keyboard drag state,…" at bounding box center [337, 208] width 637 height 284
click at [643, 310] on button "Zoom in" at bounding box center [642, 310] width 19 height 19
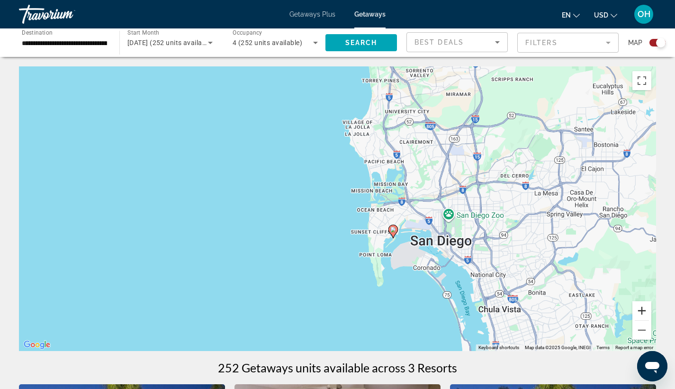
click at [643, 310] on button "Zoom in" at bounding box center [642, 310] width 19 height 19
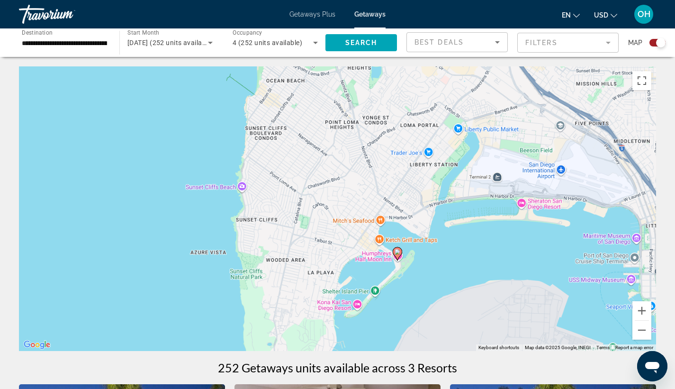
drag, startPoint x: 556, startPoint y: 291, endPoint x: 263, endPoint y: 147, distance: 326.8
click at [267, 152] on div "To activate drag with keyboard, press Alt + Enter. Once in keyboard drag state,…" at bounding box center [337, 208] width 637 height 284
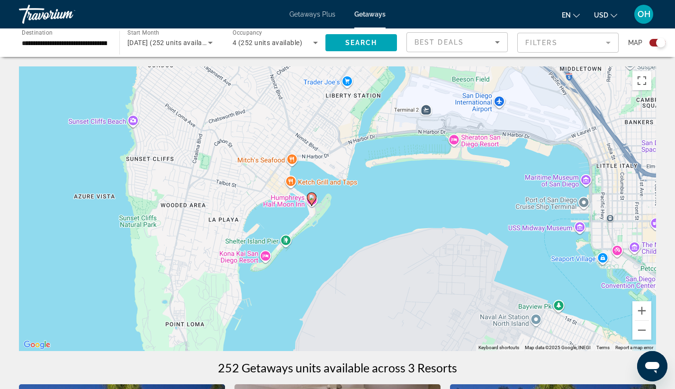
drag, startPoint x: 416, startPoint y: 268, endPoint x: 338, endPoint y: 226, distance: 87.5
click at [338, 226] on div "To activate drag with keyboard, press Alt + Enter. Once in keyboard drag state,…" at bounding box center [337, 208] width 637 height 284
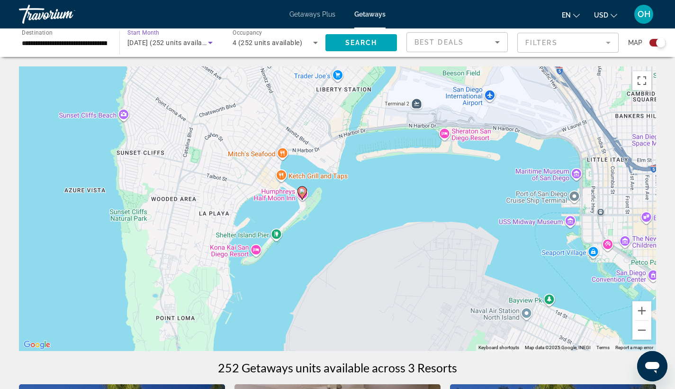
click at [179, 40] on span "September 2025 (252 units available)" at bounding box center [170, 43] width 86 height 8
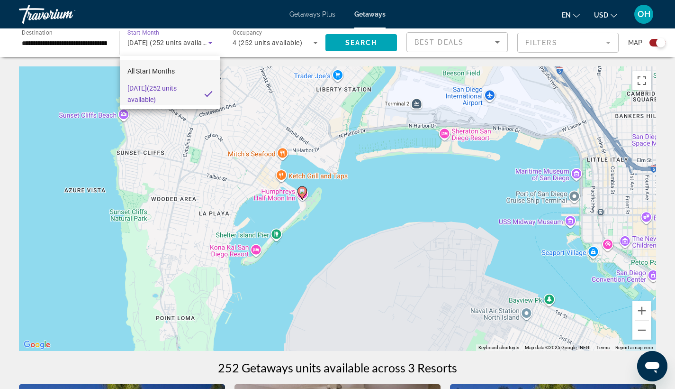
click at [177, 73] on mat-option "All Start Months" at bounding box center [170, 71] width 100 height 23
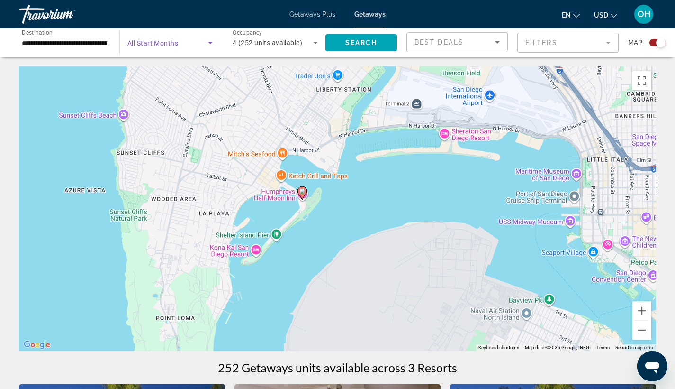
click at [92, 44] on input "**********" at bounding box center [64, 42] width 85 height 11
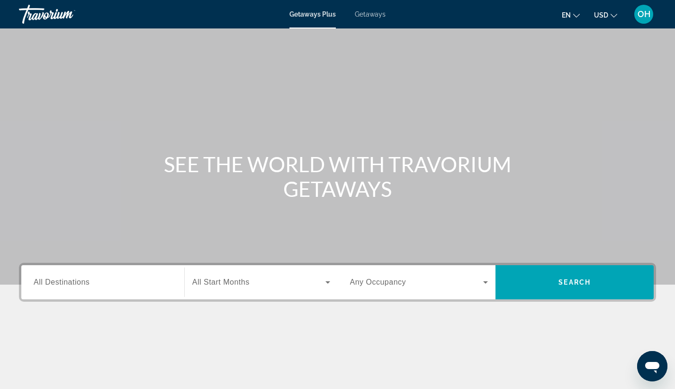
click at [73, 286] on input "Destination All Destinations" at bounding box center [103, 282] width 138 height 11
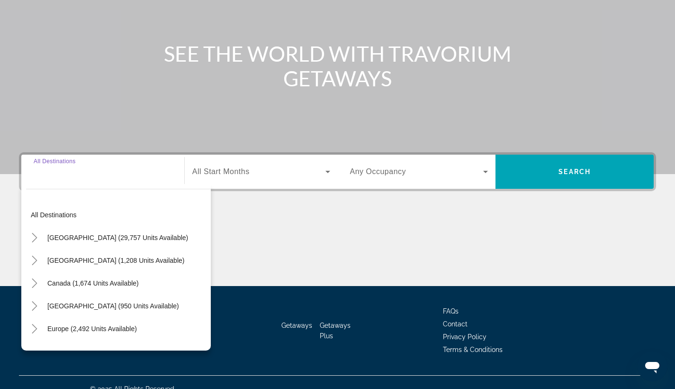
scroll to position [124, 0]
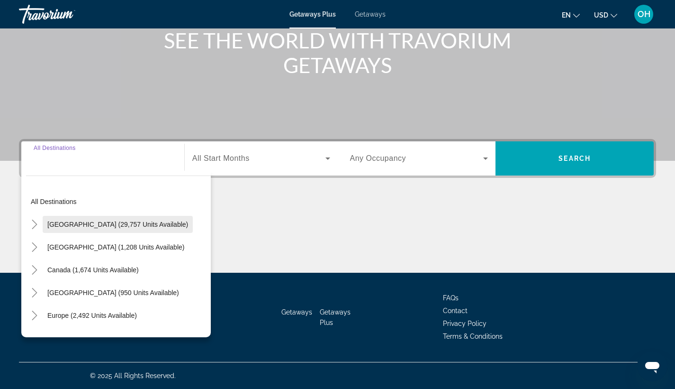
click at [108, 225] on span "[GEOGRAPHIC_DATA] (29,757 units available)" at bounding box center [117, 224] width 141 height 8
type input "**********"
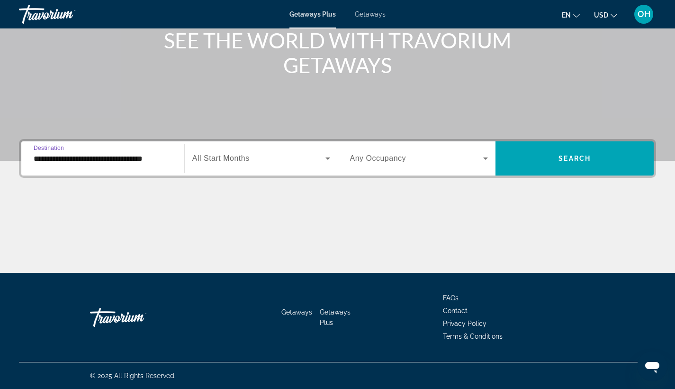
click at [267, 158] on span "Search widget" at bounding box center [258, 158] width 133 height 11
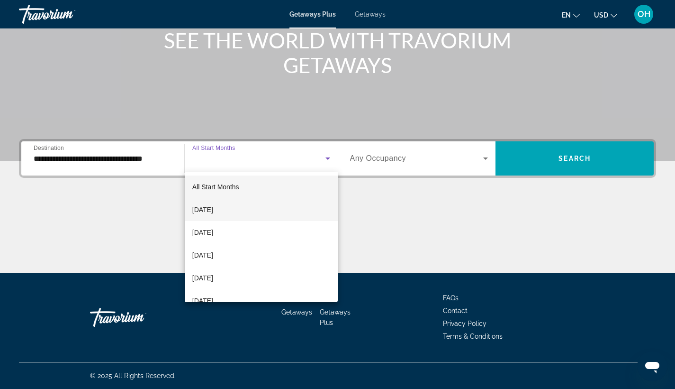
click at [243, 210] on mat-option "[DATE]" at bounding box center [261, 209] width 153 height 23
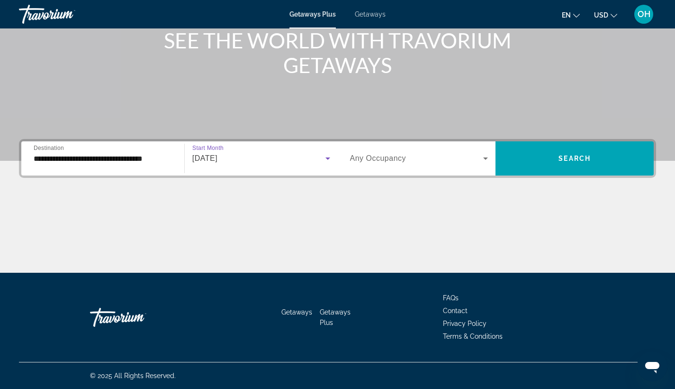
click at [406, 155] on span "Any Occupancy" at bounding box center [378, 158] width 56 height 8
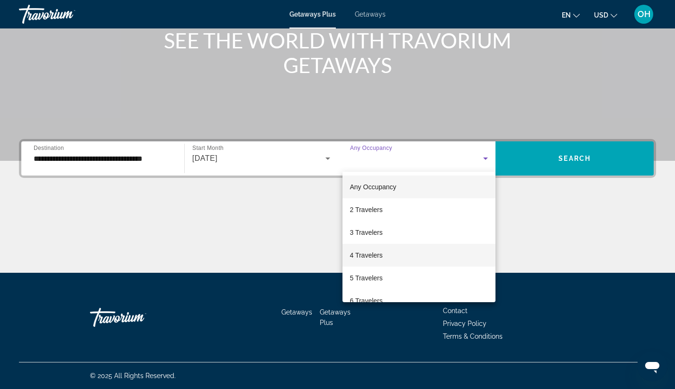
click at [390, 251] on mat-option "4 Travelers" at bounding box center [420, 255] width 154 height 23
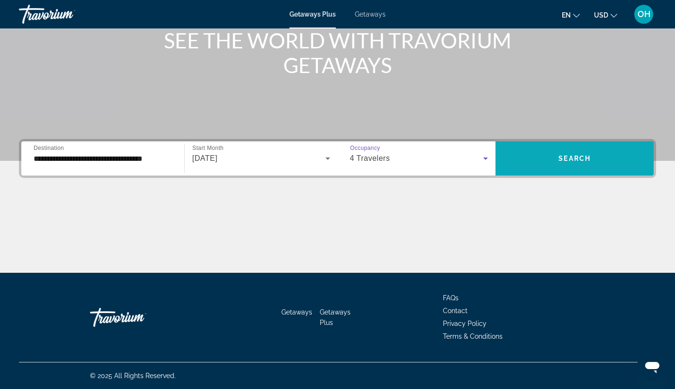
click at [559, 160] on span "Search" at bounding box center [575, 158] width 32 height 8
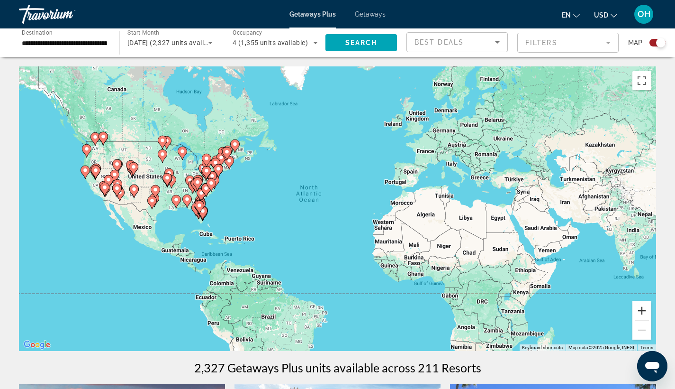
click at [643, 307] on button "Zoom in" at bounding box center [642, 310] width 19 height 19
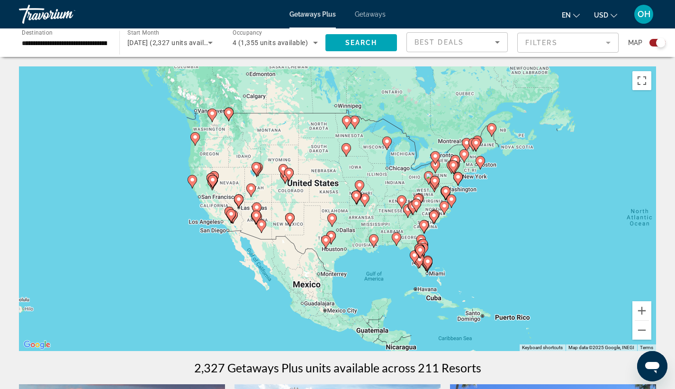
drag, startPoint x: 154, startPoint y: 214, endPoint x: 443, endPoint y: 248, distance: 290.6
click at [484, 253] on div "To activate drag with keyboard, press Alt + Enter. Once in keyboard drag state,…" at bounding box center [337, 208] width 637 height 284
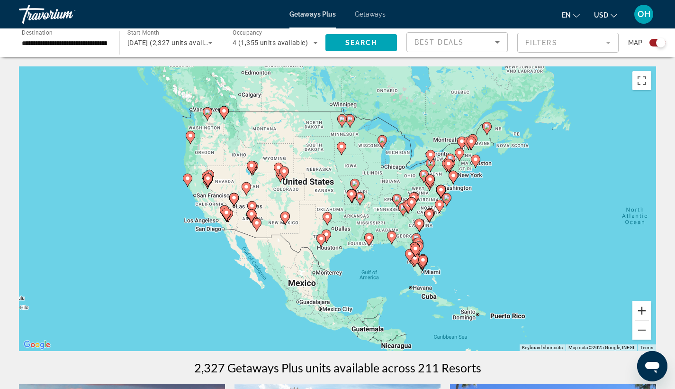
click at [645, 314] on button "Zoom in" at bounding box center [642, 310] width 19 height 19
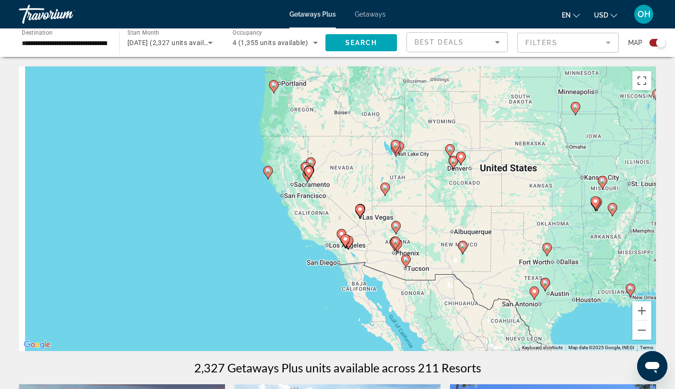
drag, startPoint x: 164, startPoint y: 223, endPoint x: 396, endPoint y: 236, distance: 232.0
click at [396, 236] on gmp-advanced-marker "Main content" at bounding box center [395, 243] width 9 height 14
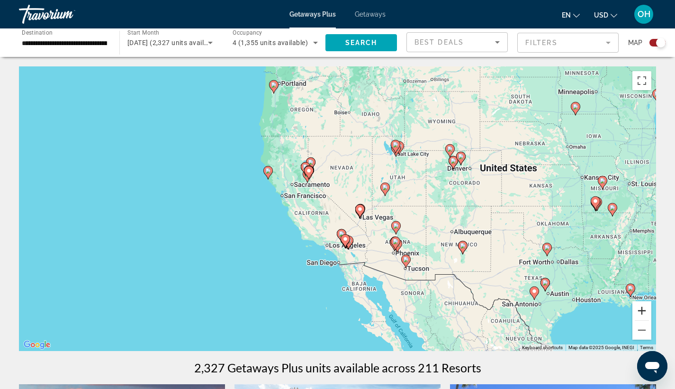
click at [643, 311] on button "Zoom in" at bounding box center [642, 310] width 19 height 19
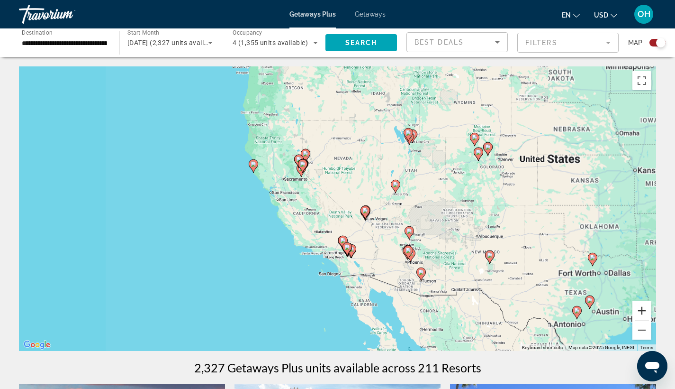
click at [643, 311] on button "Zoom in" at bounding box center [642, 310] width 19 height 19
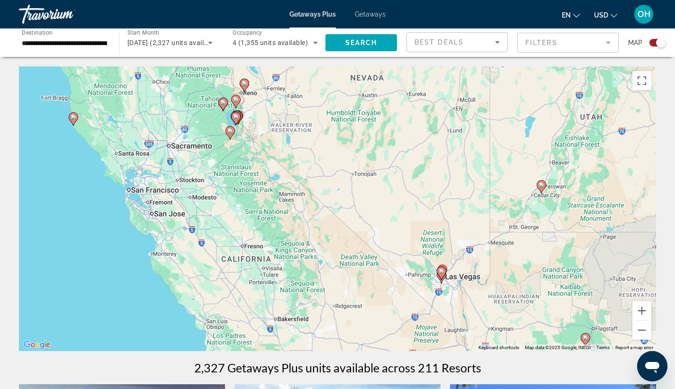
drag, startPoint x: 411, startPoint y: 284, endPoint x: 383, endPoint y: 261, distance: 36.6
click at [425, 318] on div "To activate drag with keyboard, press Alt + Enter. Once in keyboard drag state,…" at bounding box center [337, 208] width 637 height 284
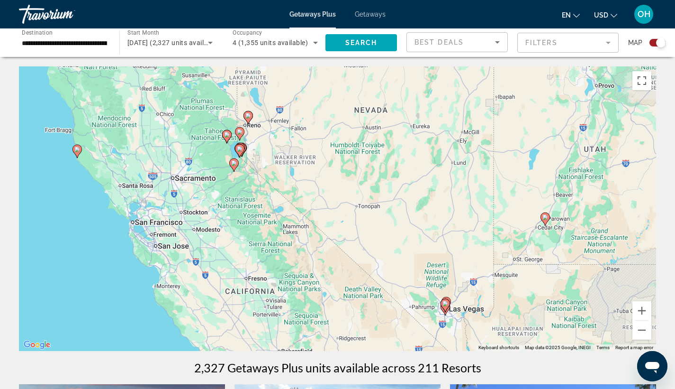
drag, startPoint x: 325, startPoint y: 181, endPoint x: 341, endPoint y: 249, distance: 69.8
click at [341, 249] on div "To activate drag with keyboard, press Alt + Enter. Once in keyboard drag state,…" at bounding box center [337, 208] width 637 height 284
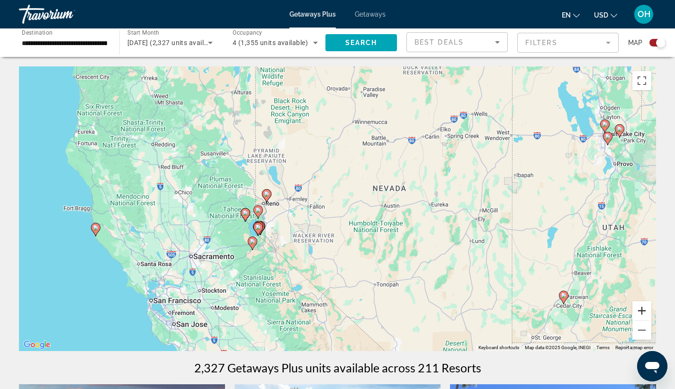
click at [640, 307] on button "Zoom in" at bounding box center [642, 310] width 19 height 19
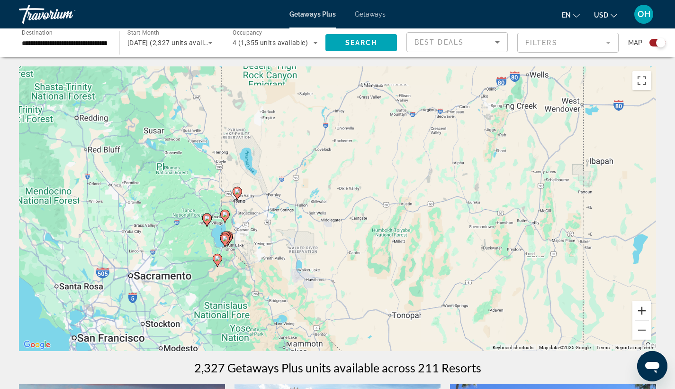
click at [640, 307] on button "Zoom in" at bounding box center [642, 310] width 19 height 19
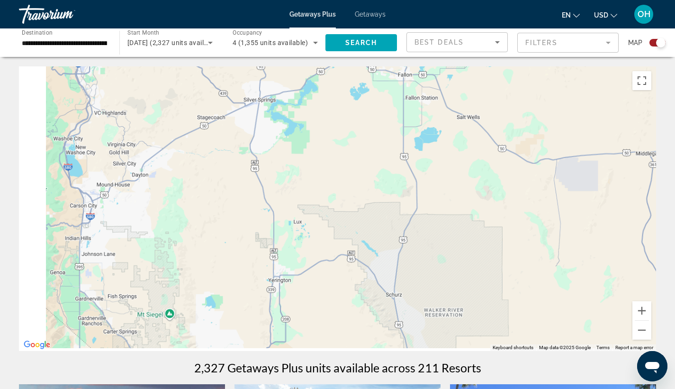
drag, startPoint x: 250, startPoint y: 270, endPoint x: 535, endPoint y: 154, distance: 308.4
click at [542, 153] on div "Main content" at bounding box center [337, 208] width 637 height 284
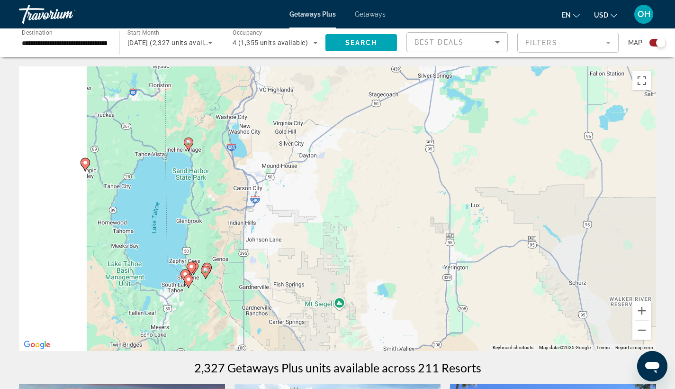
drag, startPoint x: 210, startPoint y: 243, endPoint x: 484, endPoint y: 228, distance: 274.7
click at [490, 228] on div "To activate drag with keyboard, press Alt + Enter. Once in keyboard drag state,…" at bounding box center [337, 208] width 637 height 284
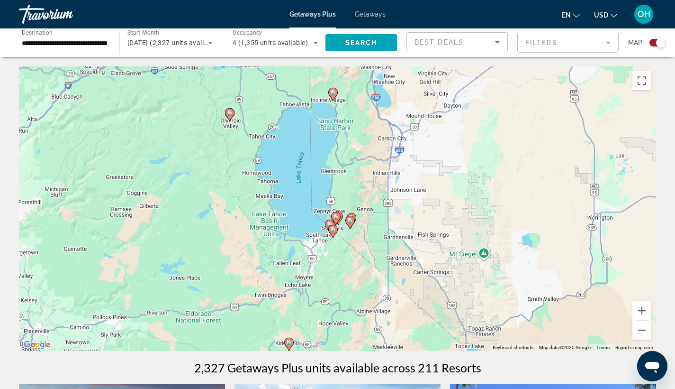
drag, startPoint x: 342, startPoint y: 289, endPoint x: 388, endPoint y: 237, distance: 69.5
click at [374, 233] on div "To activate drag with keyboard, press Alt + Enter. Once in keyboard drag state,…" at bounding box center [337, 208] width 637 height 284
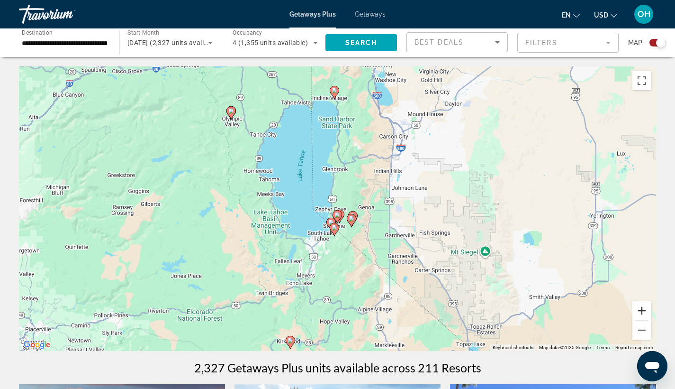
click at [638, 313] on button "Zoom in" at bounding box center [642, 310] width 19 height 19
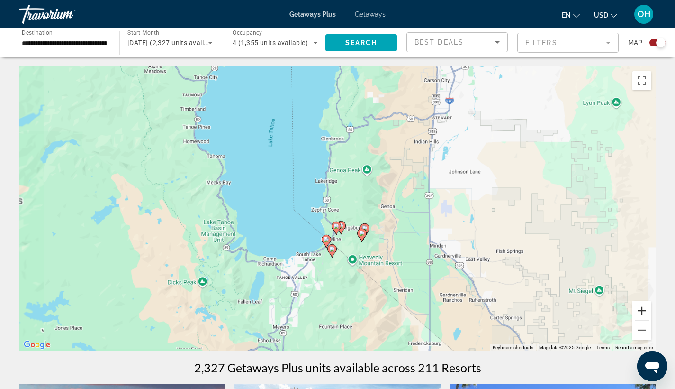
click at [638, 313] on button "Zoom in" at bounding box center [642, 310] width 19 height 19
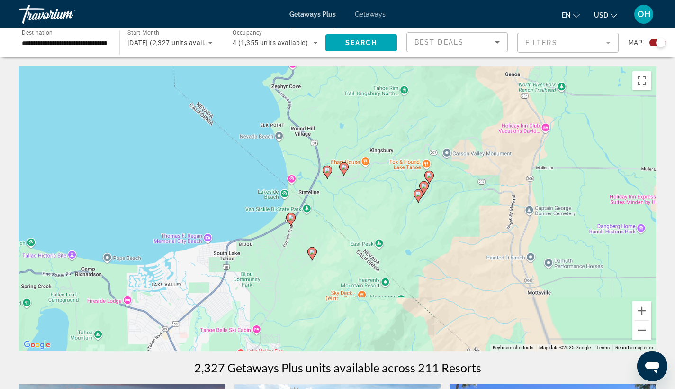
drag, startPoint x: 467, startPoint y: 288, endPoint x: 461, endPoint y: 163, distance: 125.3
click at [461, 163] on div "To activate drag with keyboard, press Alt + Enter. Once in keyboard drag state,…" at bounding box center [337, 208] width 637 height 284
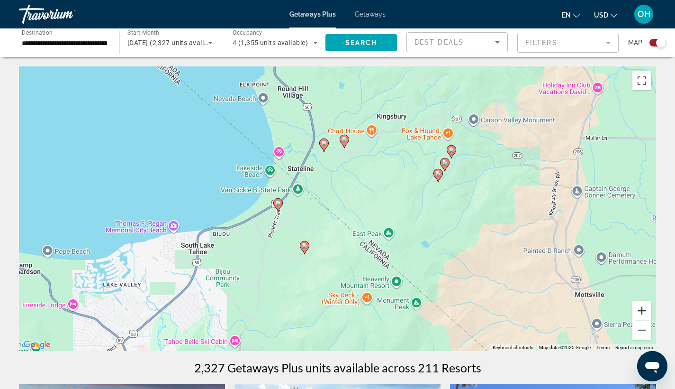
click at [640, 311] on button "Zoom in" at bounding box center [642, 310] width 19 height 19
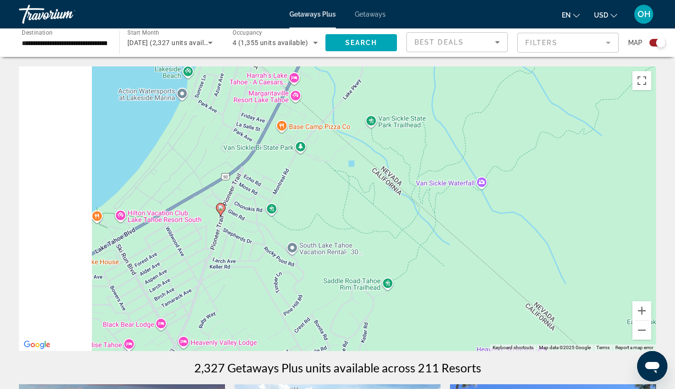
drag, startPoint x: 218, startPoint y: 249, endPoint x: 382, endPoint y: 249, distance: 163.9
click at [369, 247] on div "To activate drag with keyboard, press Alt + Enter. Once in keyboard drag state,…" at bounding box center [337, 208] width 637 height 284
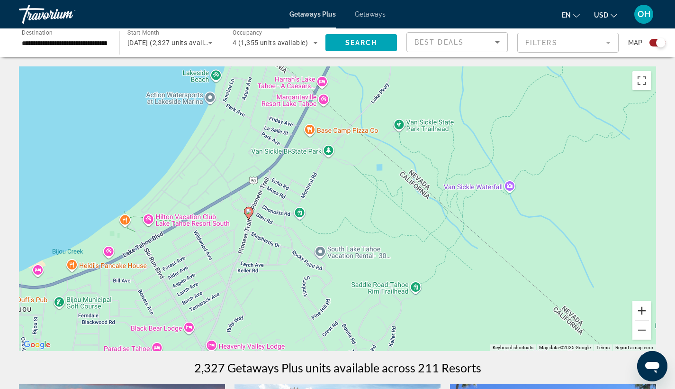
click at [646, 313] on button "Zoom in" at bounding box center [642, 310] width 19 height 19
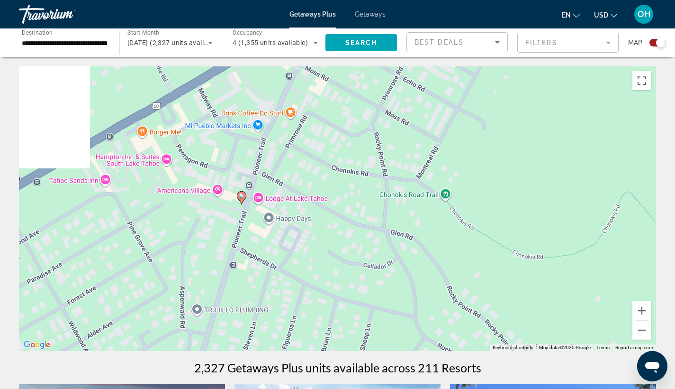
drag, startPoint x: 250, startPoint y: 271, endPoint x: 505, endPoint y: 219, distance: 260.2
click at [512, 220] on div "To activate drag with keyboard, press Alt + Enter. Once in keyboard drag state,…" at bounding box center [337, 208] width 637 height 284
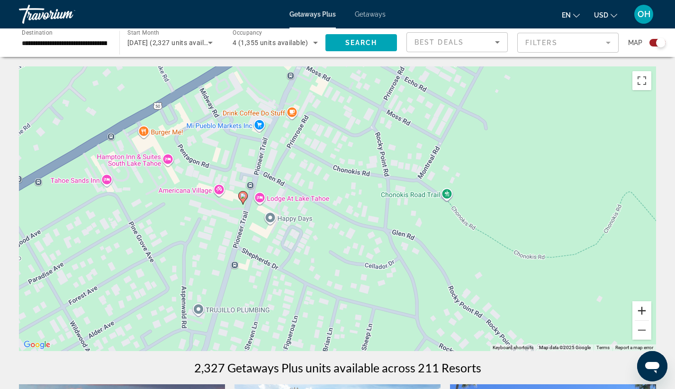
click at [643, 315] on button "Zoom in" at bounding box center [642, 310] width 19 height 19
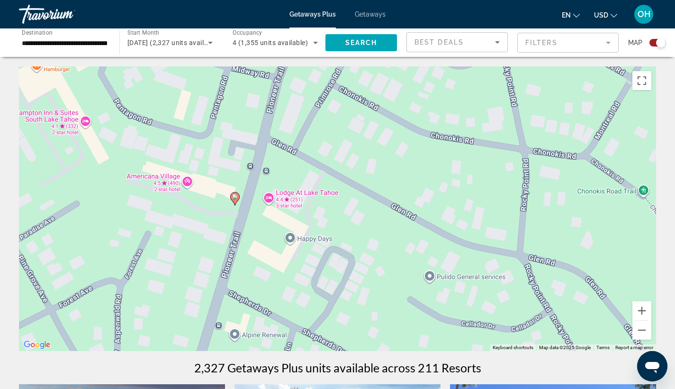
drag, startPoint x: 171, startPoint y: 254, endPoint x: 220, endPoint y: 249, distance: 49.6
click at [238, 261] on div "To activate drag with keyboard, press Alt + Enter. Once in keyboard drag state,…" at bounding box center [337, 208] width 637 height 284
click at [642, 315] on button "Zoom in" at bounding box center [642, 310] width 19 height 19
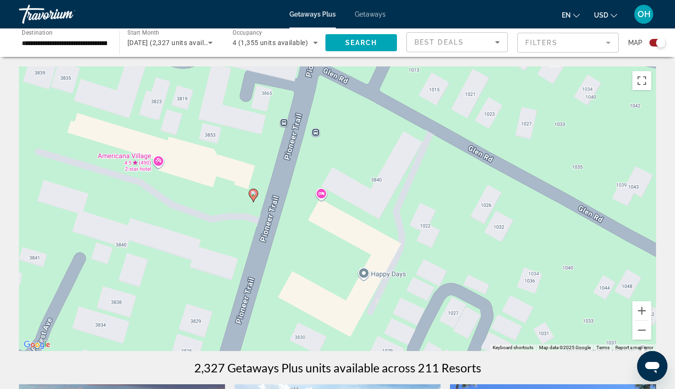
drag, startPoint x: 219, startPoint y: 248, endPoint x: 294, endPoint y: 230, distance: 77.3
click at [339, 247] on div "To activate drag with keyboard, press Alt + Enter. Once in keyboard drag state,…" at bounding box center [337, 208] width 637 height 284
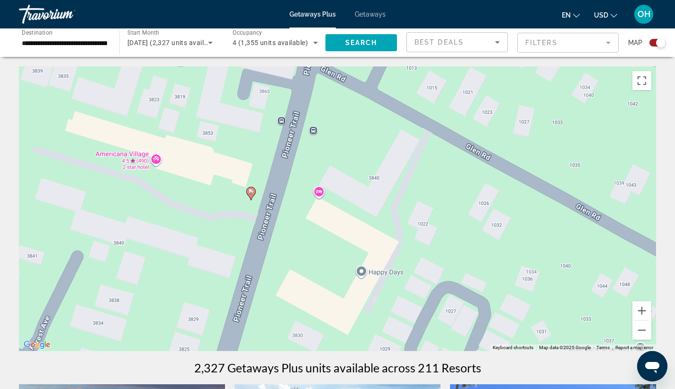
click at [152, 159] on div "To activate drag with keyboard, press Alt + Enter. Once in keyboard drag state,…" at bounding box center [337, 208] width 637 height 284
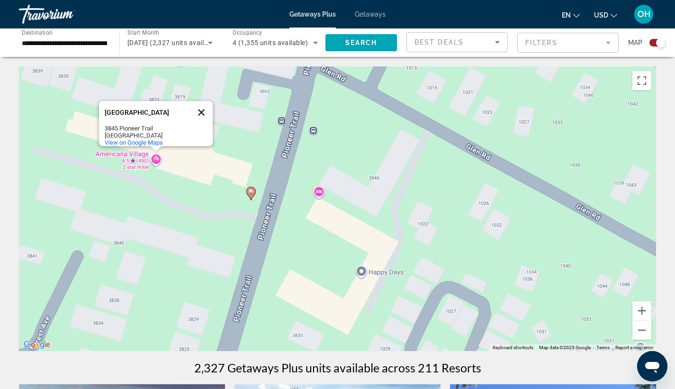
click at [202, 105] on button "Close" at bounding box center [201, 112] width 23 height 23
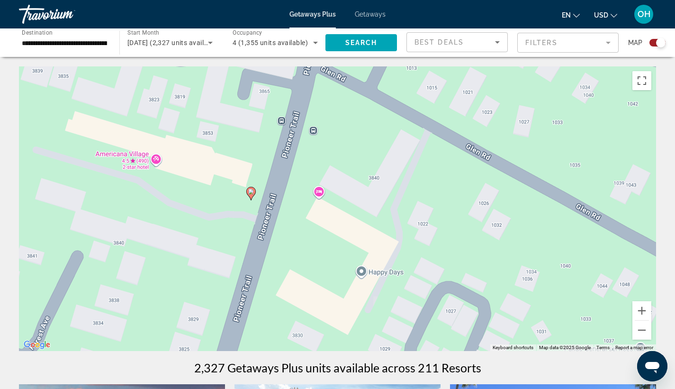
click at [565, 44] on mat-form-field "Filters" at bounding box center [567, 43] width 101 height 20
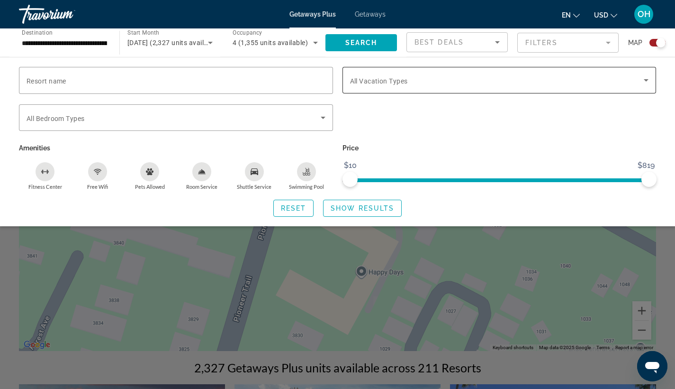
click at [407, 82] on span "All Vacation Types" at bounding box center [379, 81] width 58 height 8
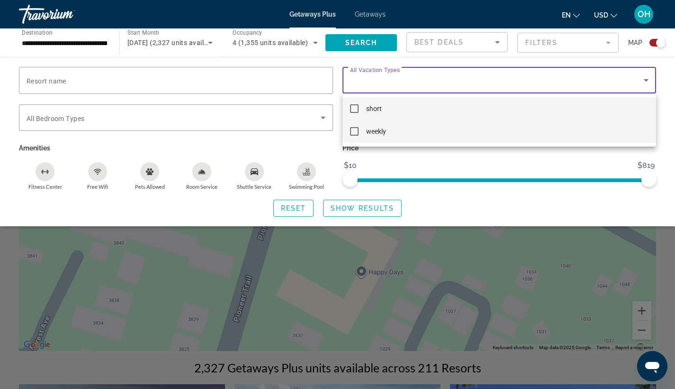
click at [353, 134] on mat-pseudo-checkbox at bounding box center [354, 131] width 9 height 9
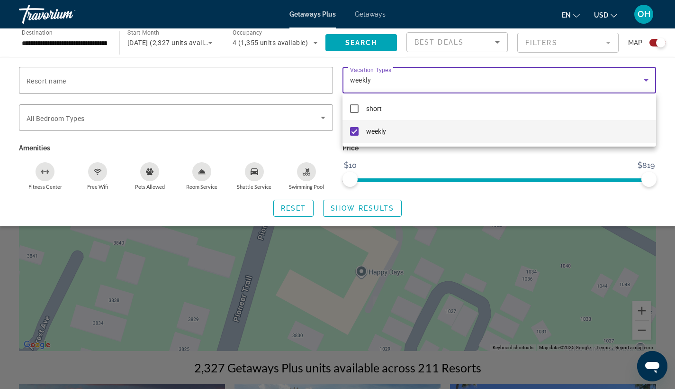
click at [362, 209] on div at bounding box center [337, 194] width 675 height 389
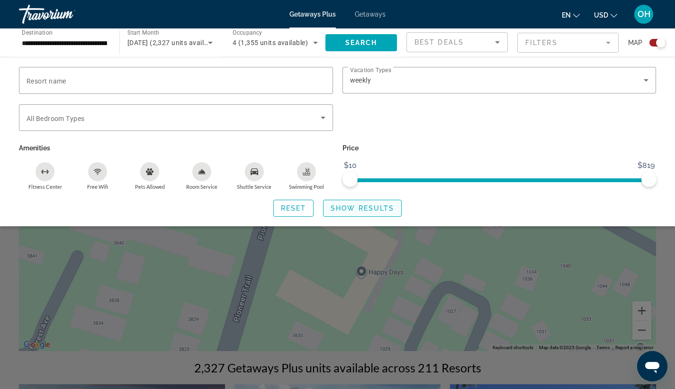
click at [362, 208] on span "Show Results" at bounding box center [362, 208] width 63 height 8
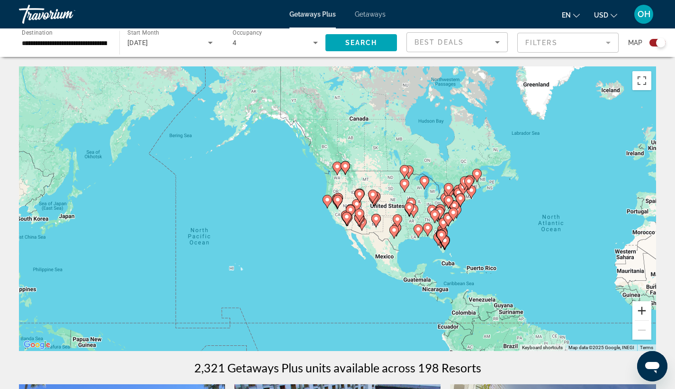
click at [641, 310] on button "Zoom in" at bounding box center [642, 310] width 19 height 19
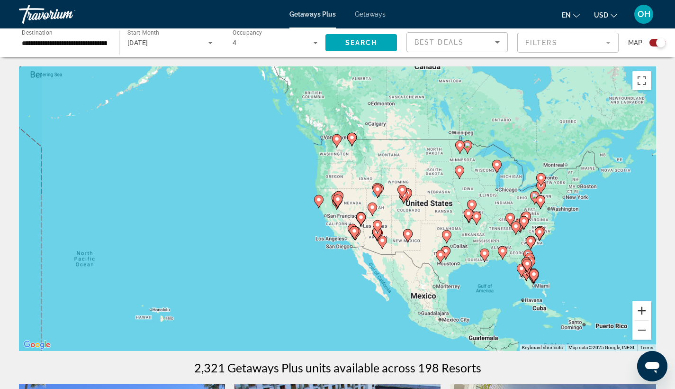
click at [641, 310] on button "Zoom in" at bounding box center [642, 310] width 19 height 19
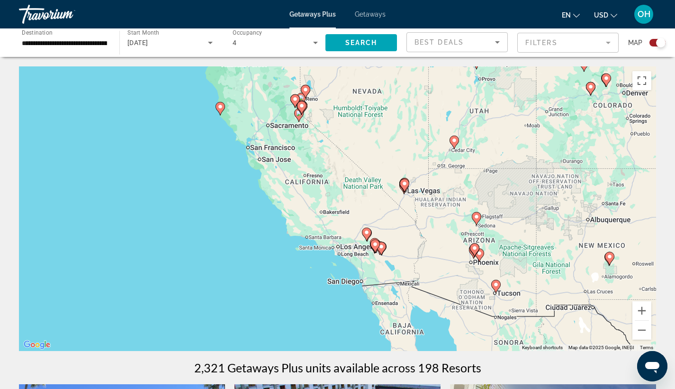
drag, startPoint x: 466, startPoint y: 290, endPoint x: 441, endPoint y: 213, distance: 81.5
click at [441, 213] on div "To activate drag with keyboard, press Alt + Enter. Once in keyboard drag state,…" at bounding box center [337, 208] width 637 height 284
click at [641, 308] on button "Zoom in" at bounding box center [642, 310] width 19 height 19
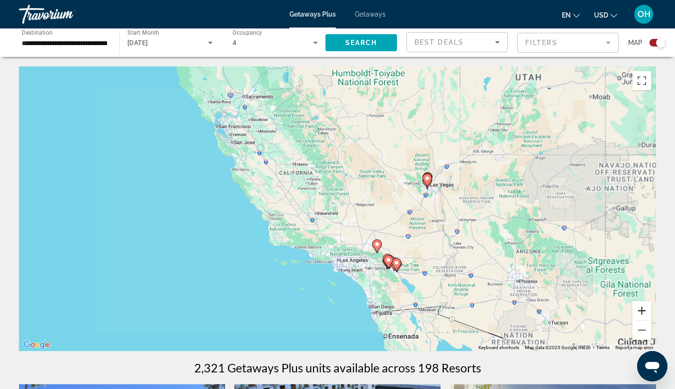
click at [641, 308] on button "Zoom in" at bounding box center [642, 310] width 19 height 19
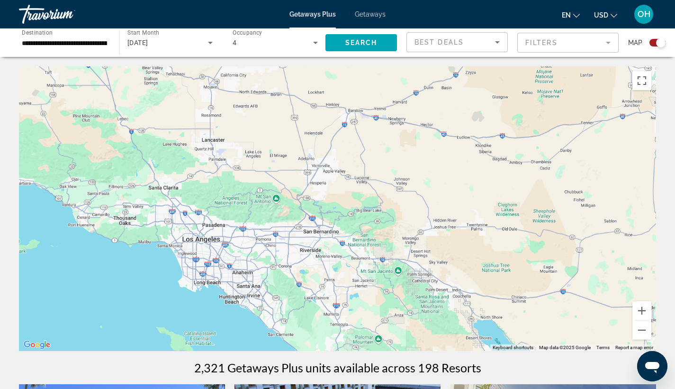
drag, startPoint x: 554, startPoint y: 310, endPoint x: 416, endPoint y: 117, distance: 237.7
click at [416, 117] on div "Main content" at bounding box center [337, 208] width 637 height 284
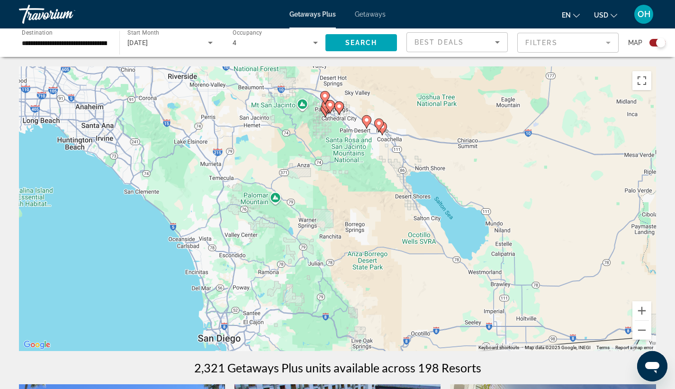
drag, startPoint x: 480, startPoint y: 323, endPoint x: 375, endPoint y: 149, distance: 203.1
click at [376, 149] on div "To activate drag with keyboard, press Alt + Enter. Once in keyboard drag state,…" at bounding box center [337, 208] width 637 height 284
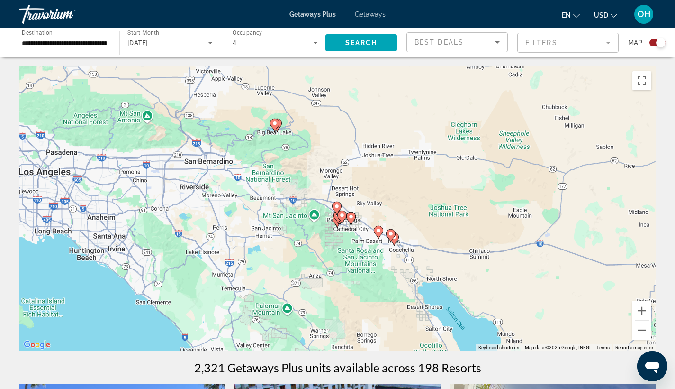
drag, startPoint x: 367, startPoint y: 196, endPoint x: 405, endPoint y: 282, distance: 94.0
click at [401, 287] on div "To activate drag with keyboard, press Alt + Enter. Once in keyboard drag state,…" at bounding box center [337, 208] width 637 height 284
click at [647, 333] on button "Zoom out" at bounding box center [642, 329] width 19 height 19
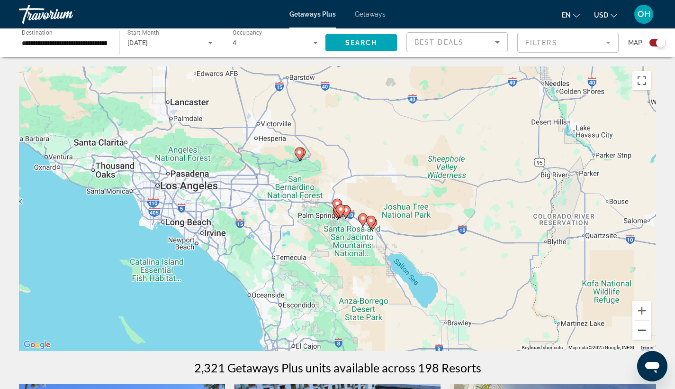
click at [647, 333] on button "Zoom out" at bounding box center [642, 329] width 19 height 19
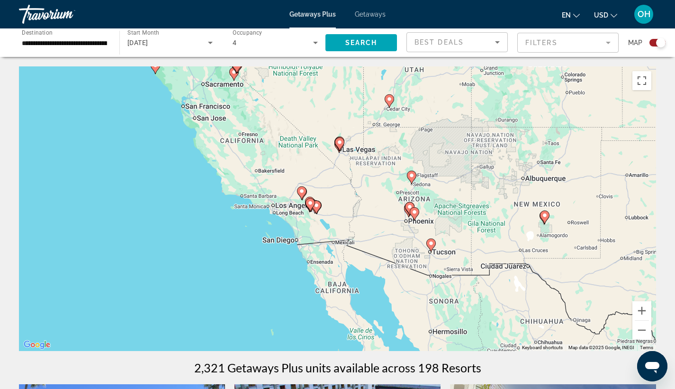
drag, startPoint x: 558, startPoint y: 273, endPoint x: 526, endPoint y: 275, distance: 32.3
click at [526, 275] on div "To activate drag with keyboard, press Alt + Enter. Once in keyboard drag state,…" at bounding box center [337, 208] width 637 height 284
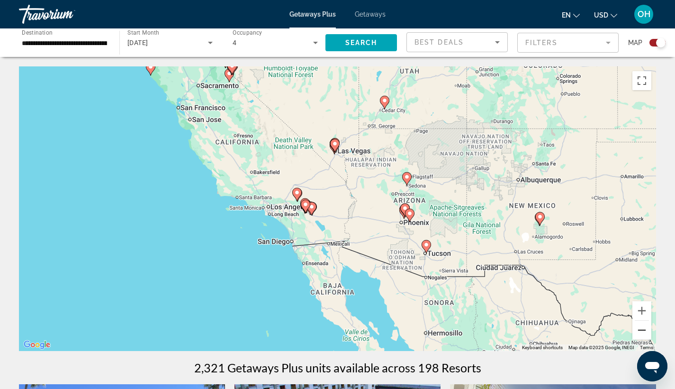
click at [640, 333] on button "Zoom out" at bounding box center [642, 329] width 19 height 19
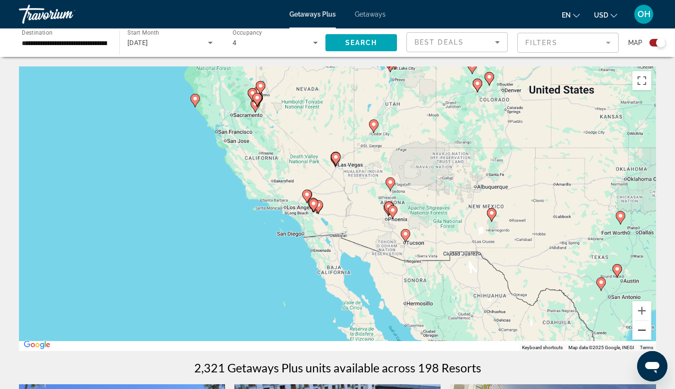
click at [640, 333] on button "Zoom out" at bounding box center [642, 329] width 19 height 19
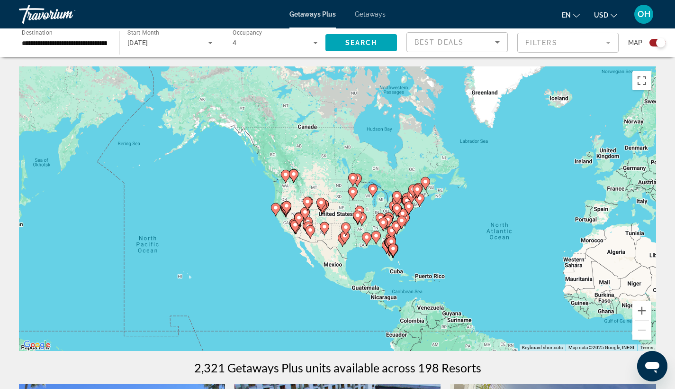
drag, startPoint x: 501, startPoint y: 244, endPoint x: 459, endPoint y: 270, distance: 49.2
click at [459, 270] on div "To activate drag with keyboard, press Alt + Enter. Once in keyboard drag state,…" at bounding box center [337, 208] width 637 height 284
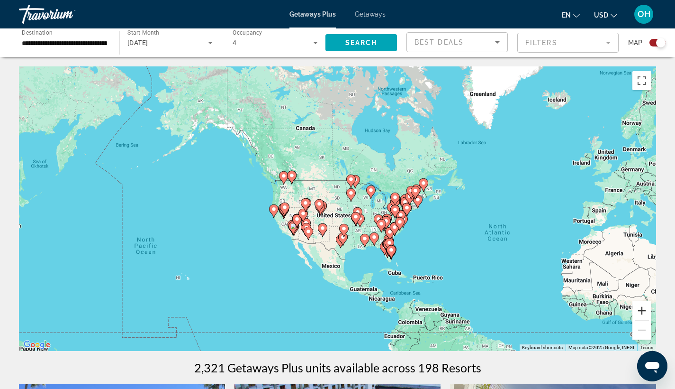
click at [648, 312] on button "Zoom in" at bounding box center [642, 310] width 19 height 19
click at [648, 311] on button "Zoom in" at bounding box center [642, 310] width 19 height 19
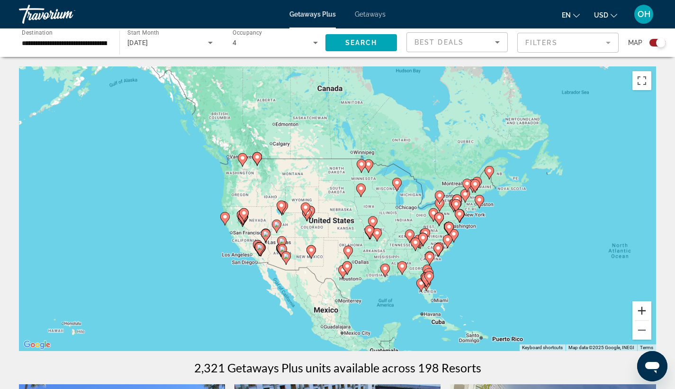
click at [648, 311] on button "Zoom in" at bounding box center [642, 310] width 19 height 19
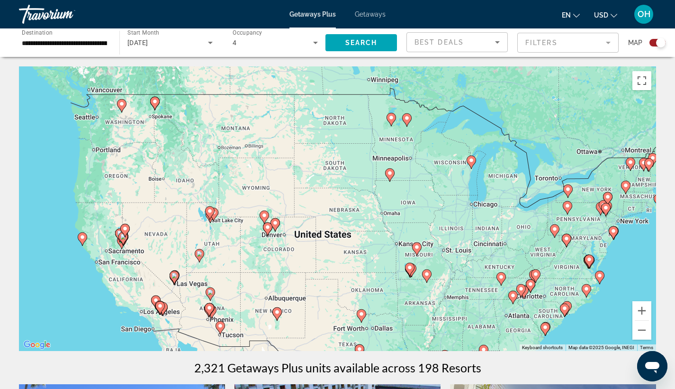
drag, startPoint x: 555, startPoint y: 301, endPoint x: 451, endPoint y: 163, distance: 172.5
click at [451, 163] on div "To navigate, press the arrow keys. To activate drag with keyboard, press Alt + …" at bounding box center [337, 208] width 637 height 284
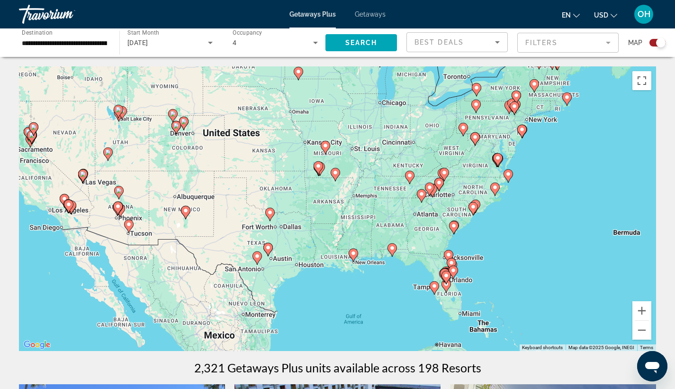
drag, startPoint x: 497, startPoint y: 256, endPoint x: 426, endPoint y: 196, distance: 92.5
click at [426, 196] on div "To activate drag with keyboard, press Alt + Enter. Once in keyboard drag state,…" at bounding box center [337, 208] width 637 height 284
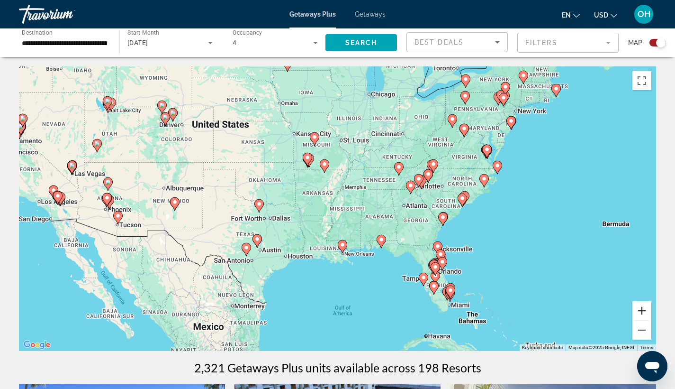
click at [642, 310] on button "Zoom in" at bounding box center [642, 310] width 19 height 19
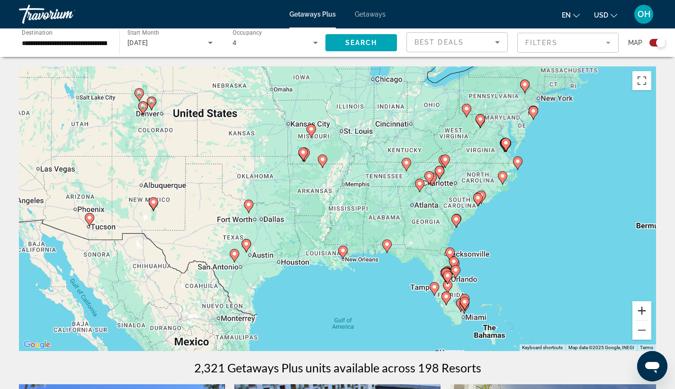
click at [642, 310] on button "Zoom in" at bounding box center [642, 310] width 19 height 19
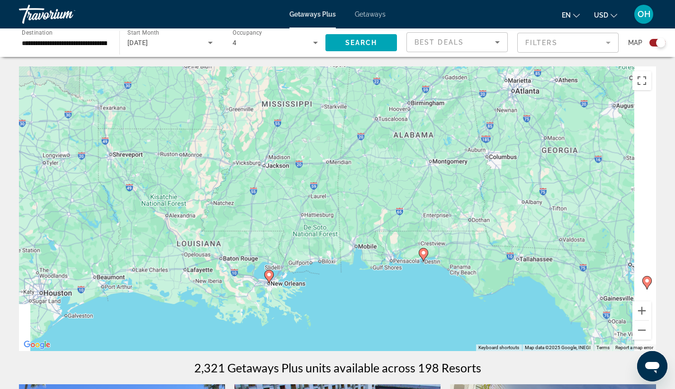
drag, startPoint x: 566, startPoint y: 303, endPoint x: 411, endPoint y: 149, distance: 218.8
click at [413, 151] on div "To activate drag with keyboard, press Alt + Enter. Once in keyboard drag state,…" at bounding box center [337, 208] width 637 height 284
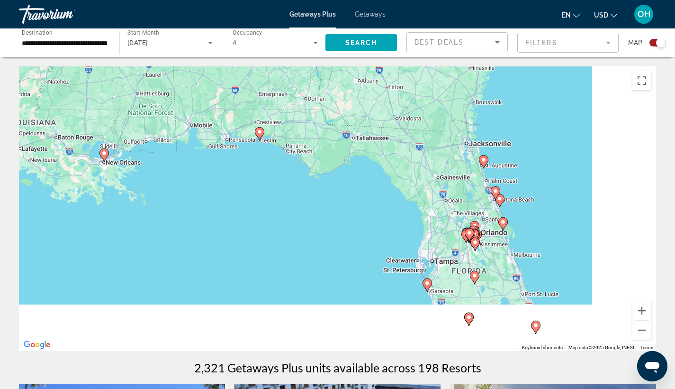
drag, startPoint x: 555, startPoint y: 285, endPoint x: 391, endPoint y: 164, distance: 204.3
click at [391, 165] on div "To activate drag with keyboard, press Alt + Enter. Once in keyboard drag state,…" at bounding box center [337, 208] width 637 height 284
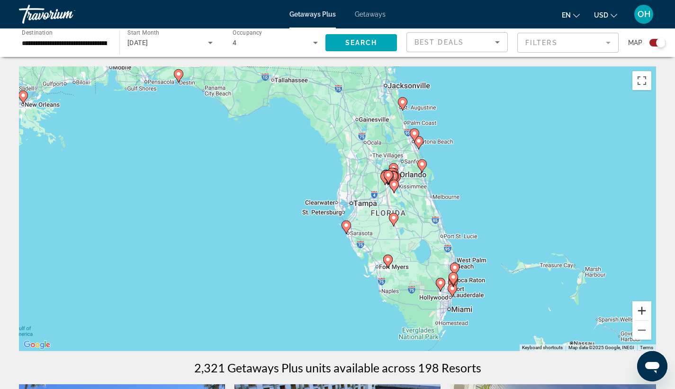
click at [646, 311] on button "Zoom in" at bounding box center [642, 310] width 19 height 19
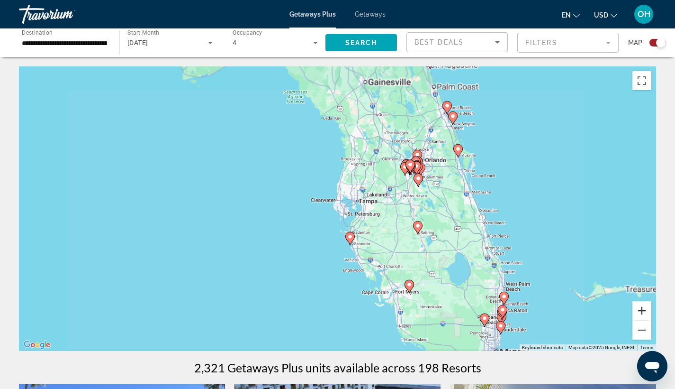
click at [646, 311] on button "Zoom in" at bounding box center [642, 310] width 19 height 19
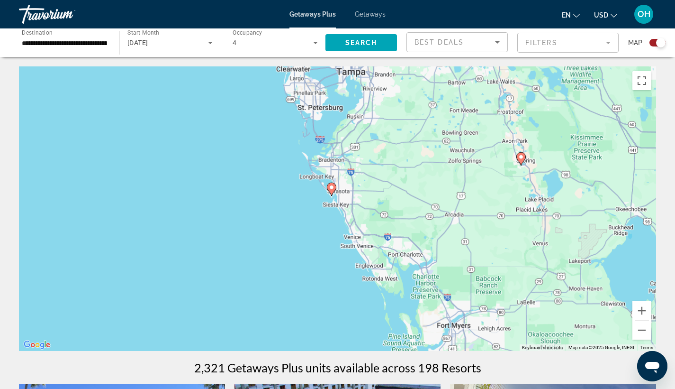
drag, startPoint x: 543, startPoint y: 289, endPoint x: 501, endPoint y: 165, distance: 130.5
click at [501, 165] on div "To activate drag with keyboard, press Alt + Enter. Once in keyboard drag state,…" at bounding box center [337, 208] width 637 height 284
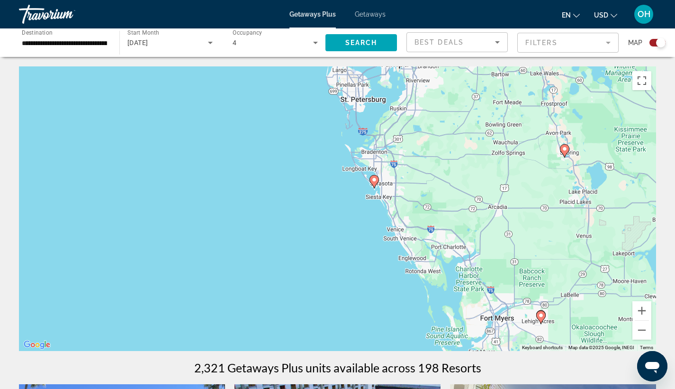
drag, startPoint x: 517, startPoint y: 290, endPoint x: 550, endPoint y: 295, distance: 33.5
click at [569, 305] on div "To activate drag with keyboard, press Alt + Enter. Once in keyboard drag state,…" at bounding box center [337, 208] width 637 height 284
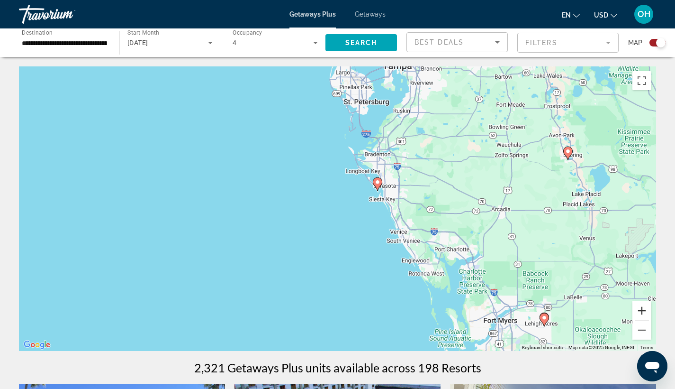
click at [639, 307] on button "Zoom in" at bounding box center [642, 310] width 19 height 19
click at [640, 308] on button "Zoom in" at bounding box center [642, 310] width 19 height 19
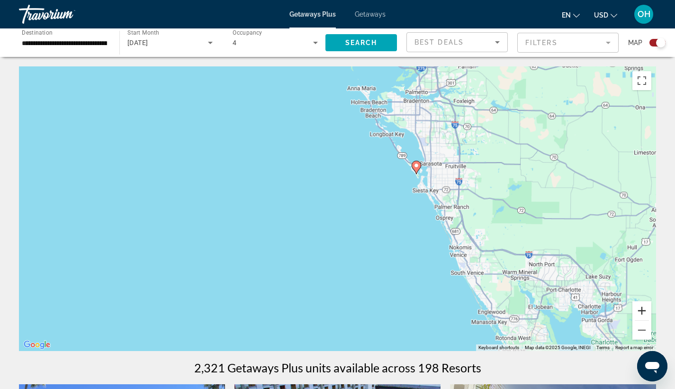
click at [640, 308] on button "Zoom in" at bounding box center [642, 310] width 19 height 19
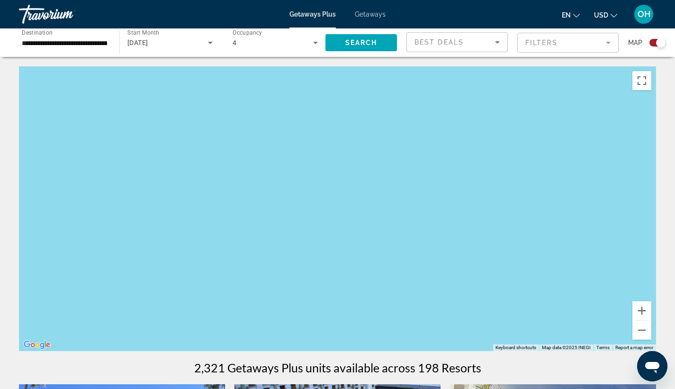
drag, startPoint x: 612, startPoint y: 180, endPoint x: 476, endPoint y: 280, distance: 169.1
click at [455, 308] on div "Main content" at bounding box center [337, 208] width 637 height 284
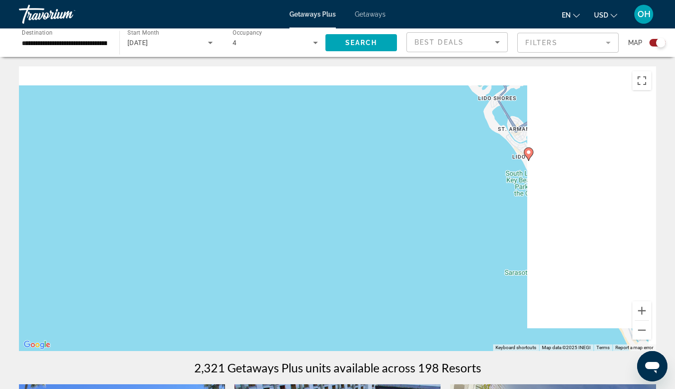
drag, startPoint x: 595, startPoint y: 184, endPoint x: 326, endPoint y: 271, distance: 283.0
click at [326, 271] on div "To activate drag with keyboard, press Alt + Enter. Once in keyboard drag state,…" at bounding box center [337, 208] width 637 height 284
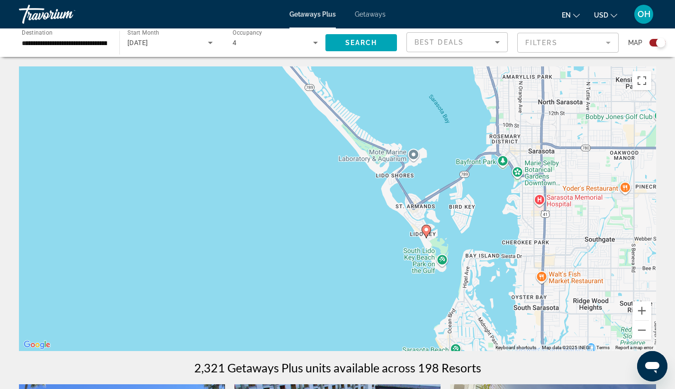
drag, startPoint x: 488, startPoint y: 241, endPoint x: 407, endPoint y: 305, distance: 103.5
click at [407, 305] on div "To activate drag with keyboard, press Alt + Enter. Once in keyboard drag state,…" at bounding box center [337, 208] width 637 height 284
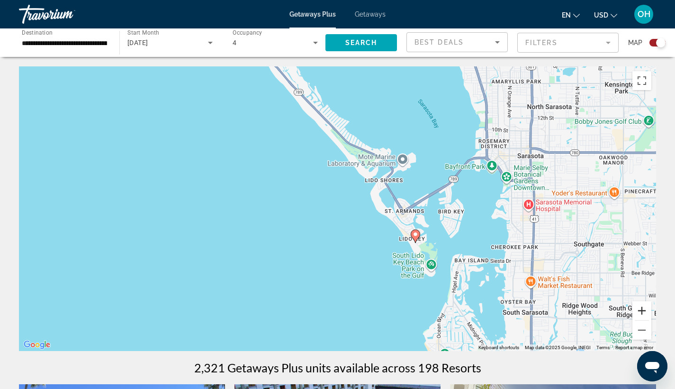
click at [636, 308] on button "Zoom in" at bounding box center [642, 310] width 19 height 19
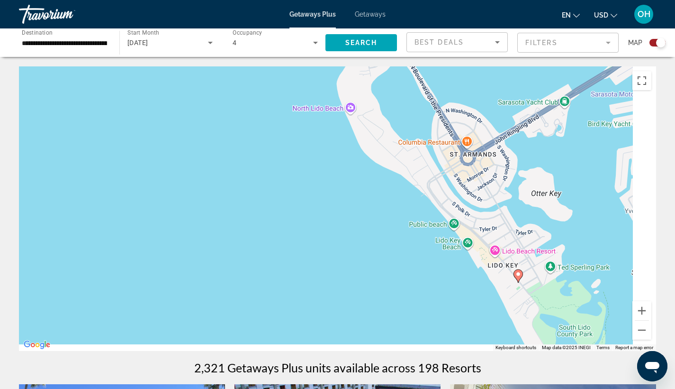
drag, startPoint x: 576, startPoint y: 302, endPoint x: 422, endPoint y: 236, distance: 167.9
click at [422, 236] on div "To activate drag with keyboard, press Alt + Enter. Once in keyboard drag state,…" at bounding box center [337, 208] width 637 height 284
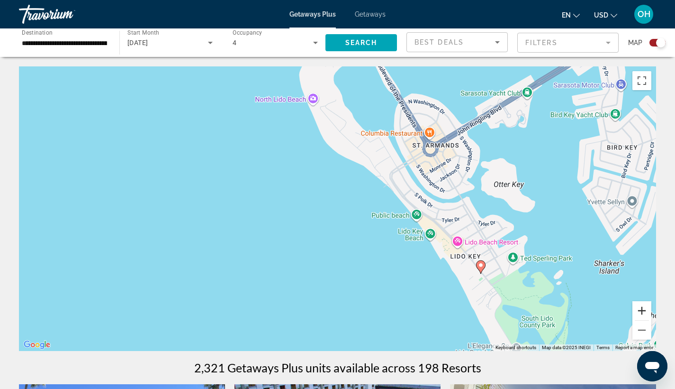
click at [643, 312] on button "Zoom in" at bounding box center [642, 310] width 19 height 19
drag, startPoint x: 643, startPoint y: 312, endPoint x: 629, endPoint y: 311, distance: 13.8
click at [643, 312] on button "Zoom in" at bounding box center [642, 310] width 19 height 19
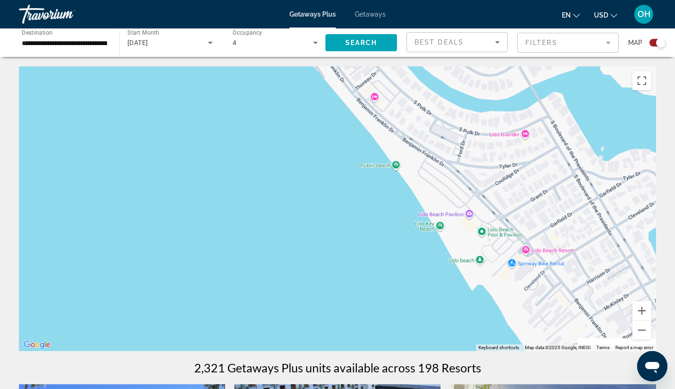
drag, startPoint x: 556, startPoint y: 277, endPoint x: 334, endPoint y: 192, distance: 238.0
click at [329, 192] on div "Main content" at bounding box center [337, 208] width 637 height 284
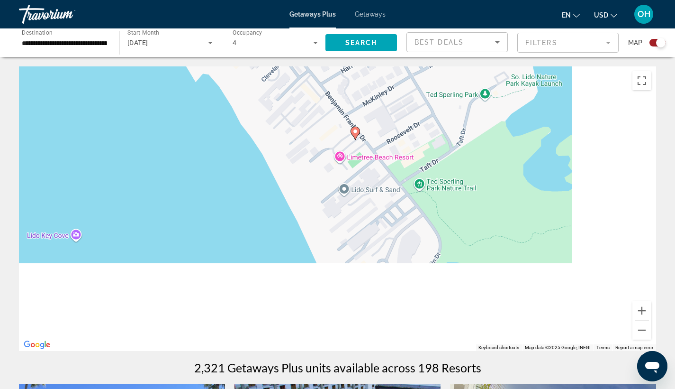
drag, startPoint x: 336, startPoint y: 160, endPoint x: 248, endPoint y: 83, distance: 116.9
click at [235, 73] on div "To activate drag with keyboard, press Alt + Enter. Once in keyboard drag state,…" at bounding box center [337, 208] width 637 height 284
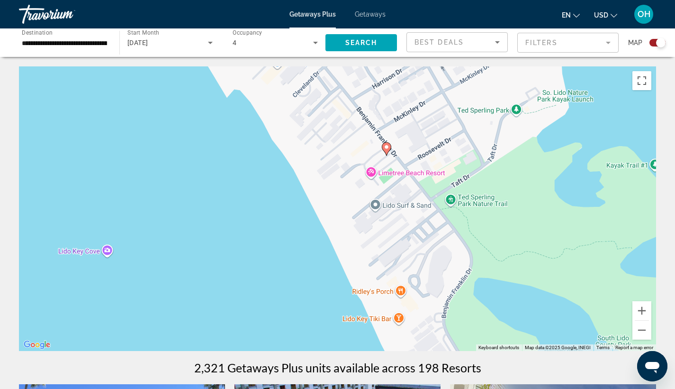
drag, startPoint x: 437, startPoint y: 262, endPoint x: 516, endPoint y: 308, distance: 92.2
click at [516, 308] on div "To activate drag with keyboard, press Alt + Enter. Once in keyboard drag state,…" at bounding box center [337, 208] width 637 height 284
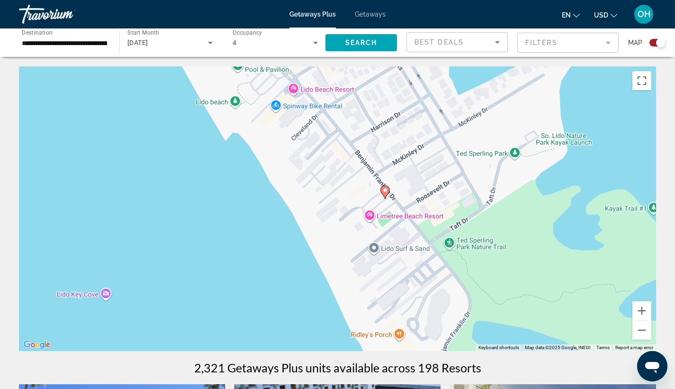
drag, startPoint x: 410, startPoint y: 238, endPoint x: 421, endPoint y: 266, distance: 29.6
click at [408, 261] on div "To activate drag with keyboard, press Alt + Enter. Once in keyboard drag state,…" at bounding box center [337, 208] width 637 height 284
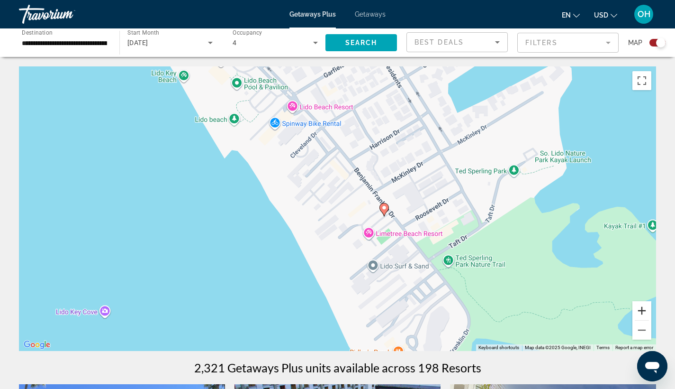
click at [641, 309] on button "Zoom in" at bounding box center [642, 310] width 19 height 19
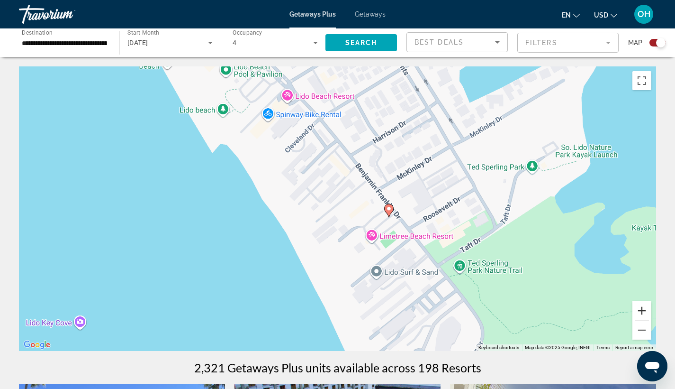
click at [641, 309] on button "Zoom in" at bounding box center [642, 310] width 19 height 19
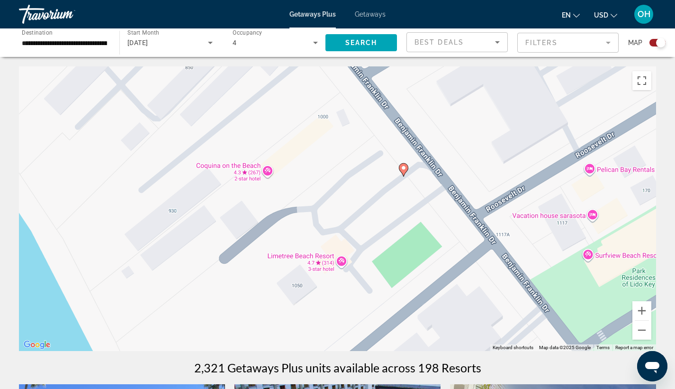
drag, startPoint x: 538, startPoint y: 289, endPoint x: 416, endPoint y: 223, distance: 139.1
click at [416, 223] on div "To activate drag with keyboard, press Alt + Enter. Once in keyboard drag state,…" at bounding box center [337, 208] width 637 height 284
click at [640, 311] on button "Zoom in" at bounding box center [642, 310] width 19 height 19
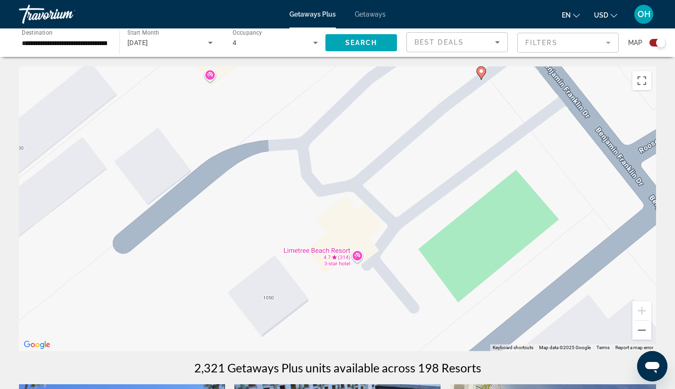
drag, startPoint x: 472, startPoint y: 304, endPoint x: 484, endPoint y: 238, distance: 66.9
click at [484, 238] on div "To activate drag with keyboard, press Alt + Enter. Once in keyboard drag state,…" at bounding box center [337, 208] width 637 height 284
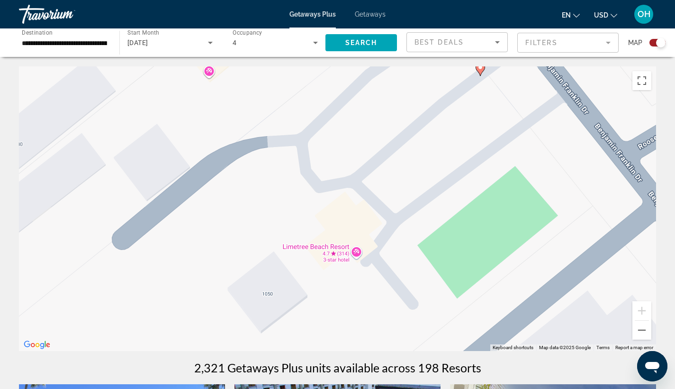
click at [356, 251] on div "To activate drag with keyboard, press Alt + Enter. Once in keyboard drag state,…" at bounding box center [337, 208] width 637 height 284
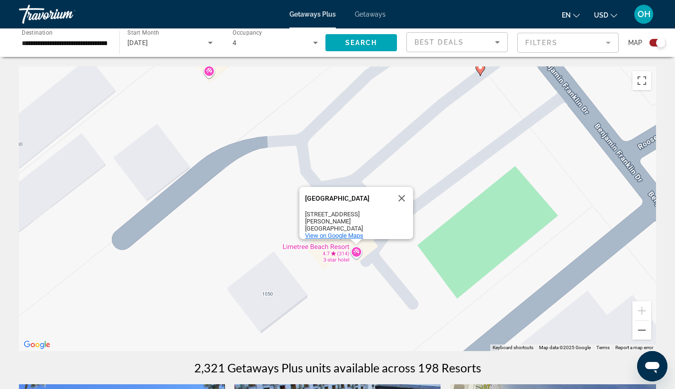
click at [353, 232] on span "View on Google Maps" at bounding box center [334, 235] width 58 height 7
